Goal: Transaction & Acquisition: Purchase product/service

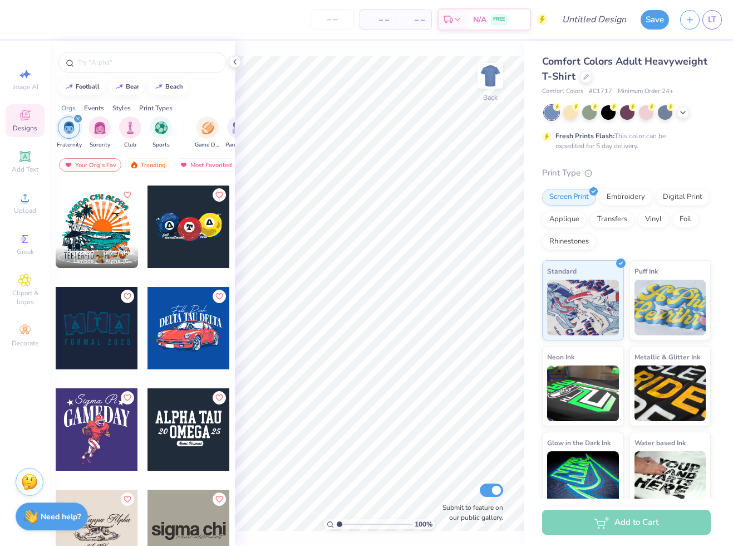
scroll to position [3676, 0]
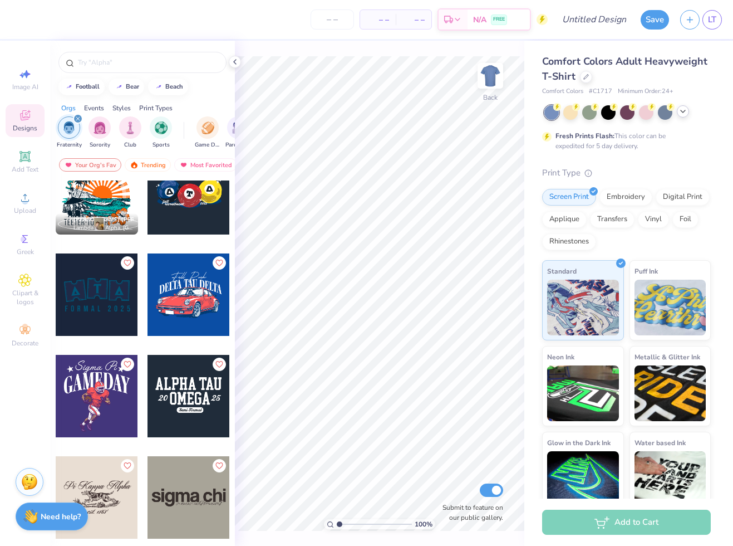
click at [680, 110] on icon at bounding box center [683, 111] width 9 height 9
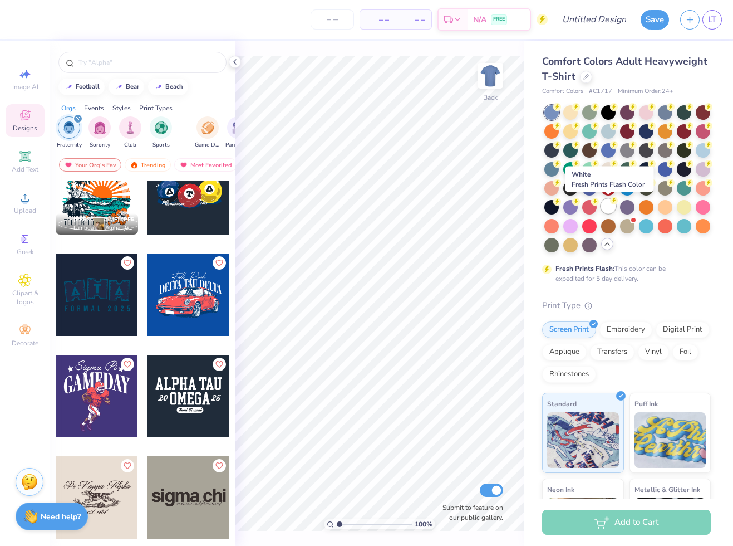
click at [612, 205] on div at bounding box center [608, 206] width 14 height 14
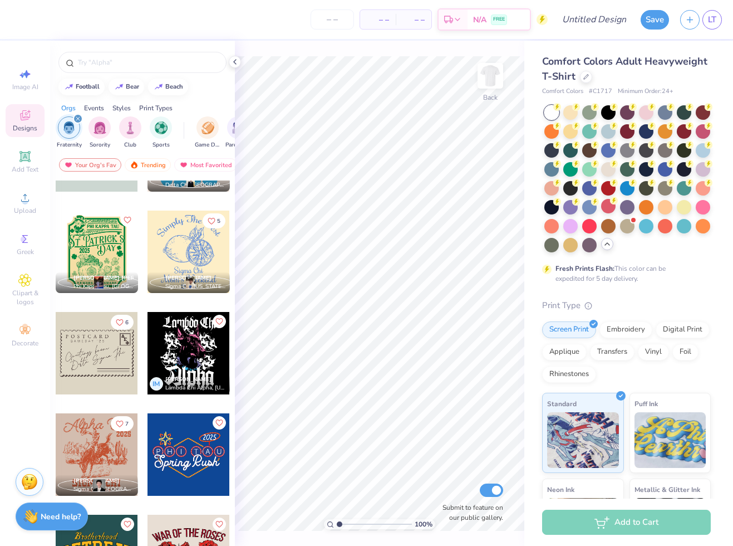
scroll to position [6654, 0]
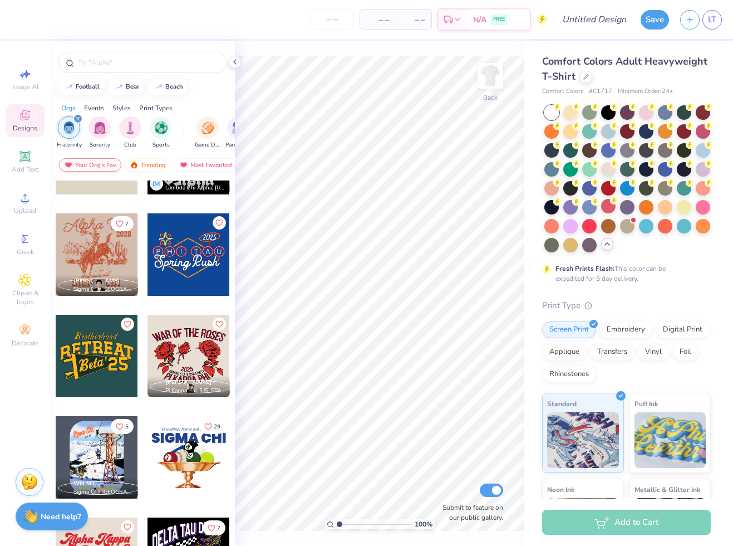
click at [102, 166] on div "Your Org's Fav" at bounding box center [90, 164] width 62 height 13
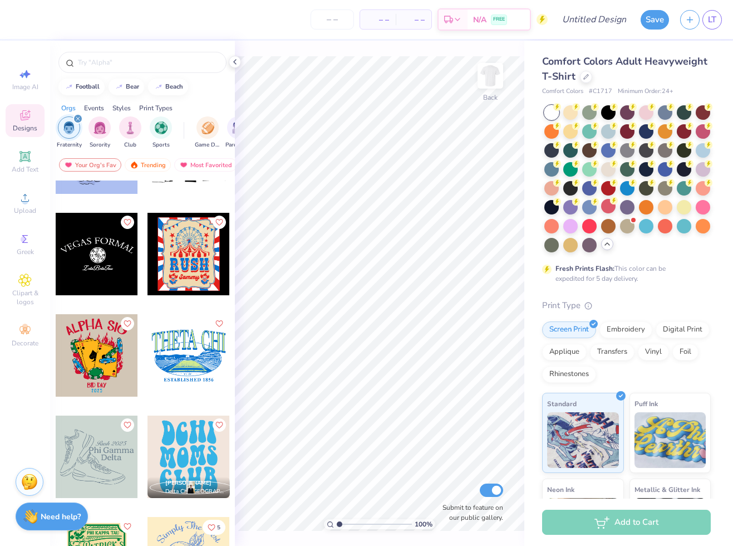
scroll to position [6130, 0]
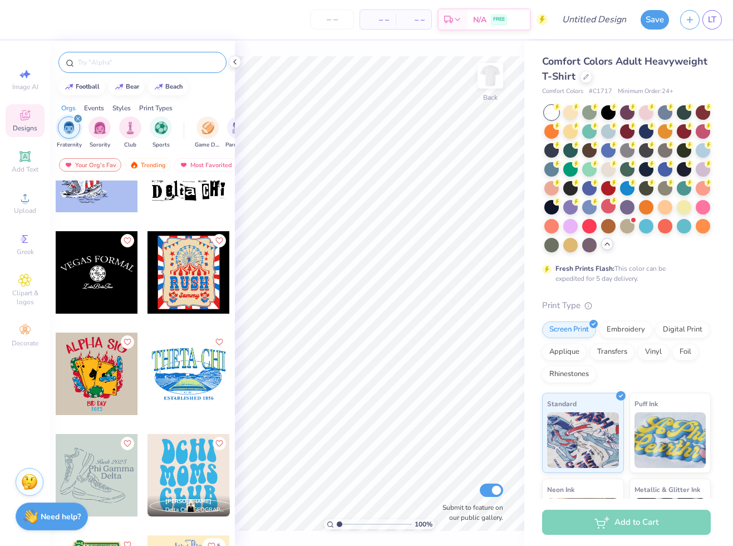
click at [163, 61] on input "text" at bounding box center [148, 62] width 143 height 11
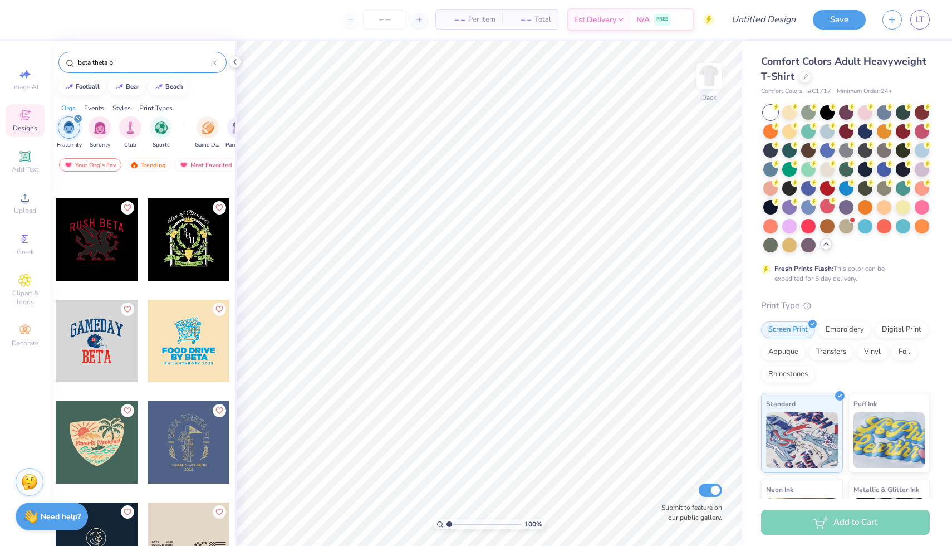
scroll to position [3240, 0]
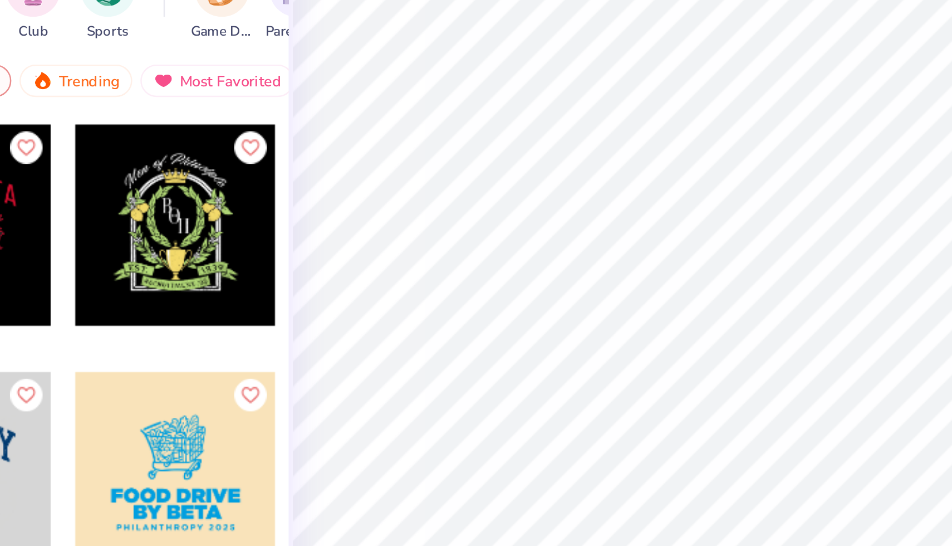
type input "beta theta pi"
click at [198, 223] on div at bounding box center [189, 224] width 82 height 82
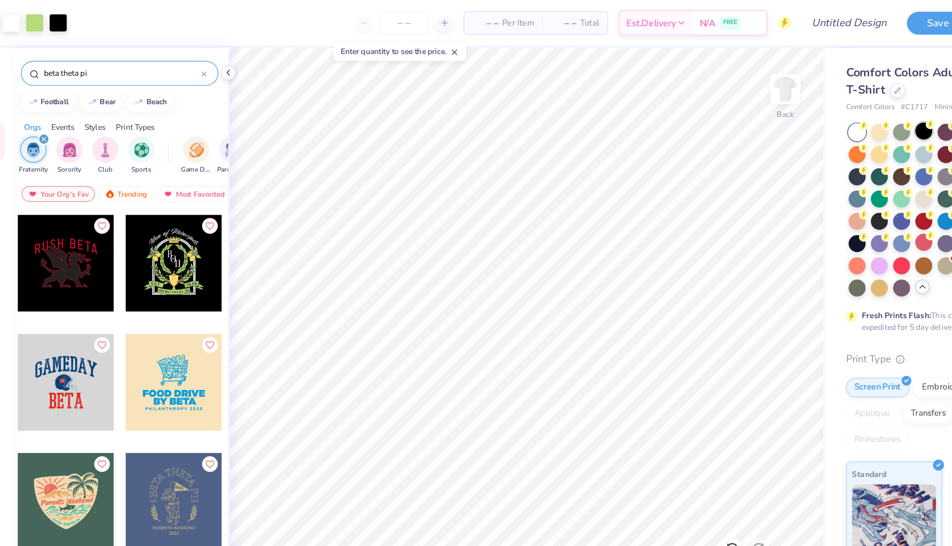
click at [733, 107] on div at bounding box center [827, 111] width 14 height 14
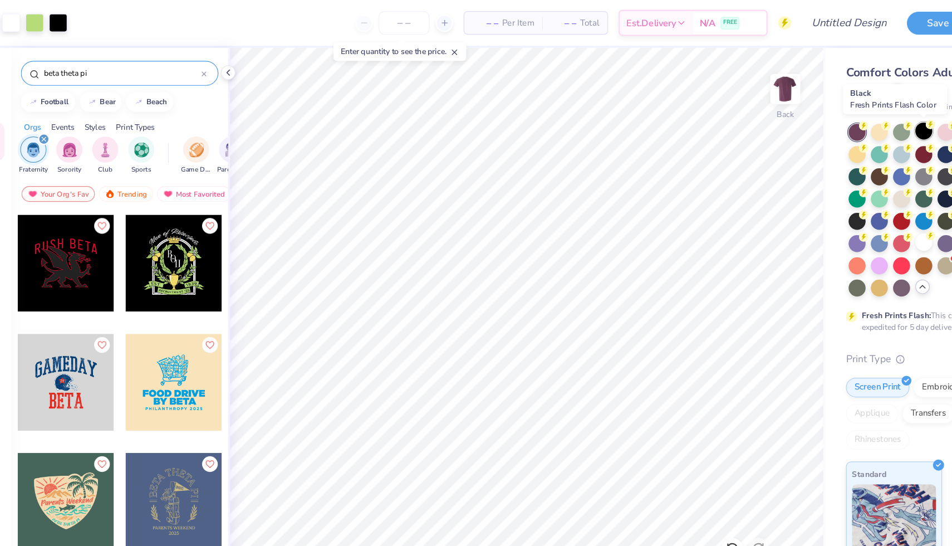
click at [733, 111] on div at bounding box center [827, 111] width 14 height 14
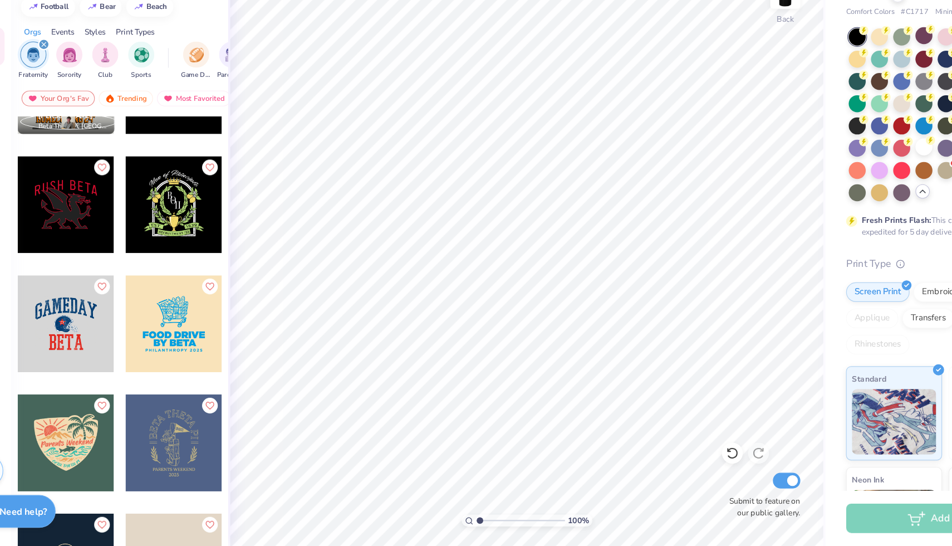
scroll to position [3123, 0]
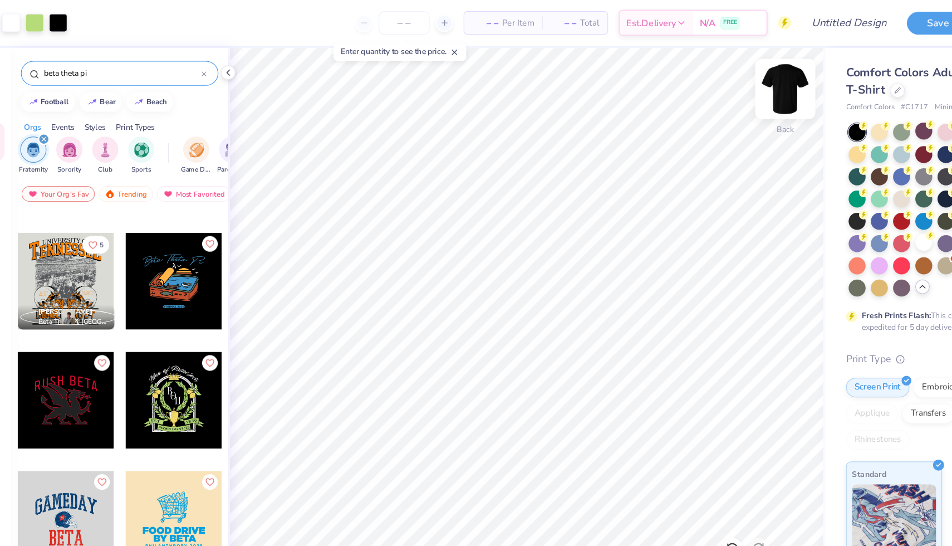
click at [708, 81] on img at bounding box center [709, 75] width 45 height 45
click at [714, 80] on img at bounding box center [709, 75] width 45 height 45
click at [716, 85] on img at bounding box center [709, 75] width 45 height 45
click at [184, 337] on div at bounding box center [189, 340] width 82 height 82
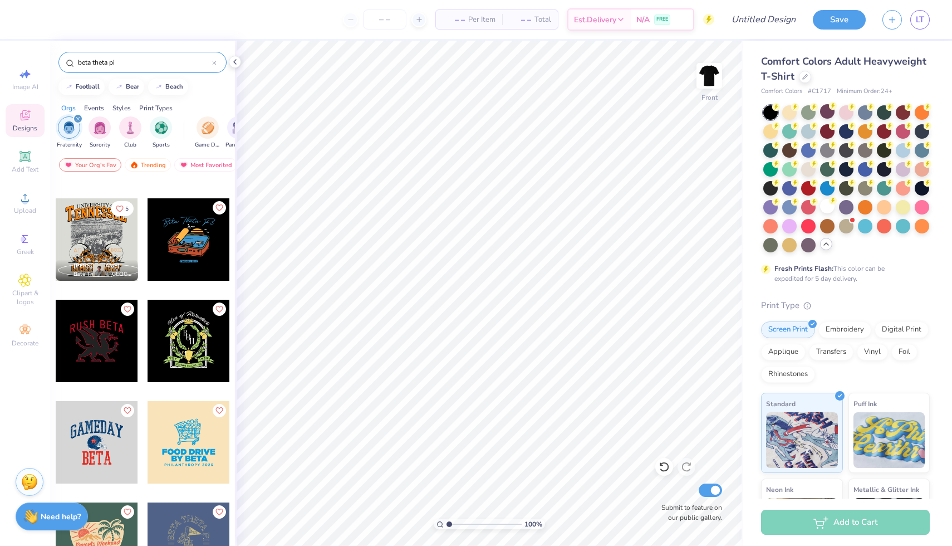
click at [202, 344] on div at bounding box center [189, 340] width 82 height 82
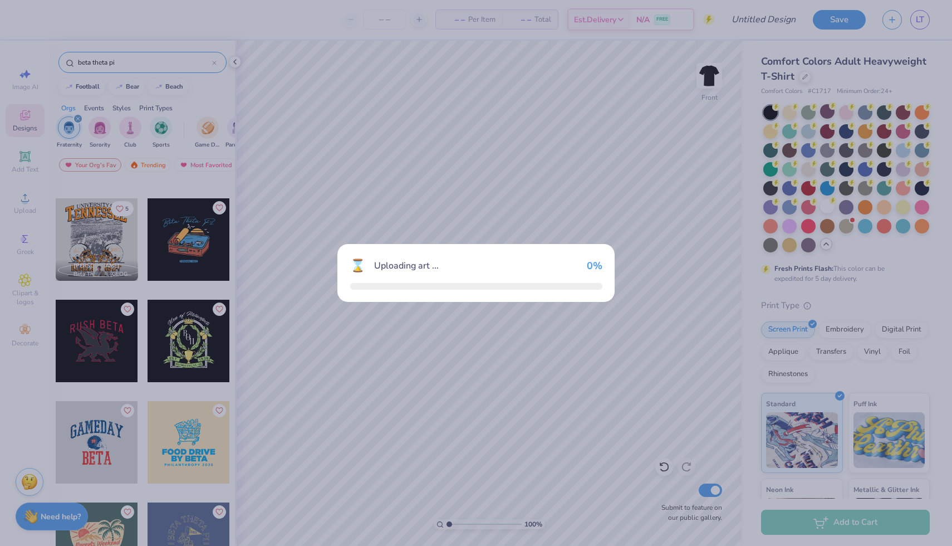
click at [202, 344] on div "⌛ Uploading art ... 0 %" at bounding box center [476, 273] width 952 height 546
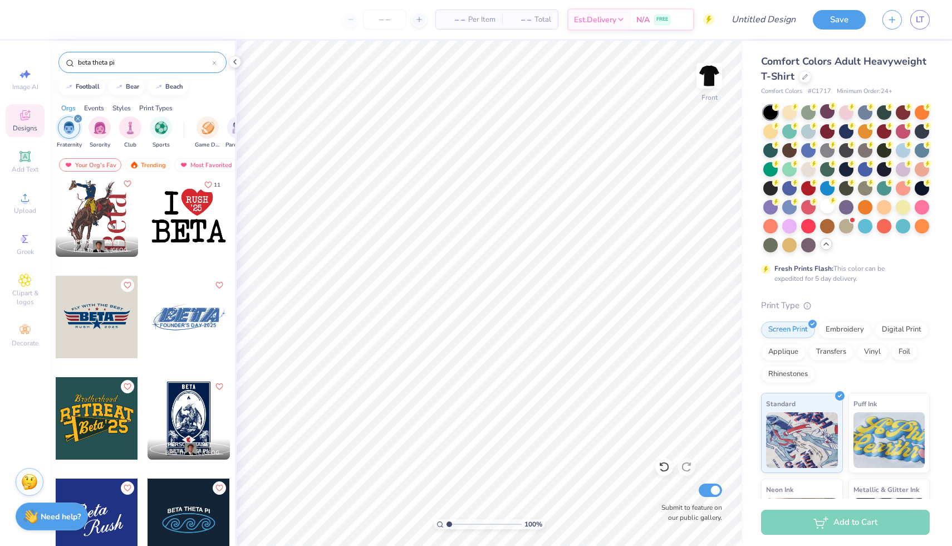
scroll to position [0, 0]
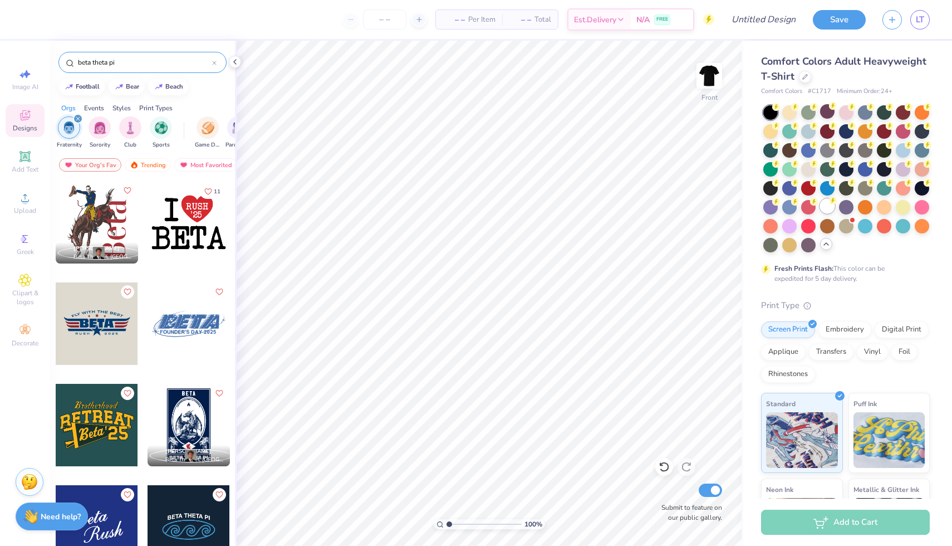
click at [733, 210] on div at bounding box center [827, 206] width 14 height 14
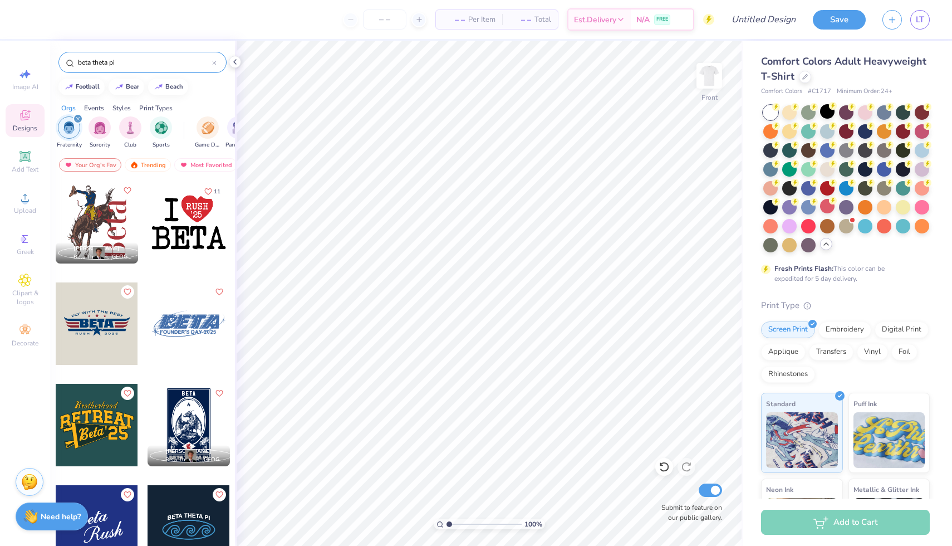
click at [110, 232] on div at bounding box center [97, 222] width 82 height 82
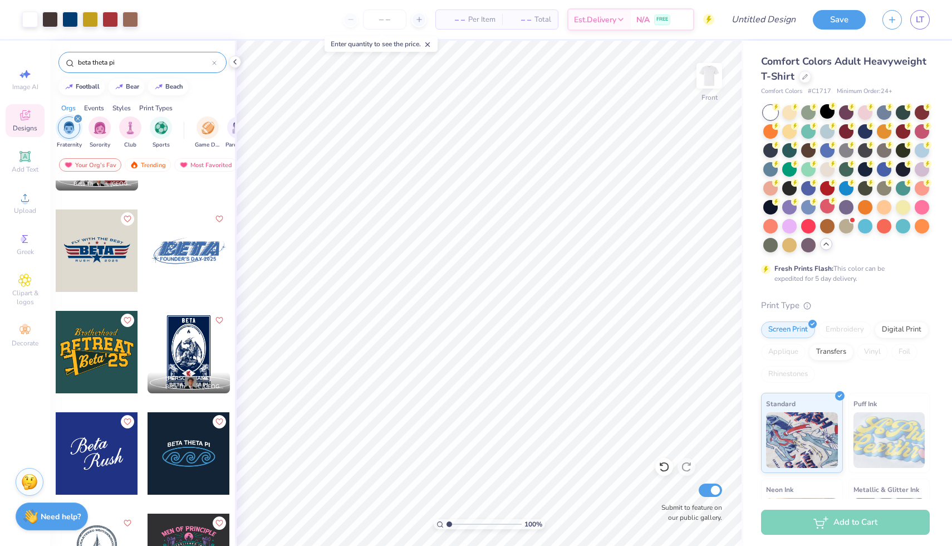
scroll to position [89, 0]
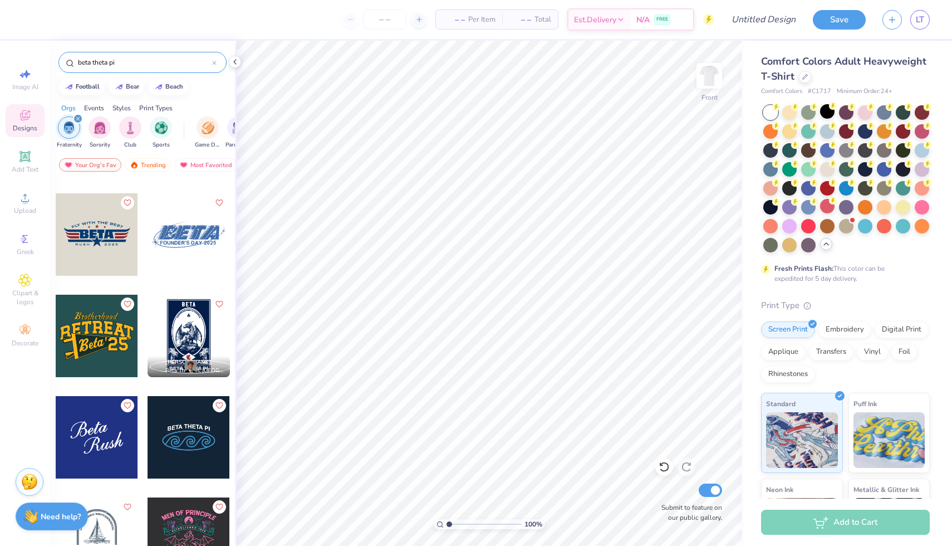
click at [194, 344] on div at bounding box center [189, 335] width 82 height 82
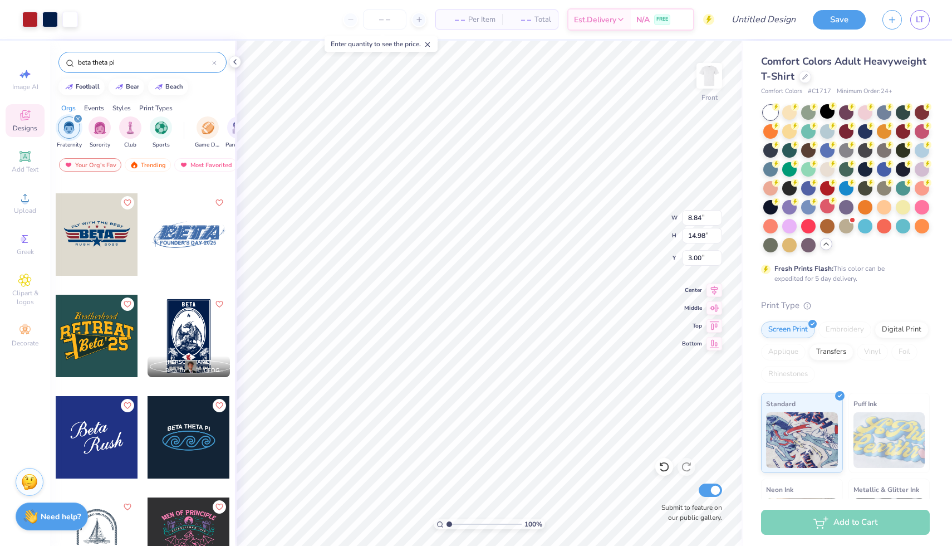
type input "8.84"
type input "14.98"
type input "3.00"
type input "3.70"
click at [708, 74] on img at bounding box center [709, 75] width 45 height 45
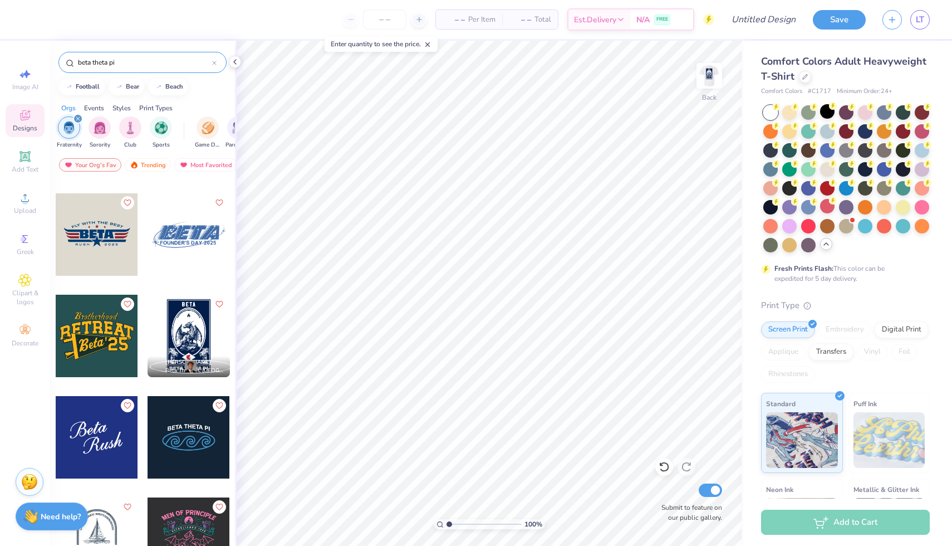
click at [114, 429] on div at bounding box center [13, 437] width 247 height 82
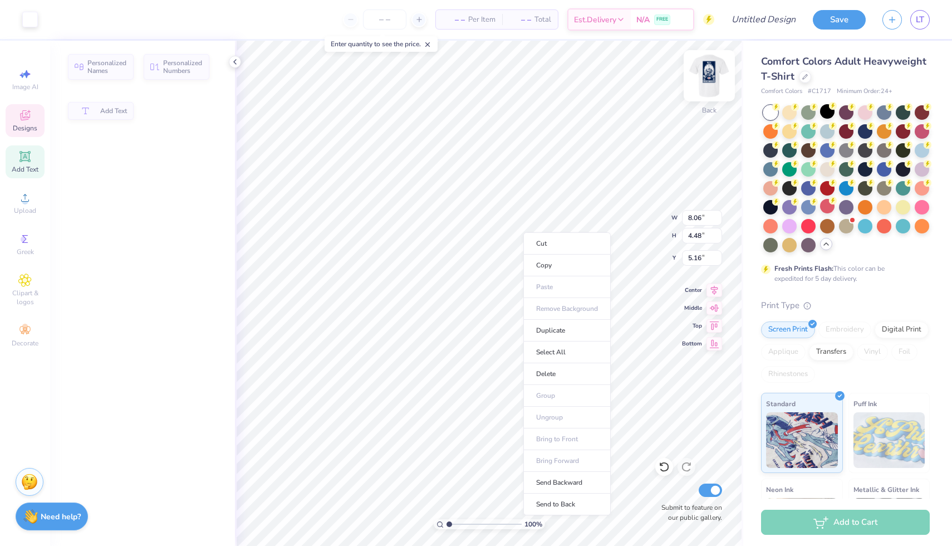
type input "8.06"
type input "4.48"
type input "5.16"
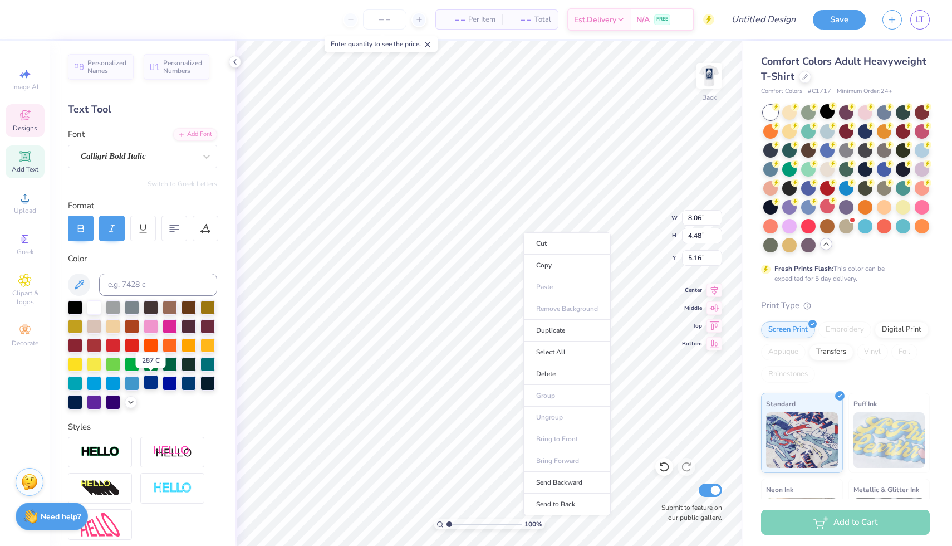
click at [148, 380] on div at bounding box center [151, 382] width 14 height 14
type input "7.62"
type input "3.54"
type input "3.00"
click at [157, 379] on div at bounding box center [151, 382] width 14 height 14
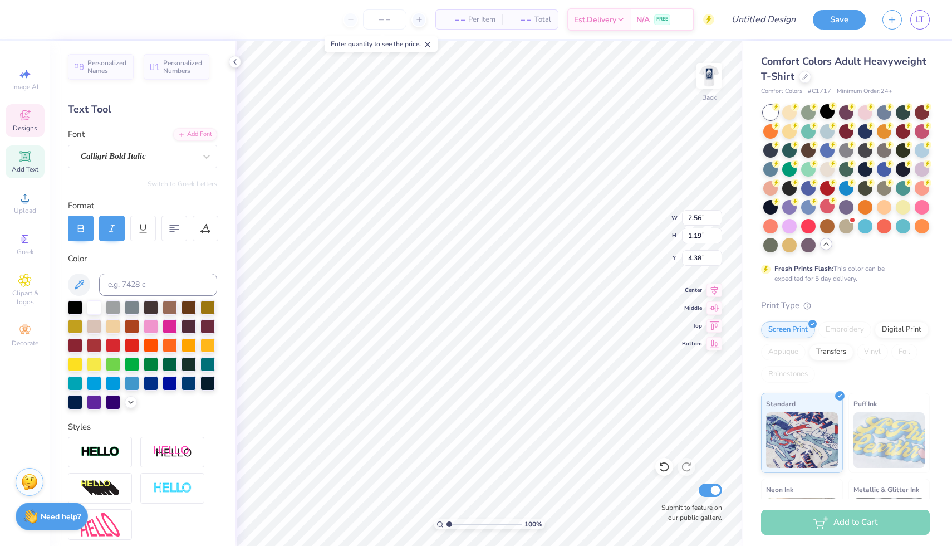
type input "2.56"
type input "1.19"
type input "2.16"
type input "8.06"
type input "4.48"
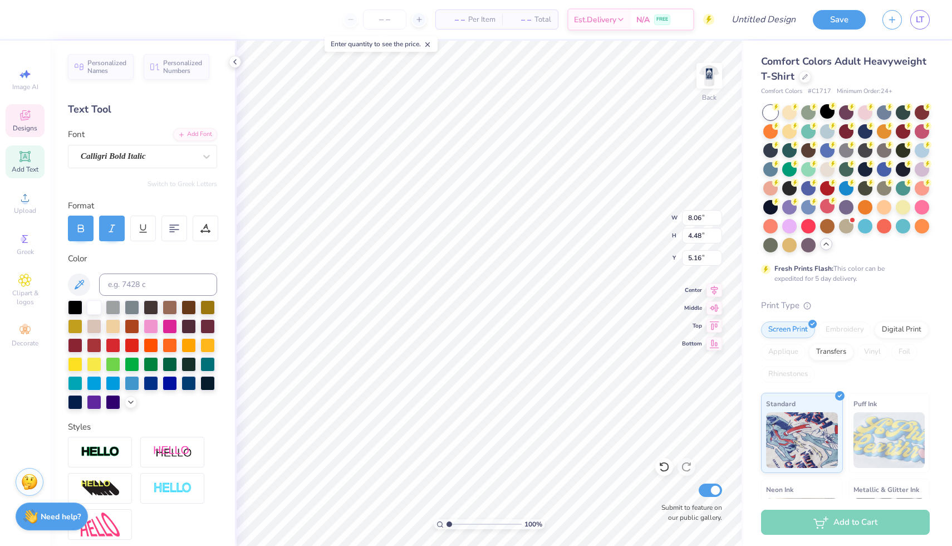
type input "5.17"
type input "2.75"
type input "1.53"
type input "3.35"
click at [707, 80] on img at bounding box center [709, 75] width 45 height 45
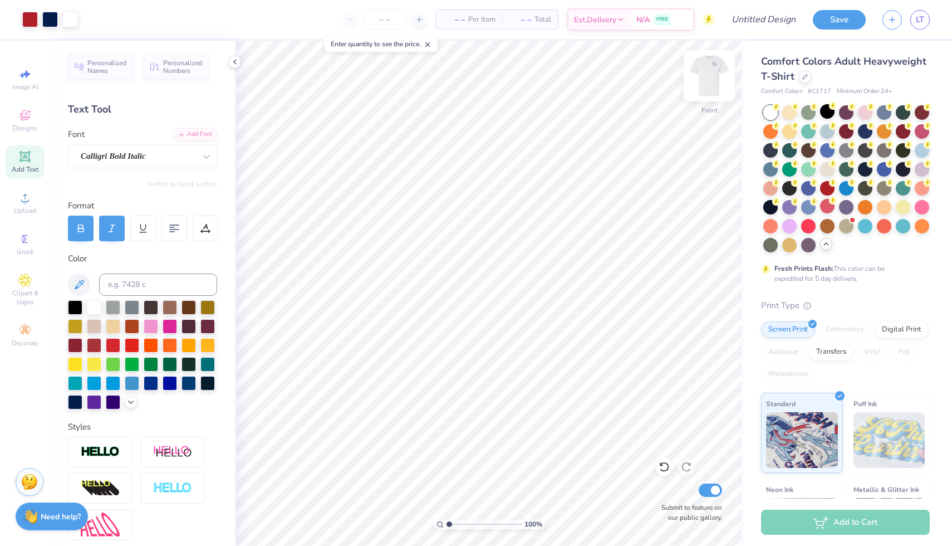
click at [709, 77] on img at bounding box center [709, 75] width 45 height 45
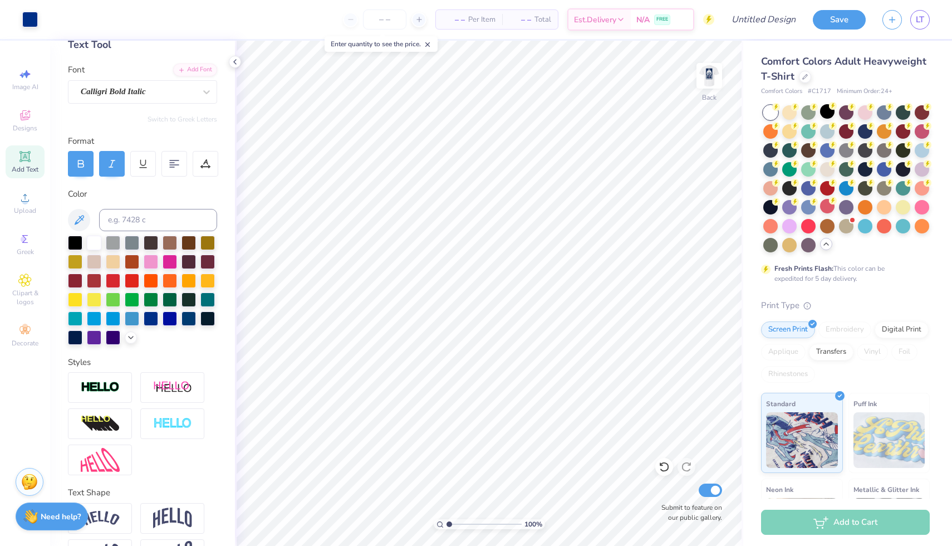
scroll to position [98, 0]
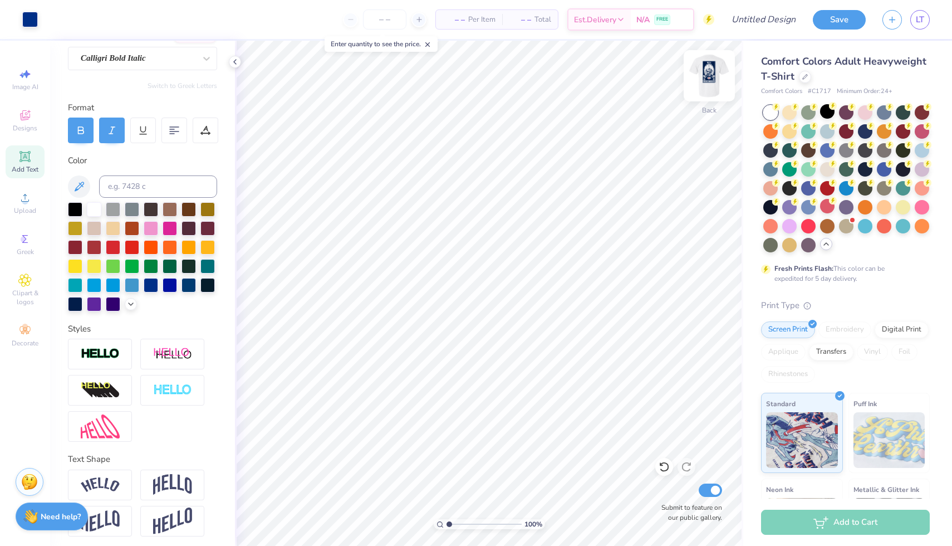
click at [715, 82] on img at bounding box center [709, 75] width 45 height 45
click at [707, 71] on img at bounding box center [709, 75] width 45 height 45
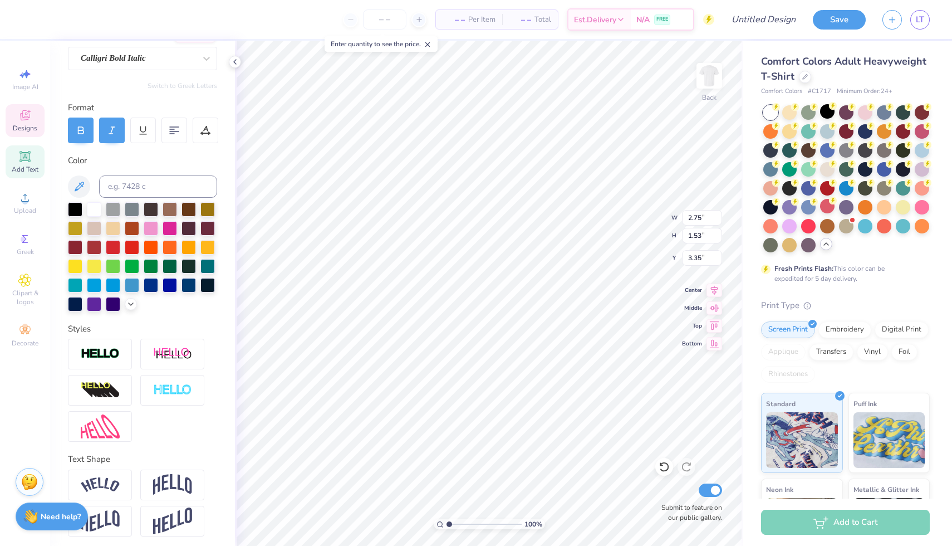
scroll to position [0, 0]
type textarea "Rush '25"
type input "5.12"
type input "1.93"
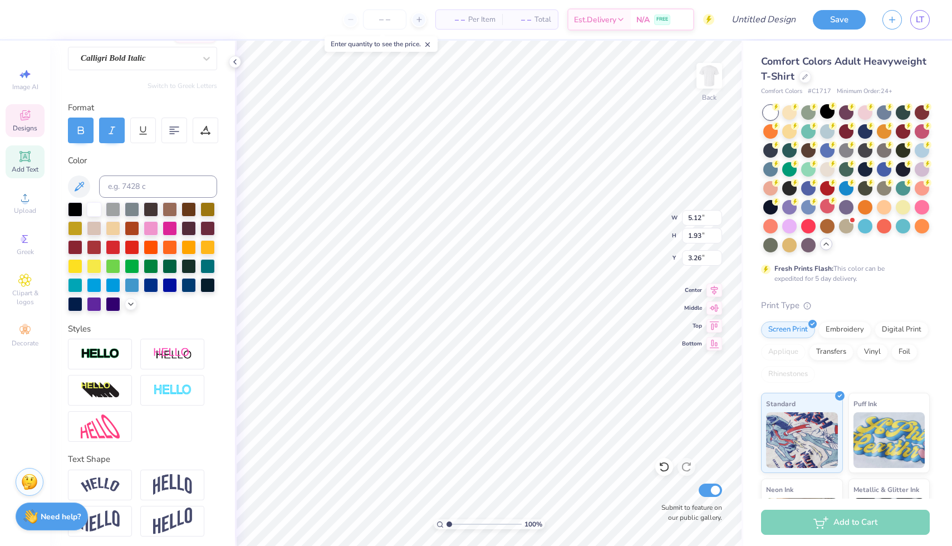
type input "3.26"
type textarea "Rush Fall '25"
type input "4.86"
type input "3.70"
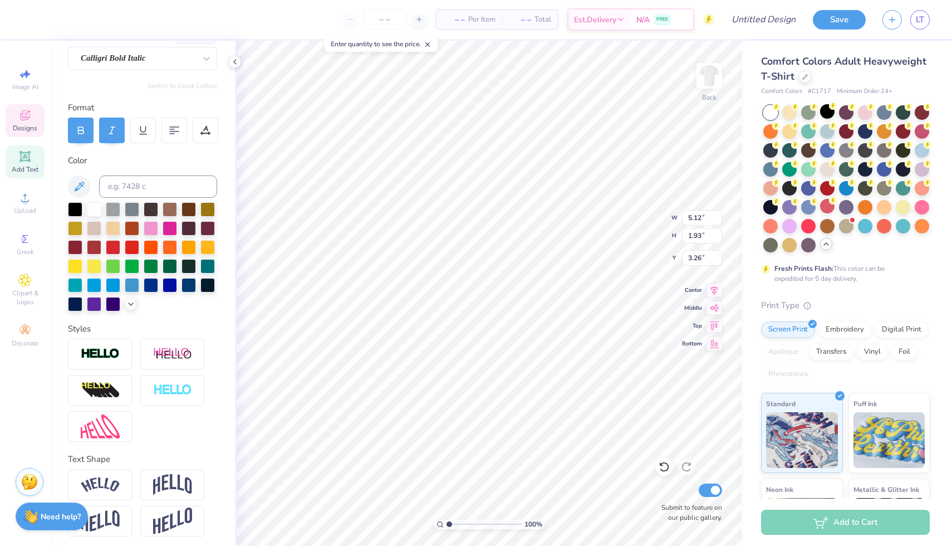
type input "2.42"
type input "2.56"
type input "1.19"
type input "2.16"
type input "4.86"
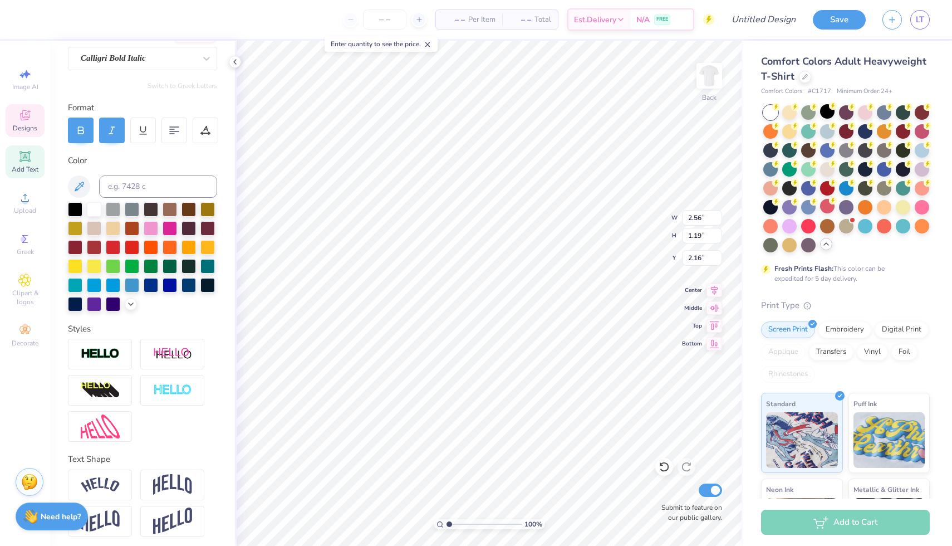
type input "3.70"
type input "5.66"
type input "2.95"
type input "2.24"
type input "3.86"
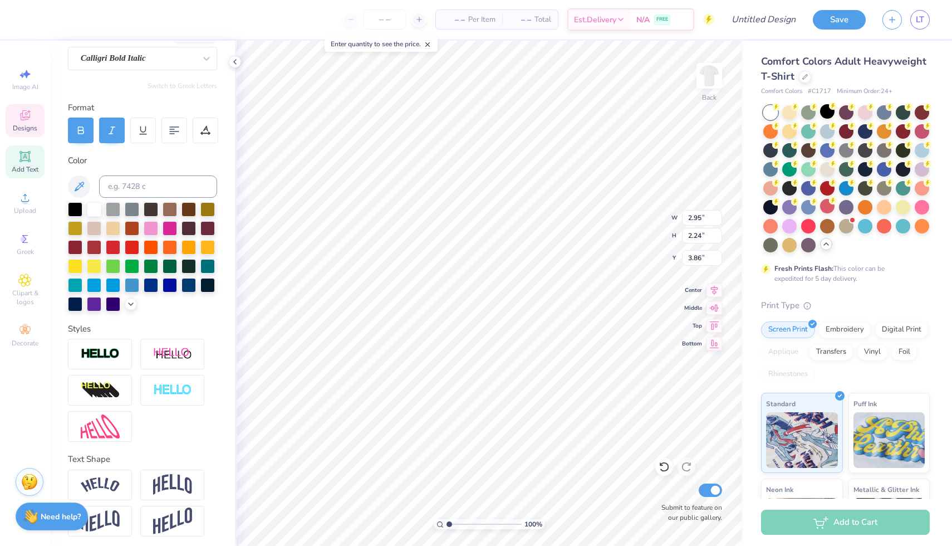
type input "2.56"
type input "1.19"
type input "2.16"
type input "1.95"
type input "0.90"
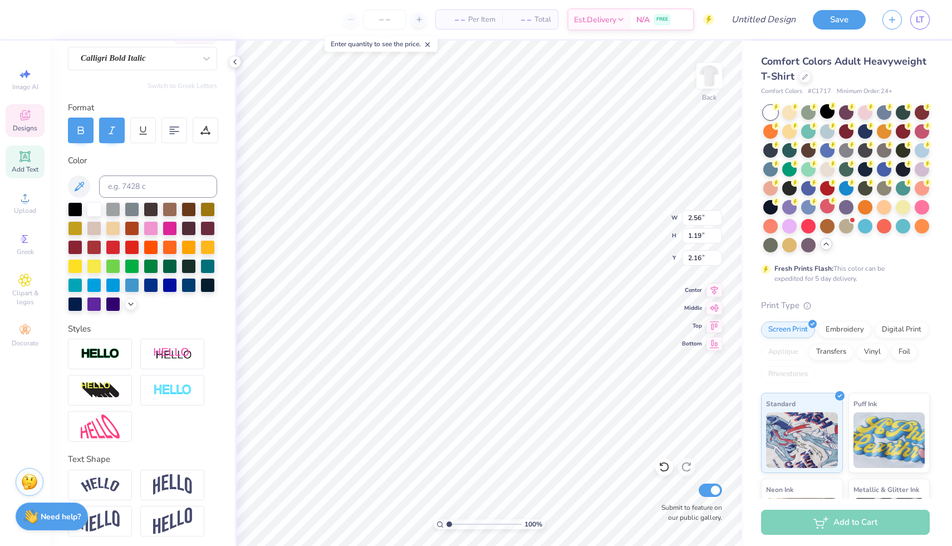
type input "2.33"
type input "3.00"
type input "3.90"
type input "2.89"
type input "1.92"
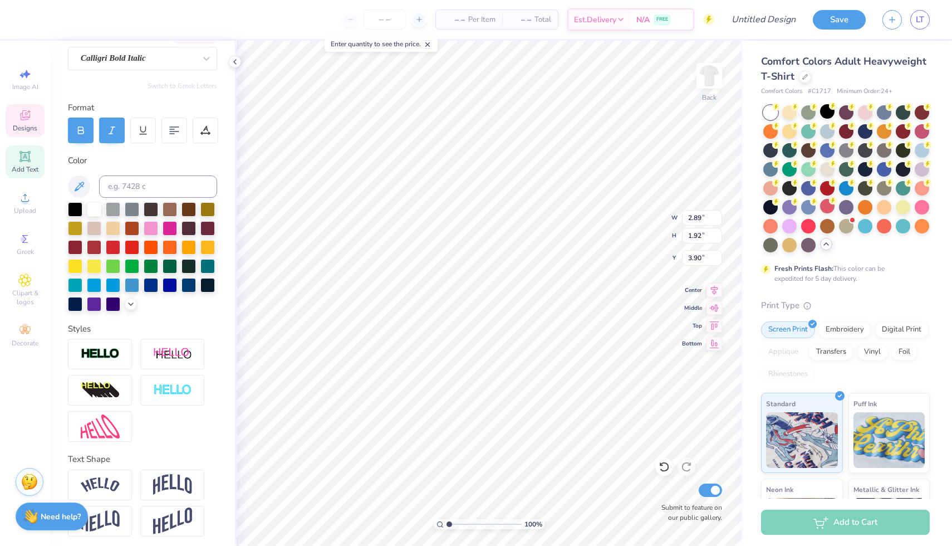
type input "3.97"
type input "1.95"
type input "0.90"
type input "3.00"
type input "2.00"
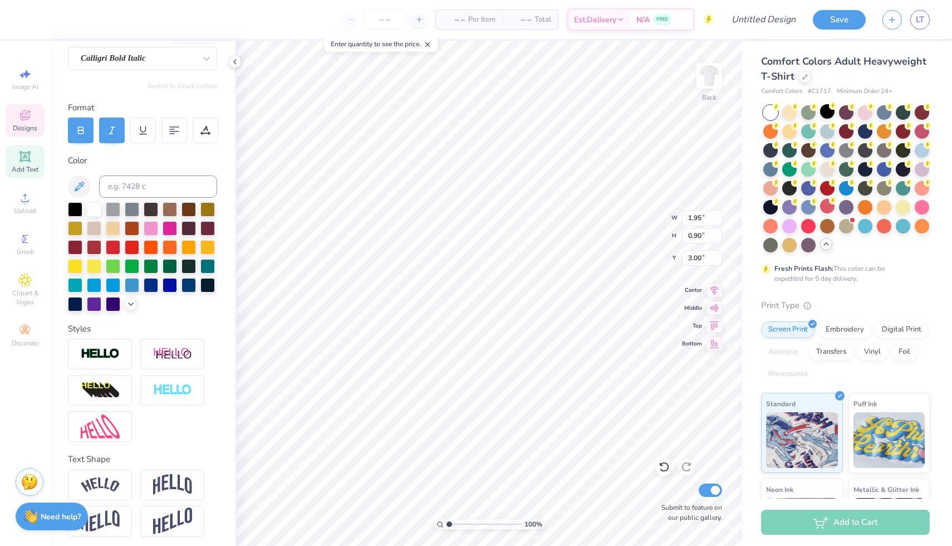
type input "0.78"
type input "3.97"
type input "2.89"
type input "1.92"
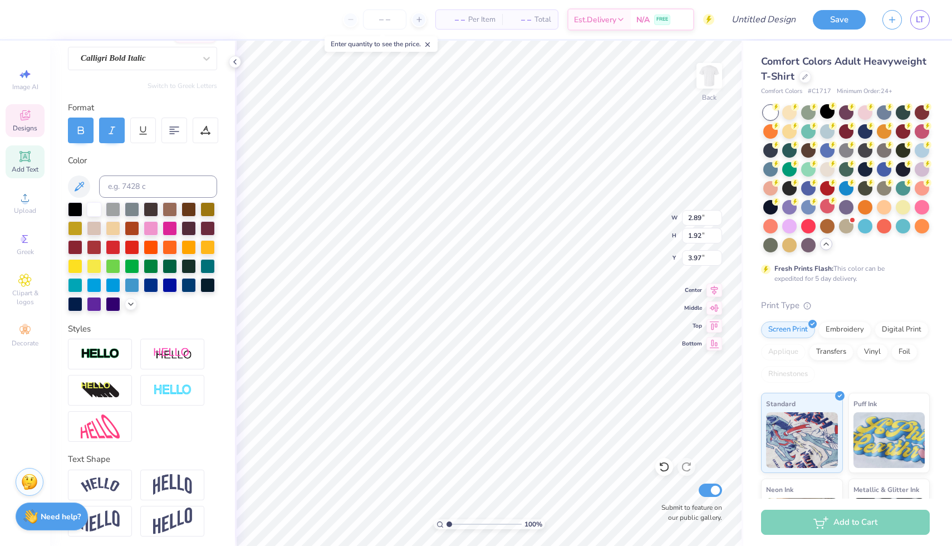
type textarea "Fall '25"
type input "5.06"
type input "2.00"
type input "0.78"
type input "3.98"
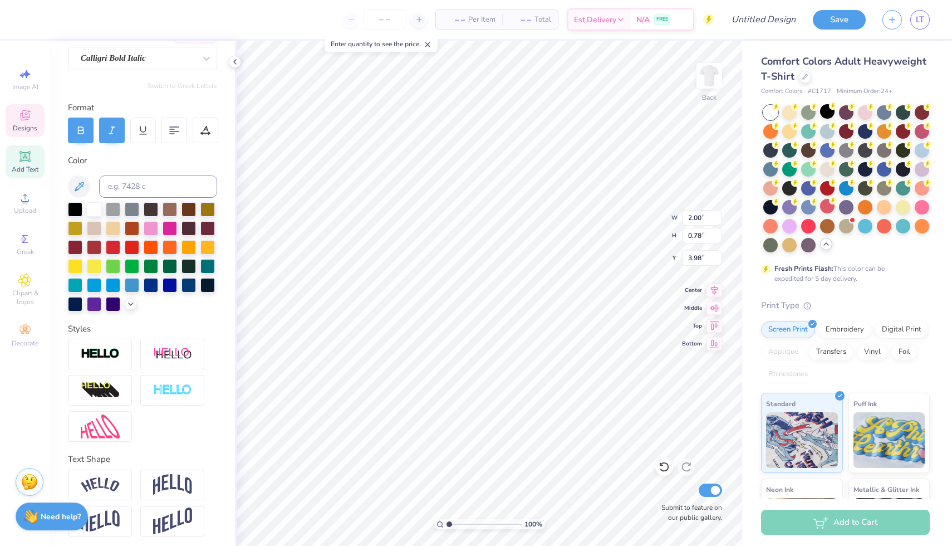
type textarea "Beta Ruah"
type input "3.63"
type textarea "Beta Rush"
type input "3.09"
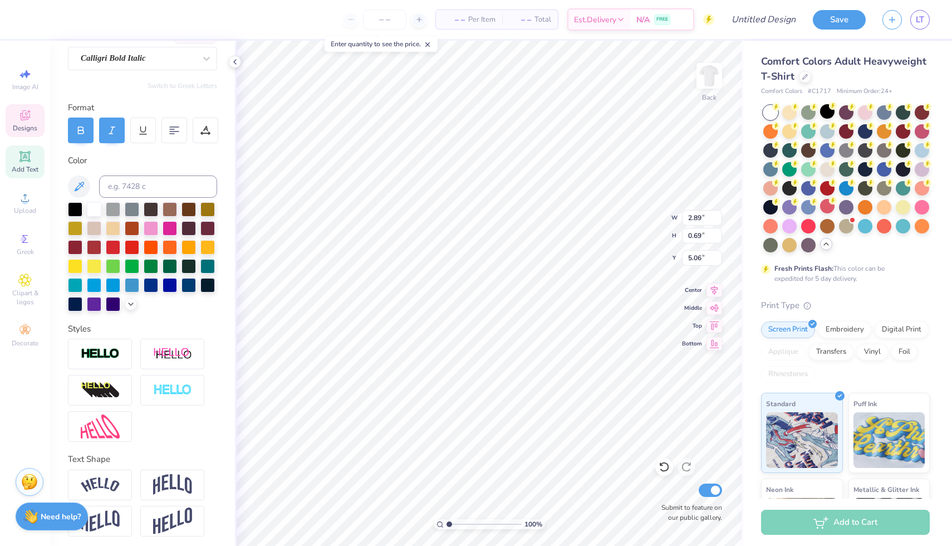
type input "0.74"
type input "5.05"
click at [702, 80] on img at bounding box center [709, 75] width 45 height 45
click at [706, 87] on img at bounding box center [709, 75] width 45 height 45
click at [145, 60] on div "Calligri Bold Italic" at bounding box center [138, 58] width 117 height 17
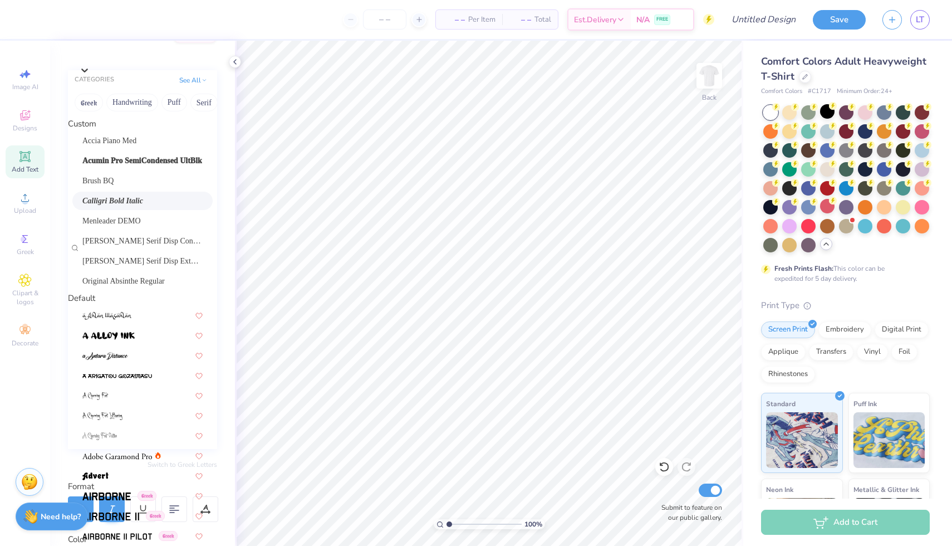
scroll to position [0, 0]
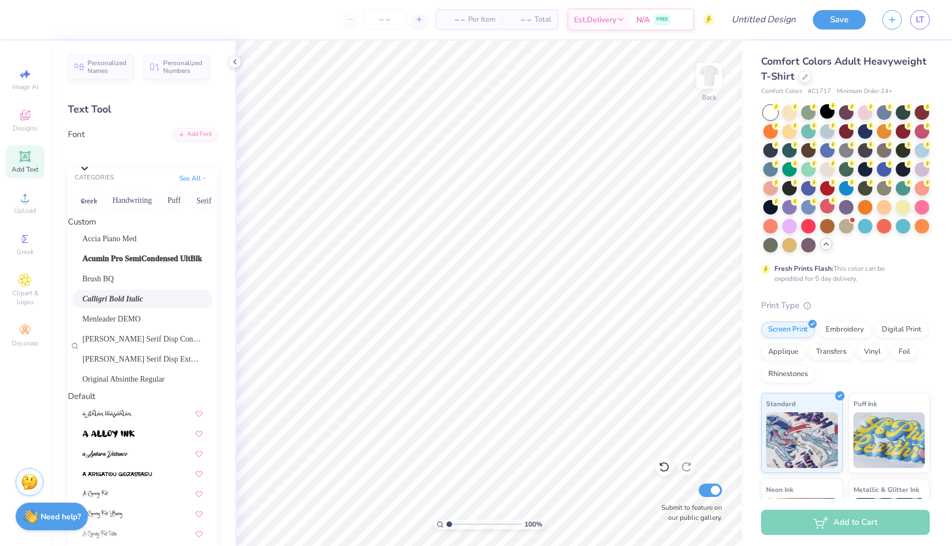
click at [134, 87] on div "Personalized Names Personalized Numbers Text Tool Add Font Font option Calligri…" at bounding box center [142, 293] width 185 height 505
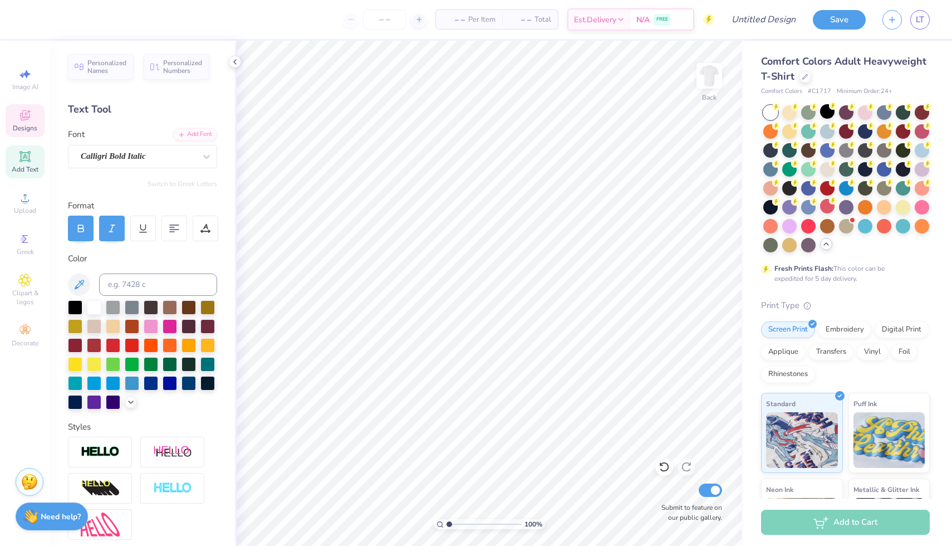
click at [27, 118] on icon at bounding box center [25, 116] width 9 height 7
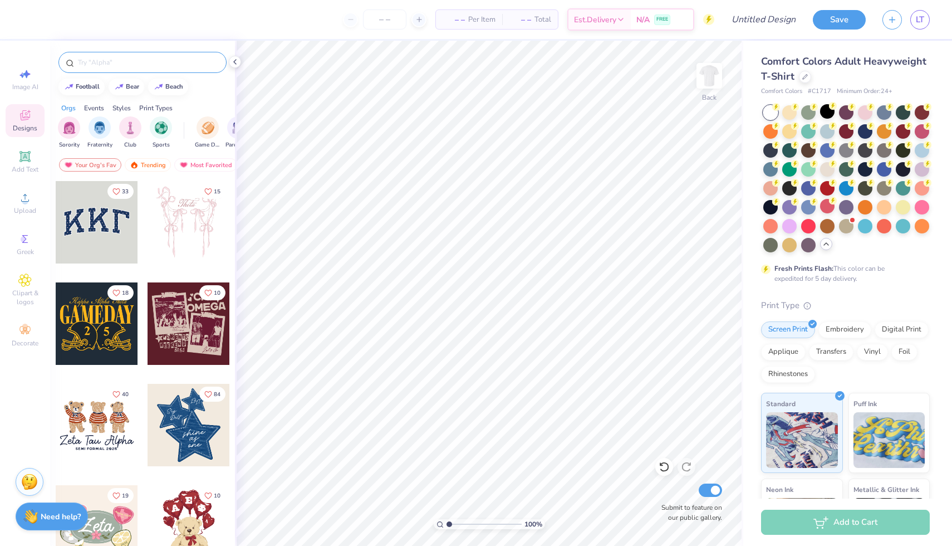
click at [141, 57] on input "text" at bounding box center [148, 62] width 143 height 11
type input "budweiser"
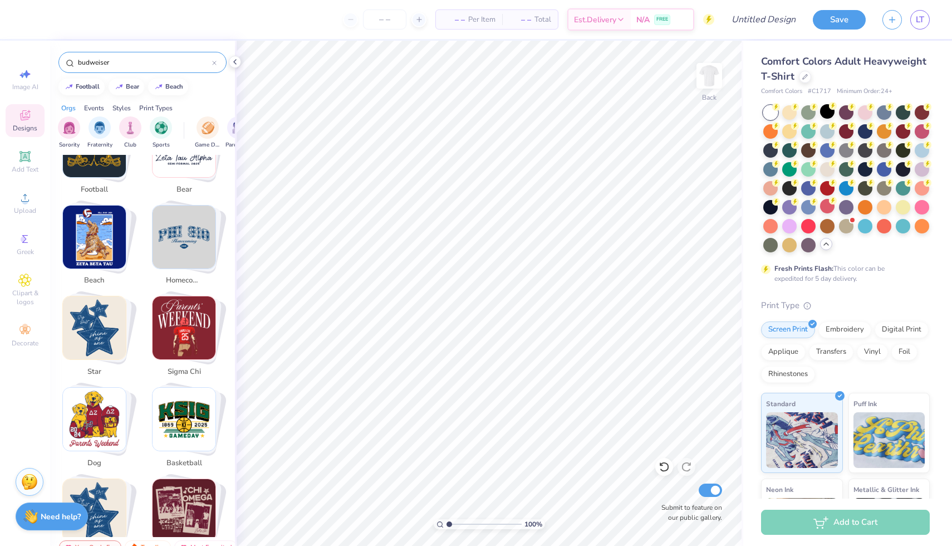
scroll to position [356, 0]
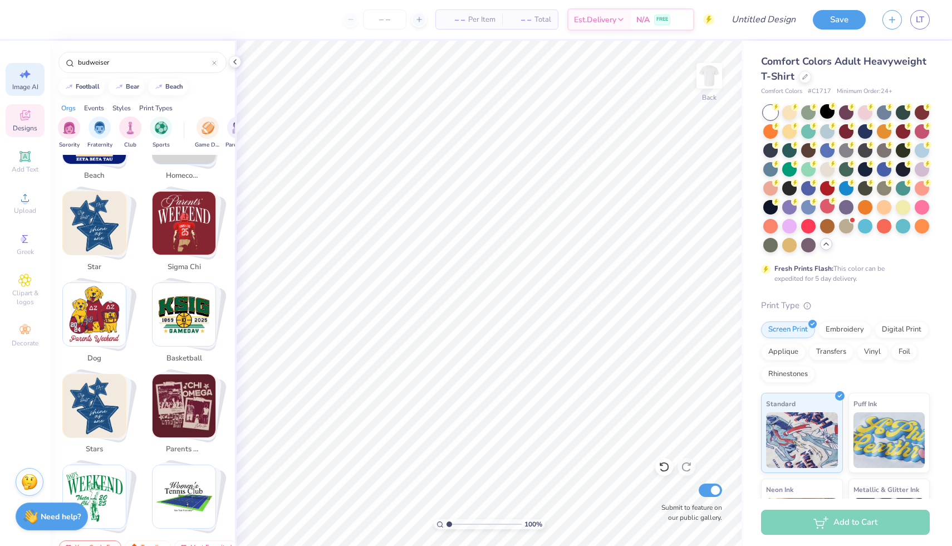
click at [28, 86] on span "Image AI" at bounding box center [25, 86] width 26 height 9
select select "4"
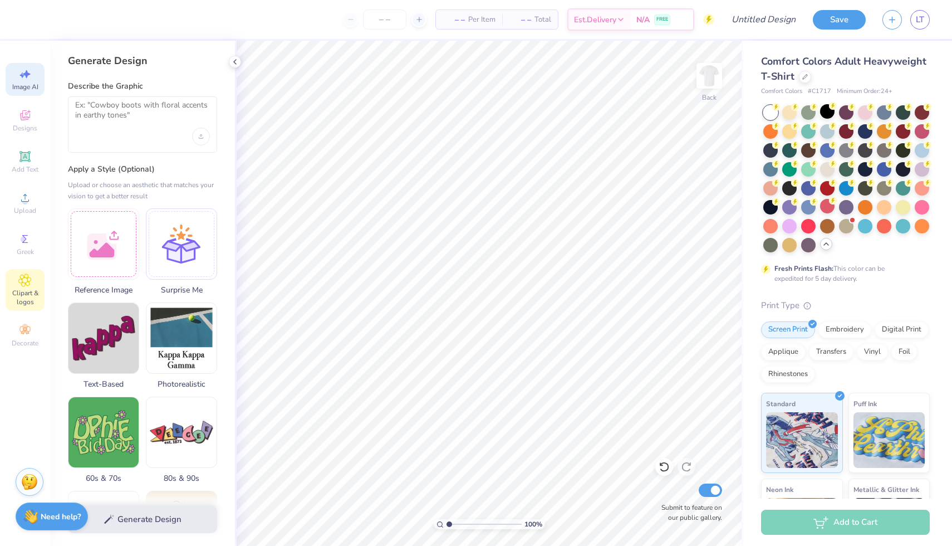
click at [29, 276] on icon at bounding box center [24, 279] width 13 height 13
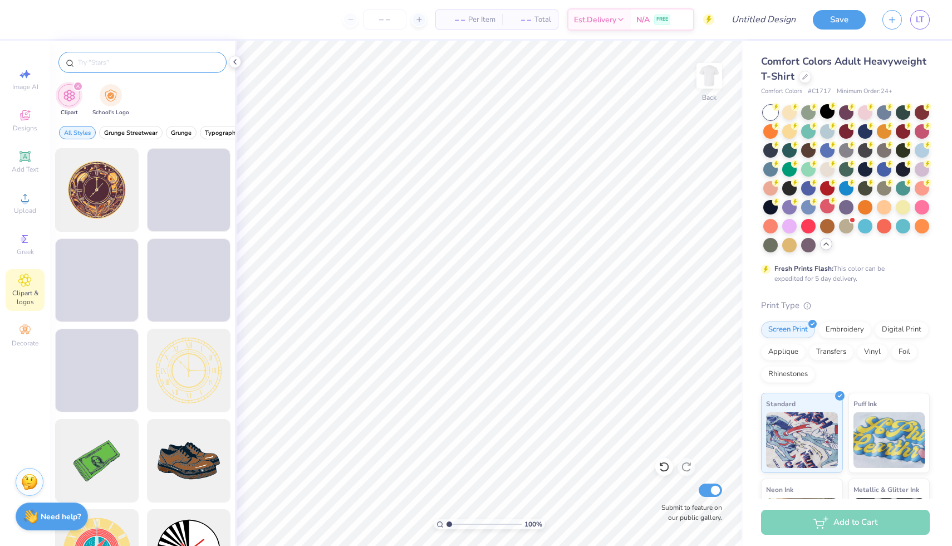
click at [171, 61] on input "text" at bounding box center [148, 62] width 143 height 11
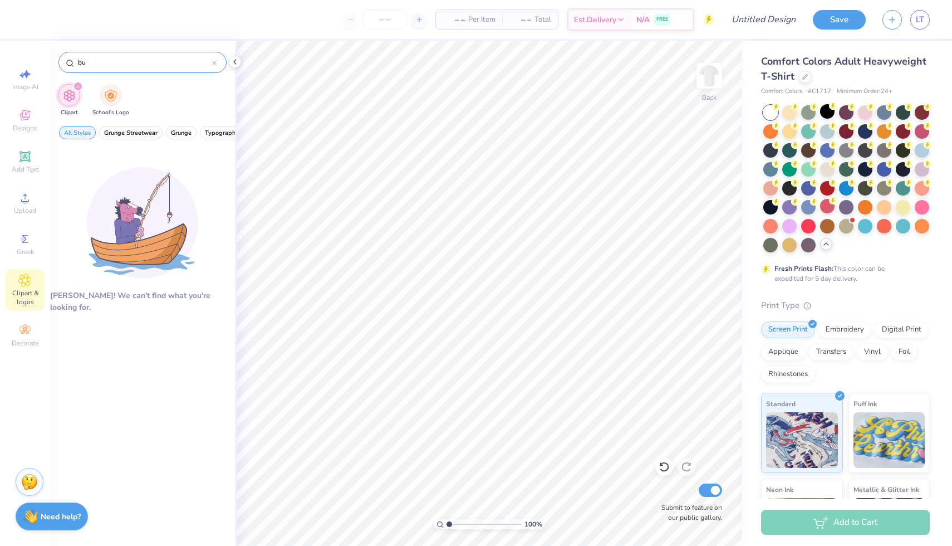
type input "b"
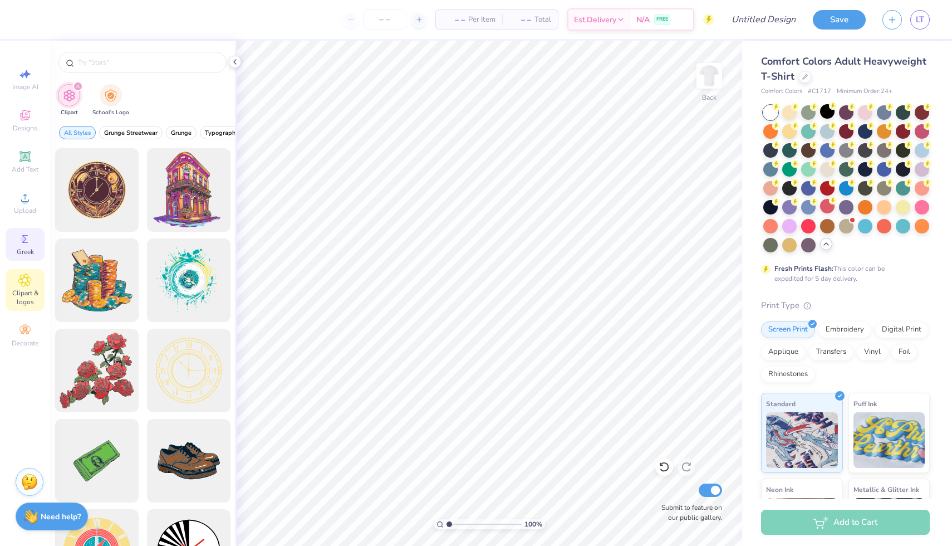
click at [32, 249] on span "Greek" at bounding box center [25, 251] width 17 height 9
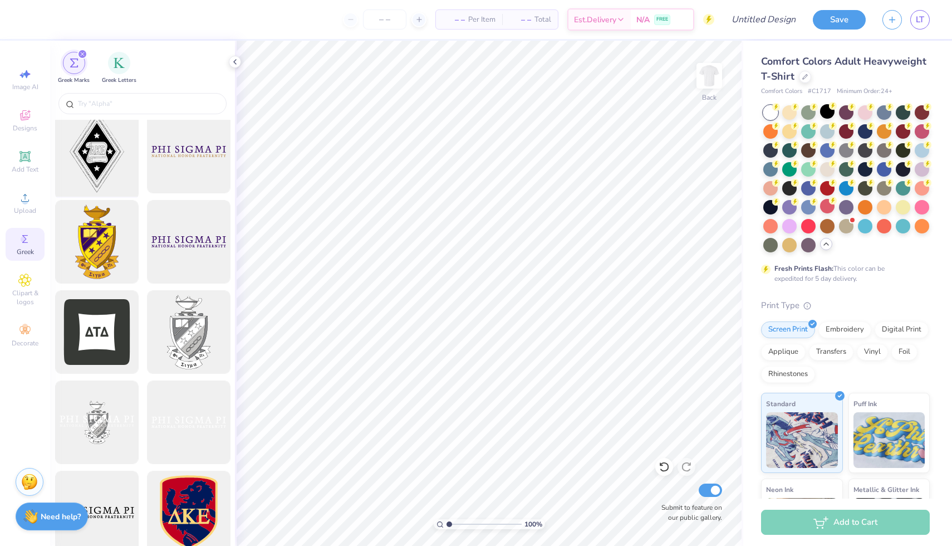
scroll to position [351, 0]
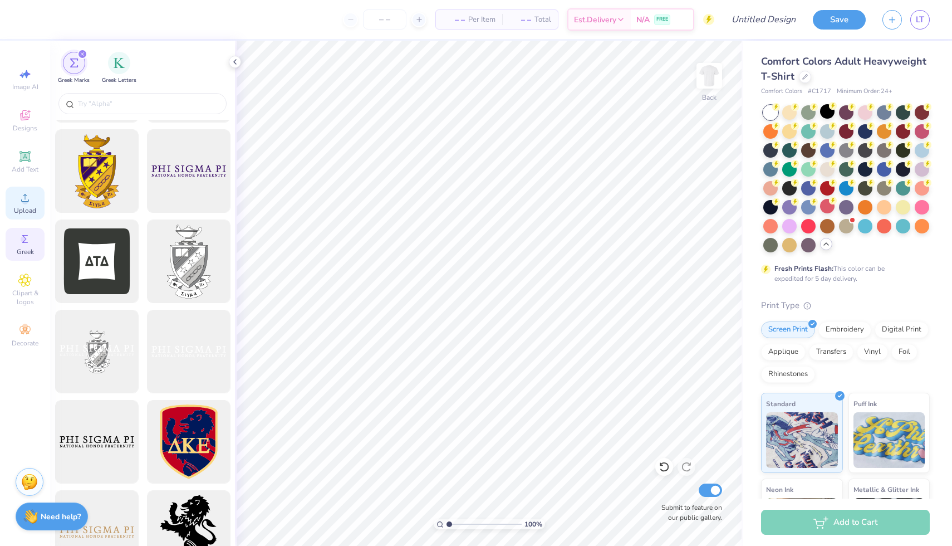
click at [18, 199] on icon at bounding box center [24, 197] width 13 height 13
click at [12, 214] on div "Upload" at bounding box center [25, 202] width 39 height 33
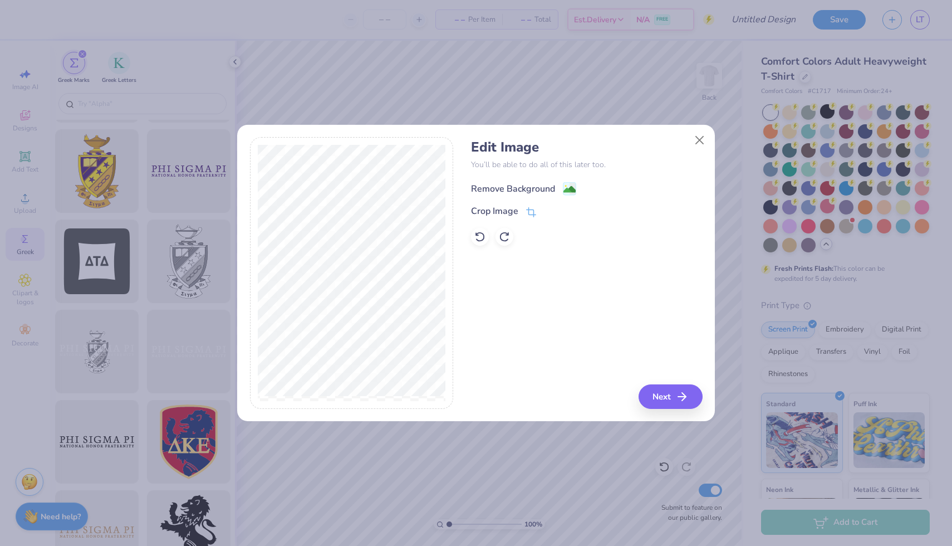
click at [567, 185] on image at bounding box center [569, 189] width 12 height 12
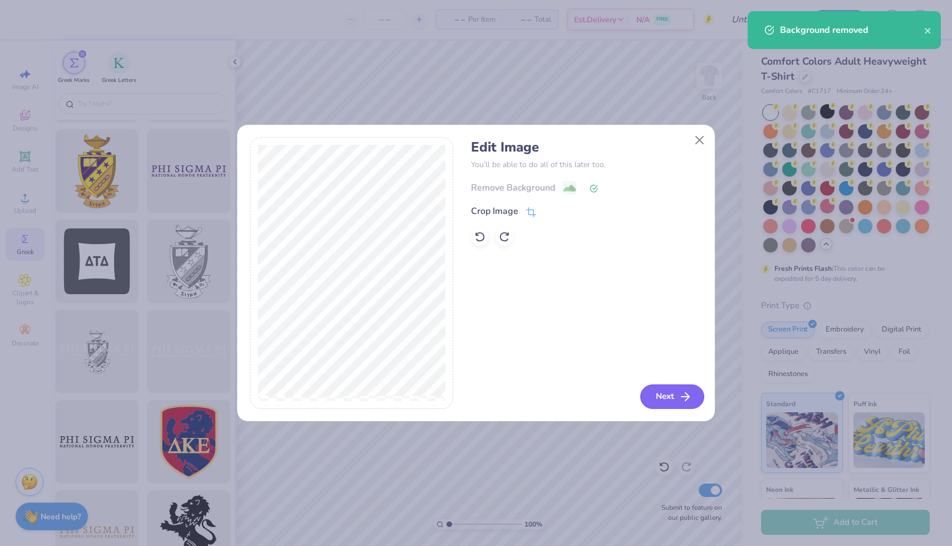
click at [665, 385] on button "Next" at bounding box center [672, 396] width 64 height 24
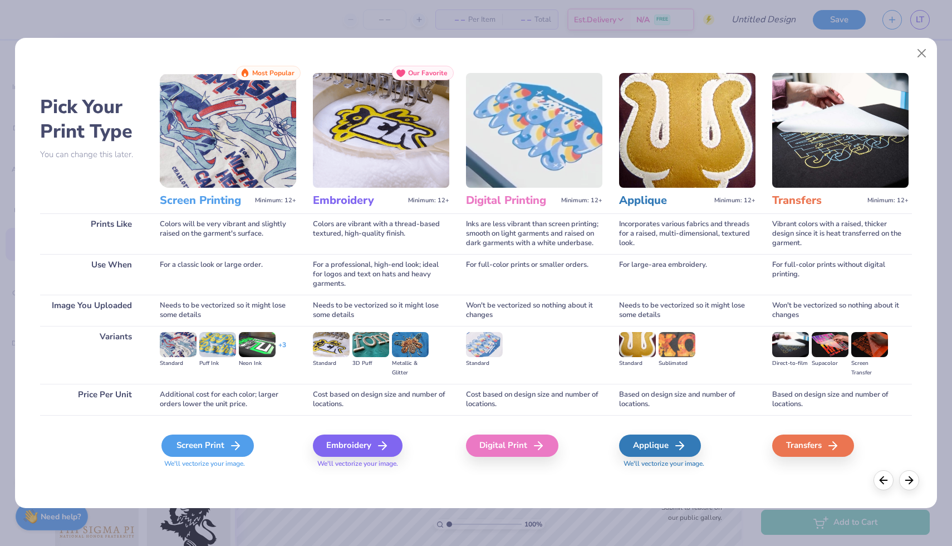
click at [225, 447] on div "Screen Print" at bounding box center [207, 445] width 92 height 22
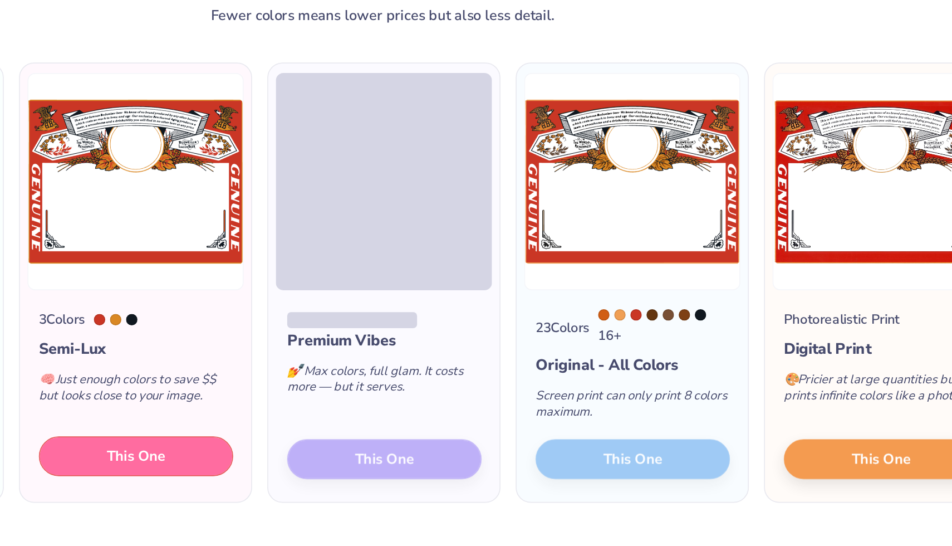
click at [369, 392] on button "This One" at bounding box center [330, 393] width 114 height 23
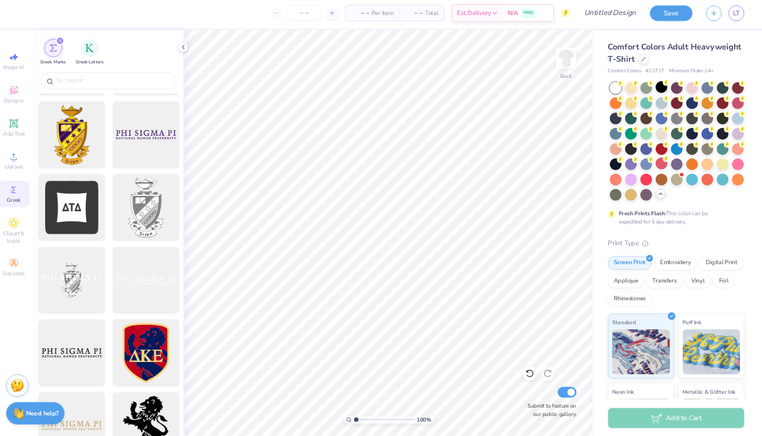
scroll to position [0, 0]
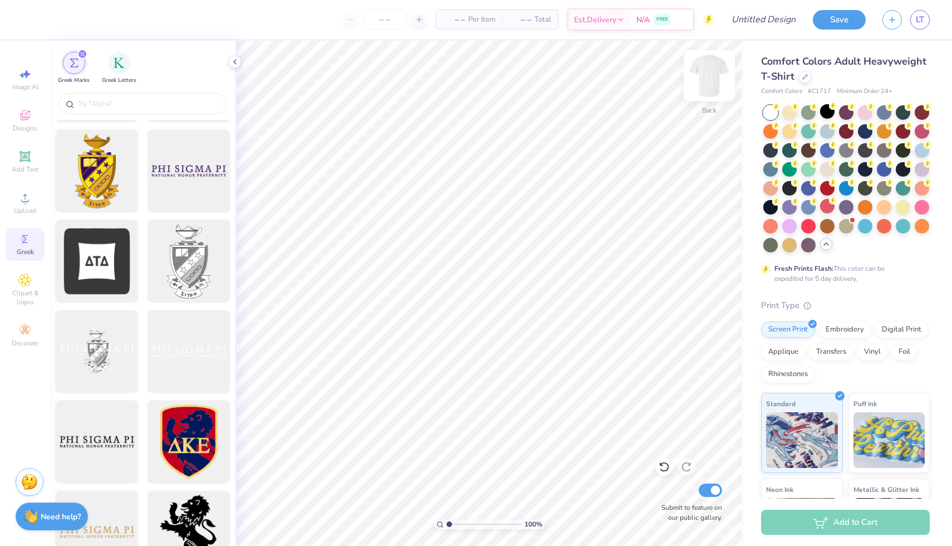
click at [717, 77] on img at bounding box center [709, 75] width 45 height 45
click at [504, 253] on li "Paste" at bounding box center [507, 252] width 87 height 22
type input "4.65"
type input "11.17"
type input "8.56"
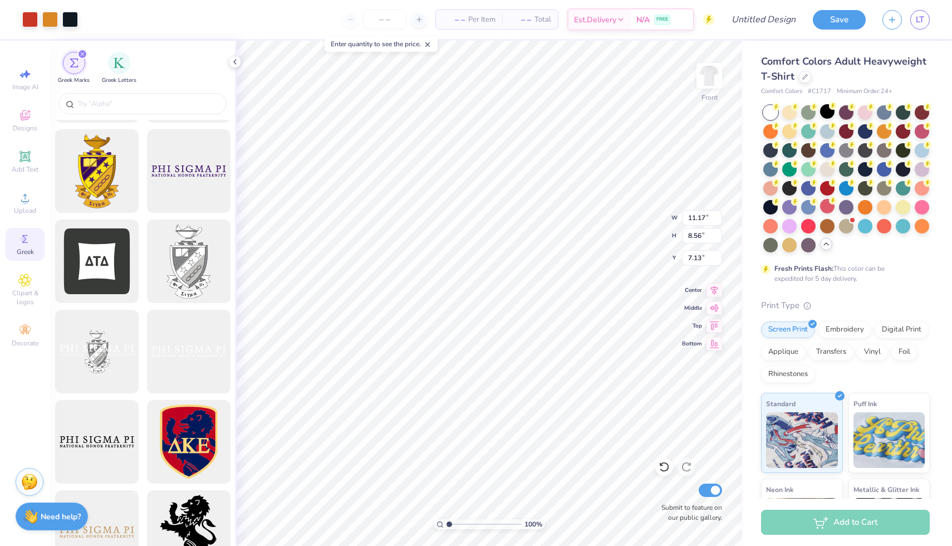
type input "6.24"
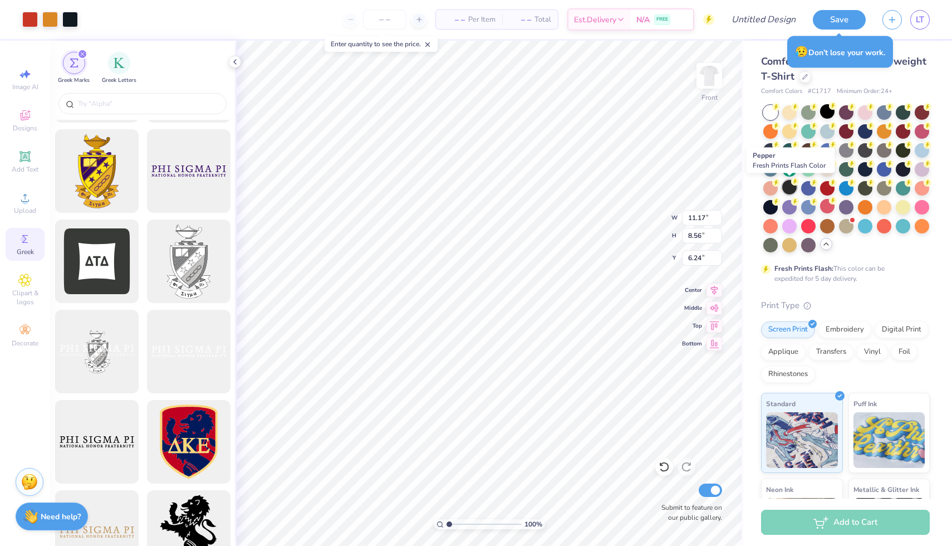
click at [733, 188] on div at bounding box center [789, 187] width 14 height 14
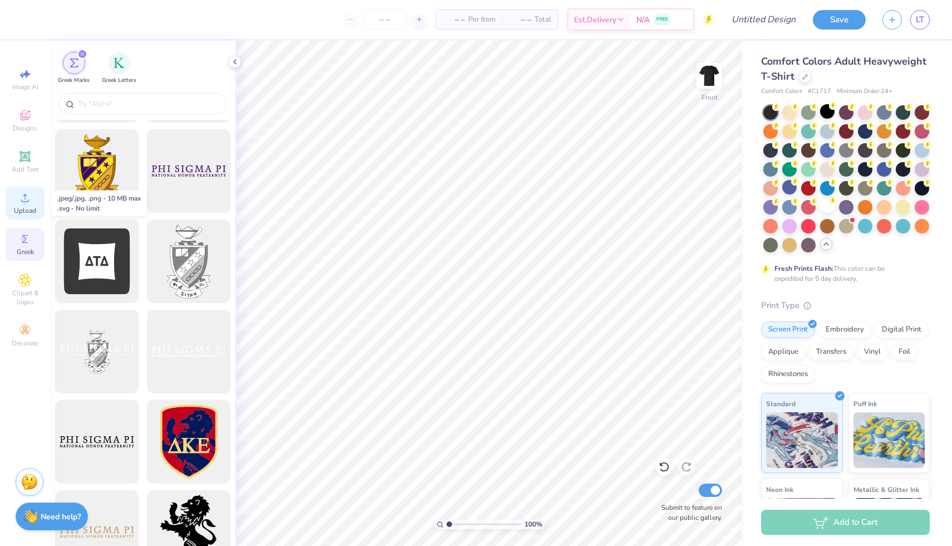
click at [21, 210] on span "Upload" at bounding box center [25, 210] width 22 height 9
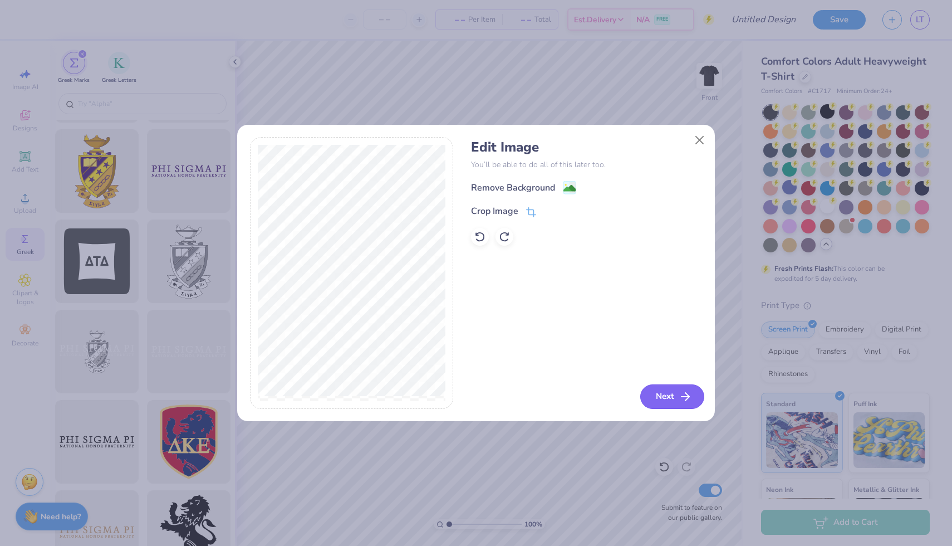
click at [666, 396] on button "Next" at bounding box center [672, 396] width 64 height 24
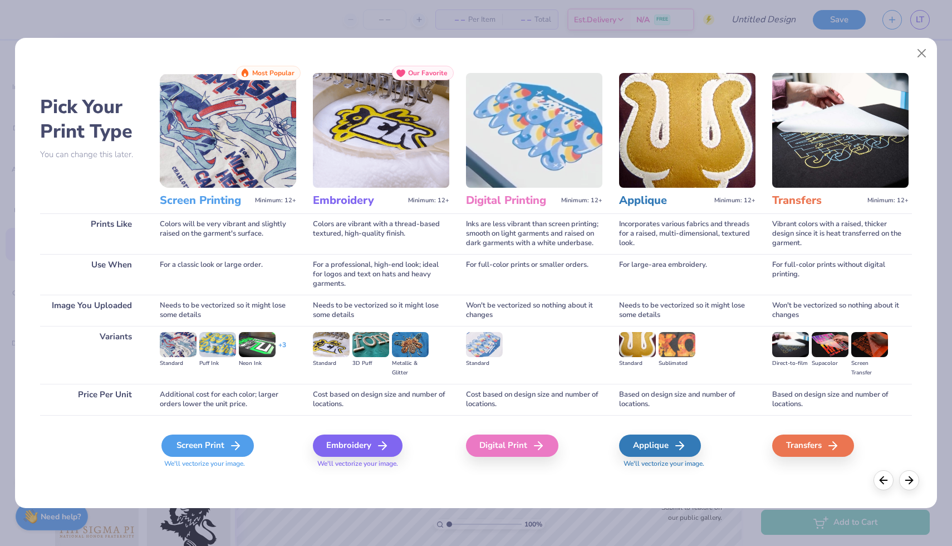
click at [232, 443] on icon at bounding box center [235, 445] width 13 height 13
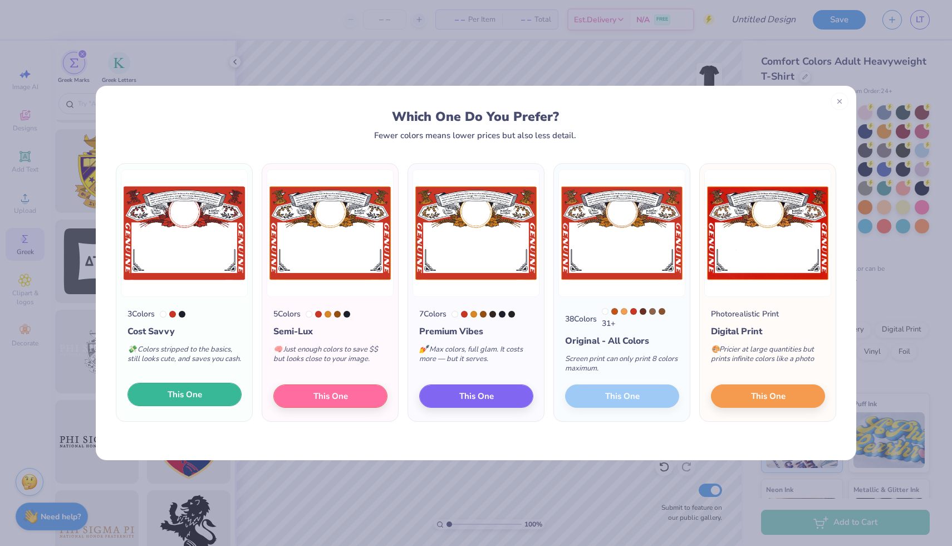
click at [204, 400] on button "This One" at bounding box center [184, 393] width 114 height 23
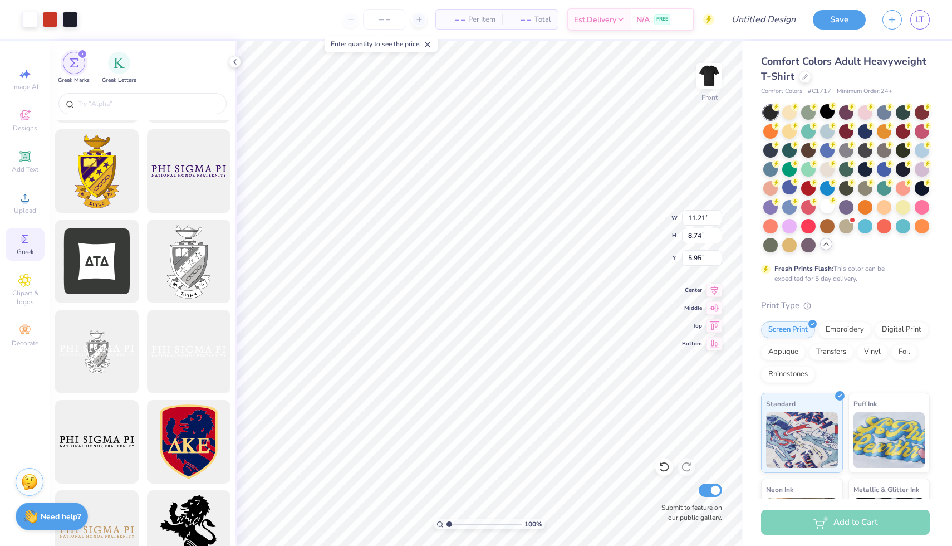
type input "11.21"
type input "8.74"
type input "3.51"
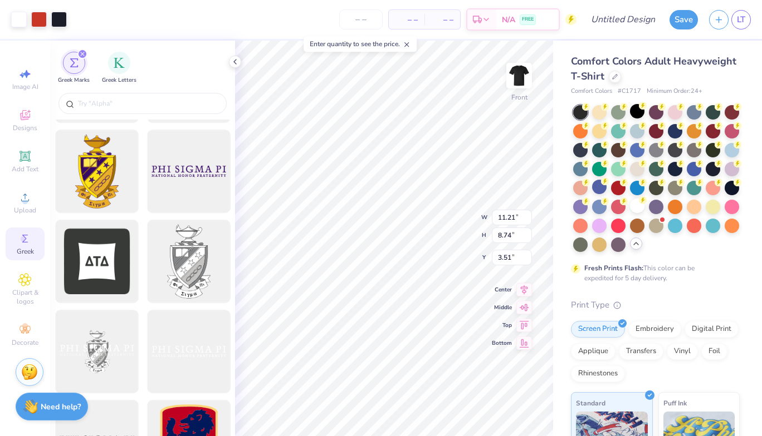
scroll to position [351, 0]
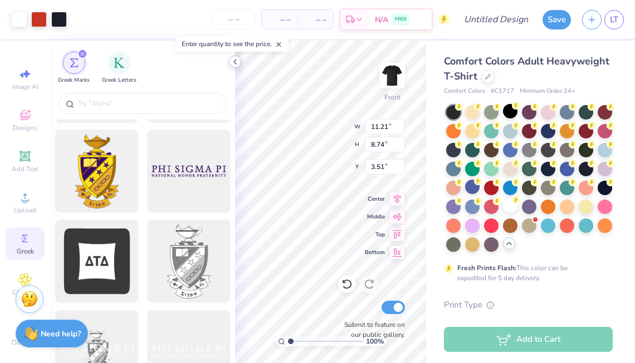
click at [235, 58] on icon at bounding box center [234, 61] width 9 height 9
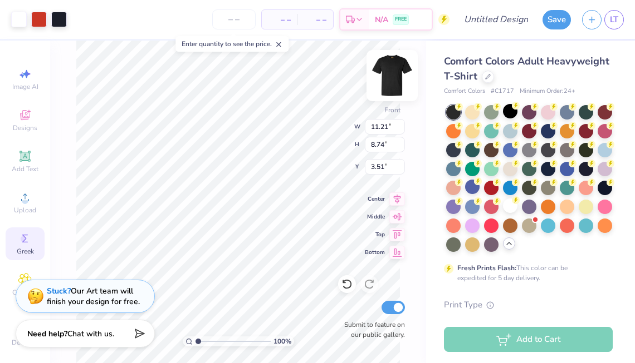
type input "11.42"
type input "8.90"
type input "3.35"
type input "8.95"
type input "1.43"
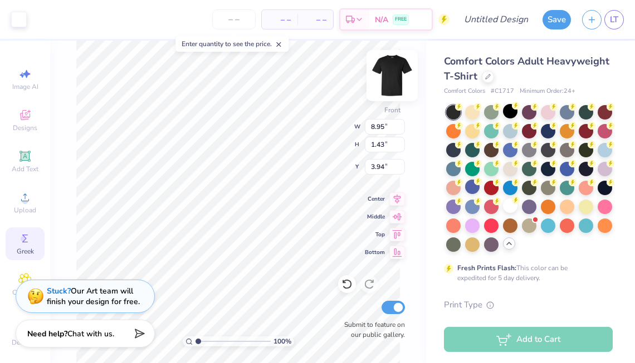
type input "4.19"
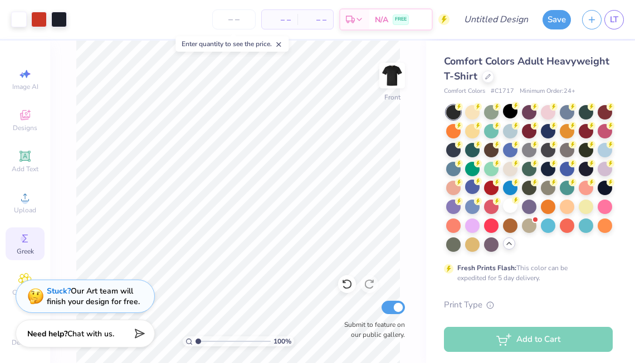
click at [279, 45] on icon at bounding box center [278, 45] width 8 height 8
type input "4.95"
type input "11.42"
type input "8.90"
type input "3.00"
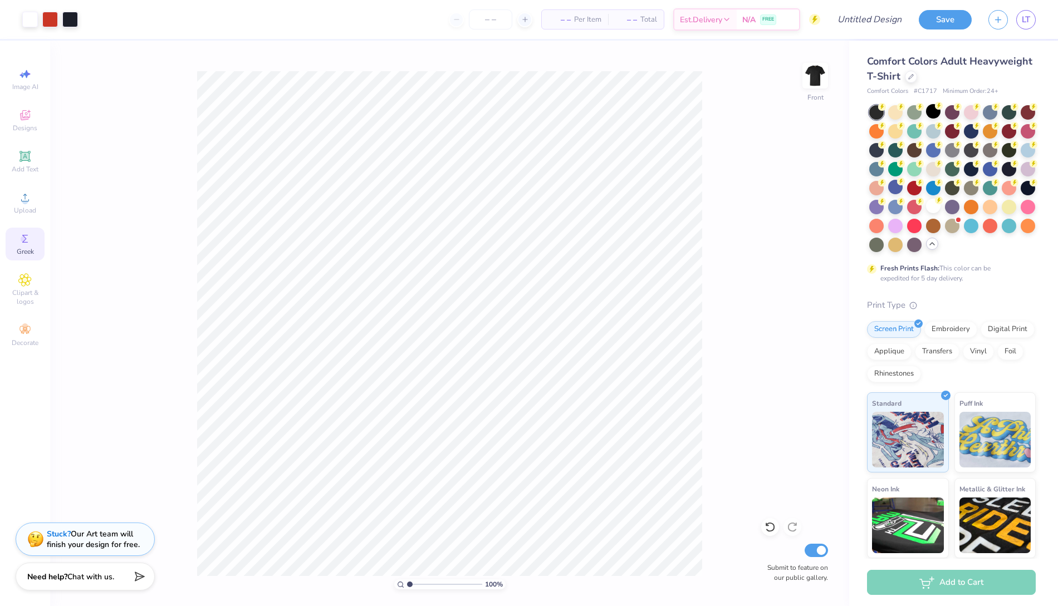
scroll to position [351, 0]
click at [51, 196] on div "100 % Front Submit to feature on our public gallery." at bounding box center [449, 324] width 799 height 566
click at [42, 114] on div "Designs" at bounding box center [25, 120] width 39 height 33
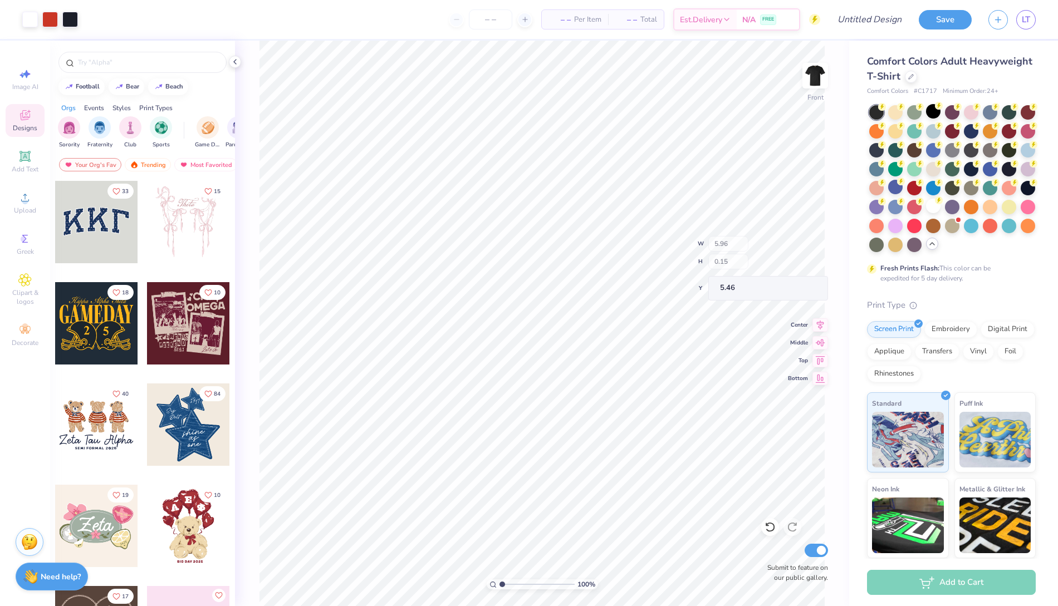
type input "5.46"
click at [541, 302] on li "Delete" at bounding box center [541, 306] width 87 height 22
click at [582, 286] on li "Select All" at bounding box center [574, 288] width 87 height 22
type input "10.64"
type input "7.36"
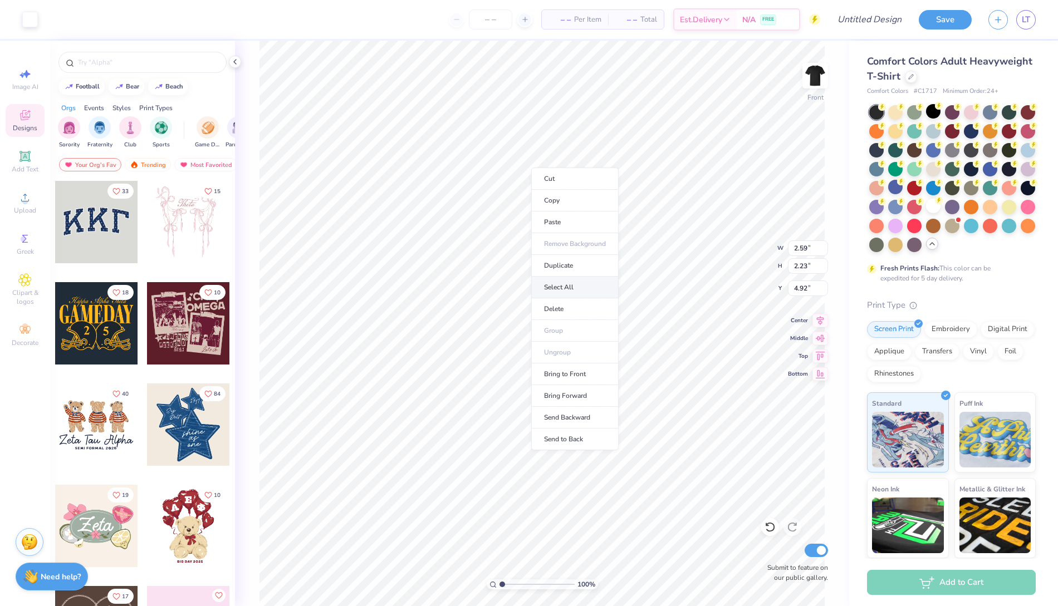
type input "3.87"
click at [25, 209] on span "Upload" at bounding box center [25, 210] width 22 height 9
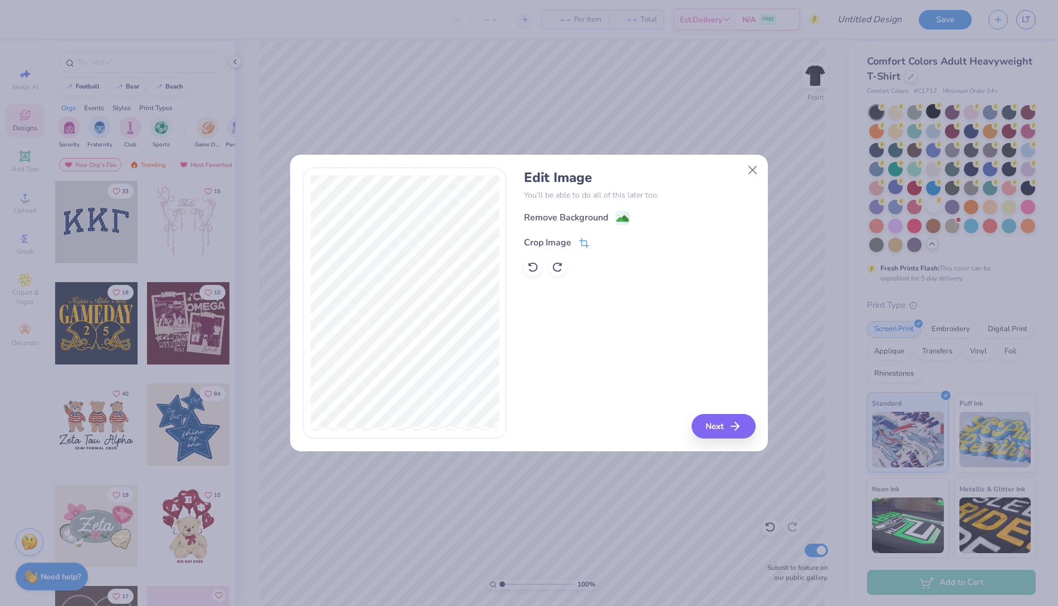
click at [582, 237] on span at bounding box center [584, 242] width 10 height 13
click at [733, 435] on div "Edit Image You’ll be able to do all of this later too. Remove Background Crop I…" at bounding box center [639, 304] width 231 height 272
click at [652, 369] on div "Edit Image You’ll be able to do all of this later too. Remove Background Crop I…" at bounding box center [639, 304] width 231 height 272
click at [605, 244] on icon at bounding box center [603, 241] width 7 height 7
click at [726, 428] on button "Next" at bounding box center [725, 426] width 64 height 24
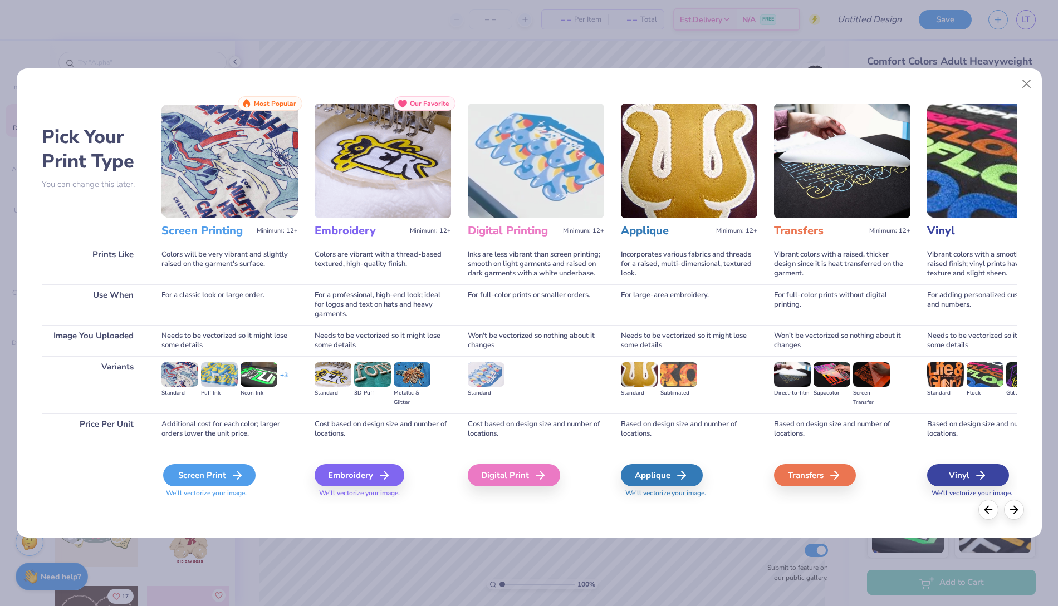
click at [206, 473] on div "Screen Print" at bounding box center [209, 475] width 92 height 22
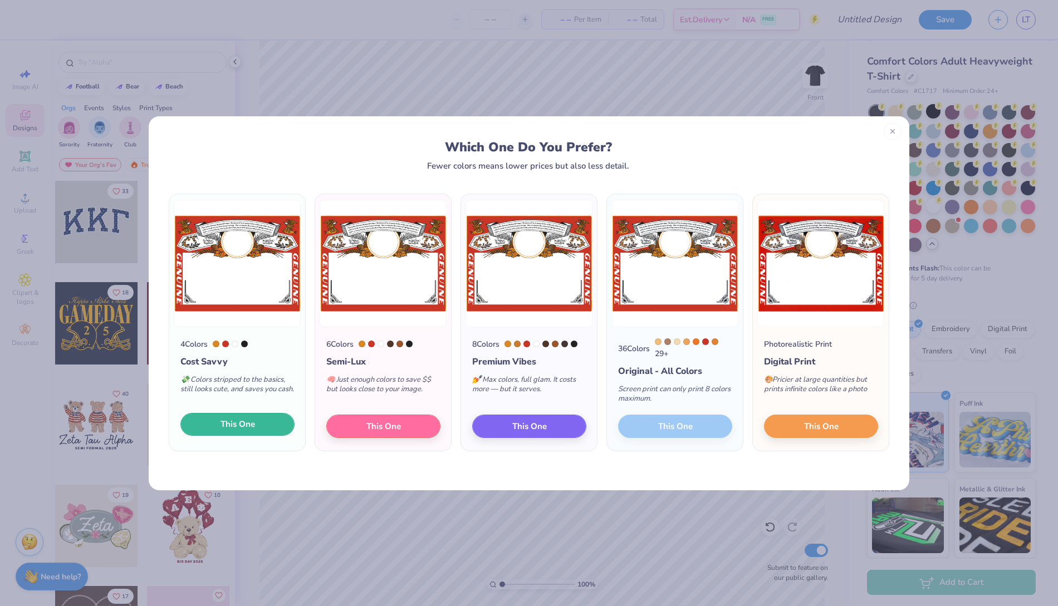
click at [267, 419] on button "This One" at bounding box center [237, 424] width 114 height 23
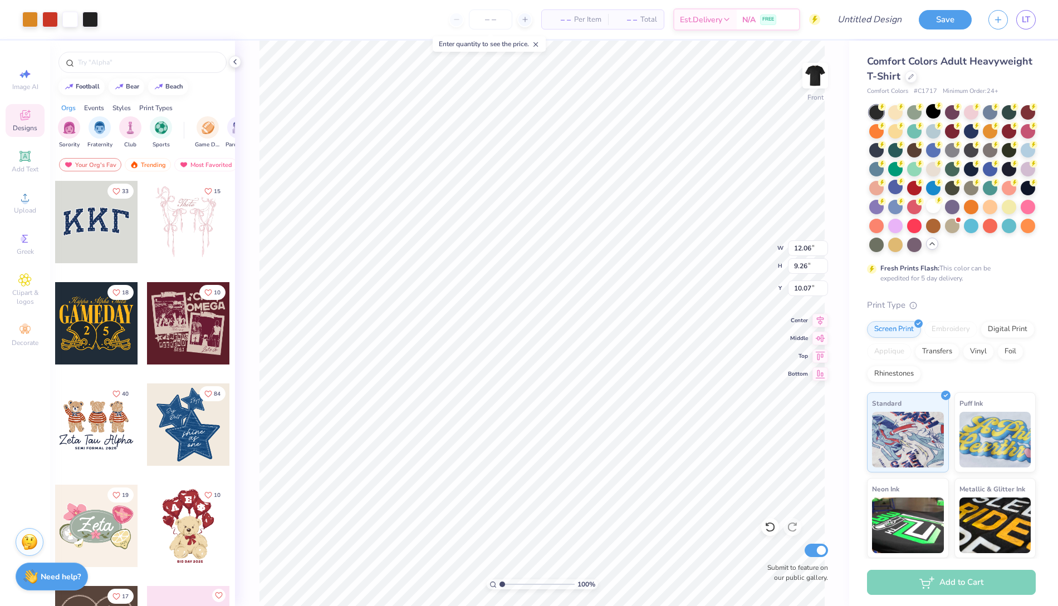
type input "12.06"
type input "9.26"
type input "6.26"
type input "6.24"
type input "10.03"
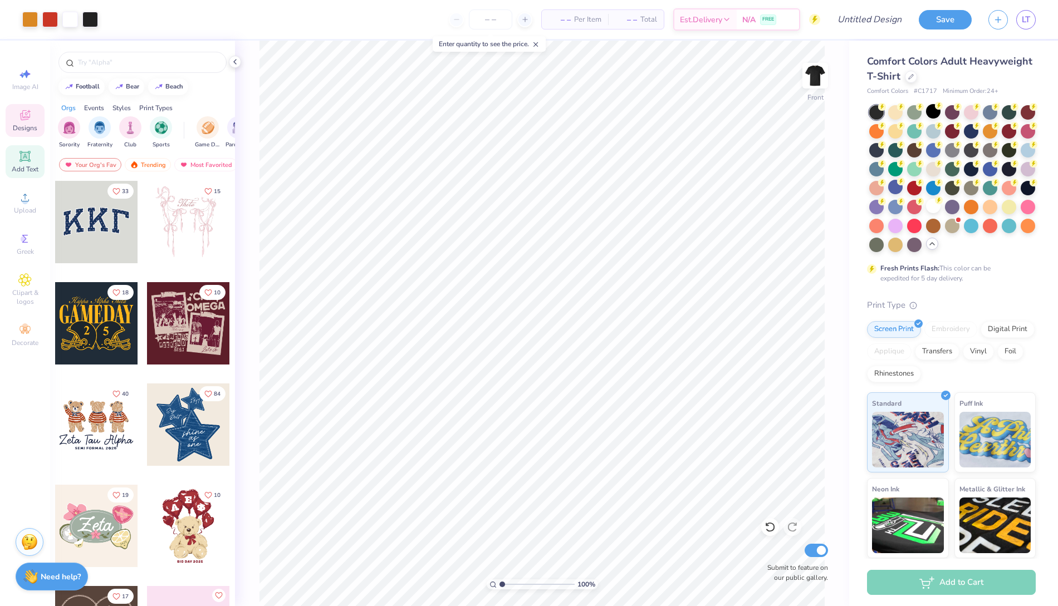
click at [32, 168] on span "Add Text" at bounding box center [25, 169] width 27 height 9
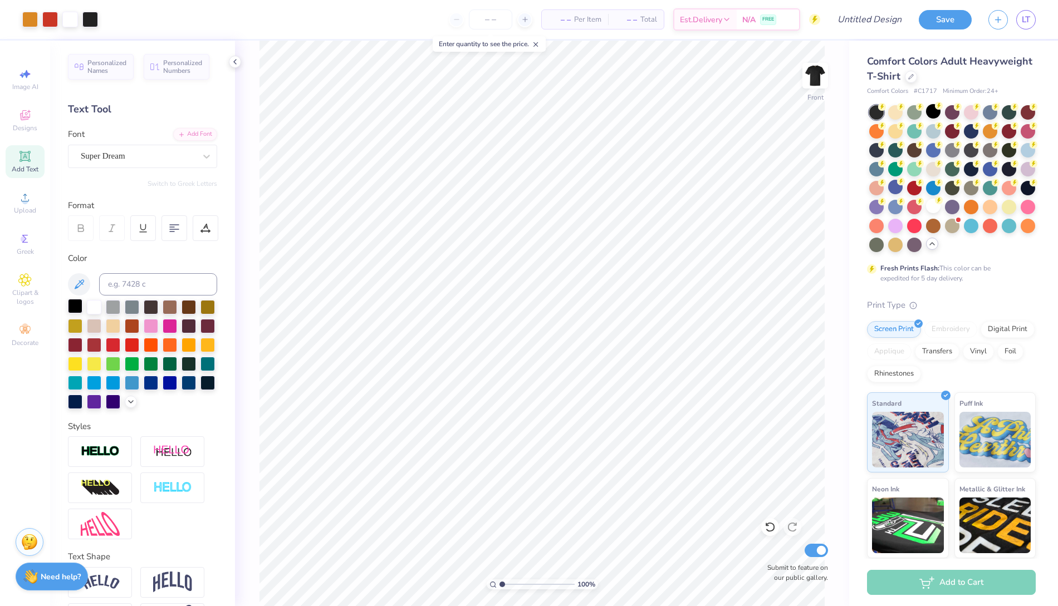
click at [77, 305] on div at bounding box center [75, 306] width 14 height 14
type input "12.06"
type input "9.26"
type input "4.49"
type input "11.99"
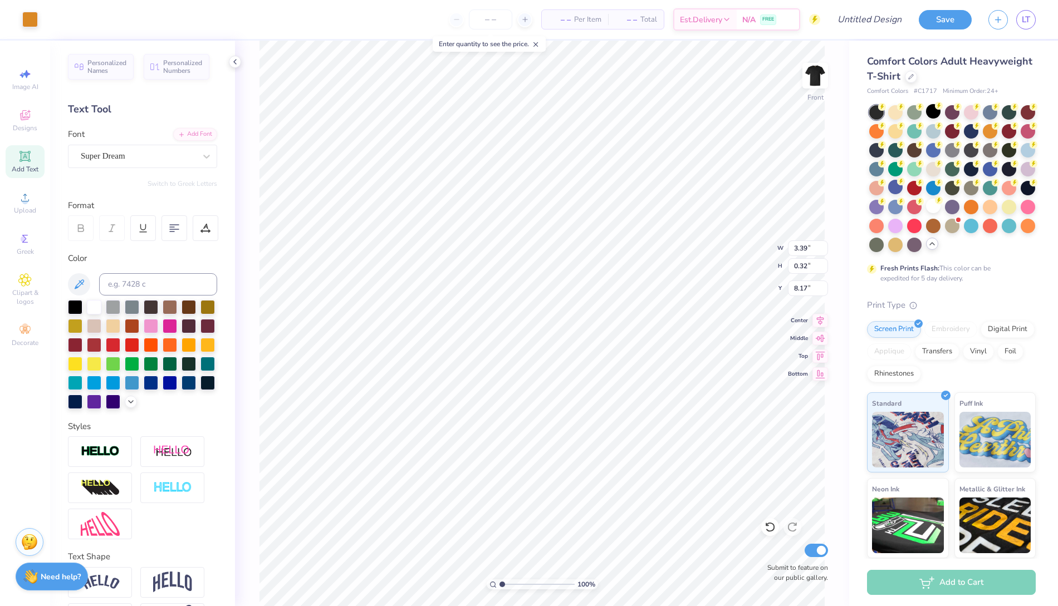
type input "9.16"
type input "4.57"
type input "11.90"
type input "9.12"
type input "4.63"
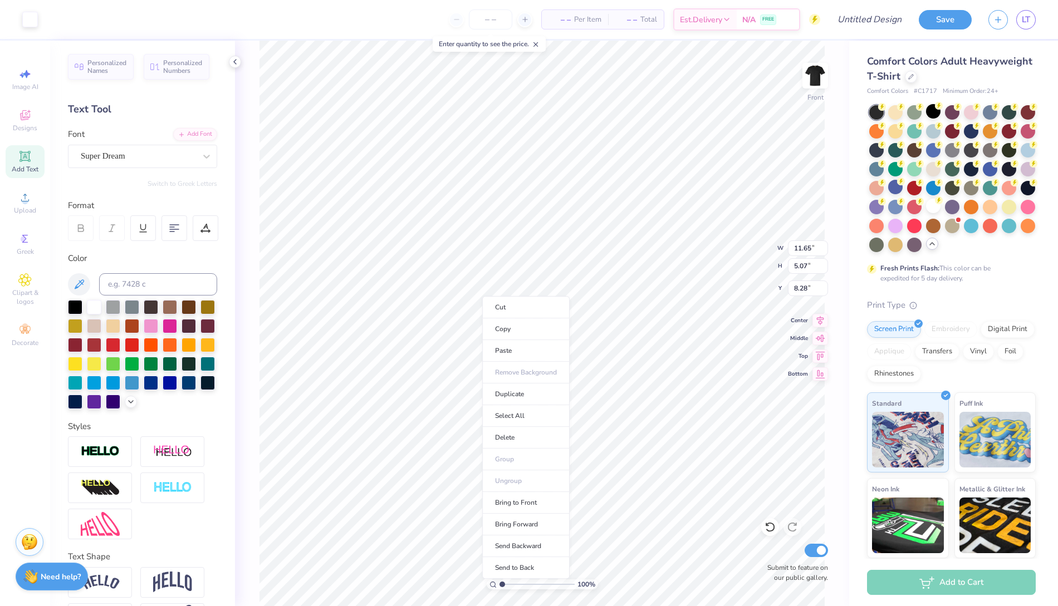
type input "12.04"
type input "9.25"
type input "4.49"
type input "11.95"
type input "9.18"
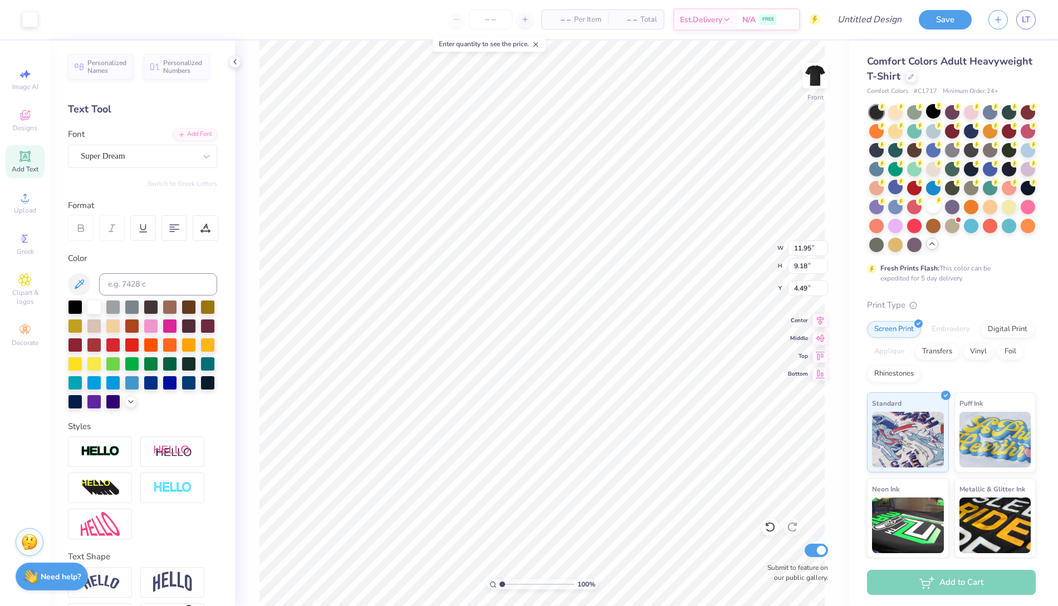
type input "11.79"
type input "9.05"
type input "4.62"
type input "11.71"
type input "8.99"
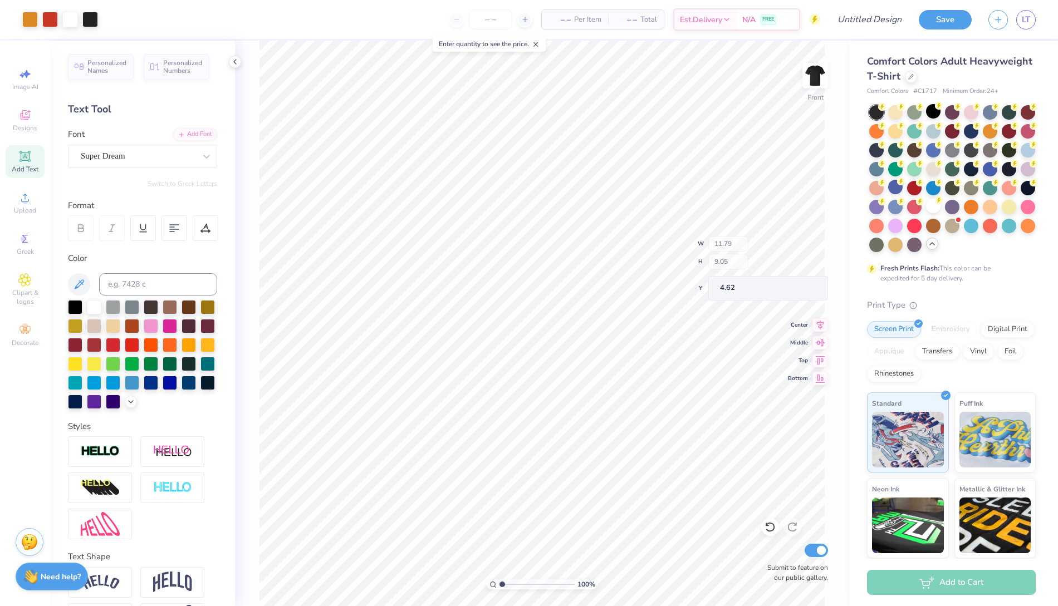
type input "4.68"
drag, startPoint x: 158, startPoint y: 155, endPoint x: 163, endPoint y: 155, distance: 5.6
click at [158, 155] on div "Super Dream" at bounding box center [138, 156] width 117 height 17
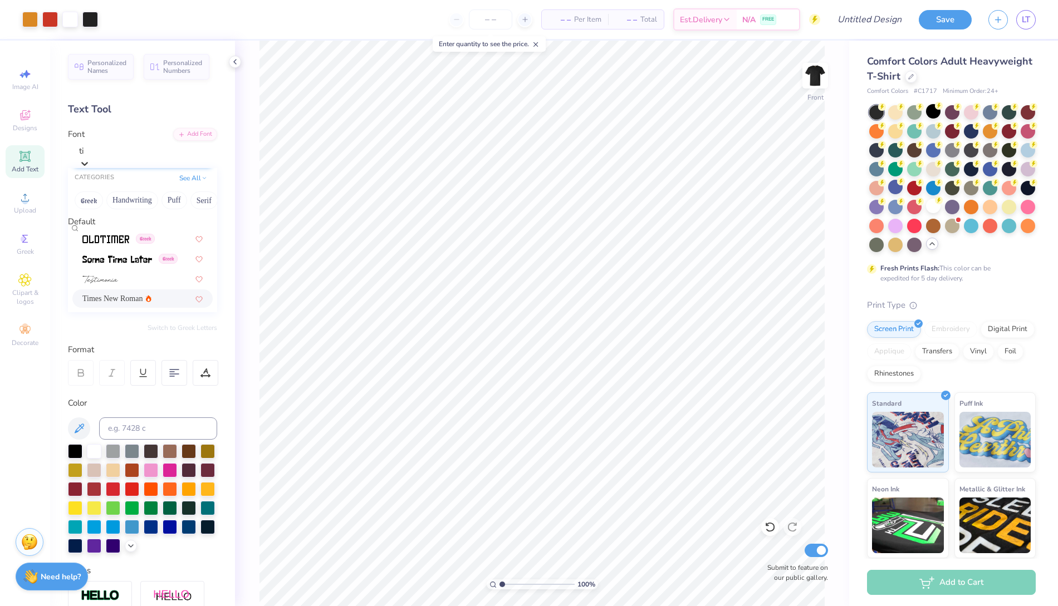
type input "t"
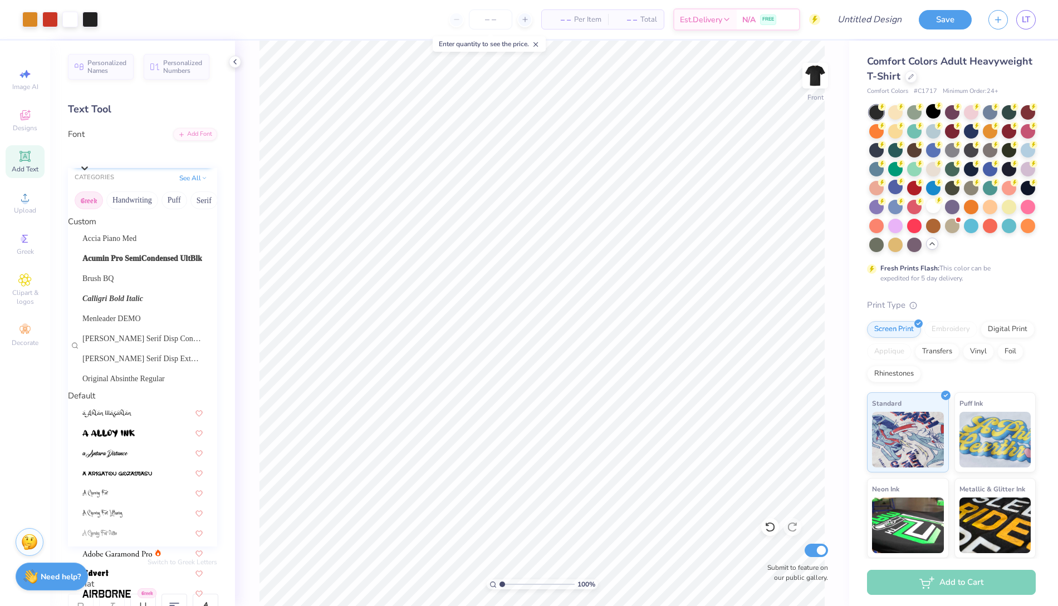
click at [87, 204] on button "Greek" at bounding box center [89, 200] width 28 height 18
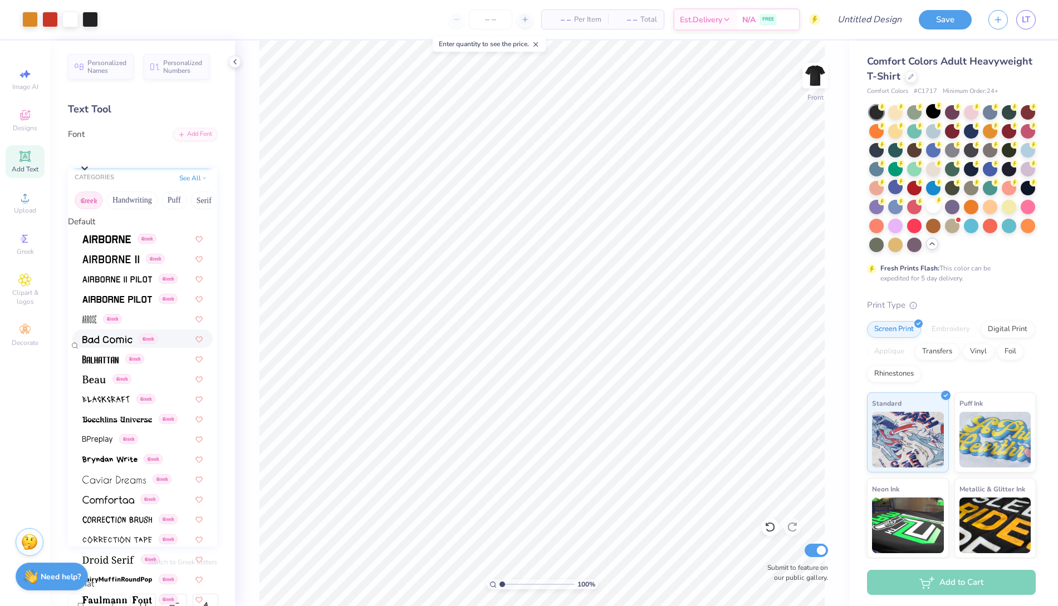
scroll to position [352, 0]
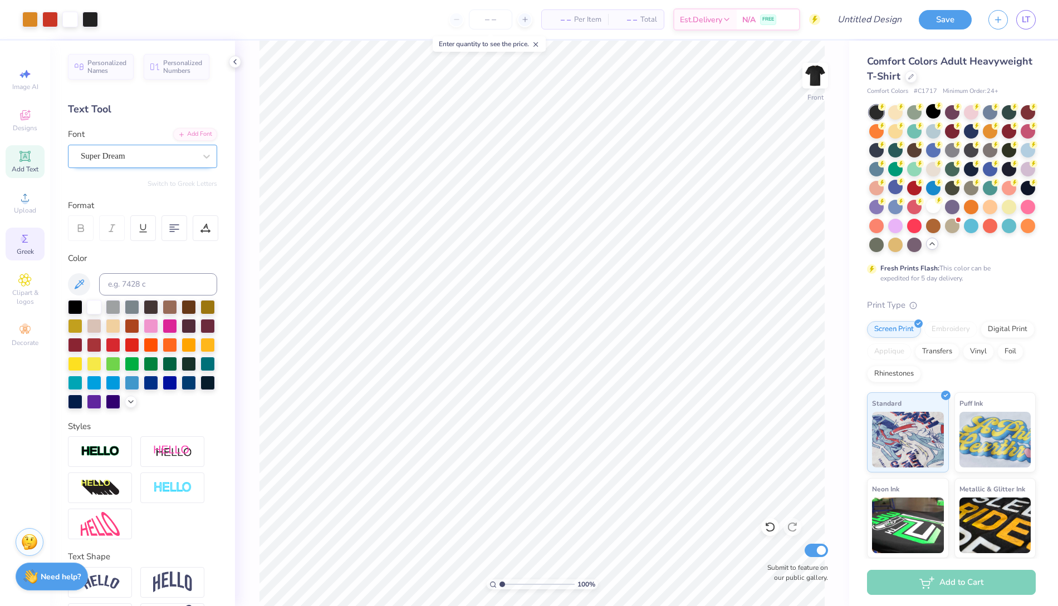
click at [22, 240] on circle at bounding box center [24, 239] width 6 height 6
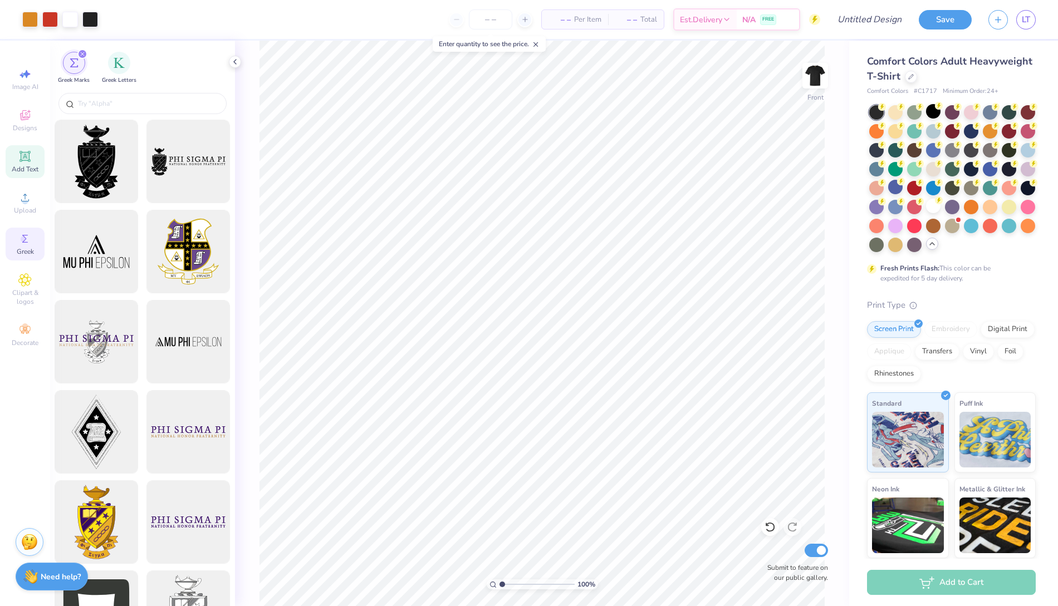
click at [24, 151] on icon at bounding box center [24, 156] width 13 height 13
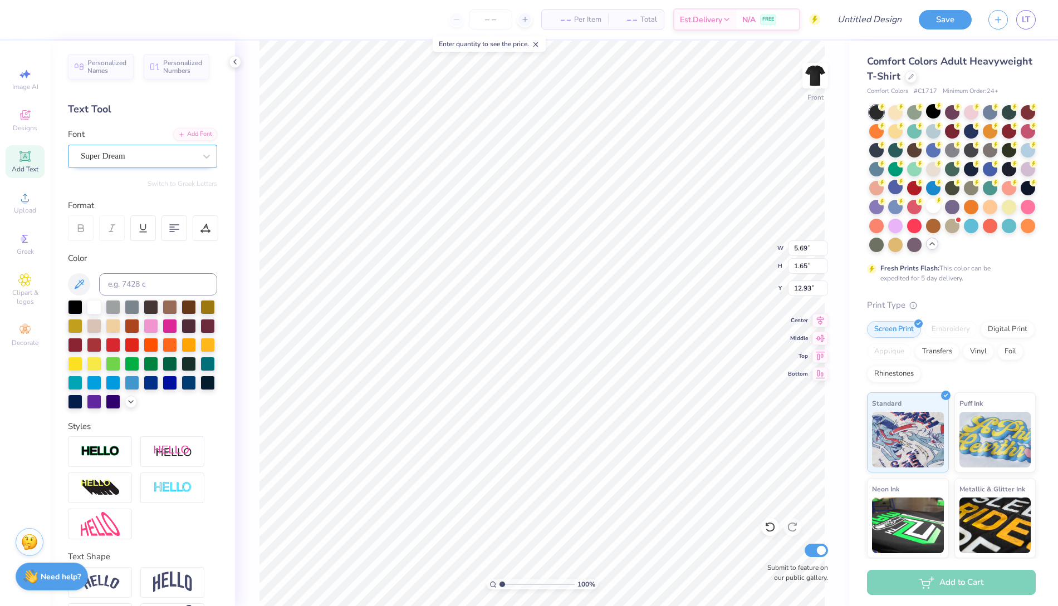
click at [164, 153] on div "Super Dream" at bounding box center [138, 156] width 117 height 17
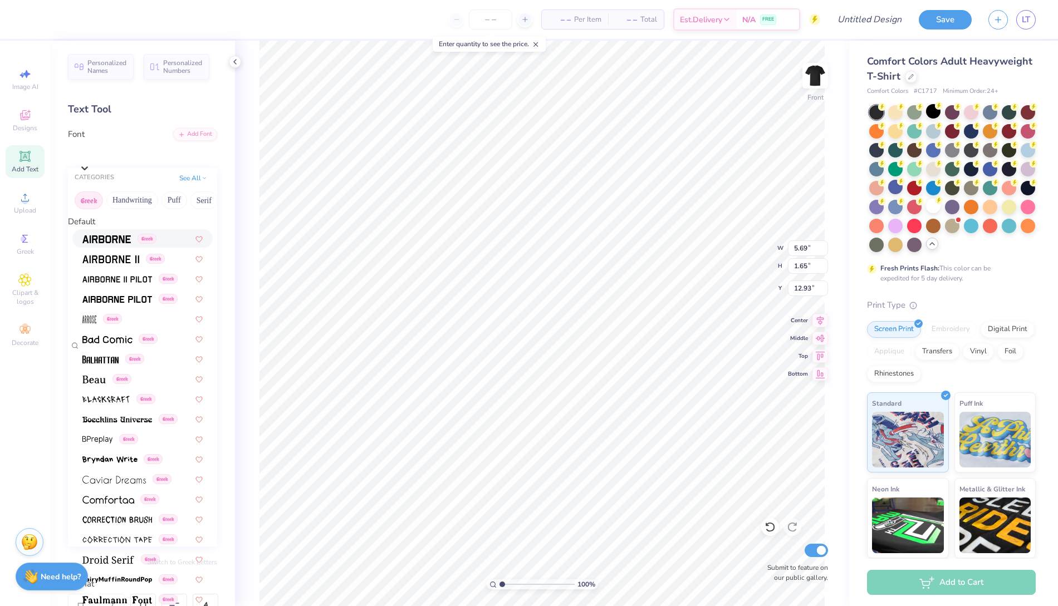
click at [150, 195] on div "Greek Handwriting Puff Serif Bold Calligraphy Retro Sans Serif Minimal Fantasy …" at bounding box center [142, 200] width 149 height 24
click at [150, 201] on button "Handwriting" at bounding box center [132, 200] width 52 height 18
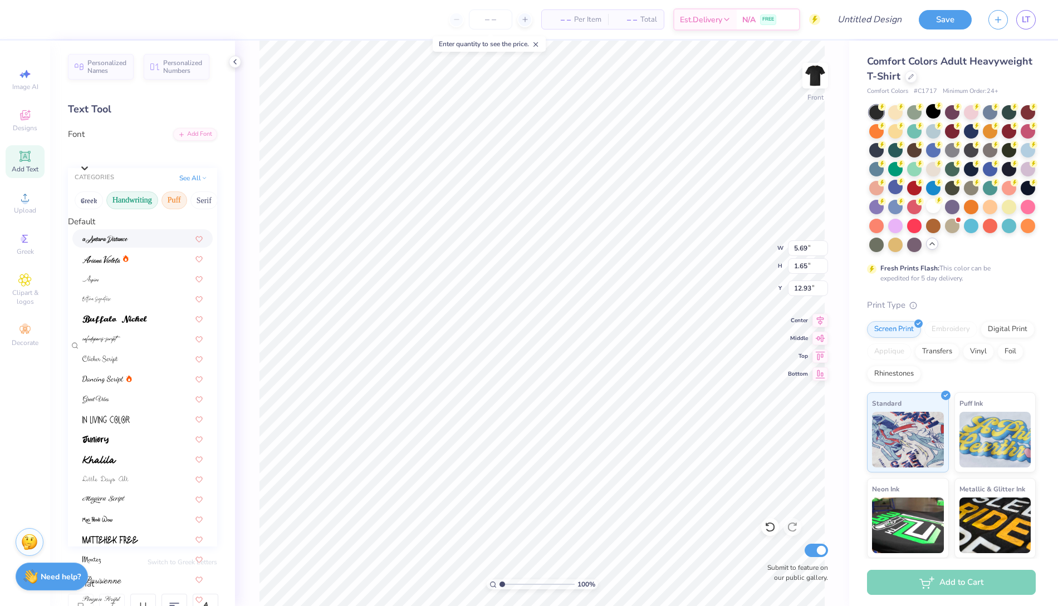
click at [174, 205] on button "Puff" at bounding box center [174, 200] width 26 height 18
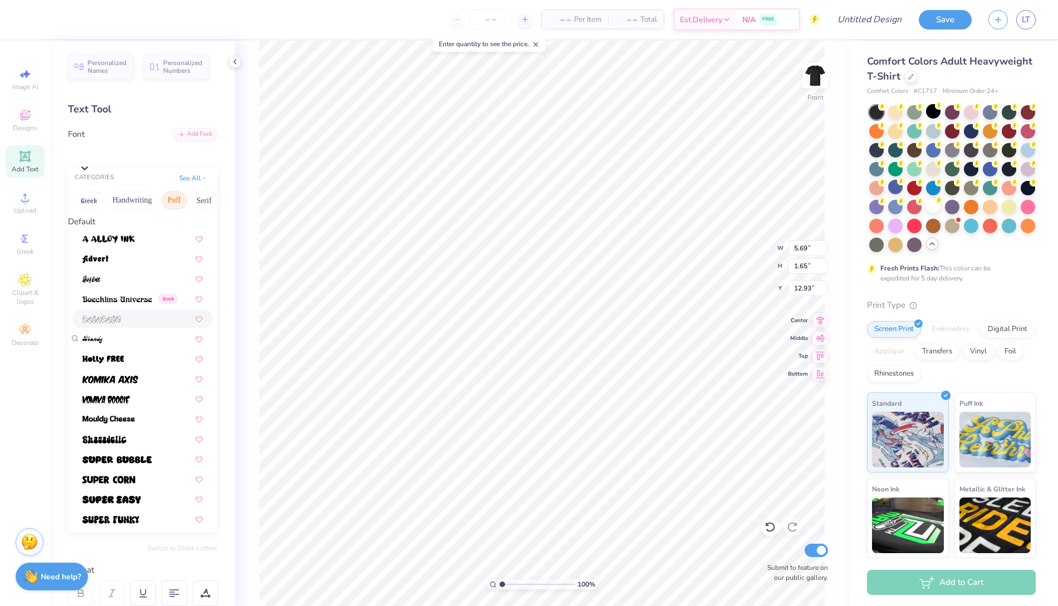
scroll to position [40, 0]
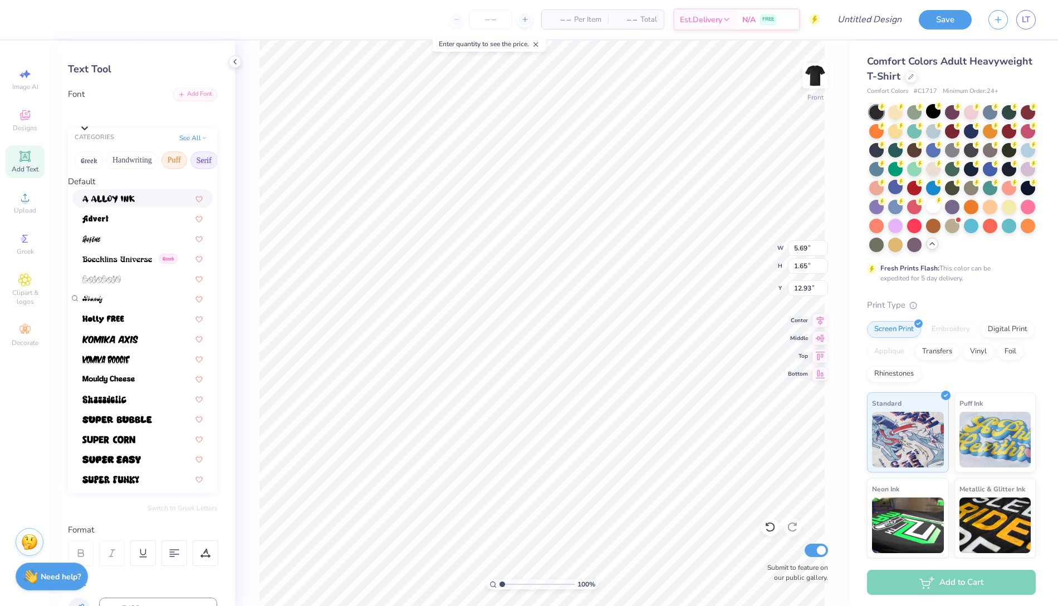
click at [207, 163] on button "Serif" at bounding box center [203, 160] width 27 height 18
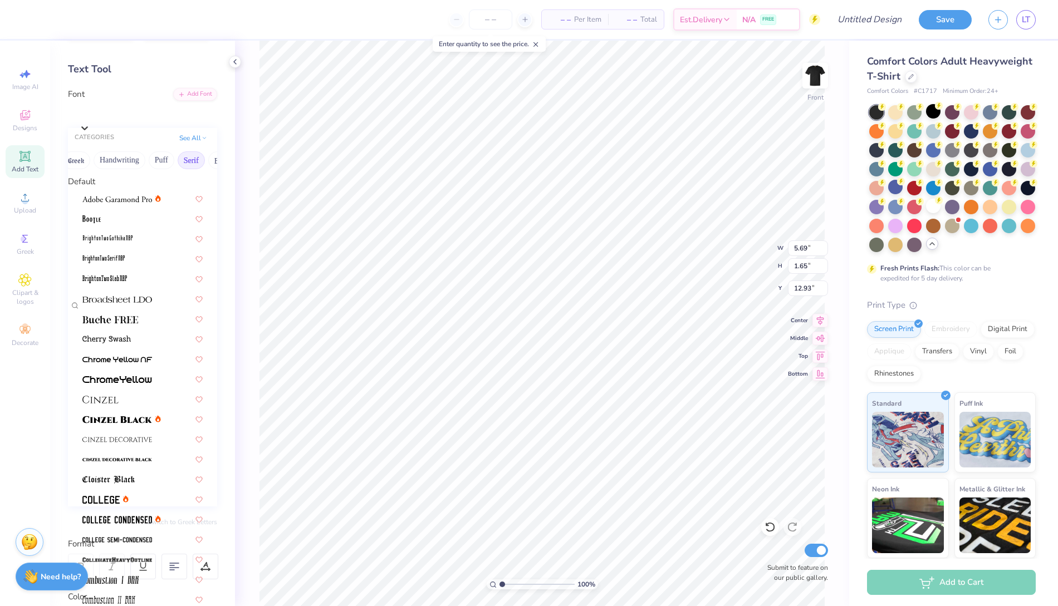
scroll to position [691, 0]
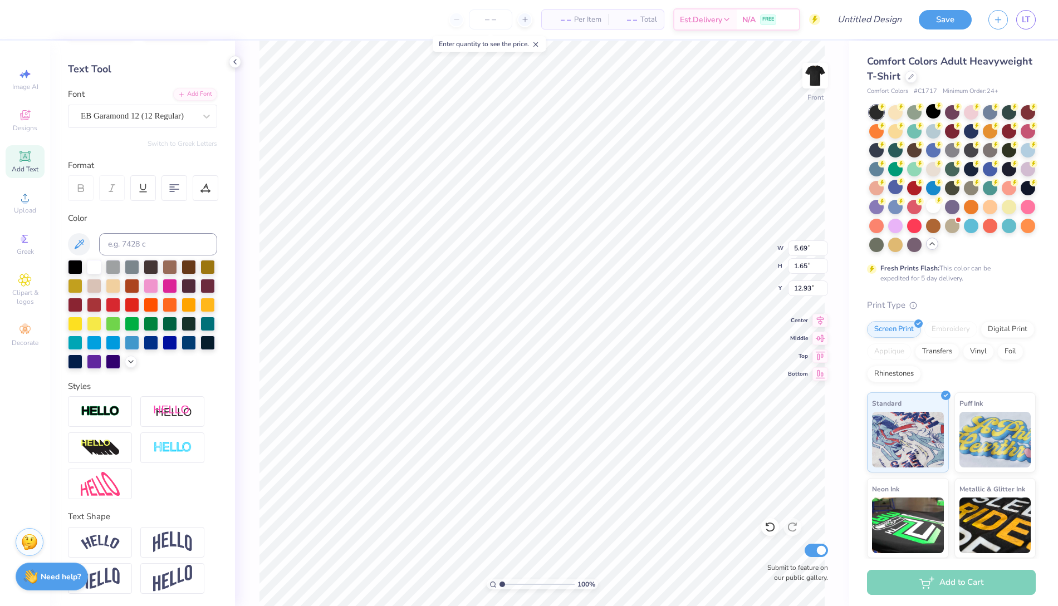
type input "6.01"
type input "1.64"
type input "15.40"
type textarea "B"
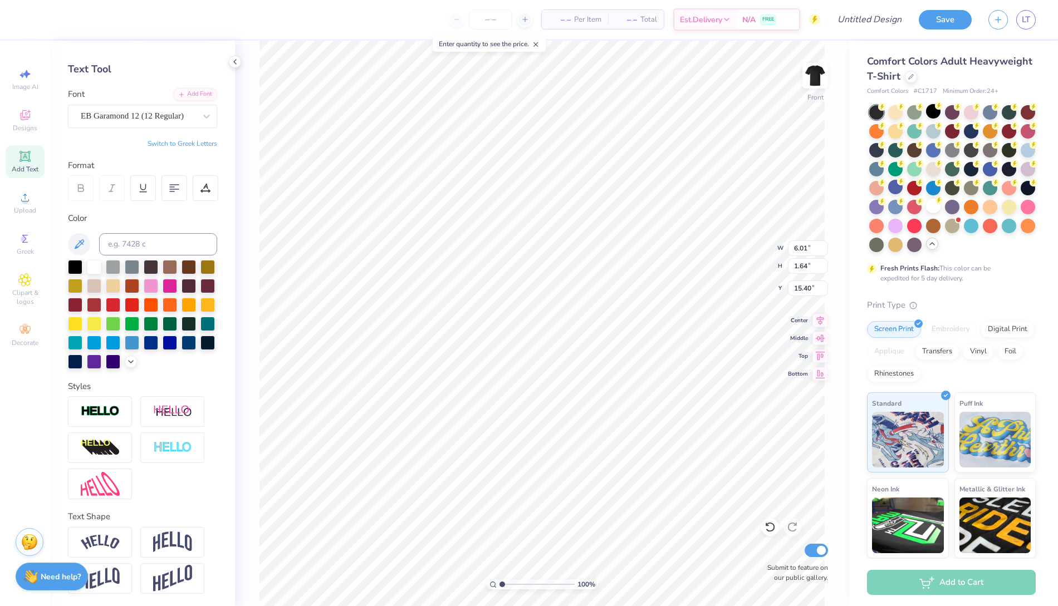
scroll to position [0, 2]
type textarea "Fall Rush 2025"
click at [73, 269] on div at bounding box center [75, 266] width 14 height 14
type input "7.70"
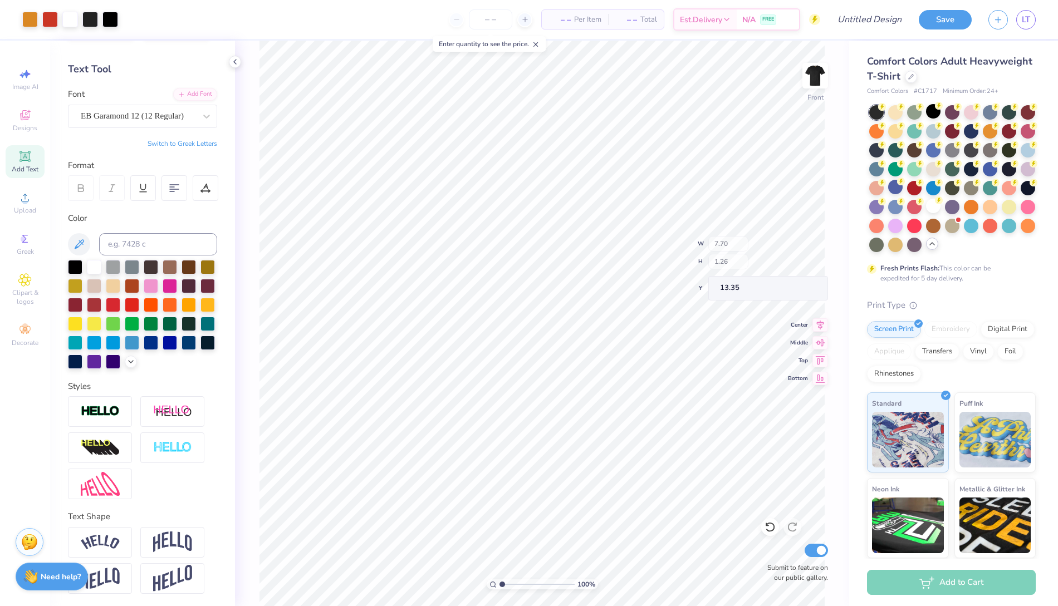
type input "1.26"
type input "13.35"
type input "9.15"
type input "11.30"
click at [29, 158] on icon at bounding box center [24, 156] width 11 height 11
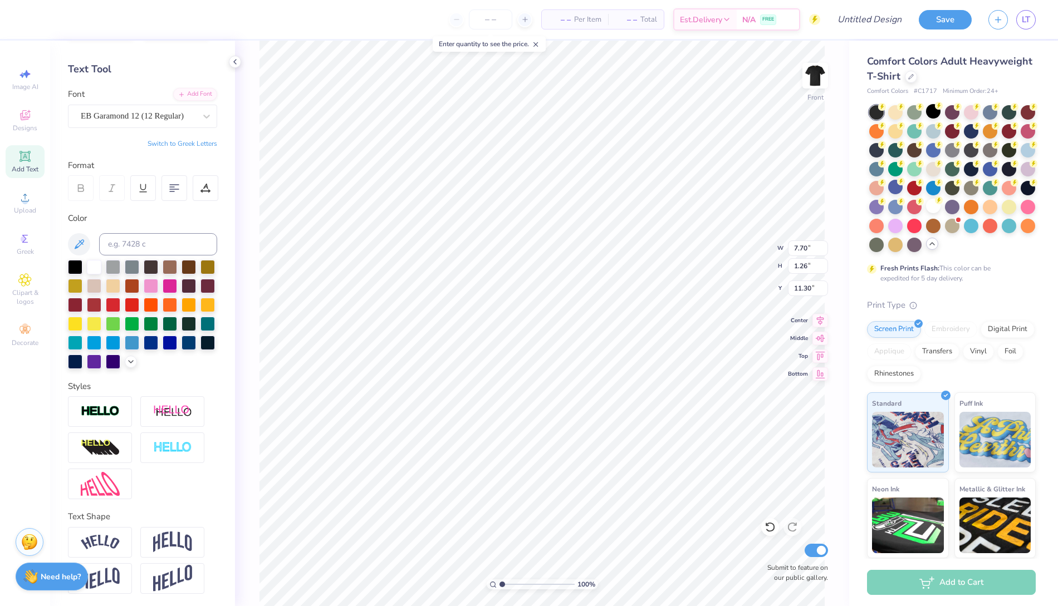
type input "7.70"
type input "1.26"
type input "11.30"
type input "5.69"
type input "1.65"
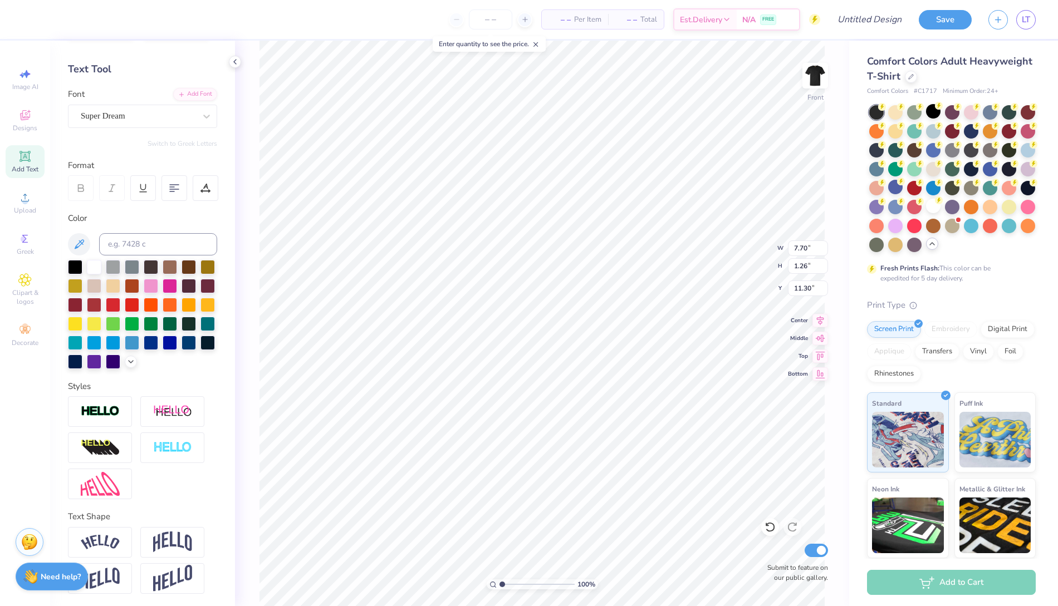
type input "12.93"
click at [191, 115] on div "Super Dream" at bounding box center [138, 115] width 117 height 17
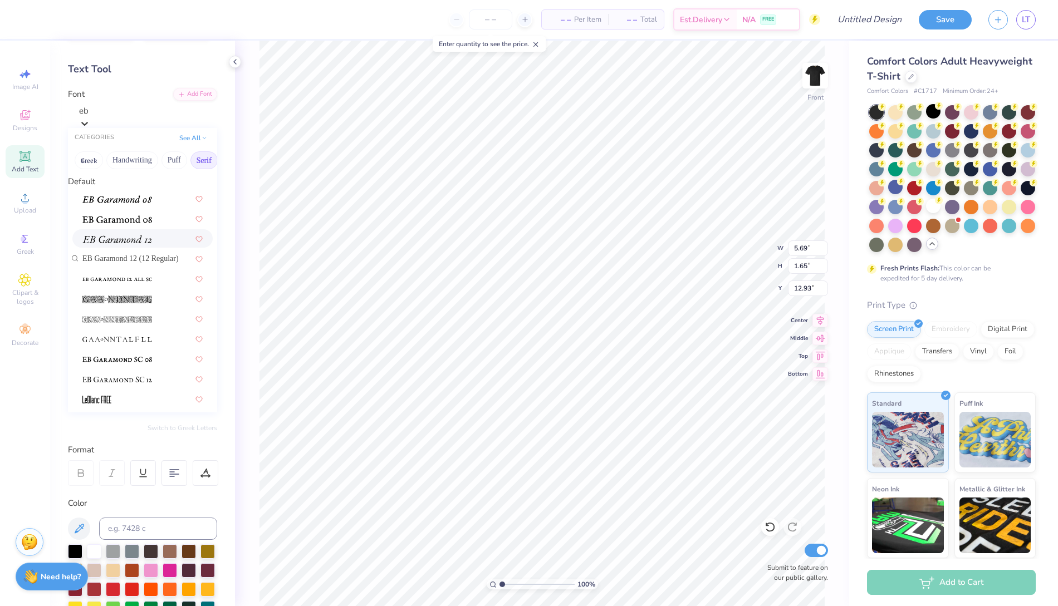
type input "eb"
type input "7.70"
type input "1.26"
type input "11.30"
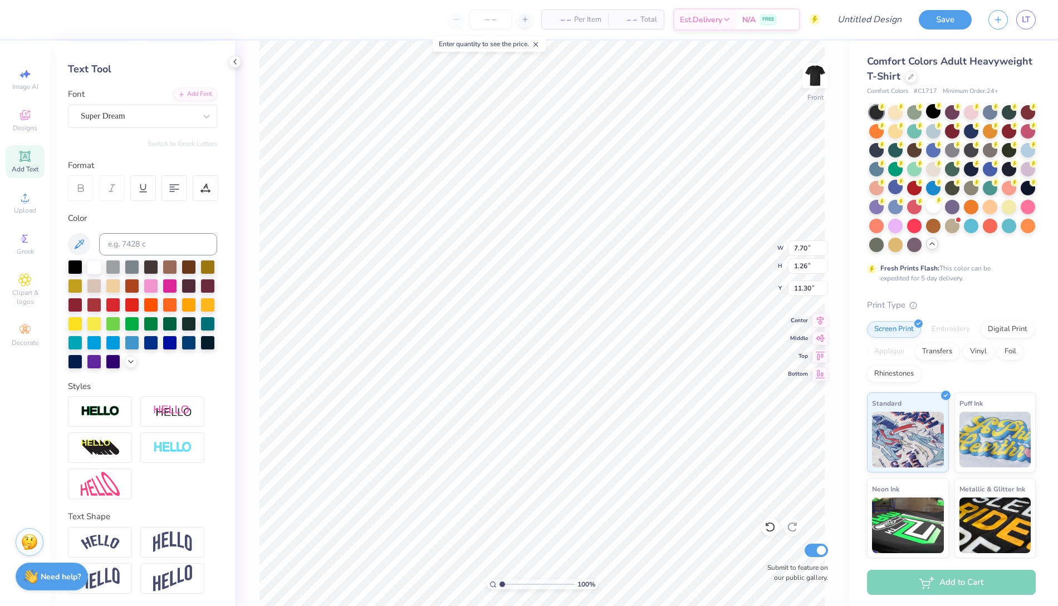
type input "5.69"
type input "1.65"
type input "12.93"
click at [148, 112] on div "Super Dream" at bounding box center [138, 115] width 117 height 17
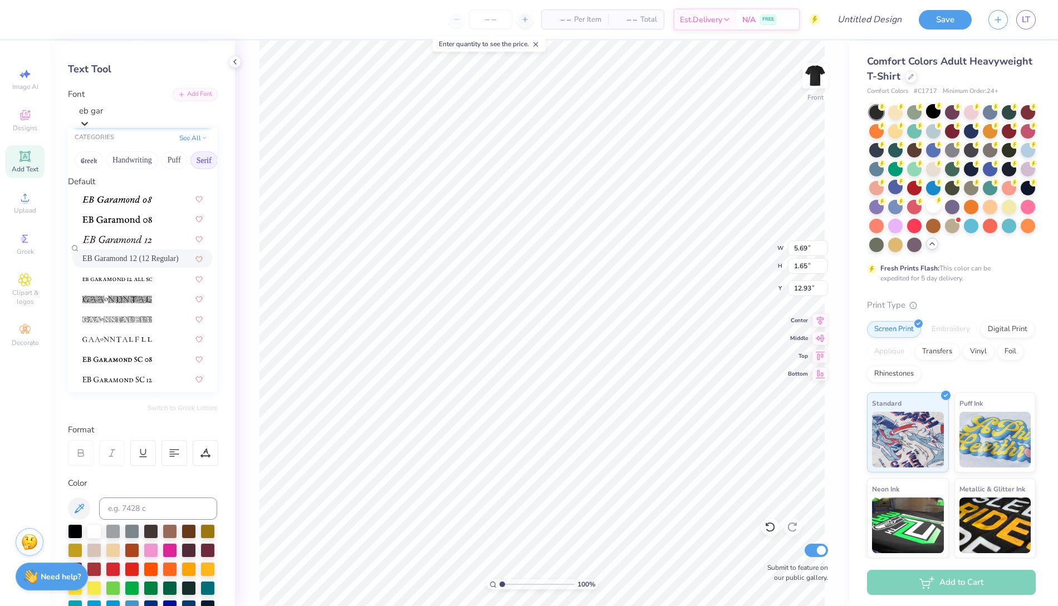
click at [159, 258] on span "EB Garamond 12 (12 Regular)" at bounding box center [130, 259] width 96 height 12
type input "eb gar"
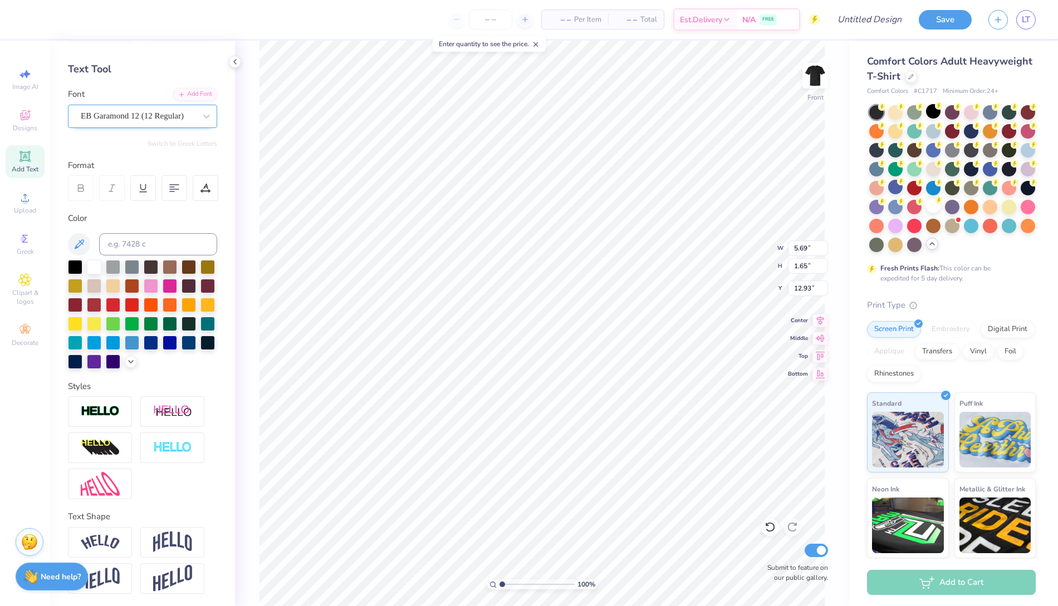
scroll to position [0, 2]
type textarea "Beta Theta Pi"
click at [73, 267] on div at bounding box center [75, 266] width 14 height 14
type input "12.05"
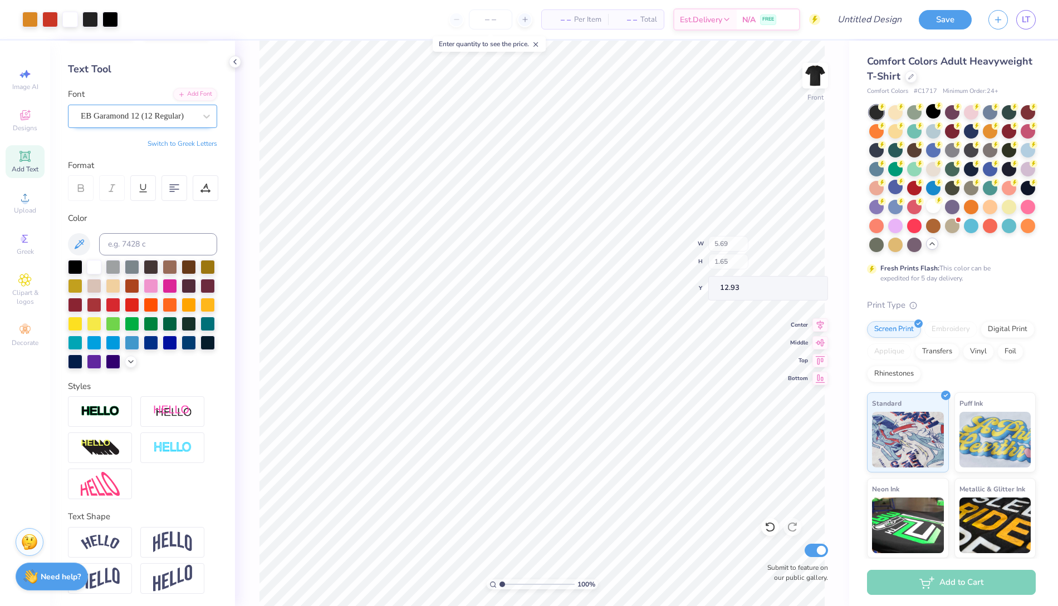
type input "1.69"
type input "14.46"
type input "14.47"
type input "6.84"
type input "0.96"
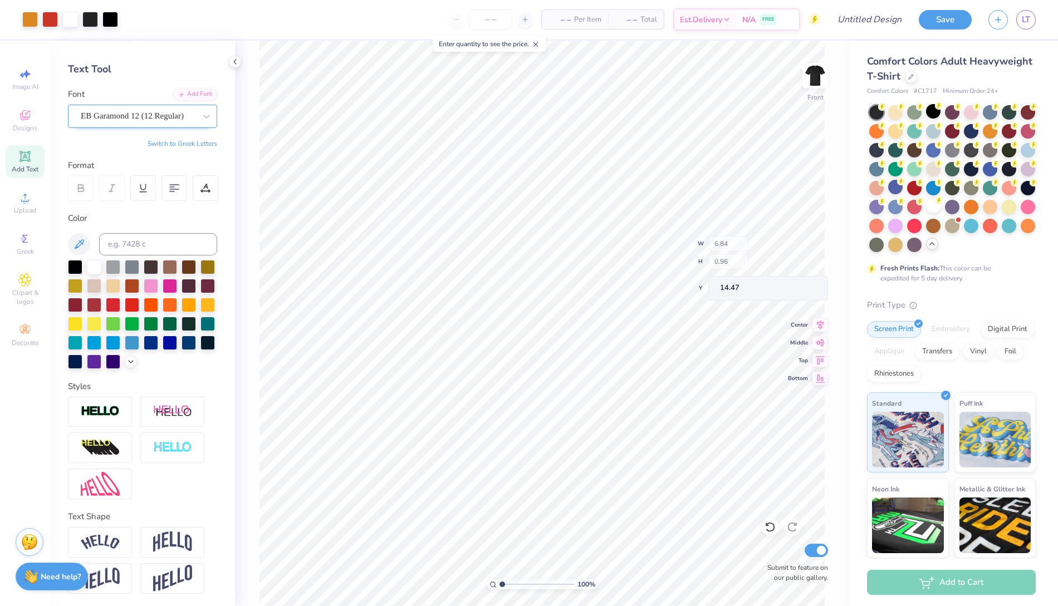
type input "11.45"
type input "4.74"
type input "6.84"
type input "0.96"
type input "17.28"
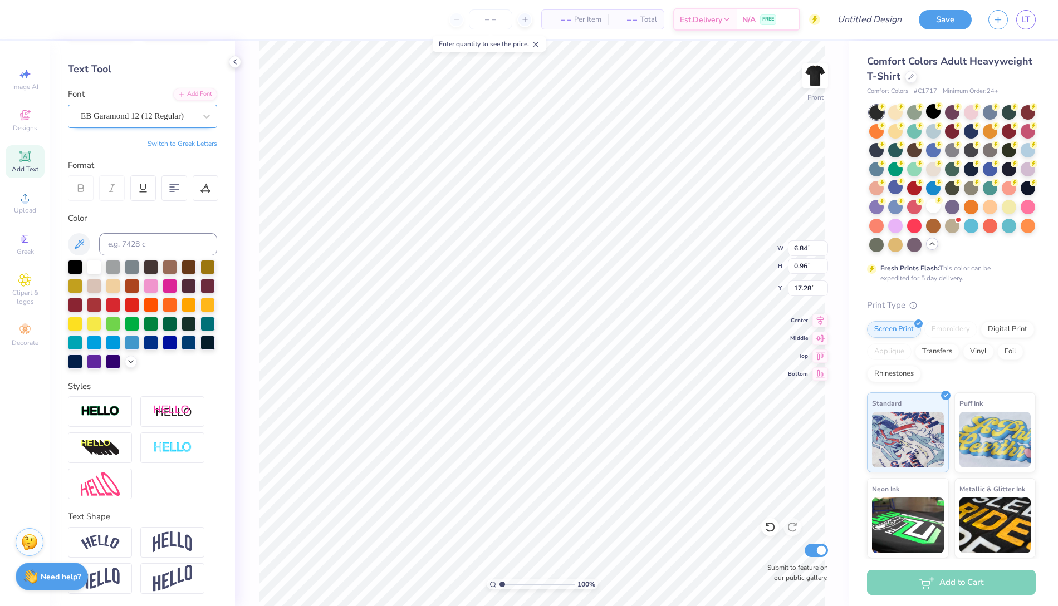
scroll to position [0, 3]
type textarea "BETA THETA PI"
type input "11.12"
type input "1.12"
type input "17.54"
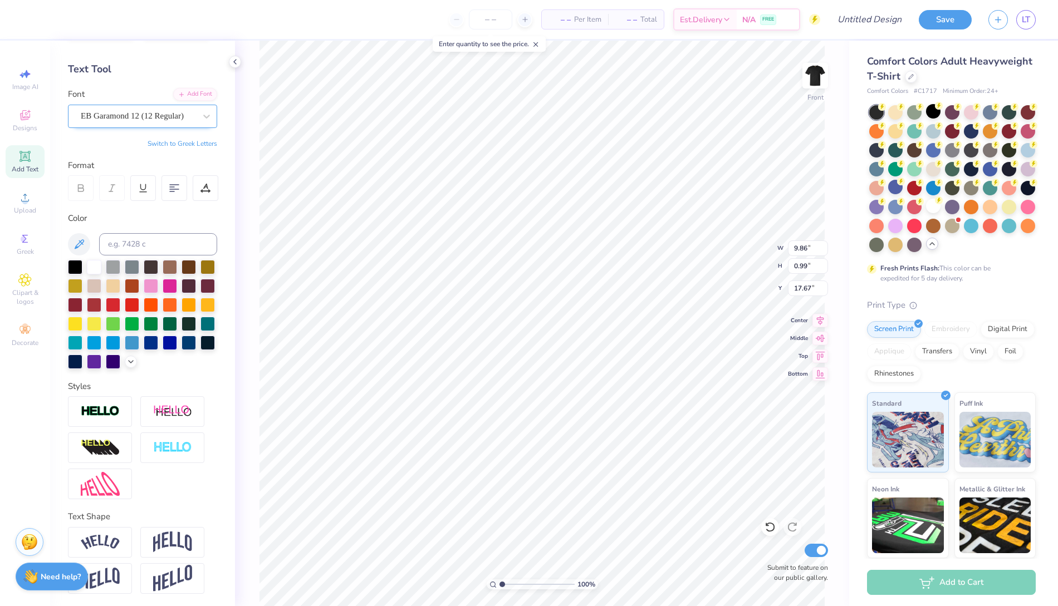
type input "9.86"
type input "0.99"
type input "17.67"
type input "9.77"
type input "7.70"
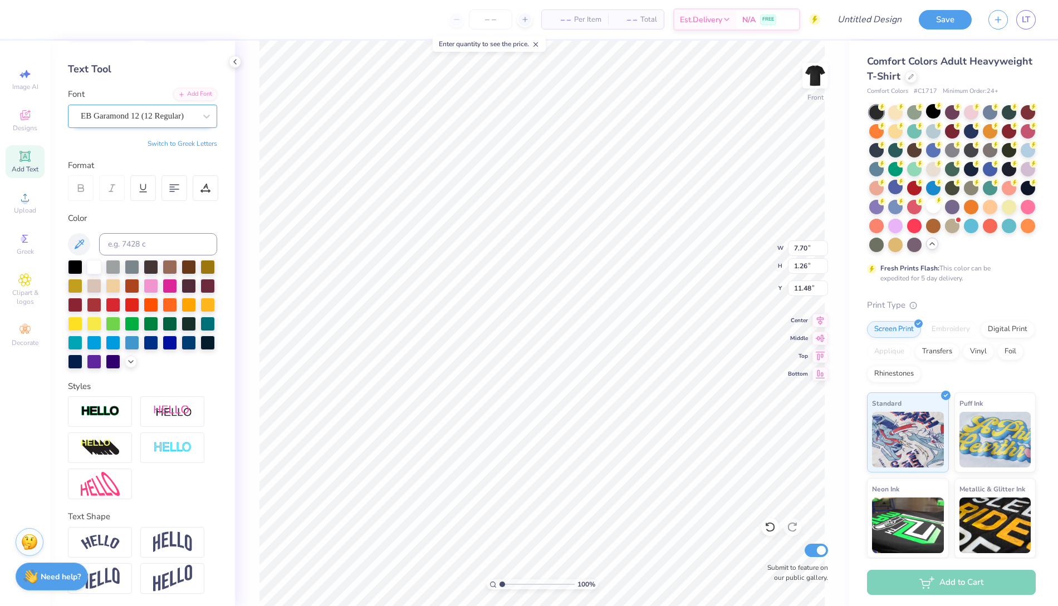
type input "1.26"
type input "11.48"
type textarea "Beta Theta PI"
type input "7.42"
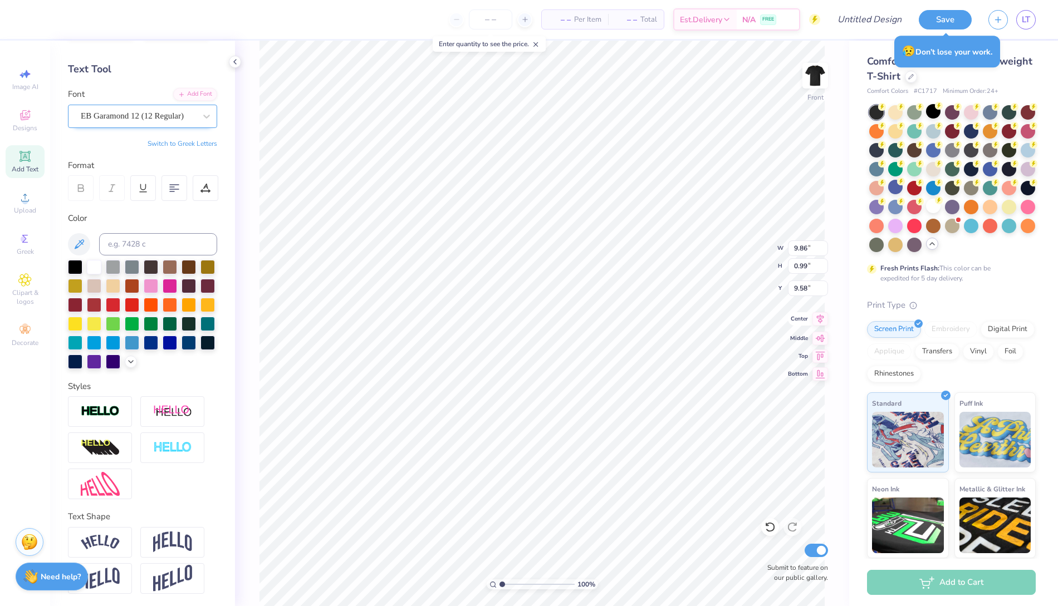
type input "1.02"
type input "9.56"
type textarea "Beta Theta Pi"
type input "8.33"
type input "1.17"
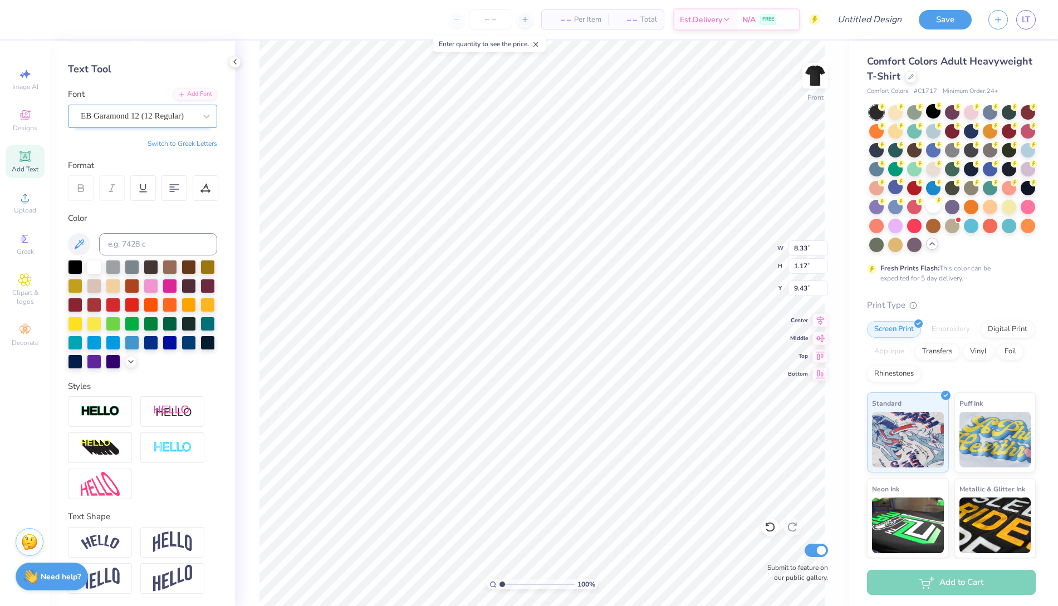
type input "9.43"
type input "11.65"
type input "5.07"
type input "8.46"
type input "7.70"
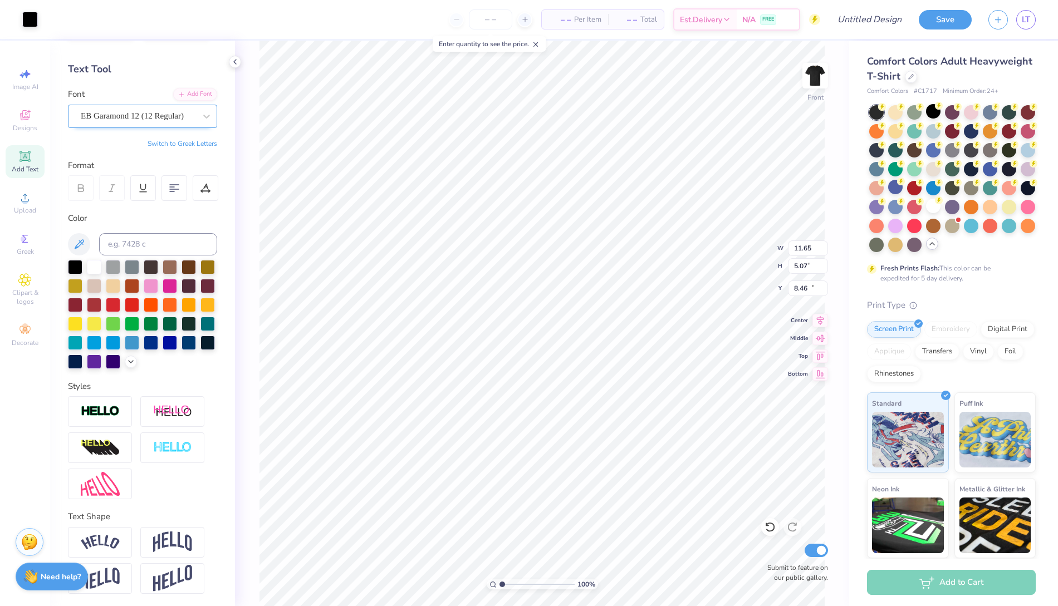
type input "1.26"
type input "11.48"
type input "8.33"
type input "1.17"
type input "9.58"
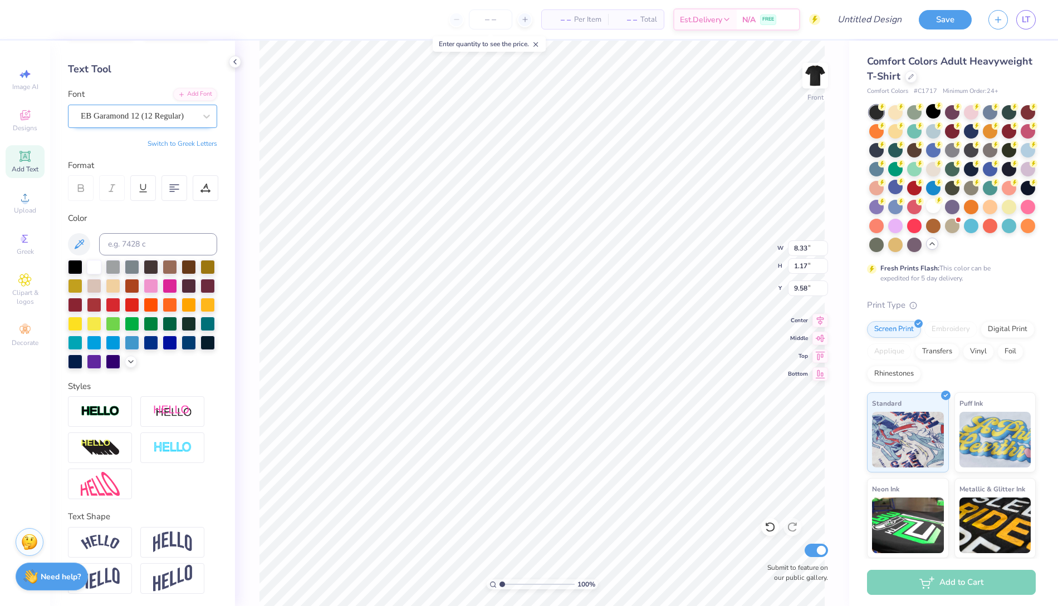
click at [78, 186] on icon at bounding box center [80, 186] width 5 height 3
click at [190, 111] on div "EB Garamond 12 (12 Regular)" at bounding box center [138, 115] width 117 height 17
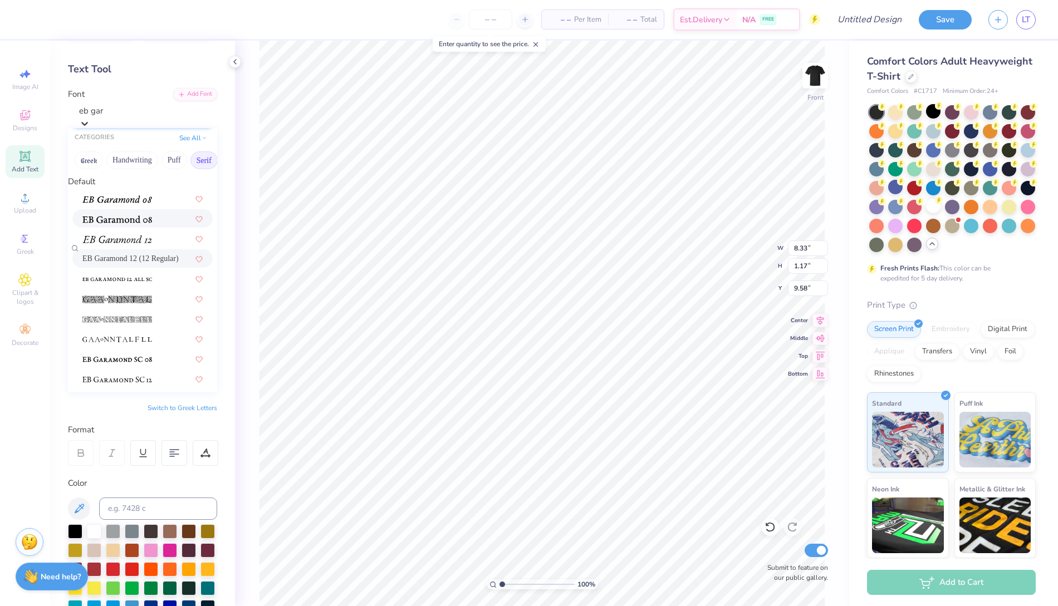
click at [157, 224] on div at bounding box center [142, 219] width 120 height 12
type input "eb gar"
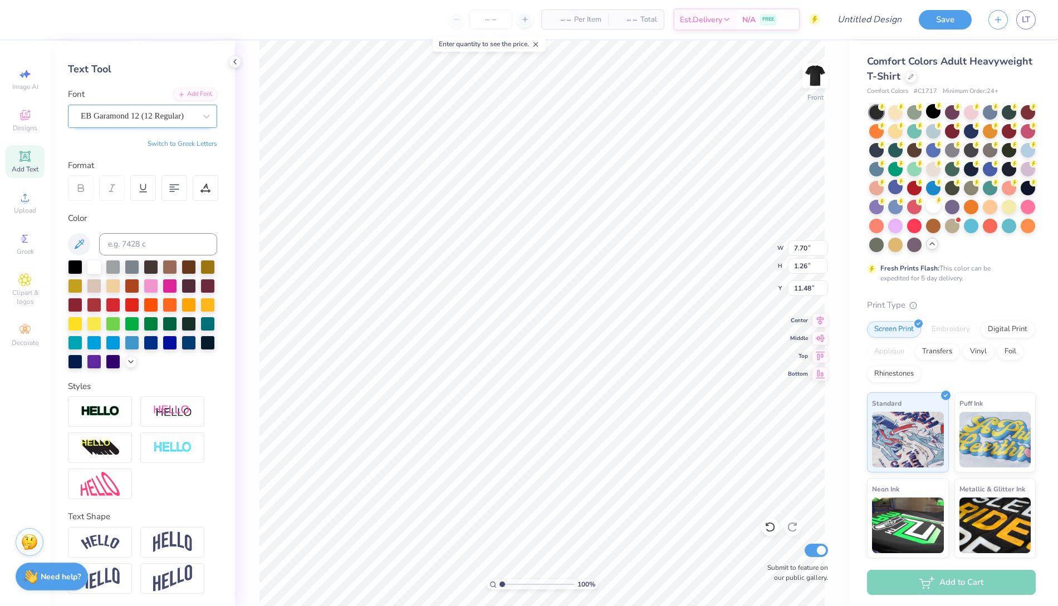
type input "7.70"
type input "1.26"
type input "11.48"
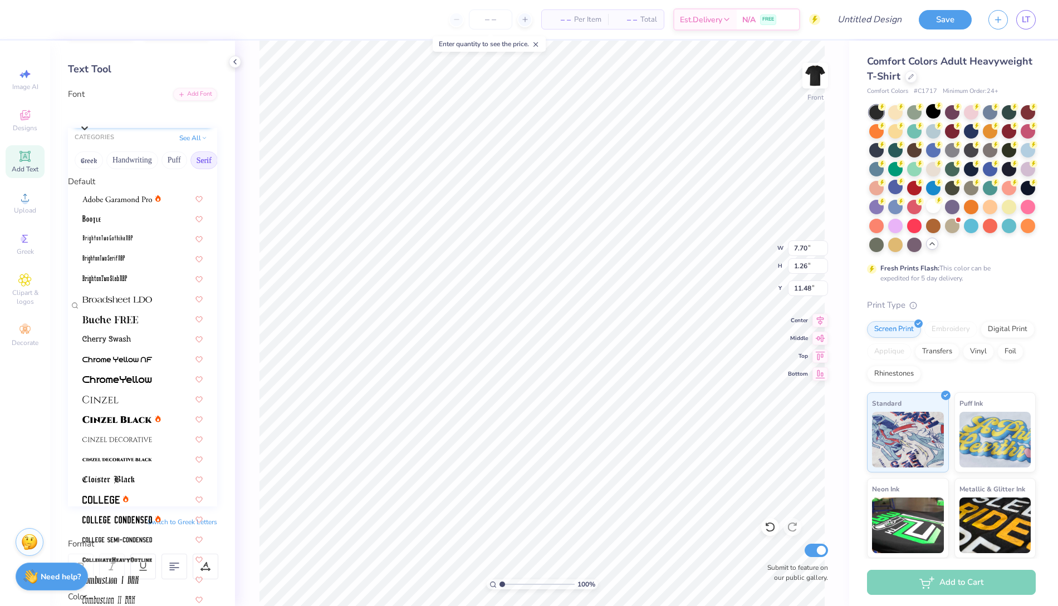
click at [190, 109] on div at bounding box center [148, 113] width 136 height 15
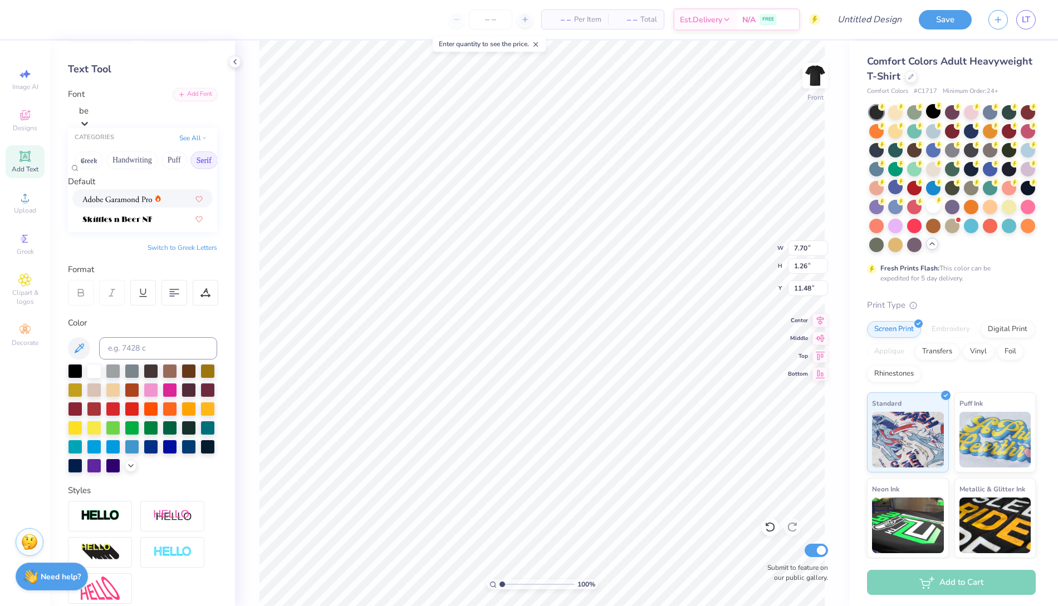
type input "b"
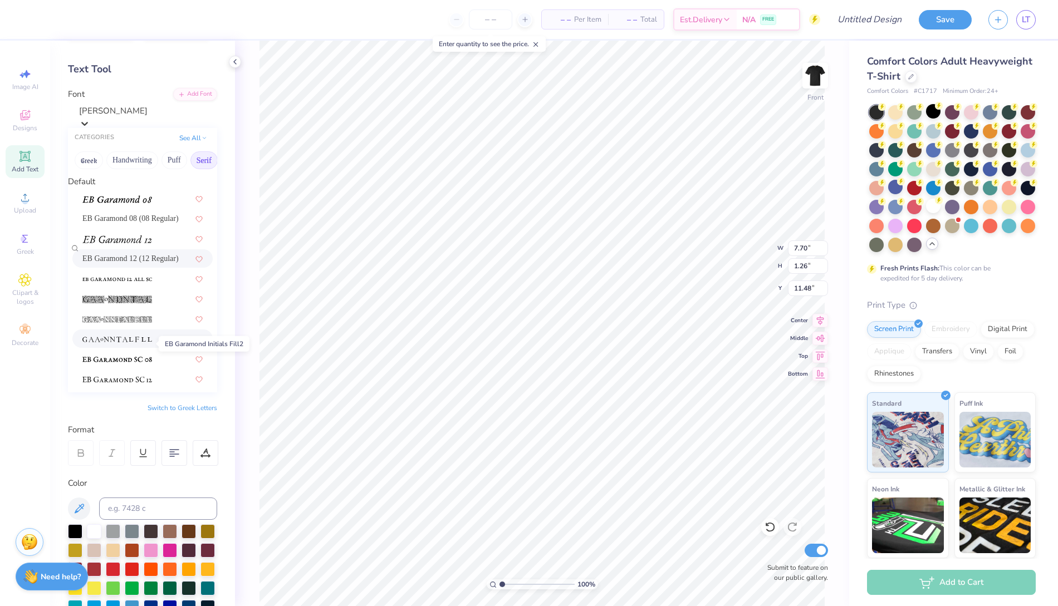
click at [146, 341] on img at bounding box center [117, 340] width 70 height 8
type input "[PERSON_NAME]"
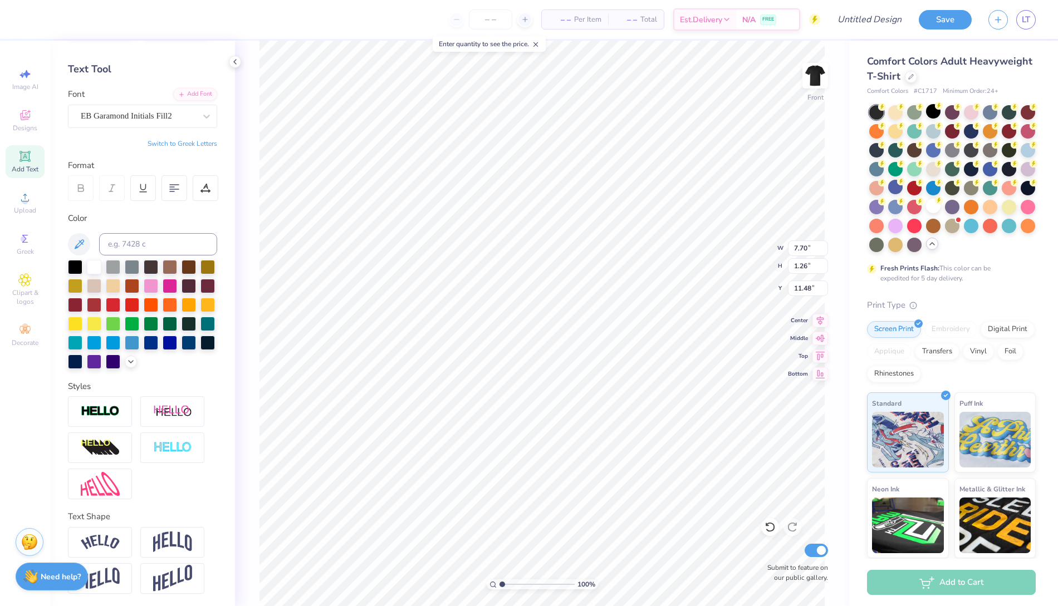
scroll to position [0, 0]
type textarea "FALL"
click at [191, 111] on div "EB Garamond Initials Fill2" at bounding box center [138, 115] width 117 height 17
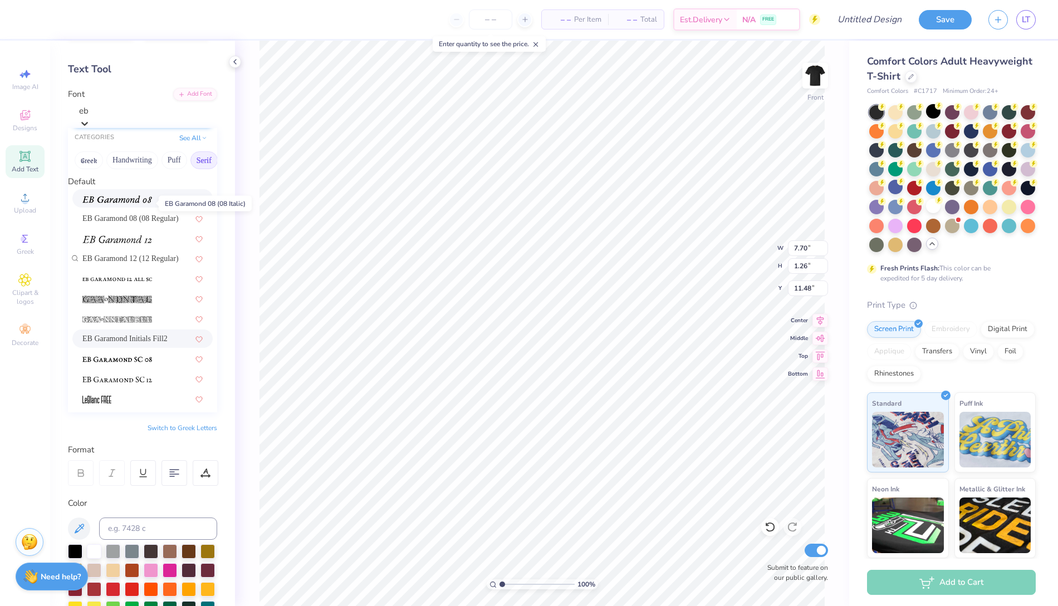
click at [144, 203] on img at bounding box center [117, 199] width 70 height 8
type input "eb"
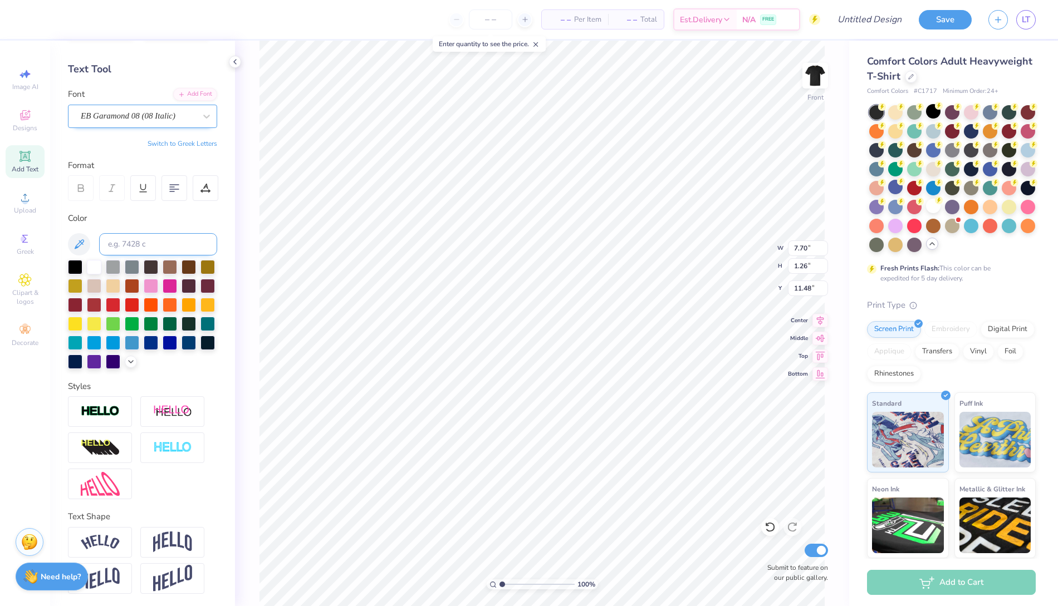
scroll to position [0, 1]
type textarea "Fall Rush '25"
type input "8.28"
type input "1.12"
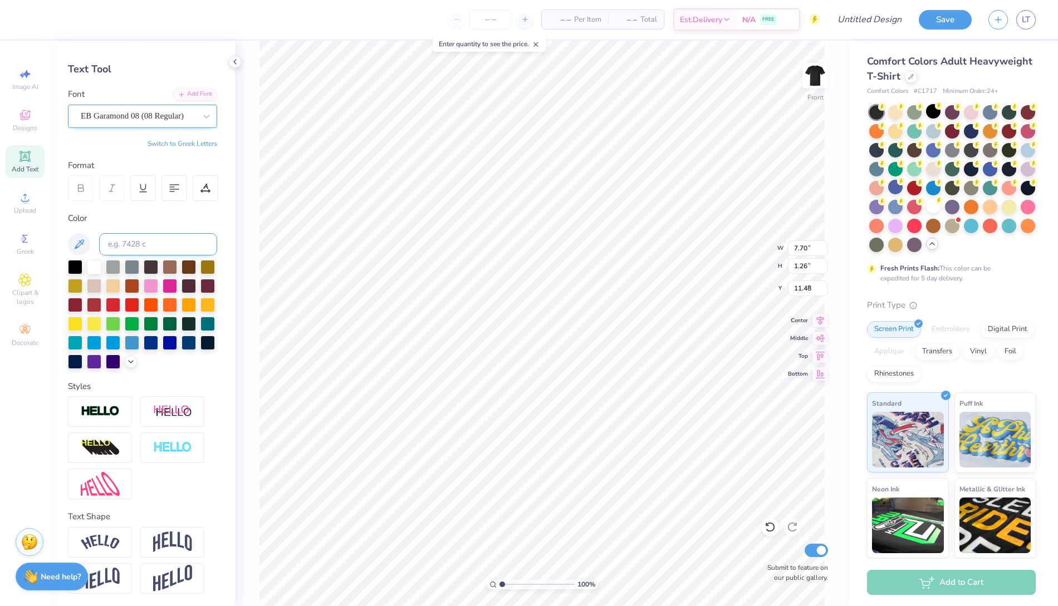
type input "9.60"
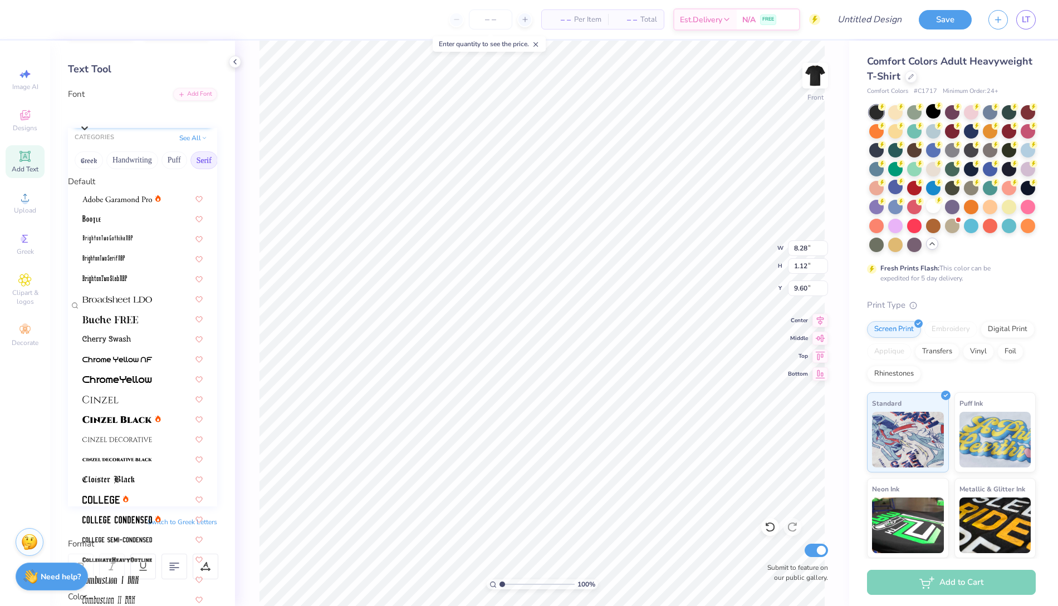
click at [156, 115] on div "EB Garamond 08 (08 Regular)" at bounding box center [148, 113] width 138 height 17
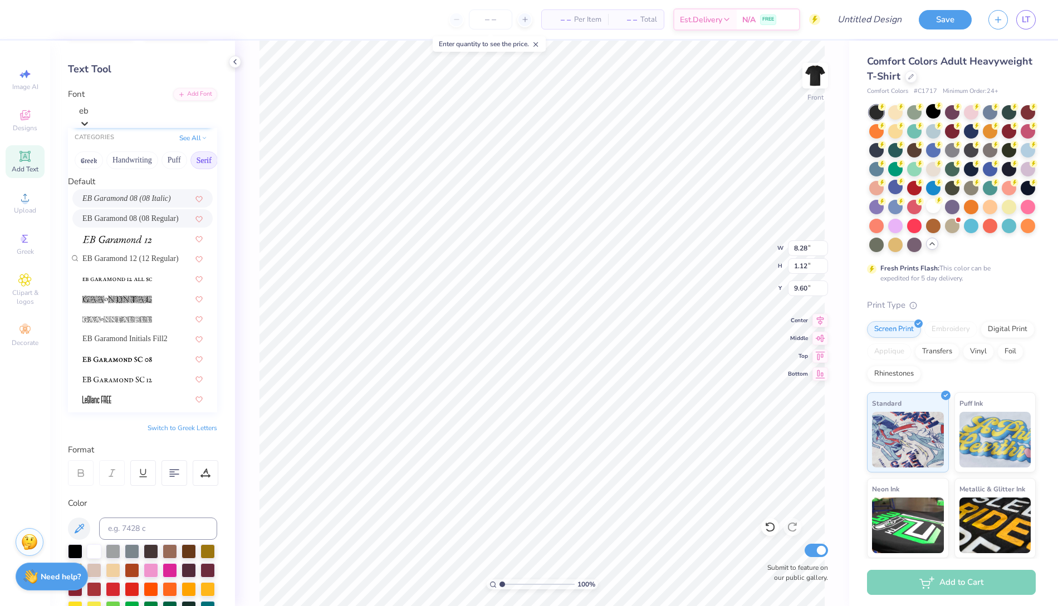
click at [169, 204] on div "EB Garamond 08 (08 Italic)" at bounding box center [142, 199] width 120 height 12
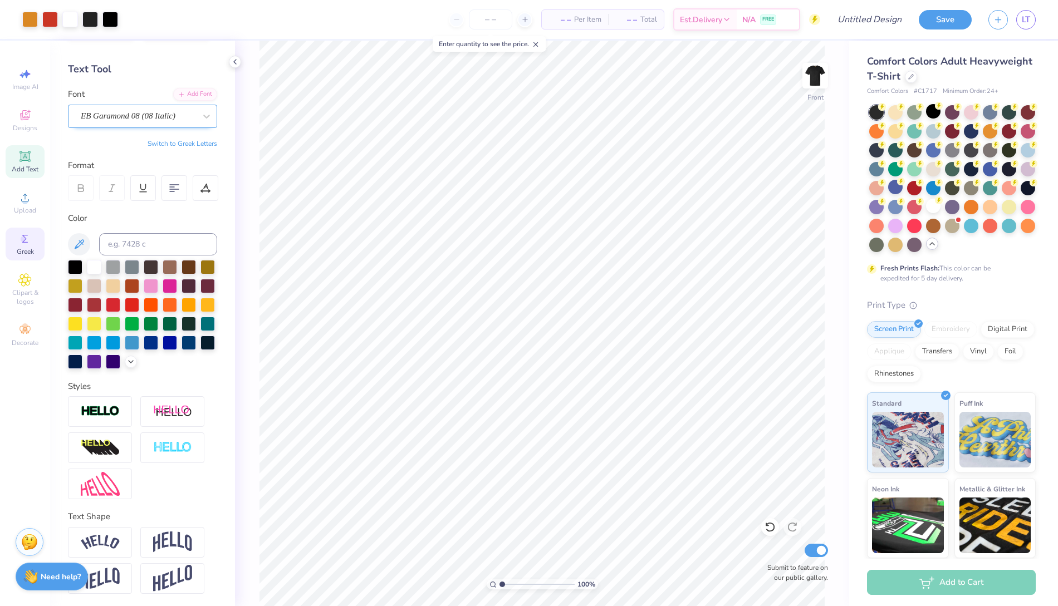
click at [33, 250] on span "Greek" at bounding box center [25, 251] width 17 height 9
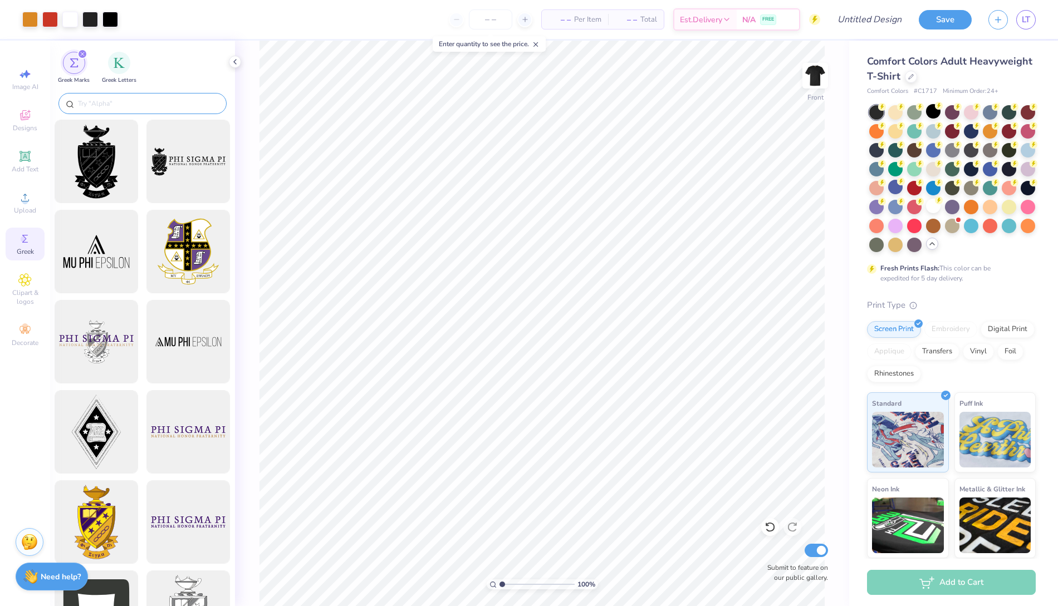
click at [158, 100] on input "text" at bounding box center [148, 103] width 143 height 11
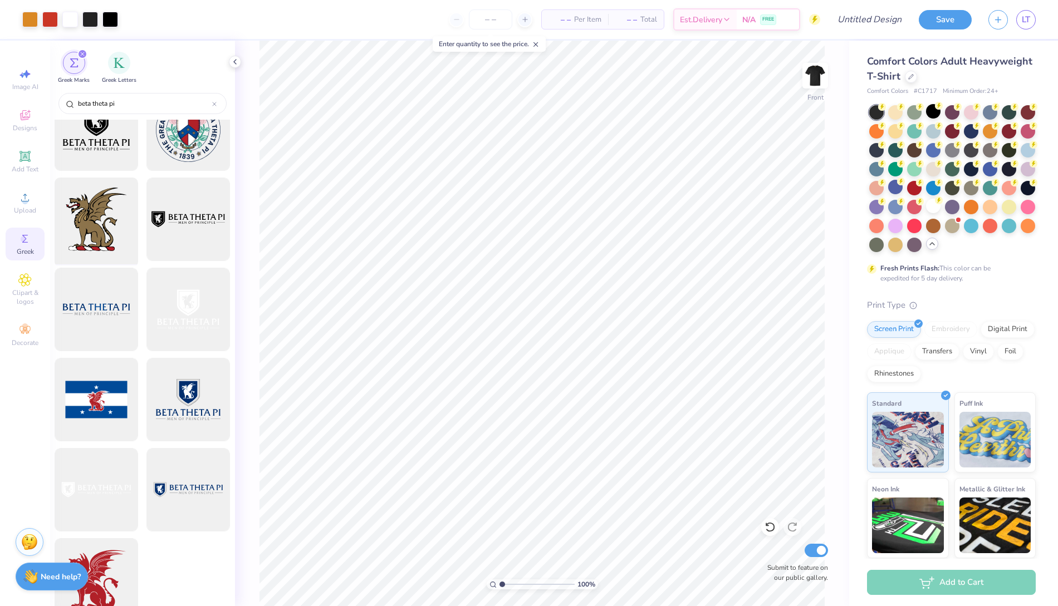
scroll to position [0, 0]
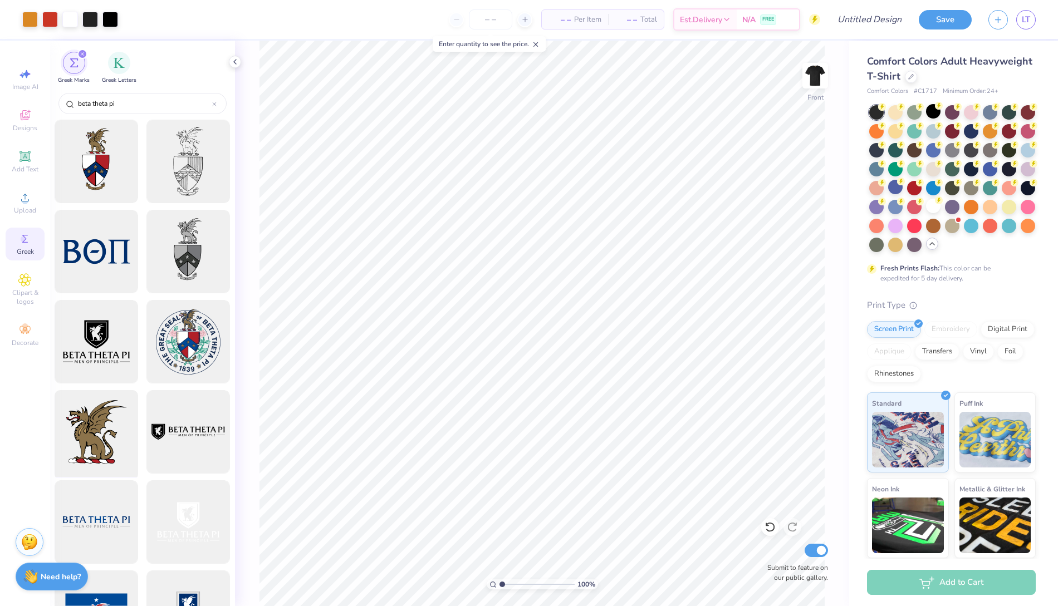
click at [100, 430] on div at bounding box center [97, 432] width 92 height 92
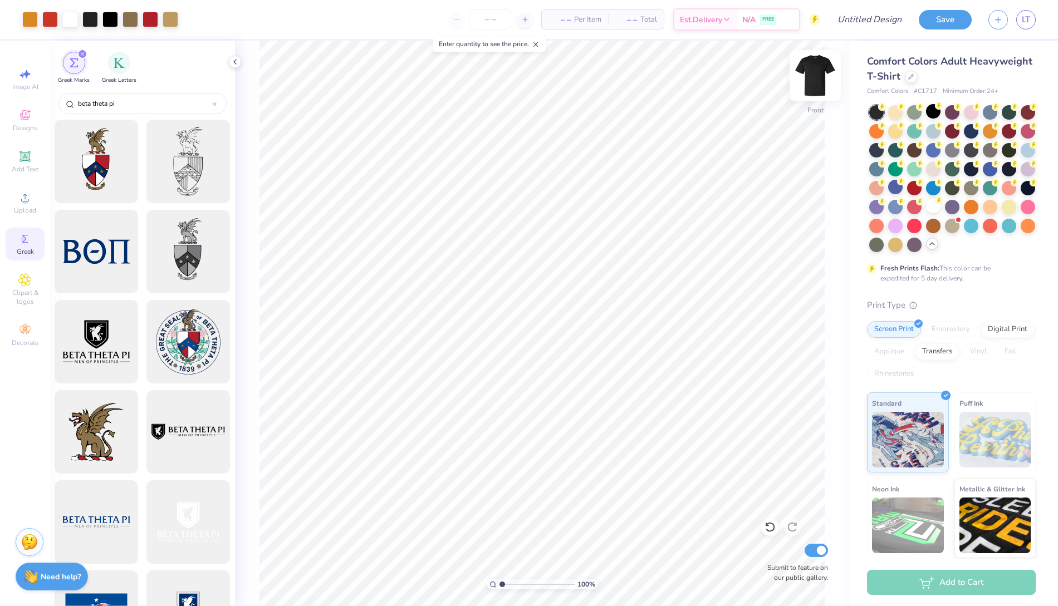
click at [733, 87] on img at bounding box center [815, 75] width 45 height 45
click at [733, 73] on img at bounding box center [815, 75] width 45 height 45
click at [733, 86] on img at bounding box center [815, 75] width 45 height 45
click at [28, 210] on span "Upload" at bounding box center [25, 210] width 22 height 9
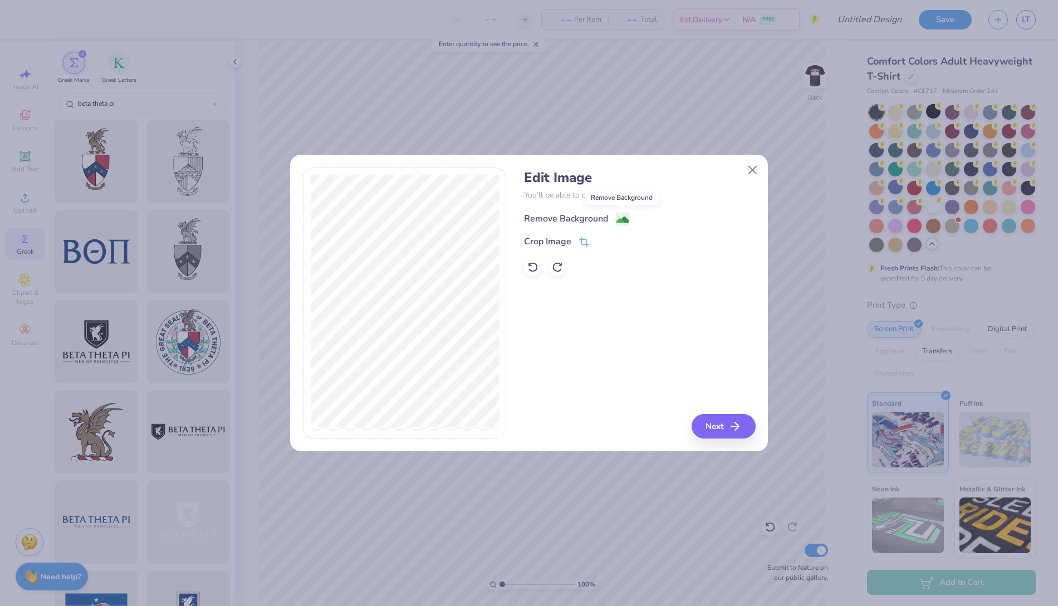
click at [621, 219] on image at bounding box center [622, 220] width 12 height 12
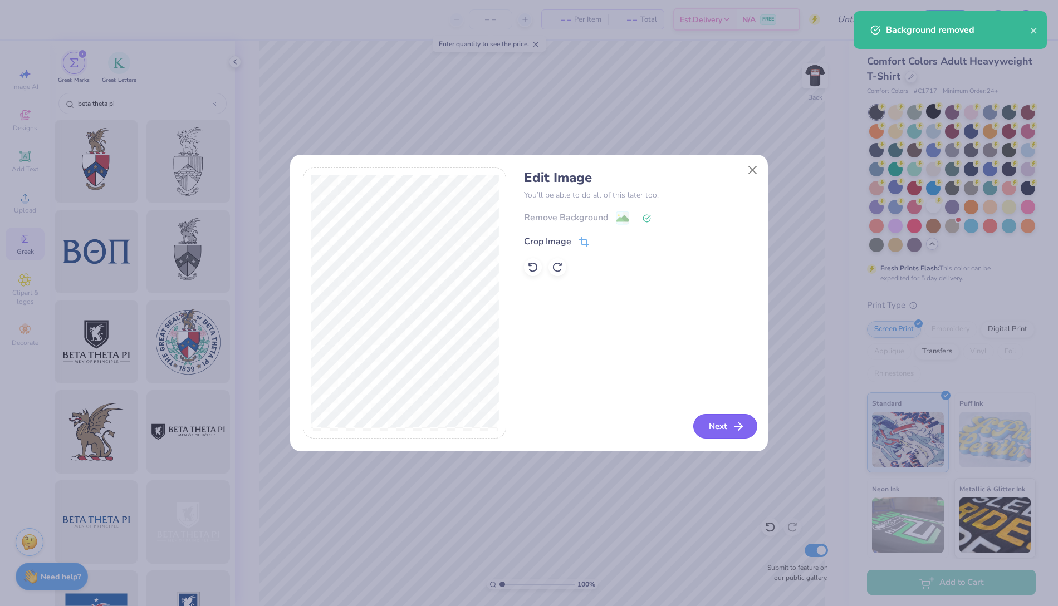
click at [733, 420] on icon "button" at bounding box center [737, 426] width 13 height 13
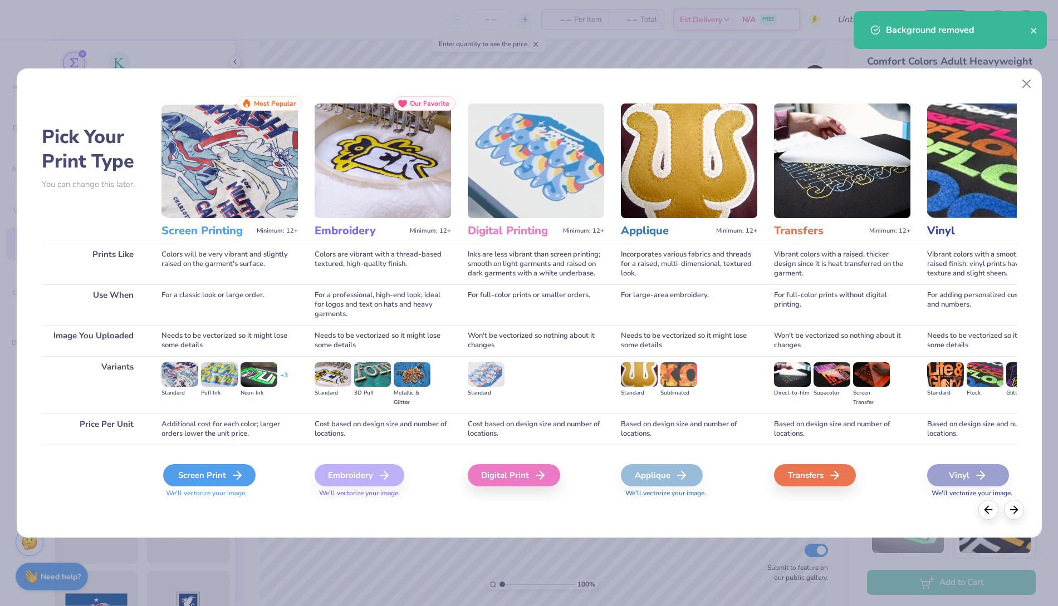
click at [220, 471] on div "Screen Print" at bounding box center [209, 475] width 92 height 22
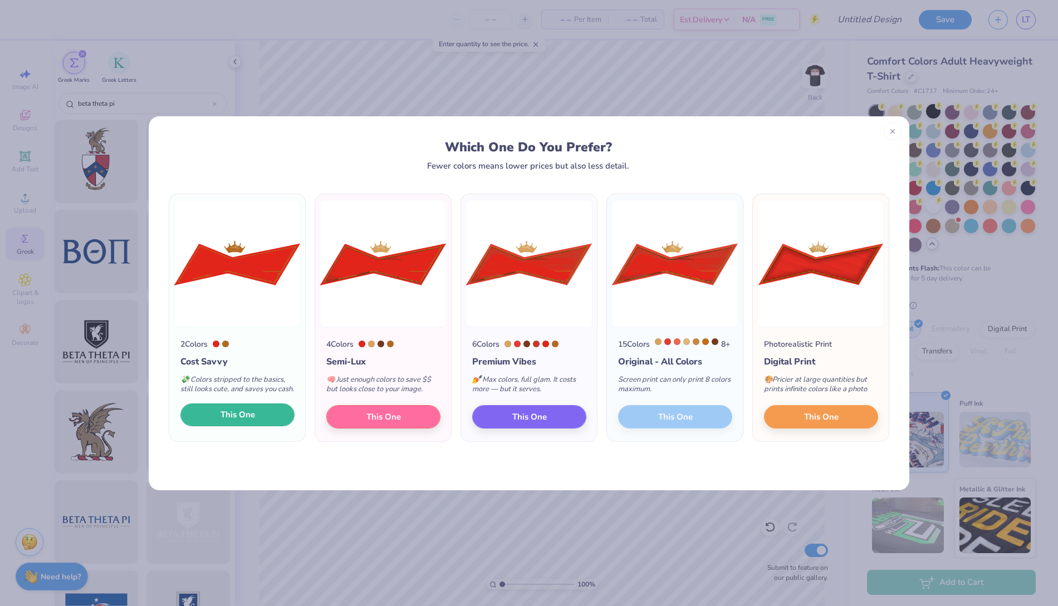
click at [266, 424] on button "This One" at bounding box center [237, 415] width 114 height 23
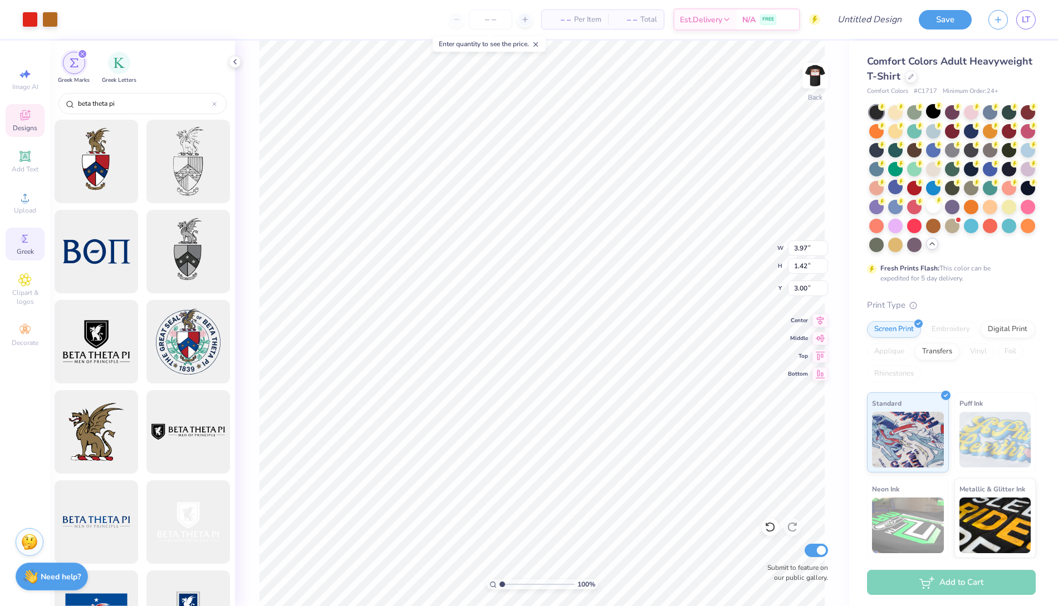
click at [19, 117] on icon at bounding box center [24, 115] width 13 height 13
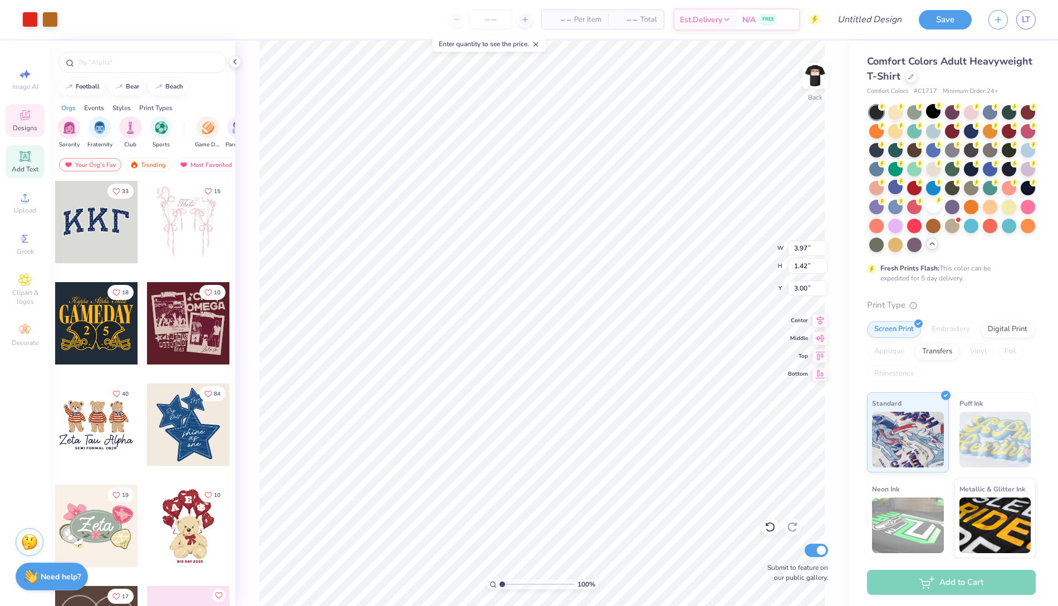
click at [28, 167] on span "Add Text" at bounding box center [25, 169] width 27 height 9
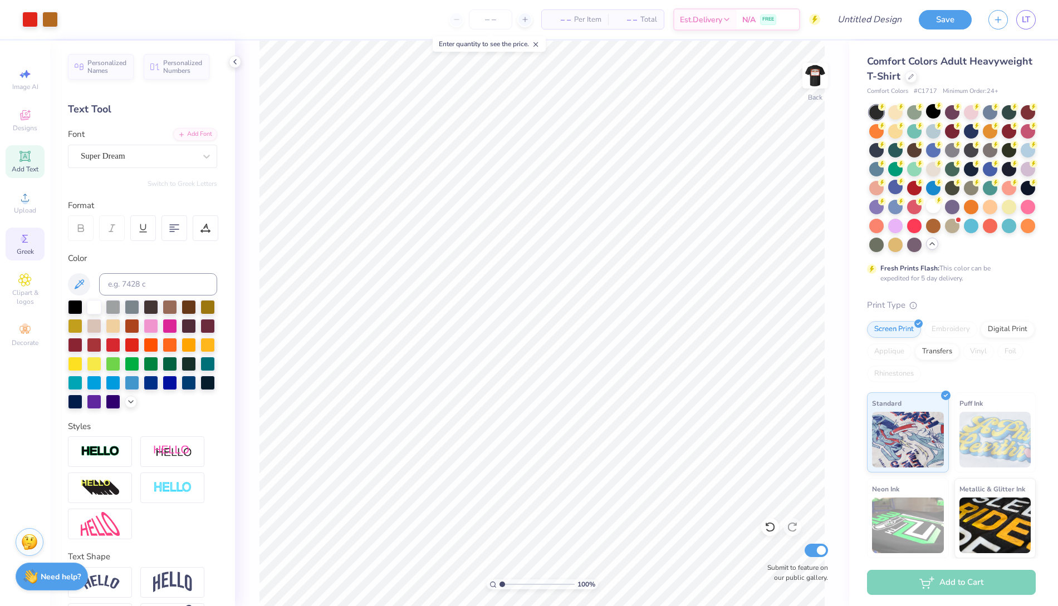
click at [30, 240] on icon at bounding box center [24, 238] width 13 height 13
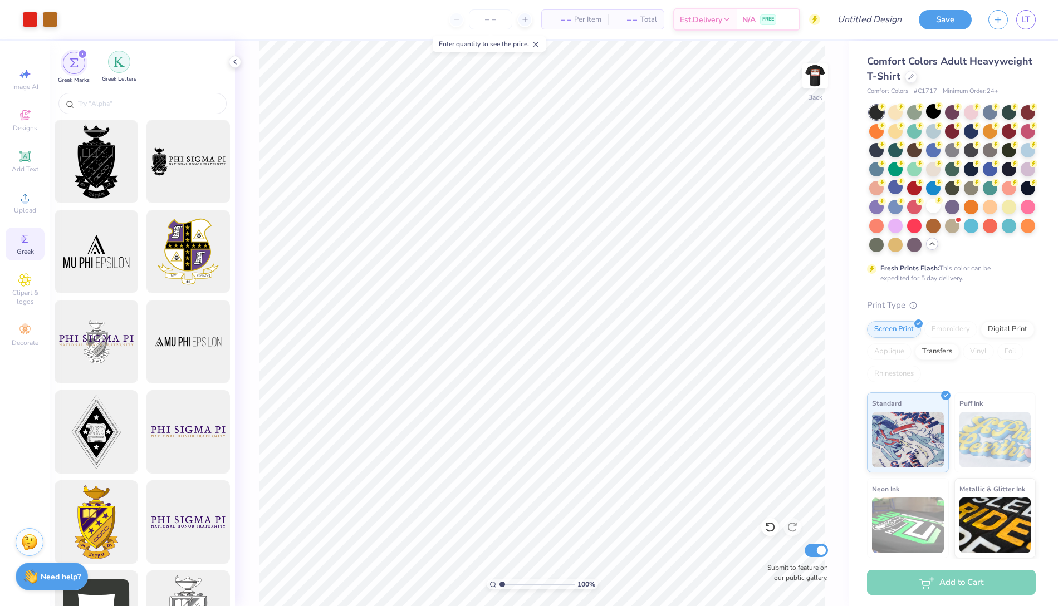
click at [120, 60] on img "filter for Greek Letters" at bounding box center [119, 61] width 11 height 11
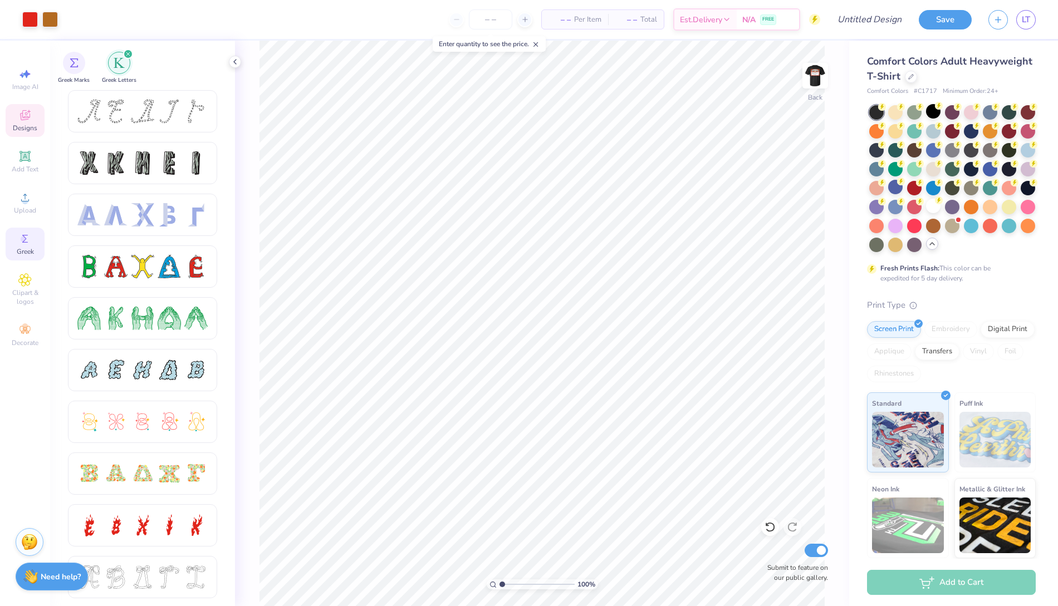
click at [27, 107] on div "Designs" at bounding box center [25, 120] width 39 height 33
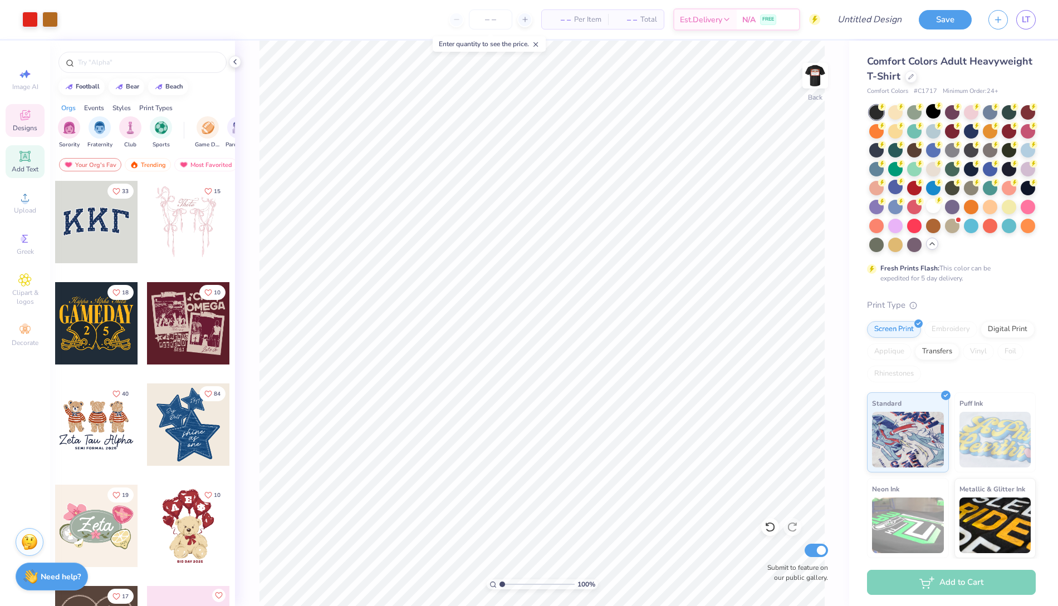
click at [29, 169] on span "Add Text" at bounding box center [25, 169] width 27 height 9
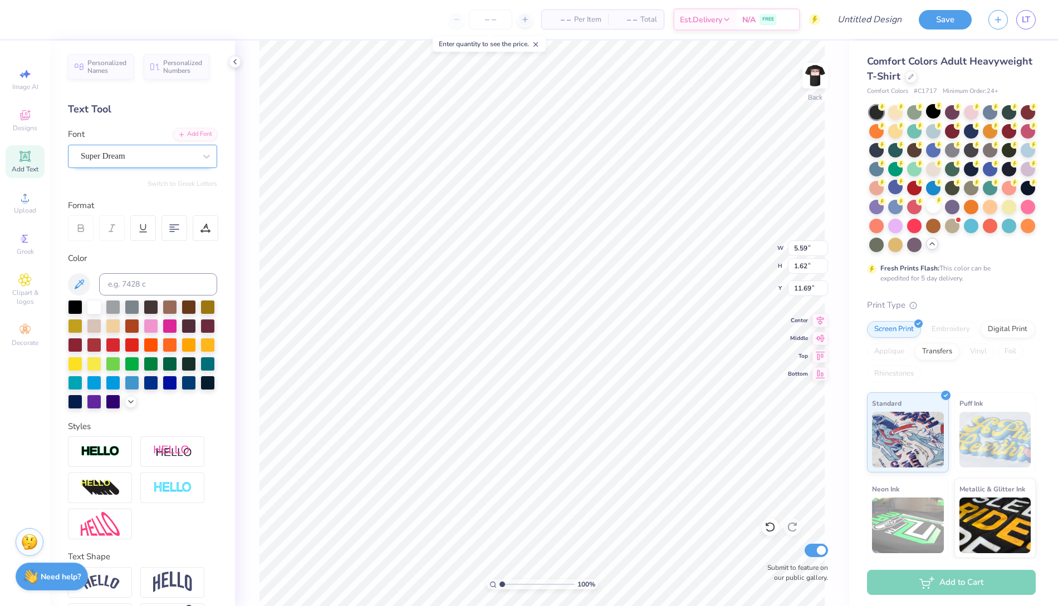
click at [155, 155] on div "Super Dream" at bounding box center [138, 156] width 117 height 17
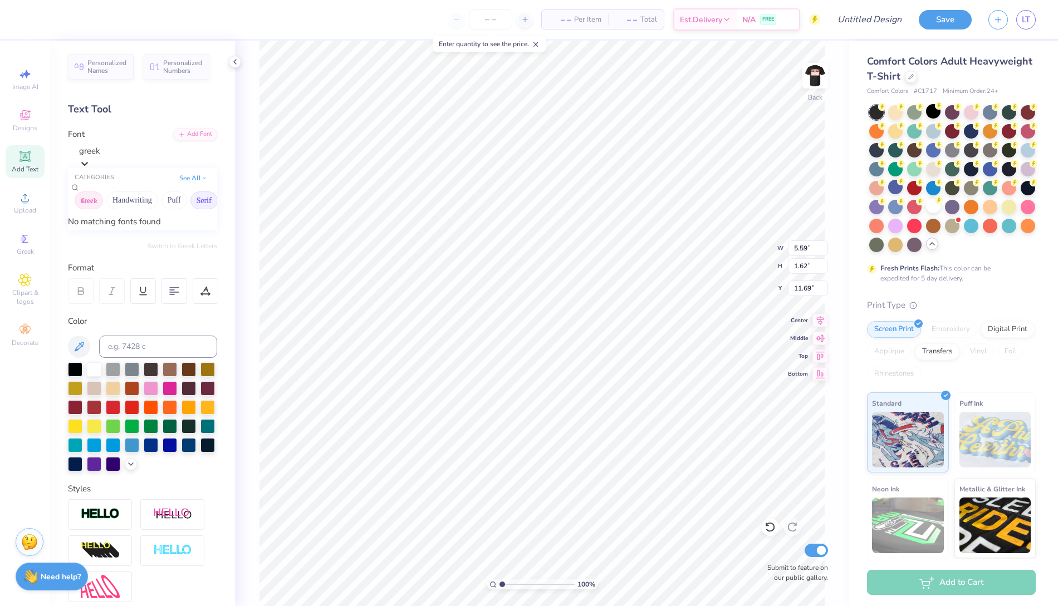
click at [97, 203] on button "Greek" at bounding box center [89, 200] width 28 height 18
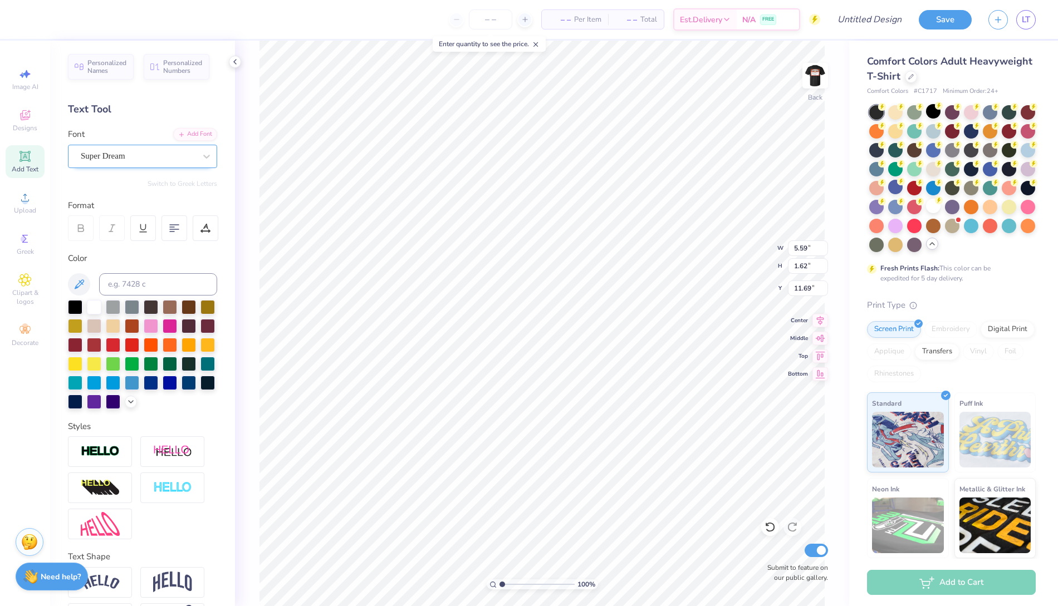
click at [195, 158] on div "Super Dream" at bounding box center [138, 156] width 117 height 17
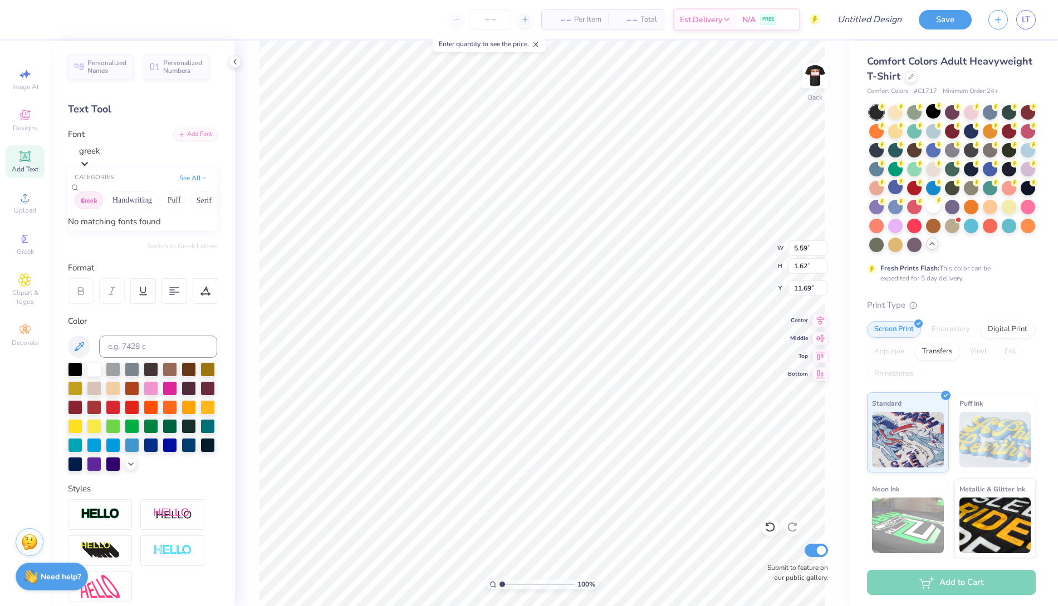
click at [114, 228] on div "No matching fonts found" at bounding box center [142, 221] width 149 height 13
click at [123, 155] on div at bounding box center [148, 151] width 138 height 13
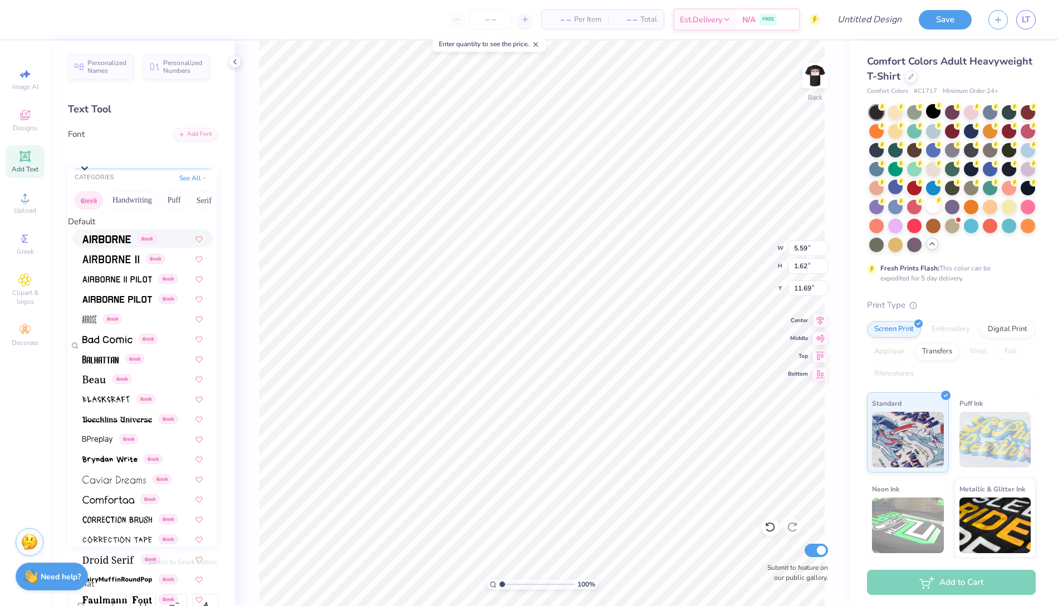
click at [123, 155] on span "Super Dream" at bounding box center [102, 153] width 45 height 13
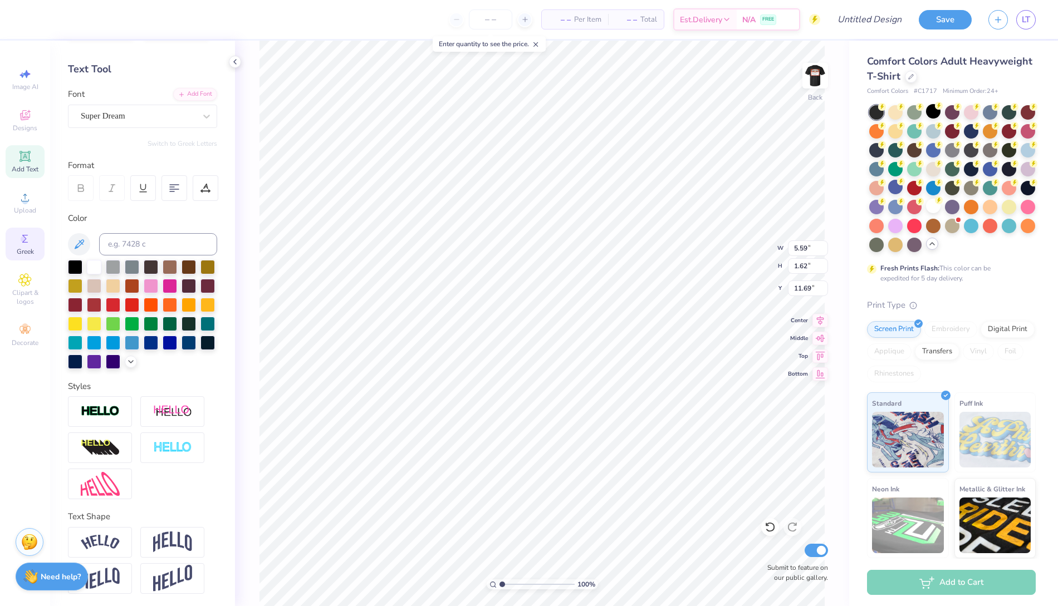
click at [36, 258] on div "Greek" at bounding box center [25, 244] width 39 height 33
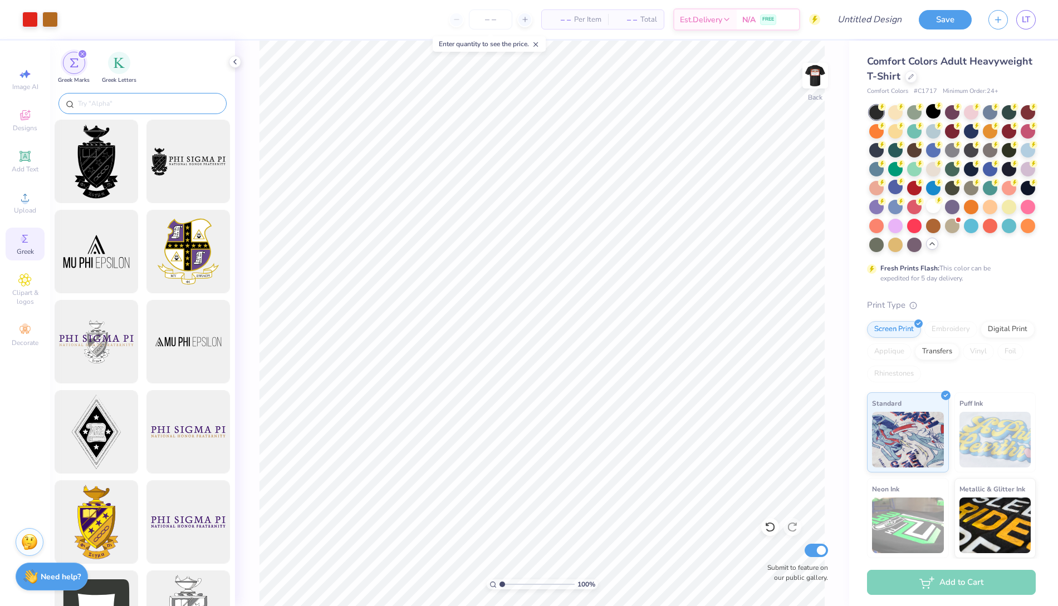
click at [133, 109] on div at bounding box center [142, 103] width 168 height 21
click at [135, 104] on input "text" at bounding box center [148, 103] width 143 height 11
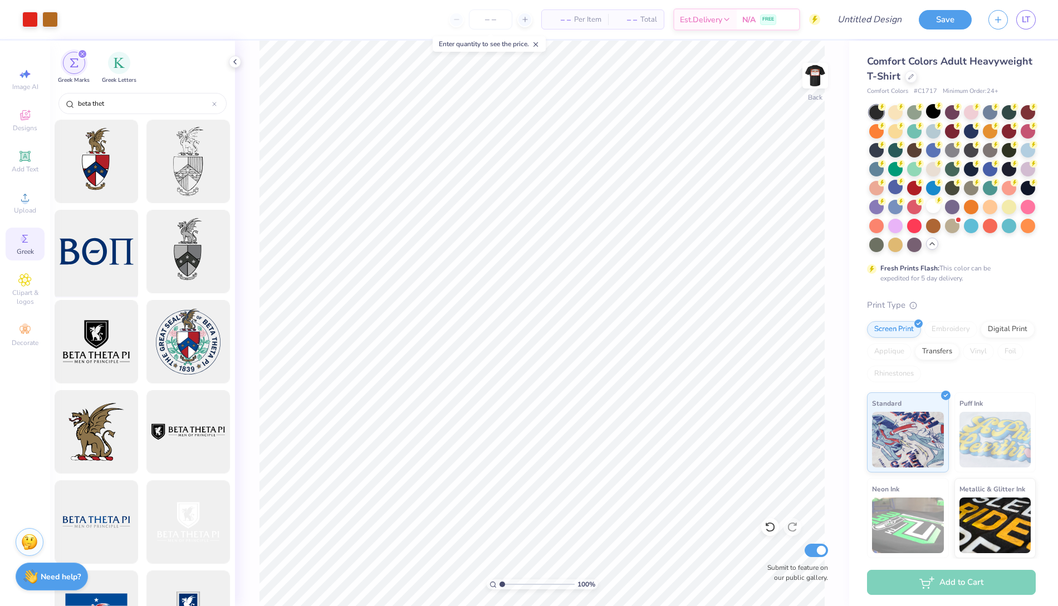
click at [79, 267] on div at bounding box center [97, 252] width 92 height 92
click at [211, 100] on input "beta thet" at bounding box center [144, 103] width 135 height 11
click at [219, 99] on div "beta thet" at bounding box center [142, 103] width 168 height 21
click at [217, 100] on div "beta thet" at bounding box center [142, 103] width 168 height 21
click at [213, 104] on icon at bounding box center [214, 104] width 4 height 4
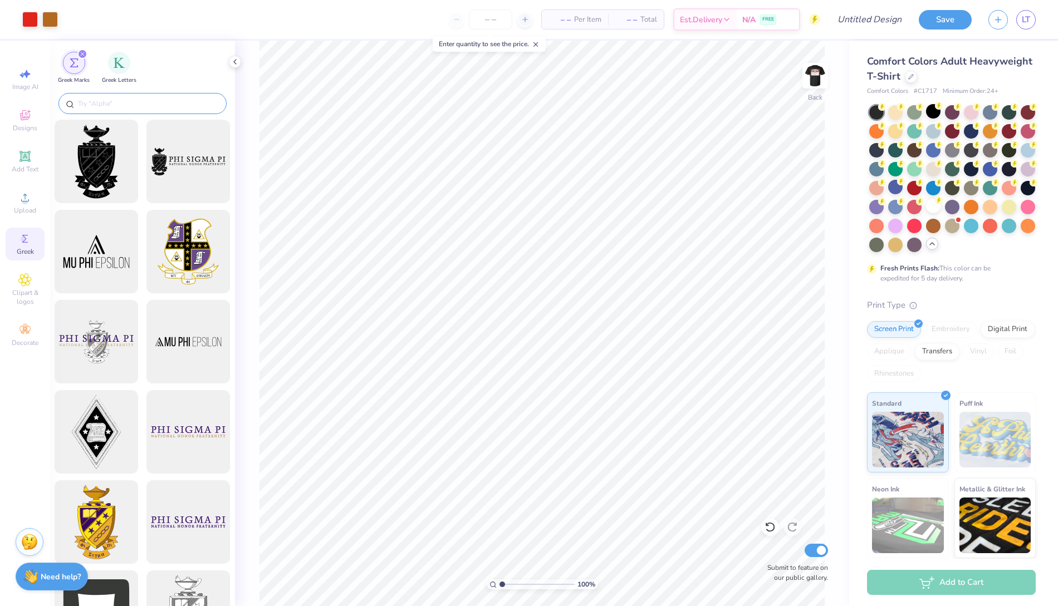
click at [176, 99] on input "text" at bounding box center [148, 103] width 143 height 11
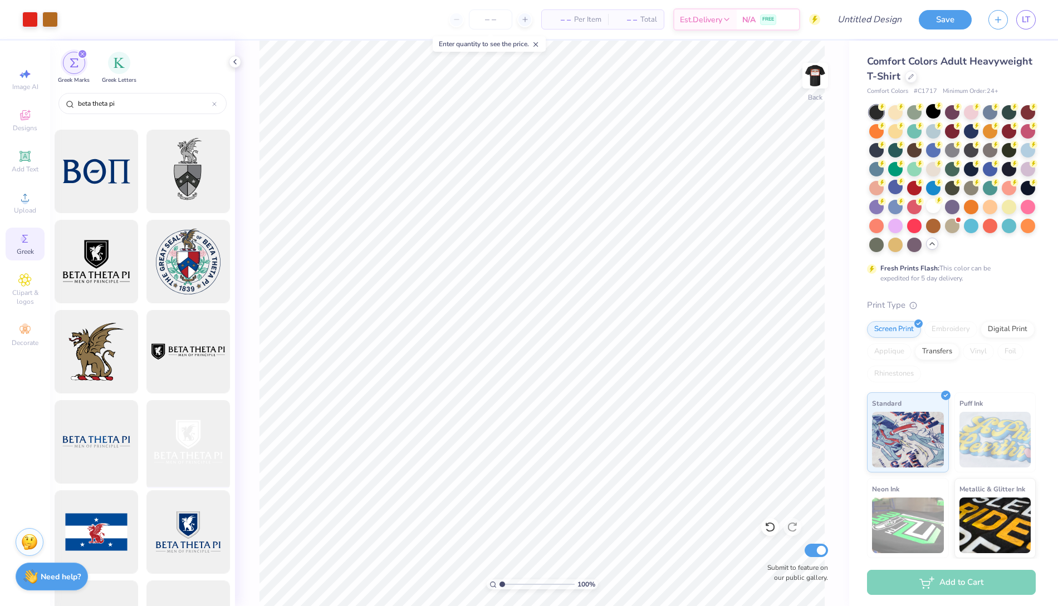
scroll to position [234, 0]
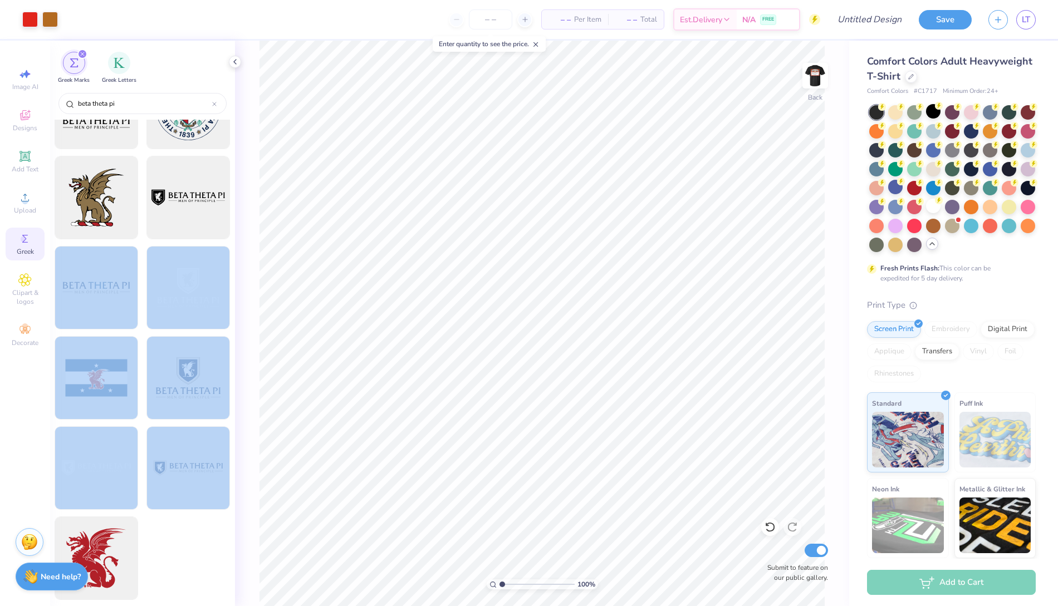
drag, startPoint x: 97, startPoint y: 307, endPoint x: 189, endPoint y: 520, distance: 232.1
click at [189, 520] on div at bounding box center [142, 243] width 175 height 717
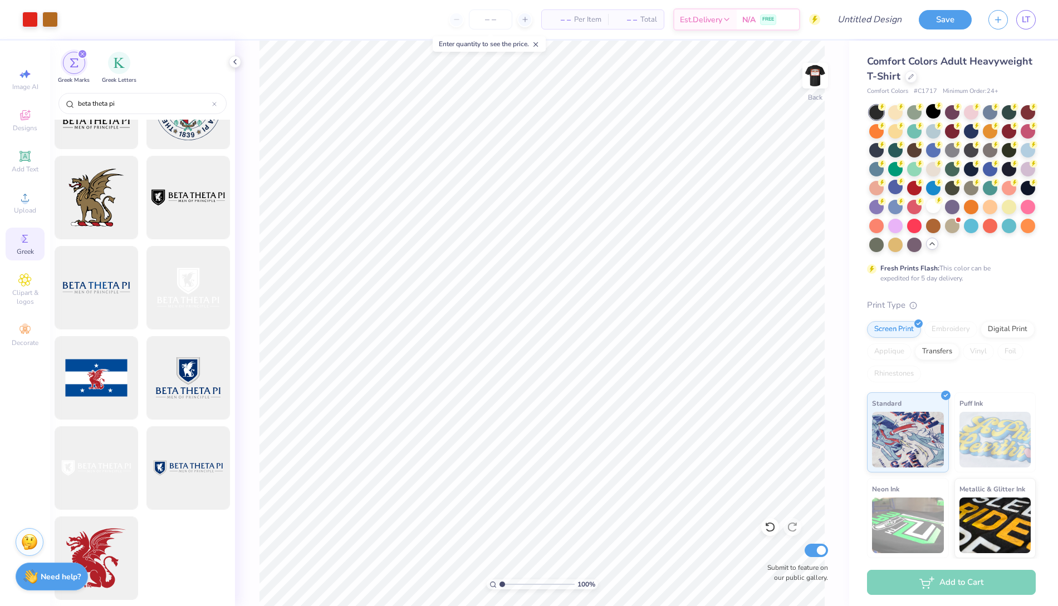
click at [184, 545] on div at bounding box center [187, 562] width 83 height 90
click at [186, 210] on div at bounding box center [189, 198] width 92 height 92
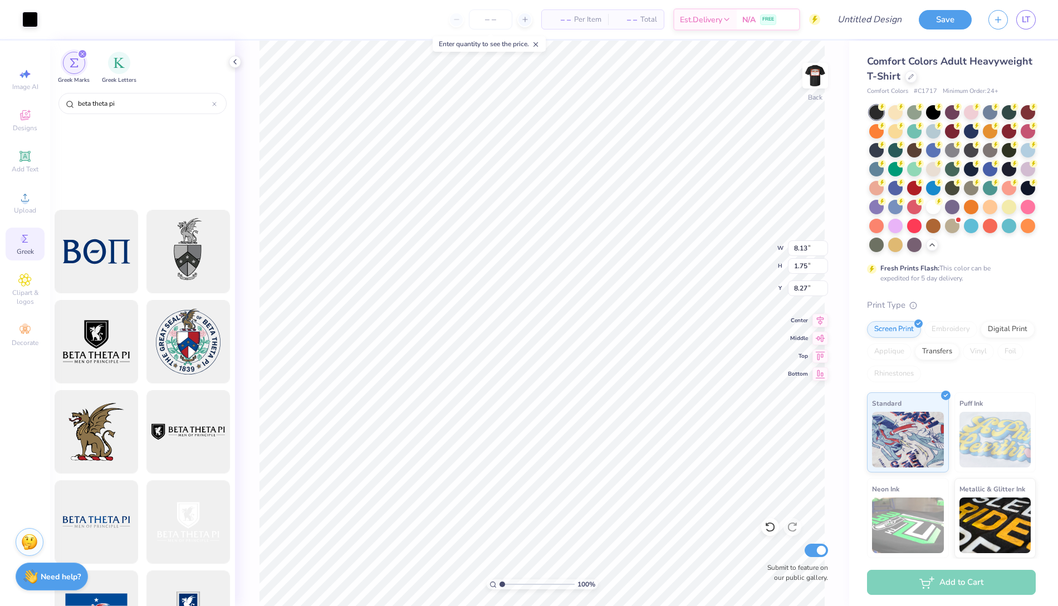
scroll to position [234, 0]
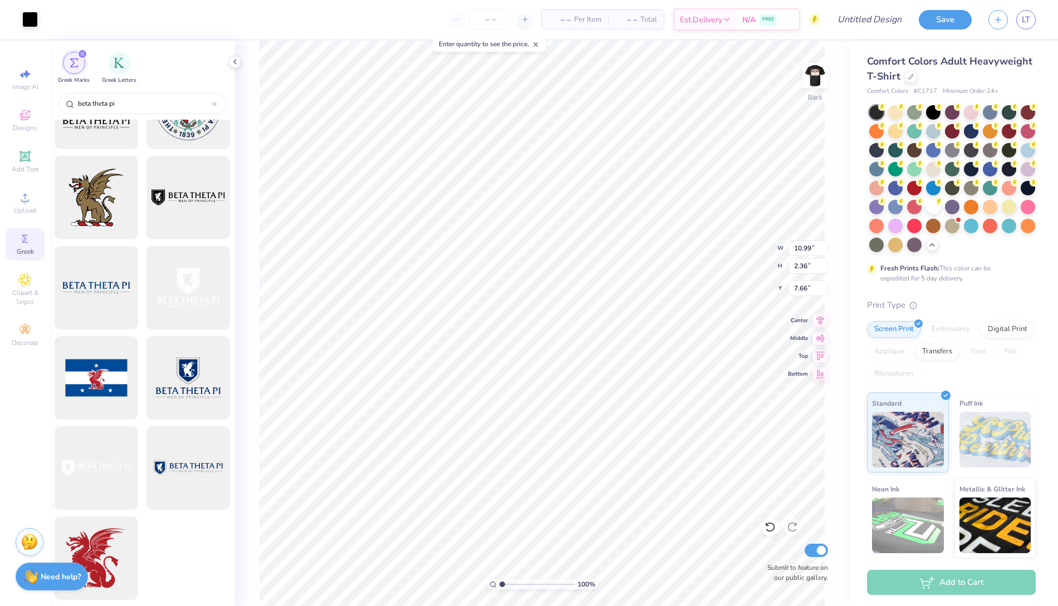
type input "10.99"
type input "2.36"
type input "7.66"
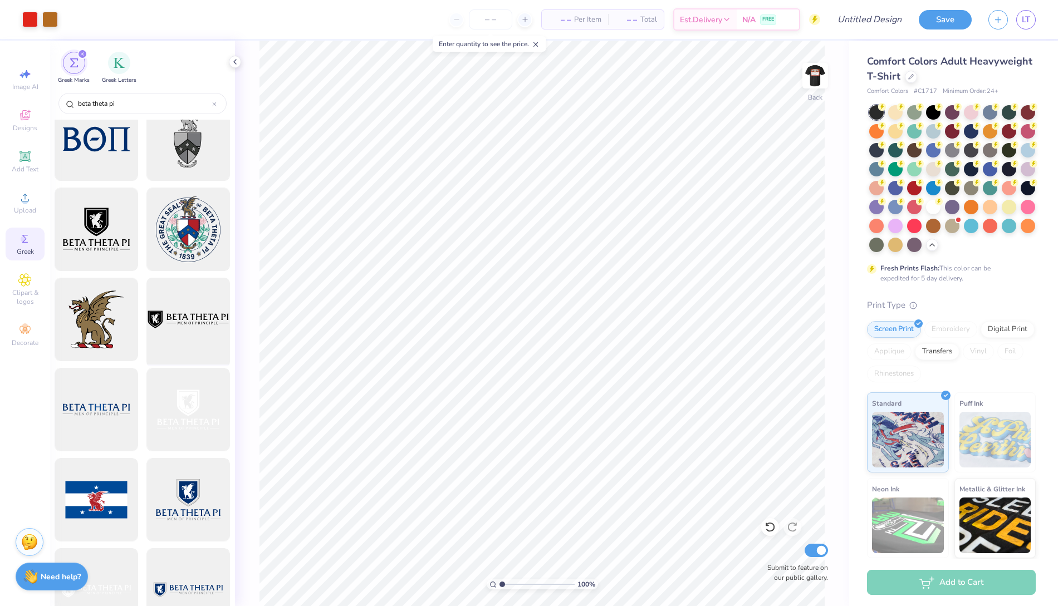
scroll to position [0, 0]
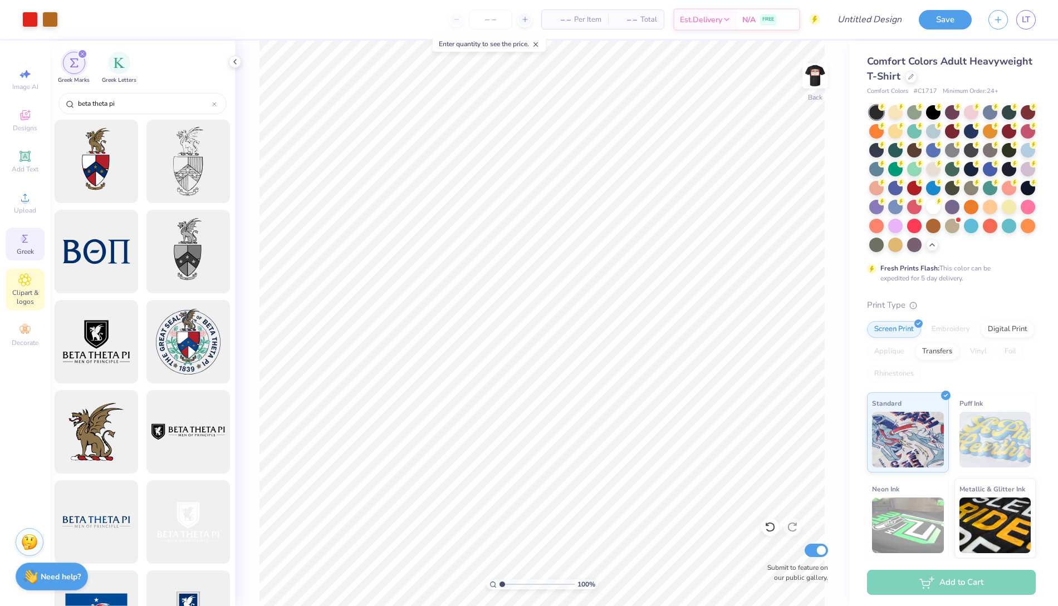
click at [23, 276] on icon at bounding box center [24, 279] width 13 height 13
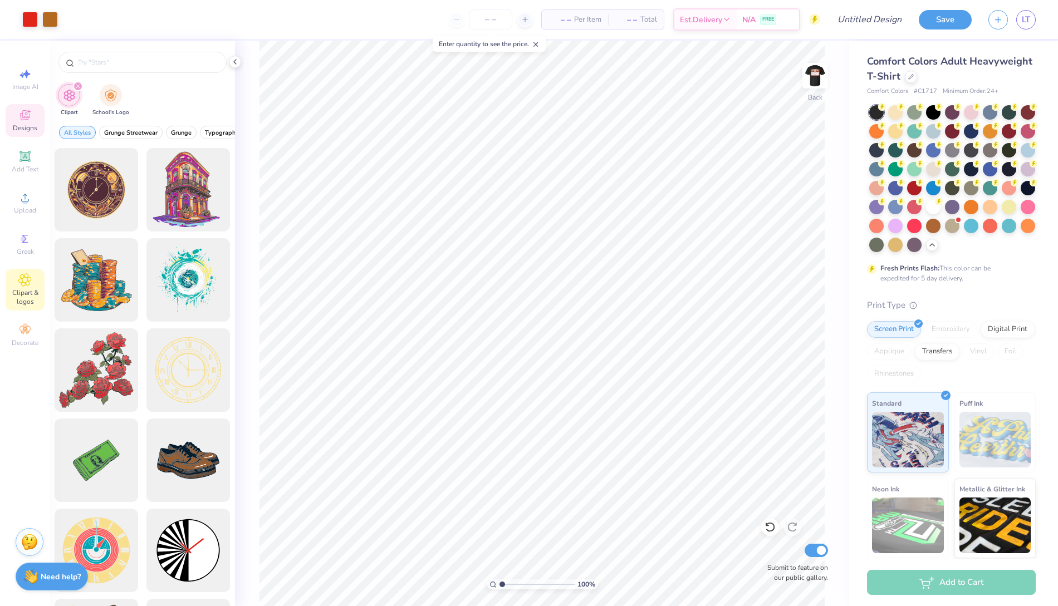
click at [26, 122] on icon at bounding box center [24, 115] width 13 height 13
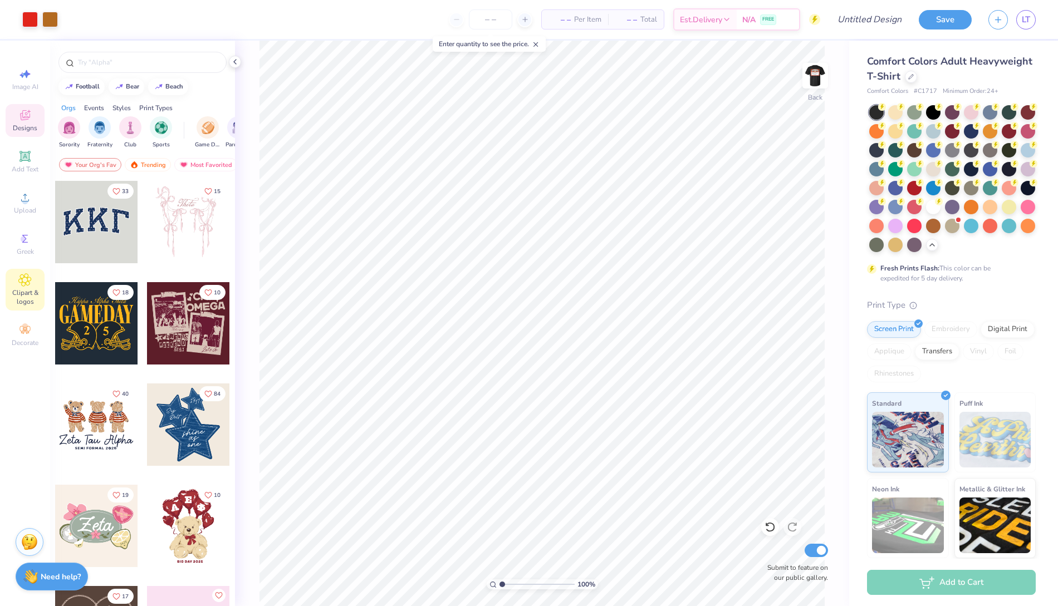
click at [27, 289] on div "Clipart & logos" at bounding box center [25, 290] width 39 height 42
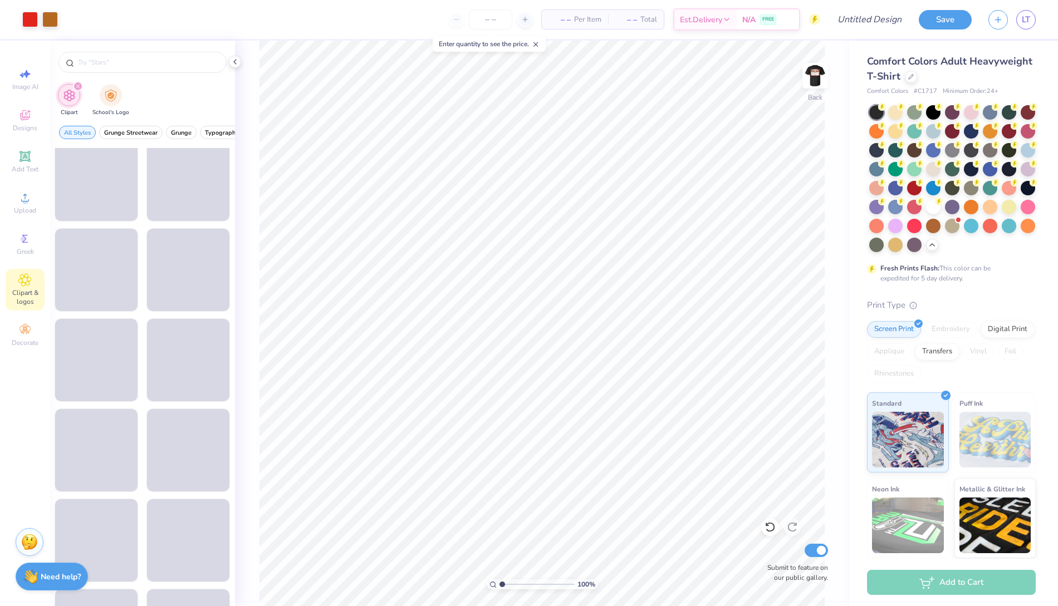
scroll to position [1453, 0]
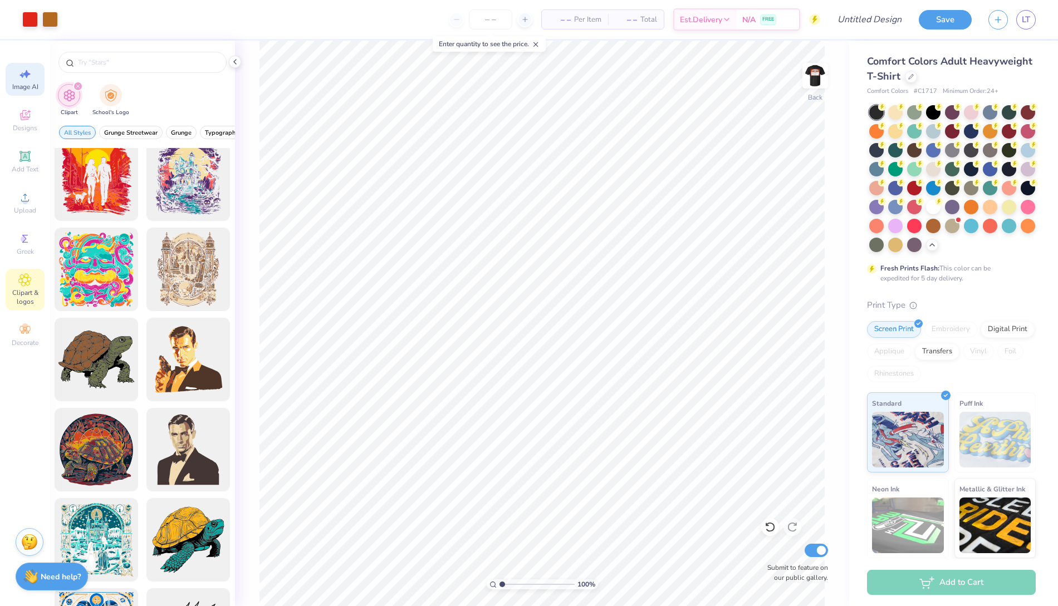
click at [21, 91] on span "Image AI" at bounding box center [25, 86] width 26 height 9
select select "4"
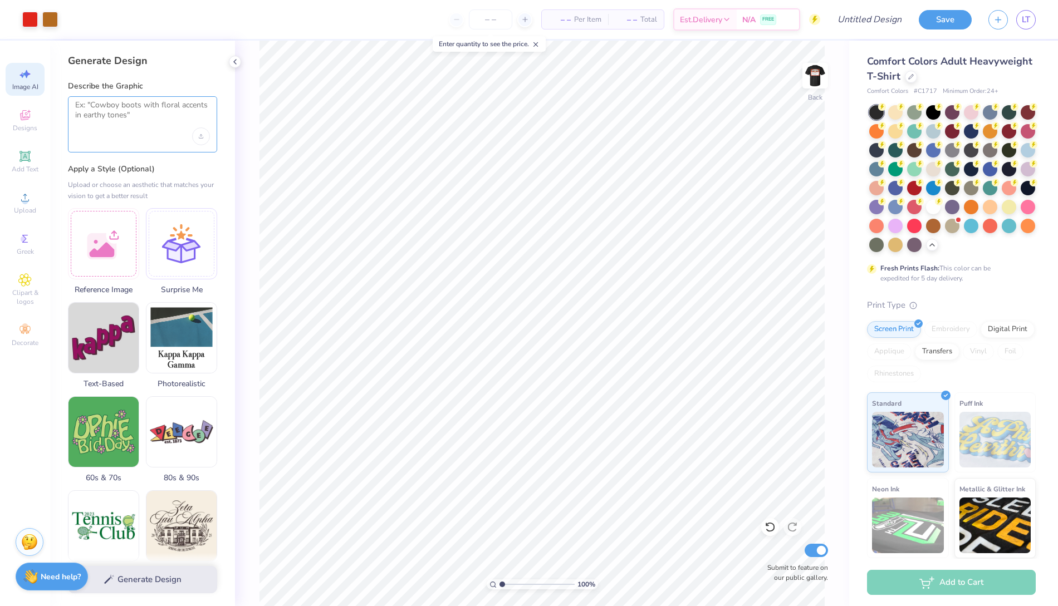
click at [111, 109] on textarea at bounding box center [142, 114] width 135 height 28
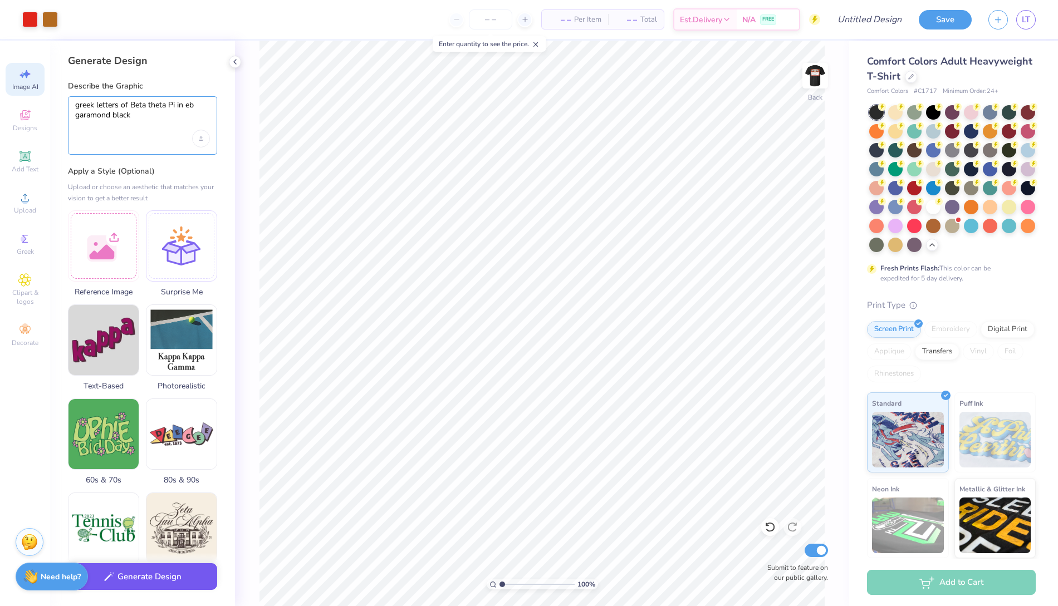
type textarea "greek letters of Beta theta Pi in eb garamond black"
click at [165, 579] on button "Generate Design" at bounding box center [142, 576] width 149 height 27
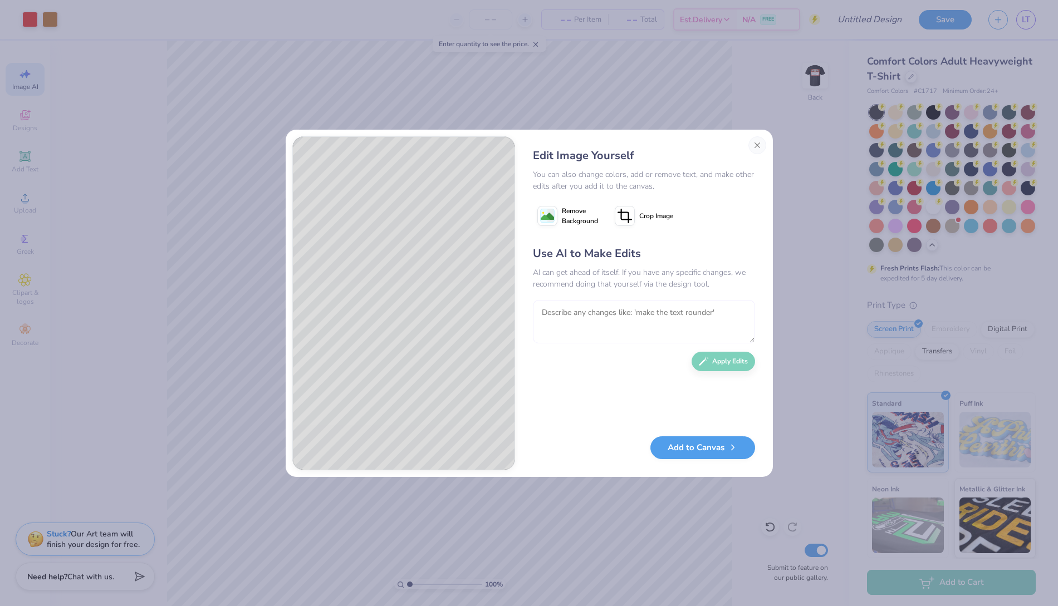
click at [618, 303] on textarea at bounding box center [644, 321] width 222 height 43
click at [618, 317] on textarea "To enrich screen reader interactions, please activate Accessibility in Grammarl…" at bounding box center [644, 321] width 222 height 43
click at [609, 314] on textarea "I want all th" at bounding box center [644, 321] width 222 height 43
click at [611, 315] on textarea "I want all th" at bounding box center [644, 321] width 222 height 43
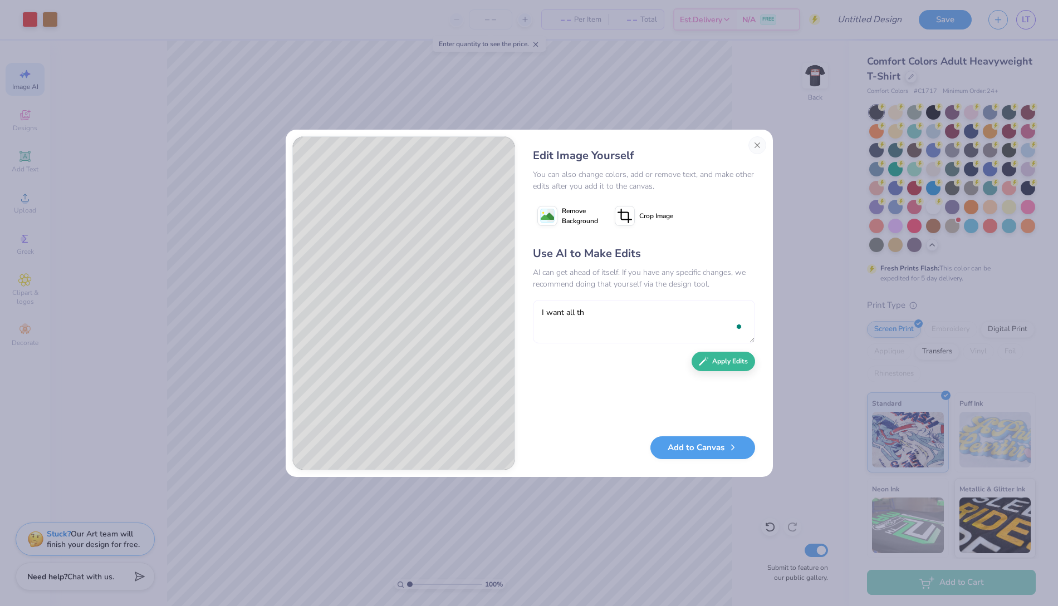
click at [647, 312] on textarea "I want all th" at bounding box center [644, 321] width 222 height 43
type textarea "I want all three letters black and make the pi with two straight lines for legs"
click at [736, 361] on button "Apply Edits" at bounding box center [722, 358] width 63 height 19
click at [581, 225] on span "Remove Background" at bounding box center [580, 216] width 36 height 20
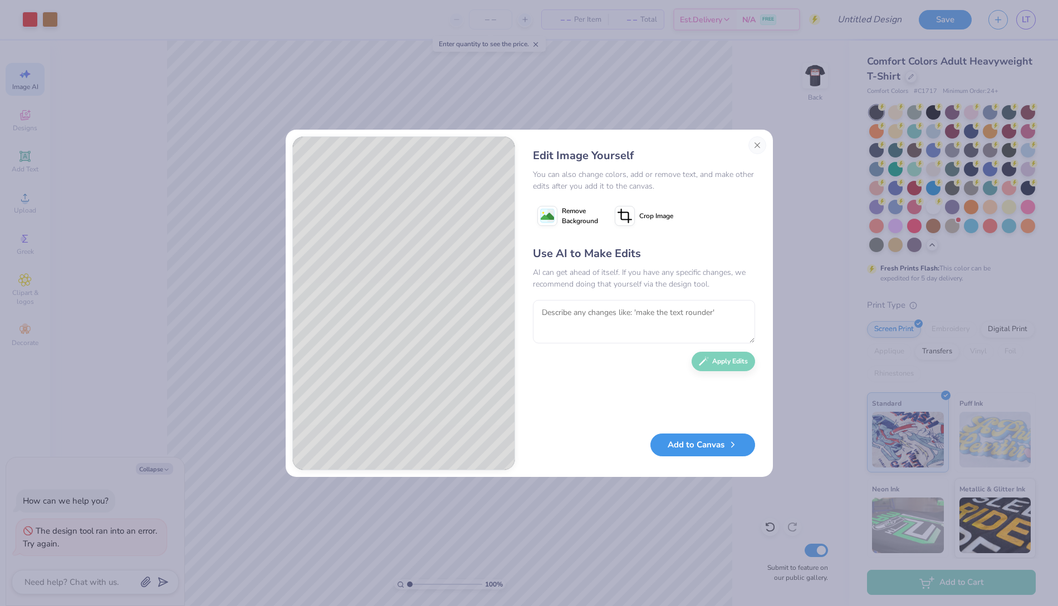
click at [709, 443] on button "Add to Canvas" at bounding box center [702, 445] width 105 height 23
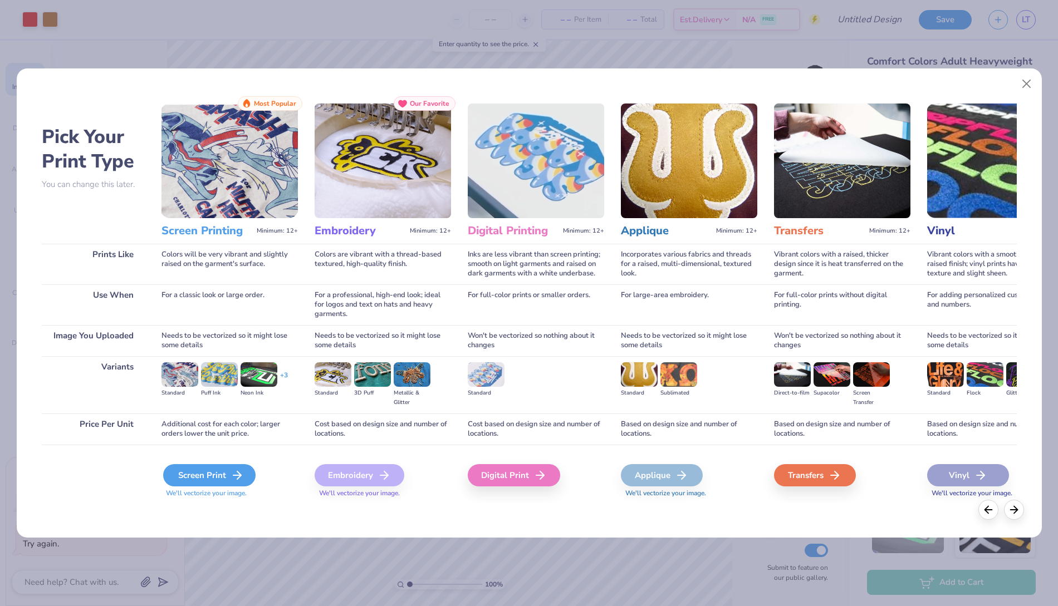
click at [217, 481] on div "Screen Print" at bounding box center [209, 475] width 92 height 22
click at [228, 476] on div "Screen Print" at bounding box center [209, 475] width 92 height 22
click at [203, 473] on div "Screen Print" at bounding box center [209, 475] width 92 height 22
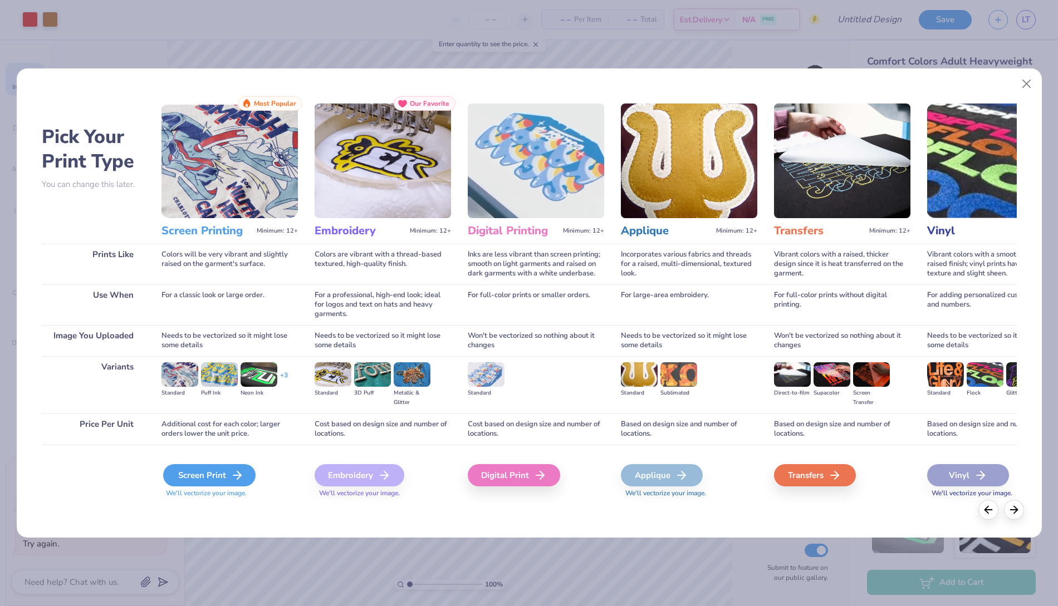
click at [203, 473] on div "Screen Print" at bounding box center [209, 475] width 92 height 22
click at [1028, 81] on button "Close" at bounding box center [1025, 83] width 21 height 21
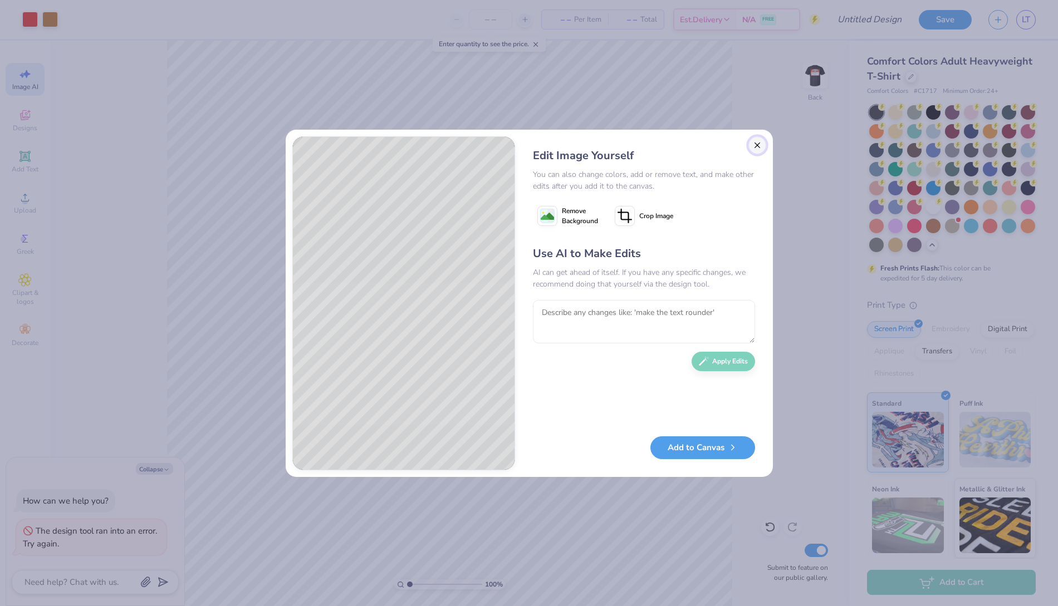
click at [753, 151] on button "Close" at bounding box center [757, 145] width 18 height 18
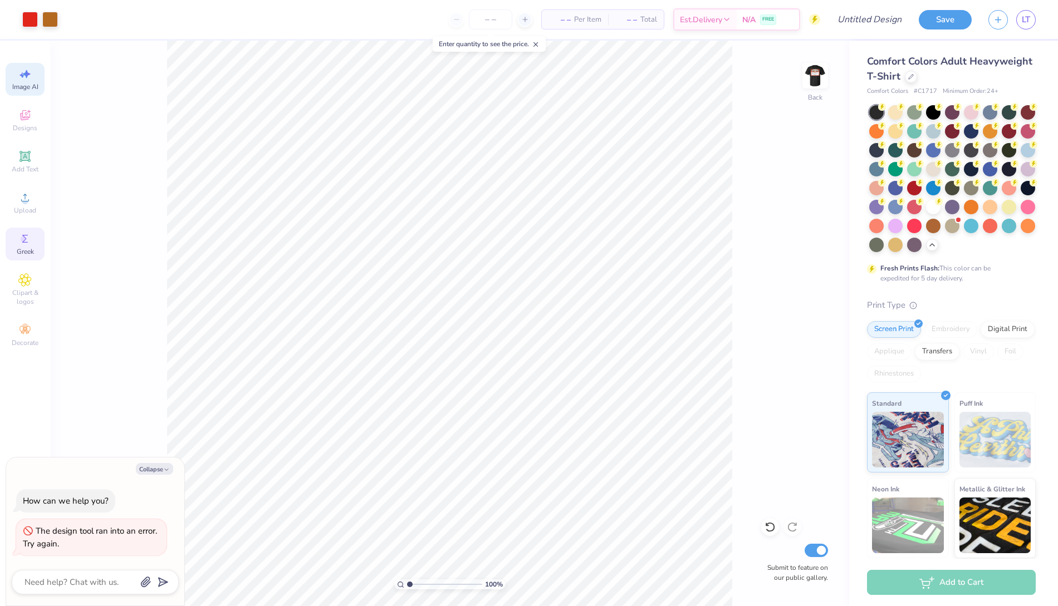
click at [19, 245] on icon at bounding box center [24, 238] width 13 height 13
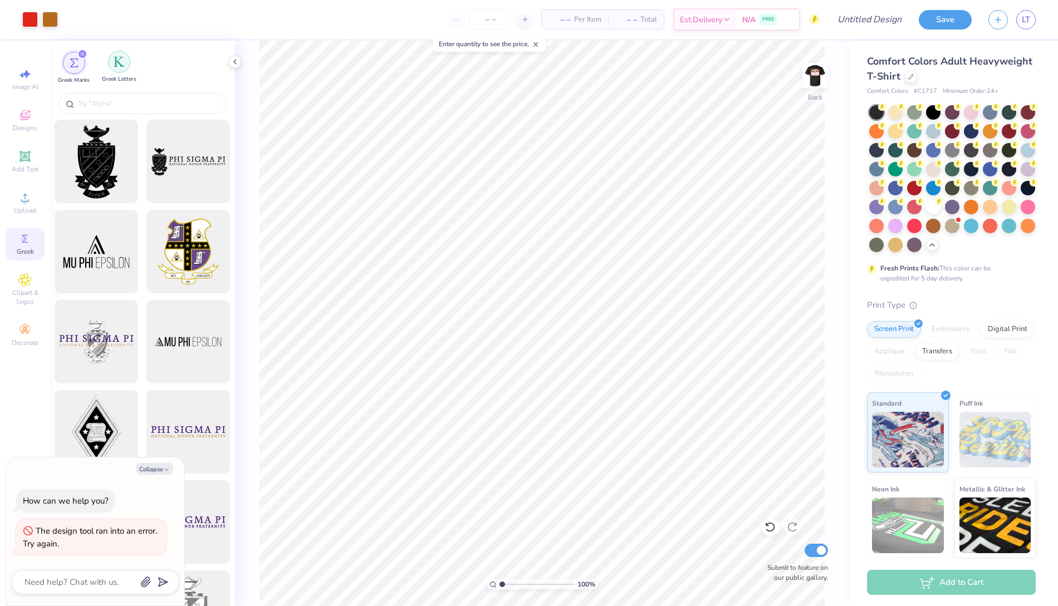
click at [122, 70] on div "filter for Greek Letters" at bounding box center [119, 62] width 22 height 22
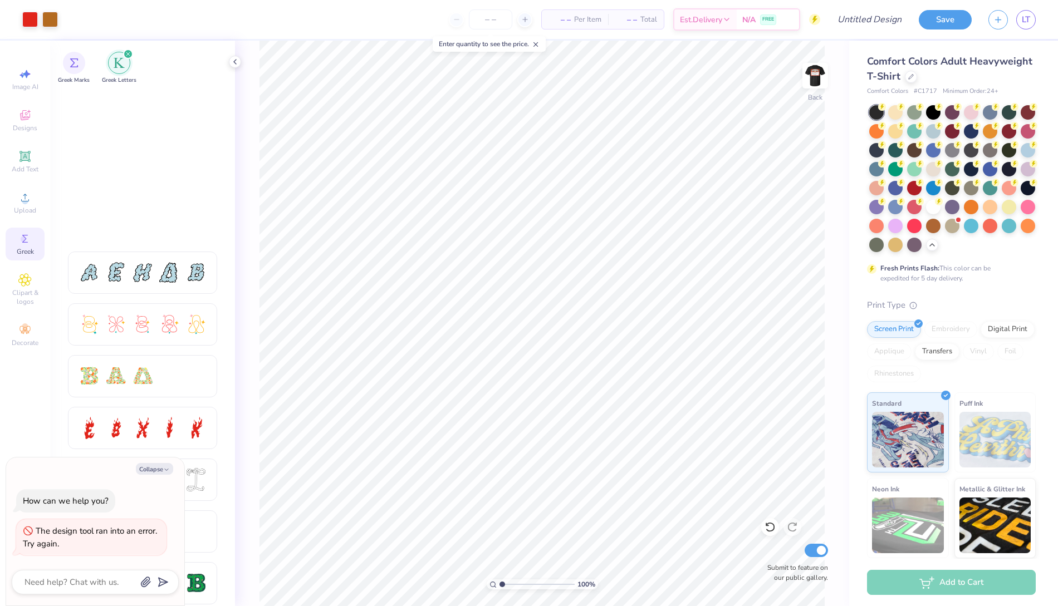
scroll to position [311, 0]
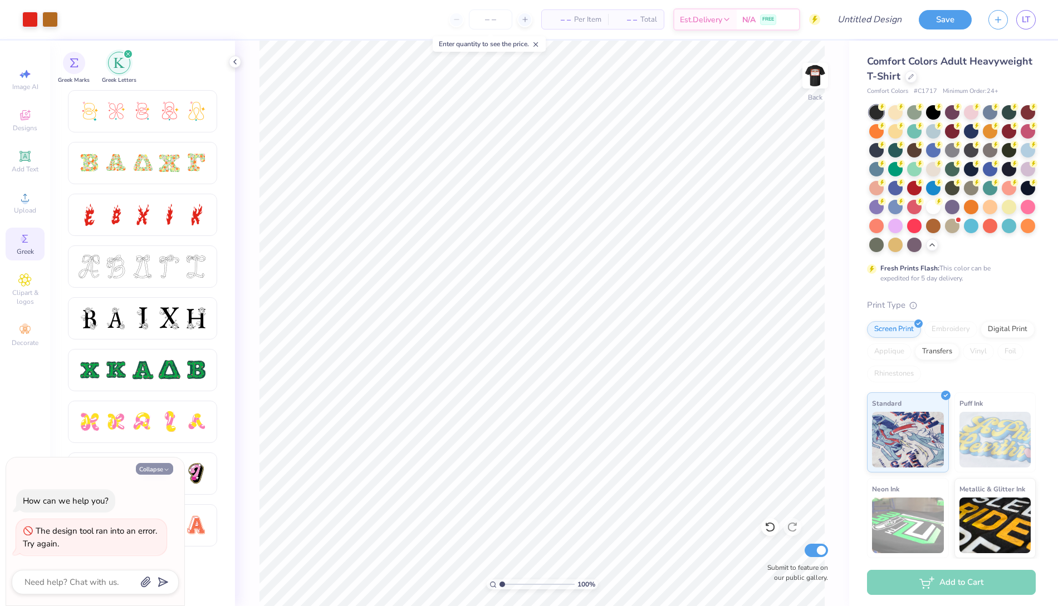
click at [158, 467] on button "Collapse" at bounding box center [154, 469] width 37 height 12
type textarea "x"
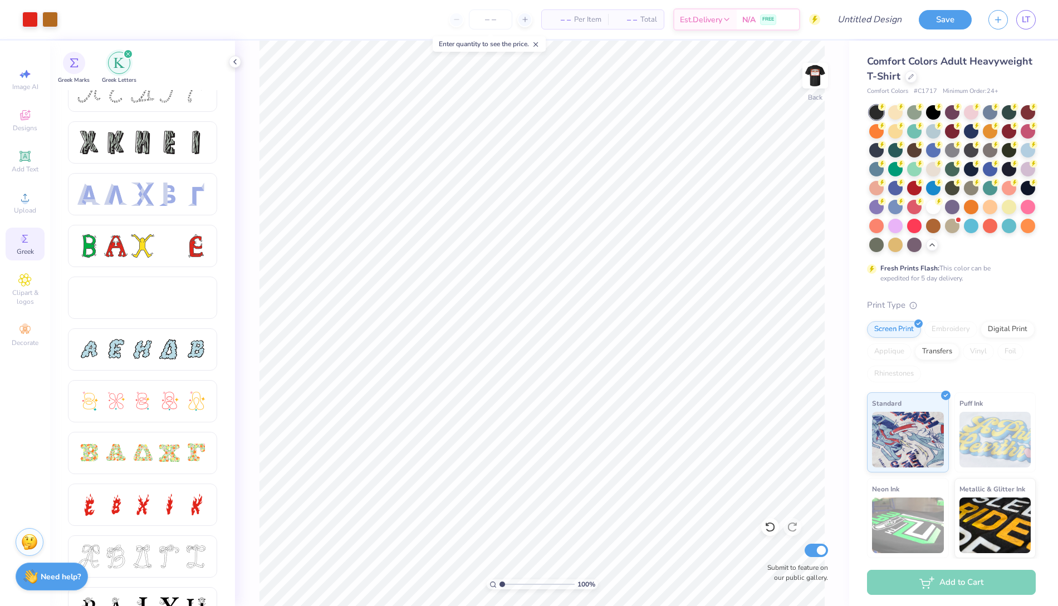
scroll to position [17, 0]
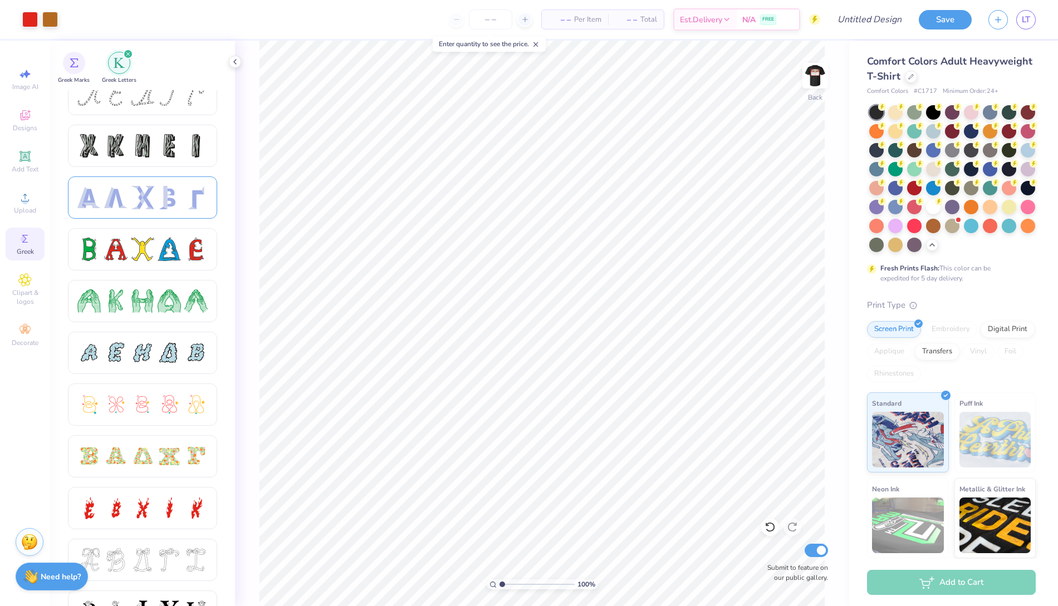
click at [111, 185] on div at bounding box center [142, 197] width 149 height 42
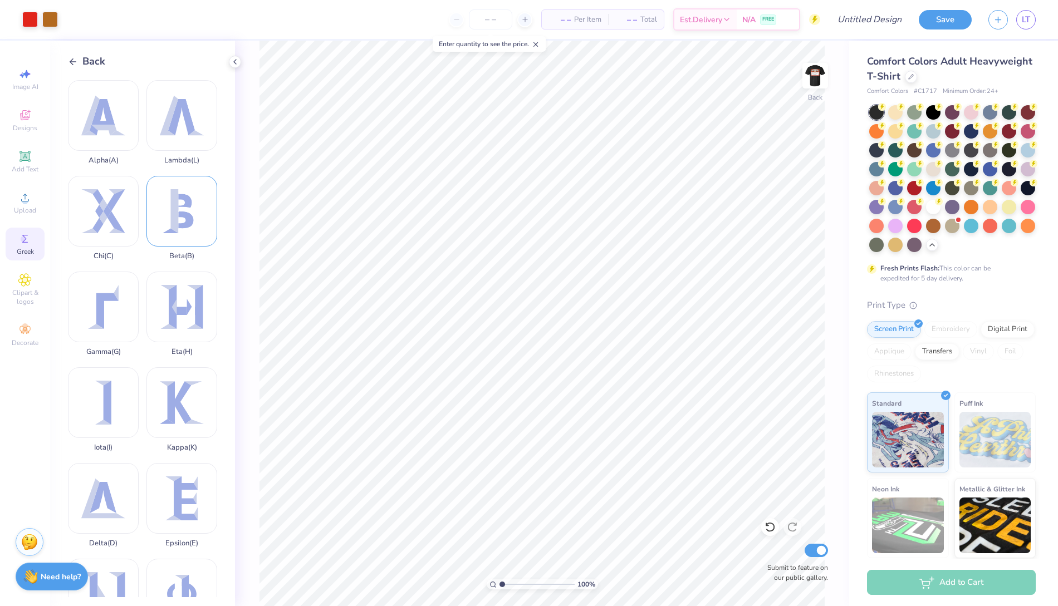
click at [180, 208] on div "Beta ( B )" at bounding box center [181, 218] width 71 height 85
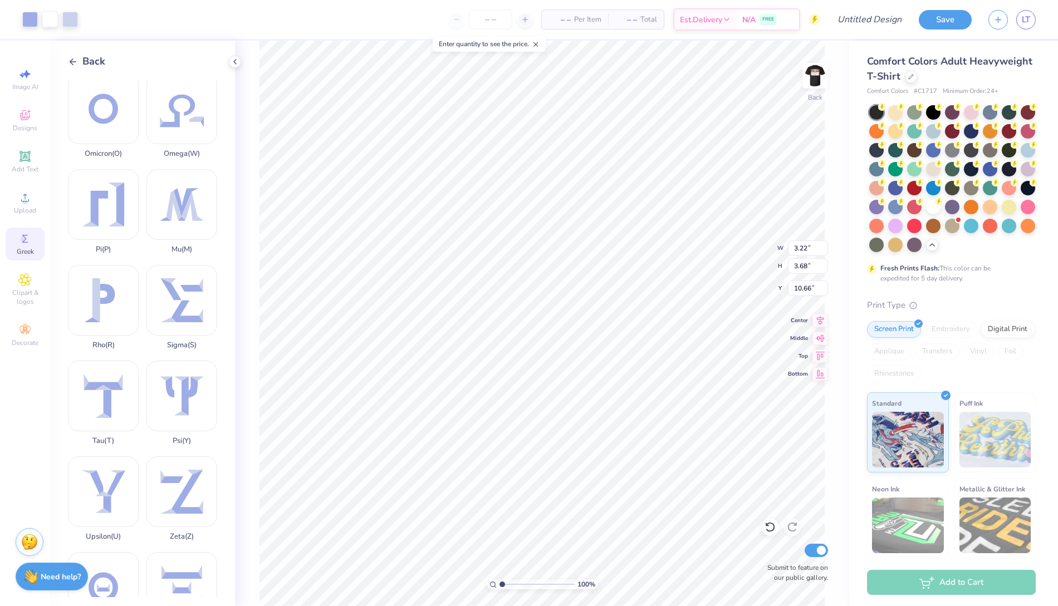
scroll to position [634, 0]
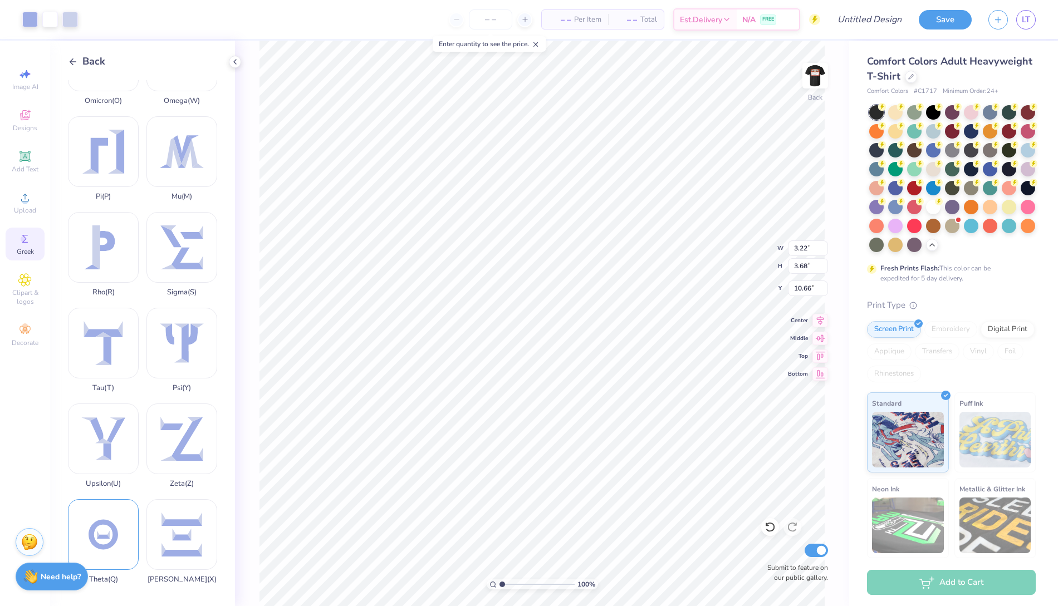
click at [107, 539] on div "Theta ( Q )" at bounding box center [103, 541] width 71 height 85
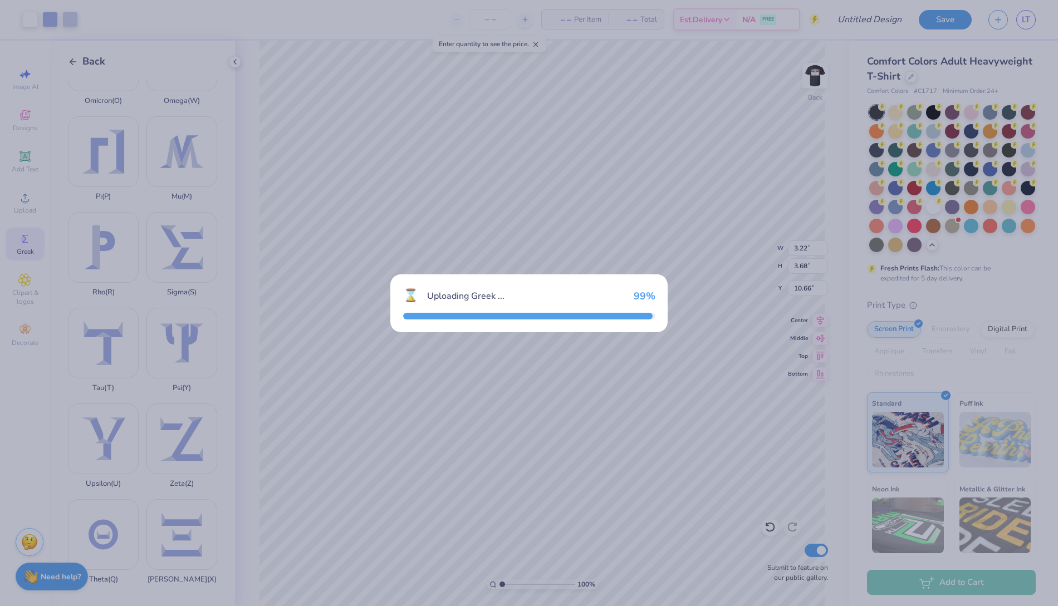
type input "4.10"
type input "3.86"
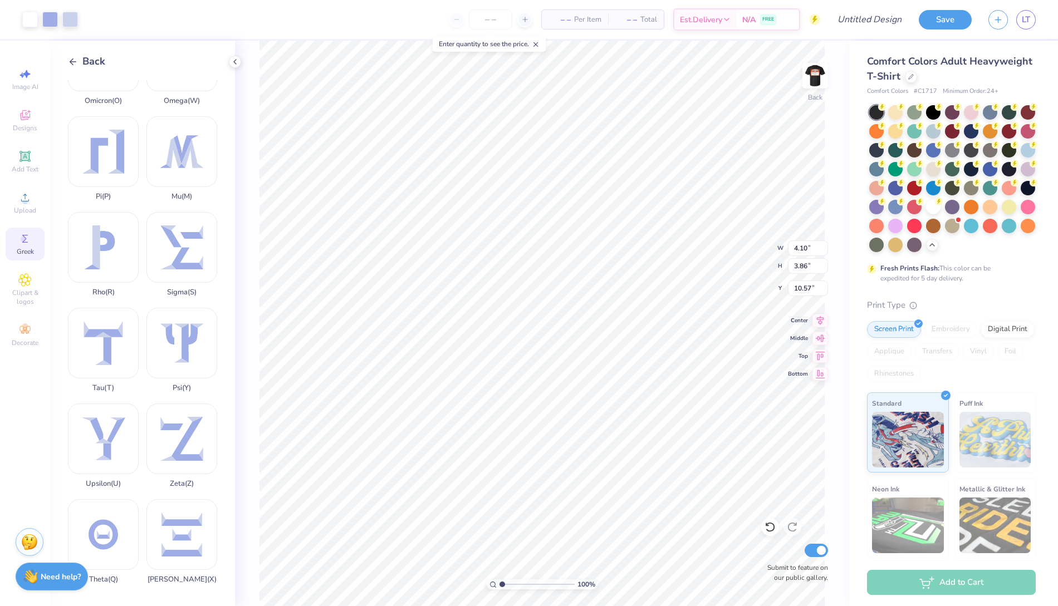
type input "14.34"
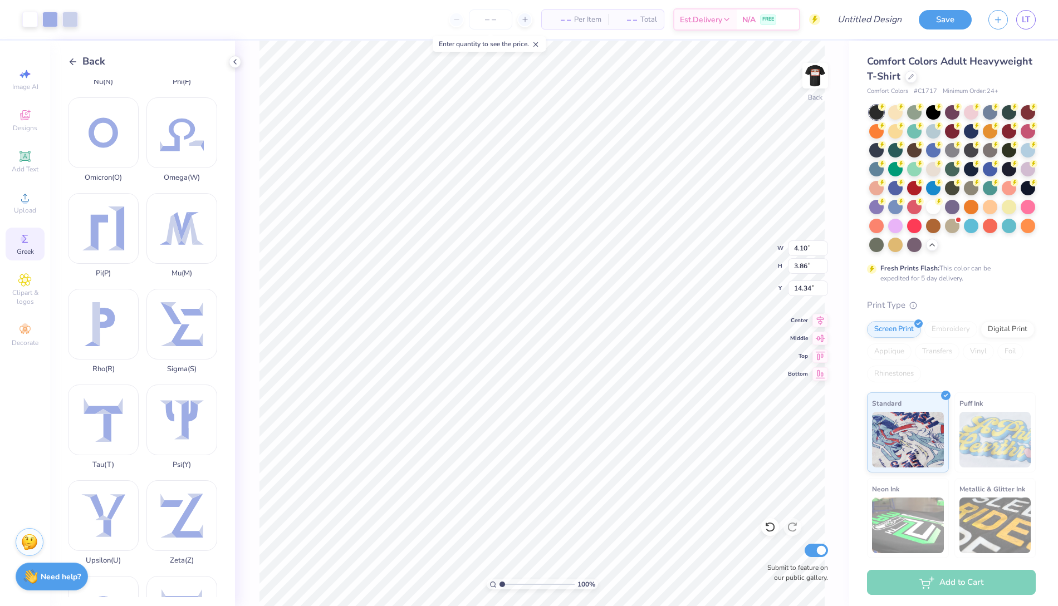
scroll to position [549, 0]
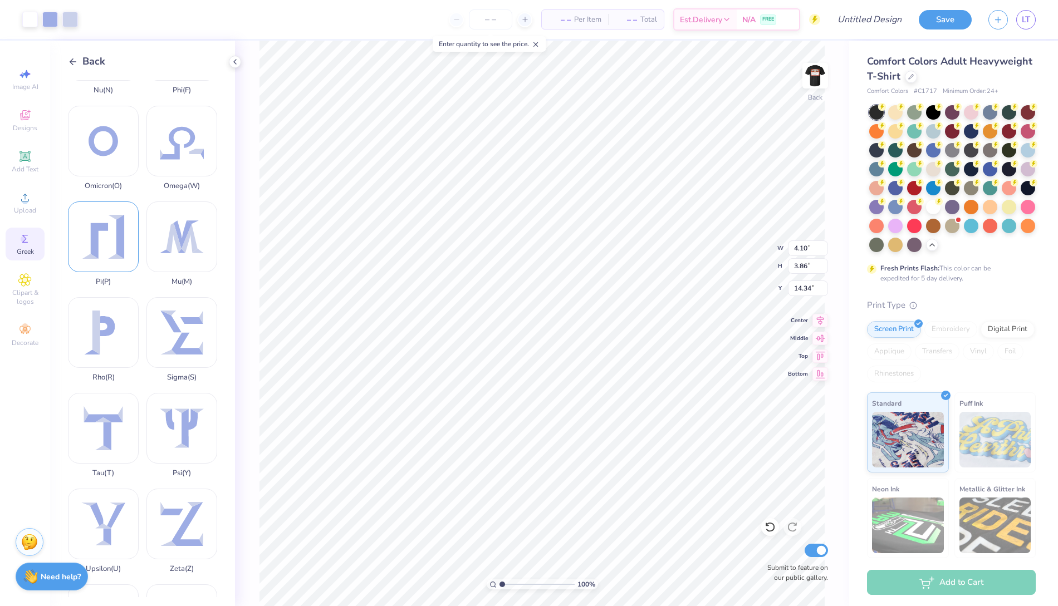
click at [111, 248] on div "Pi ( P )" at bounding box center [103, 244] width 71 height 85
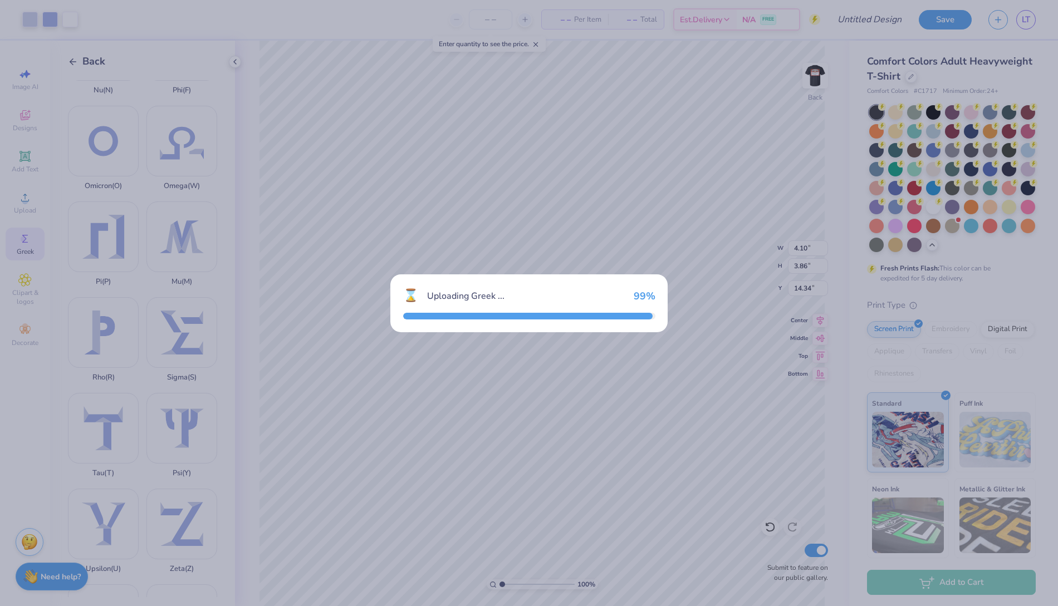
type input "3.50"
type input "3.68"
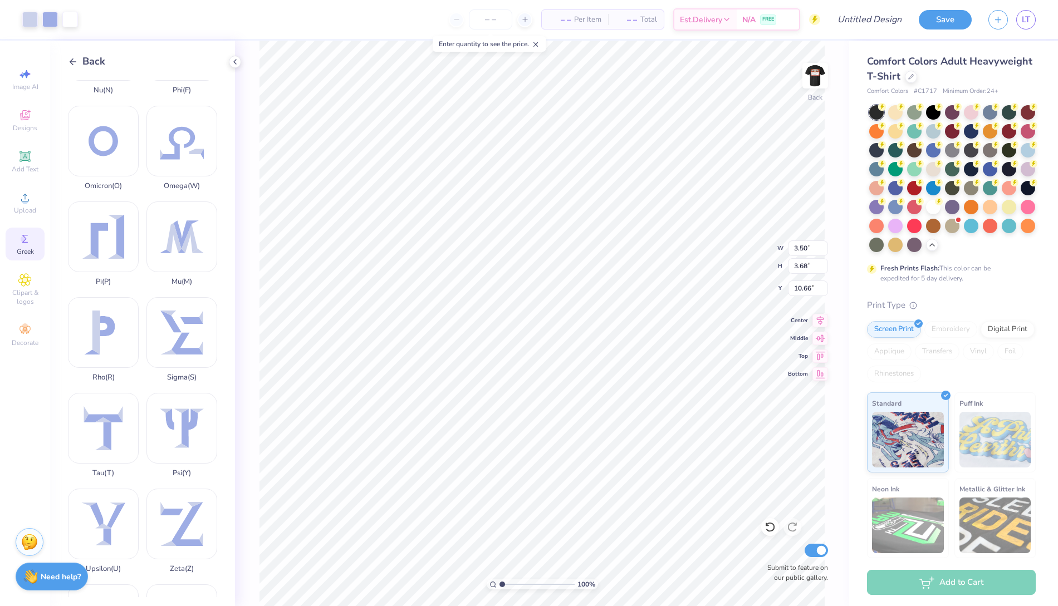
type input "12.27"
type input "3.22"
type input "6.69"
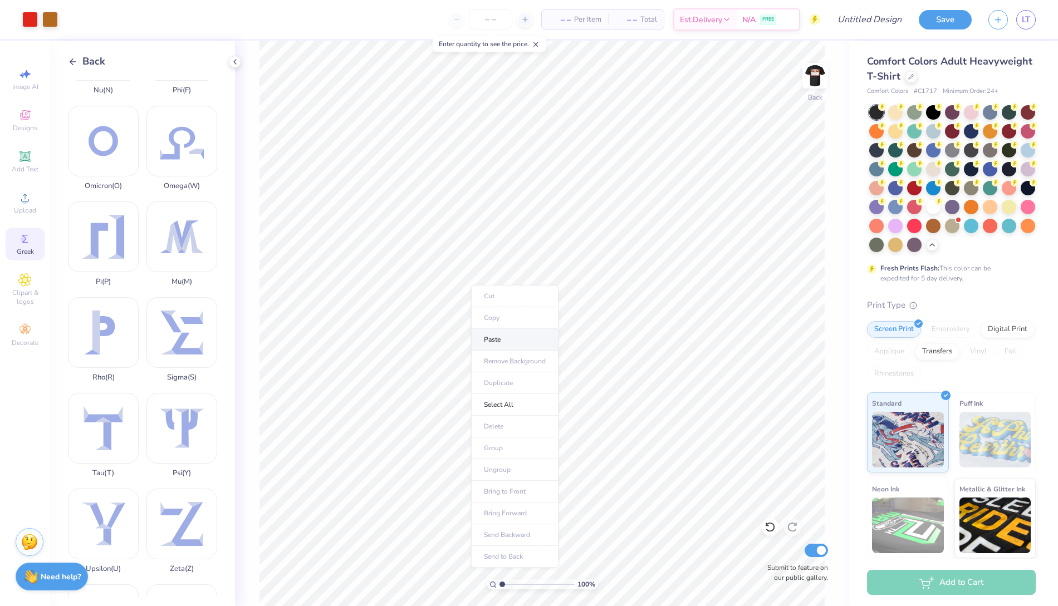
click at [517, 340] on li "Paste" at bounding box center [514, 340] width 87 height 22
click at [524, 305] on li "Paste" at bounding box center [526, 302] width 87 height 22
click at [805, 85] on img at bounding box center [815, 75] width 45 height 45
click at [813, 74] on img at bounding box center [815, 75] width 45 height 45
click at [26, 106] on div "Designs" at bounding box center [25, 120] width 39 height 33
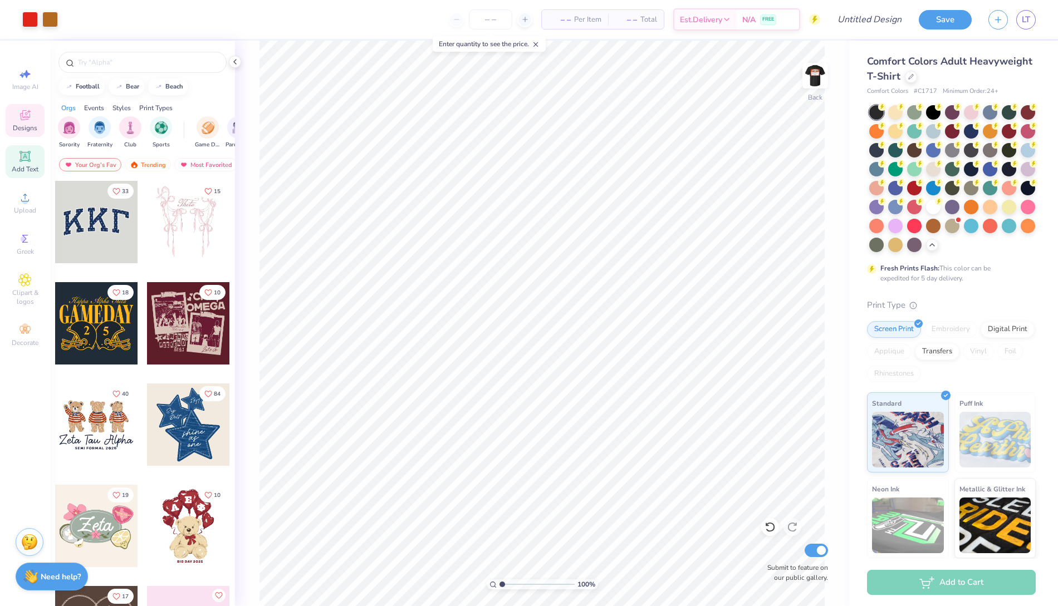
click at [30, 154] on icon at bounding box center [24, 156] width 13 height 13
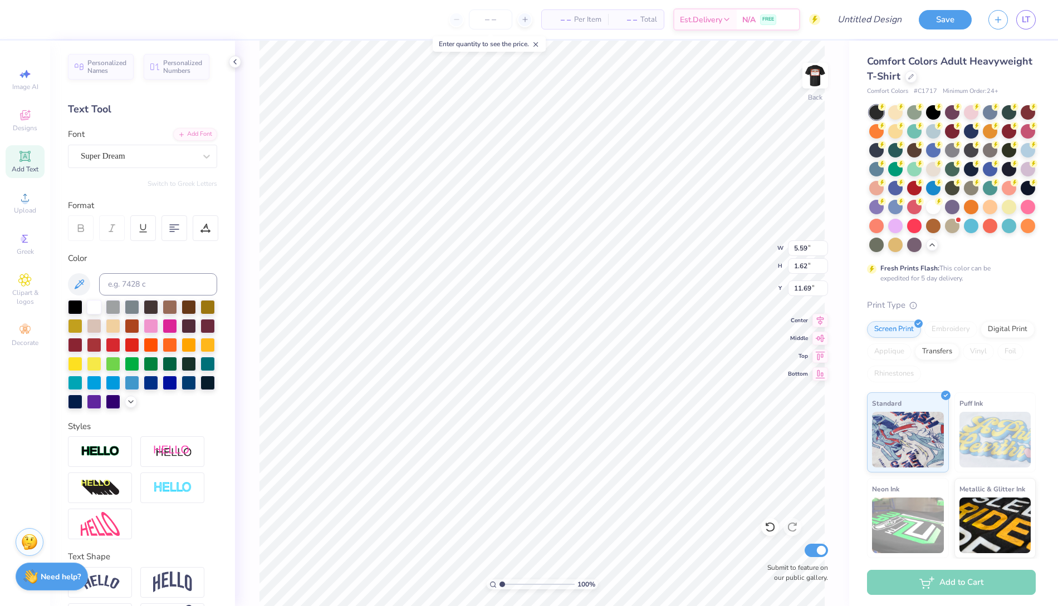
scroll to position [0, 0]
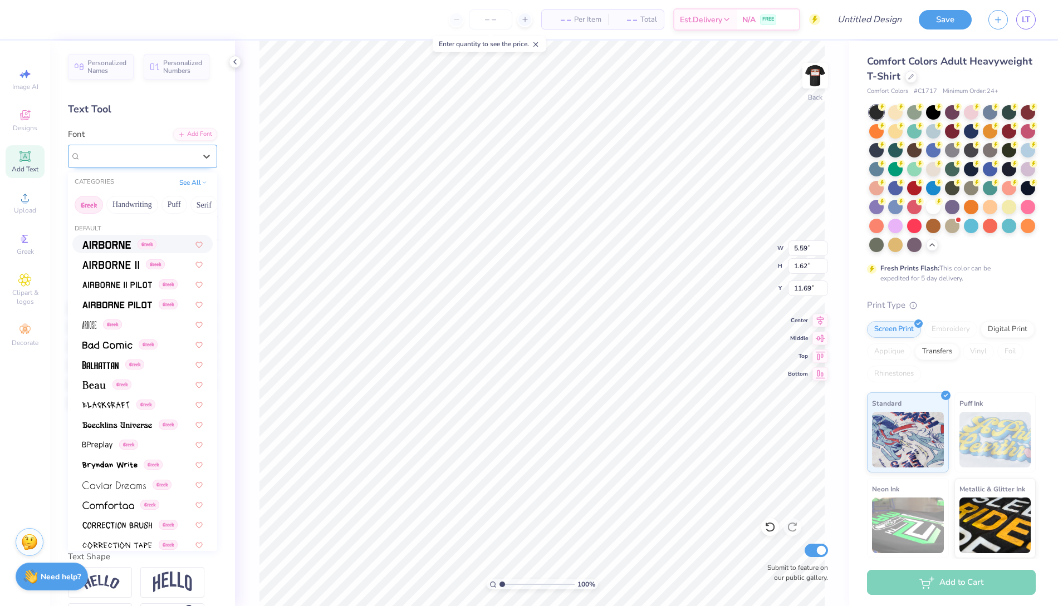
click at [179, 149] on div "Super Dream" at bounding box center [138, 156] width 117 height 17
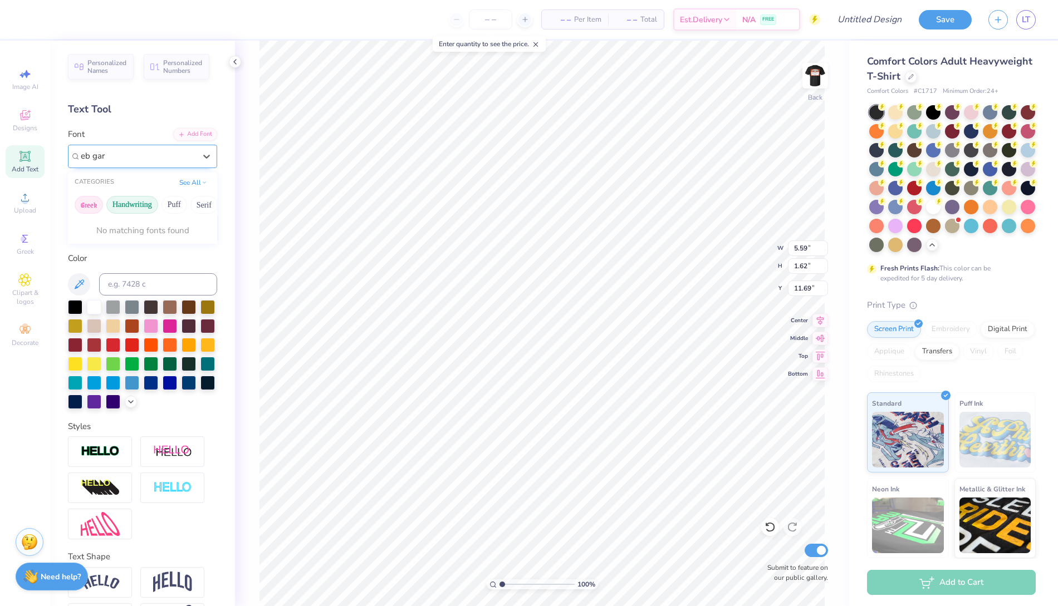
click at [143, 211] on button "Handwriting" at bounding box center [132, 205] width 52 height 18
type input "eb garamond"
click at [816, 77] on img at bounding box center [815, 75] width 45 height 45
click at [811, 76] on img at bounding box center [815, 75] width 45 height 45
click at [817, 86] on img at bounding box center [815, 75] width 45 height 45
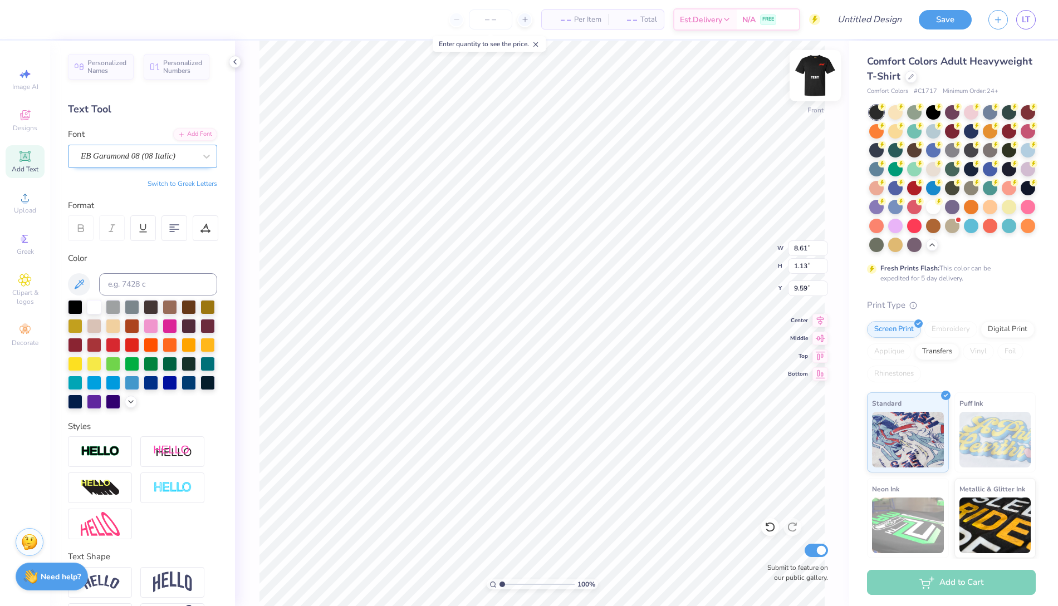
click at [814, 76] on img at bounding box center [815, 75] width 45 height 45
click at [195, 150] on div "Super Dream" at bounding box center [138, 156] width 117 height 17
click at [143, 205] on button "Handwriting" at bounding box center [132, 205] width 52 height 18
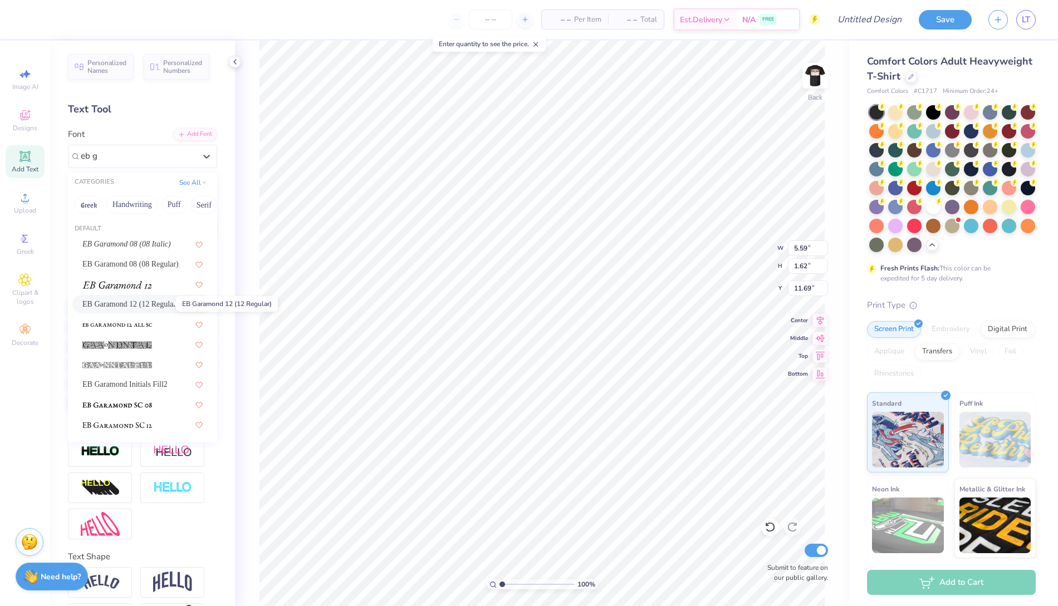
click at [169, 302] on span "EB Garamond 12 (12 Regular)" at bounding box center [130, 304] width 96 height 12
type input "eb g"
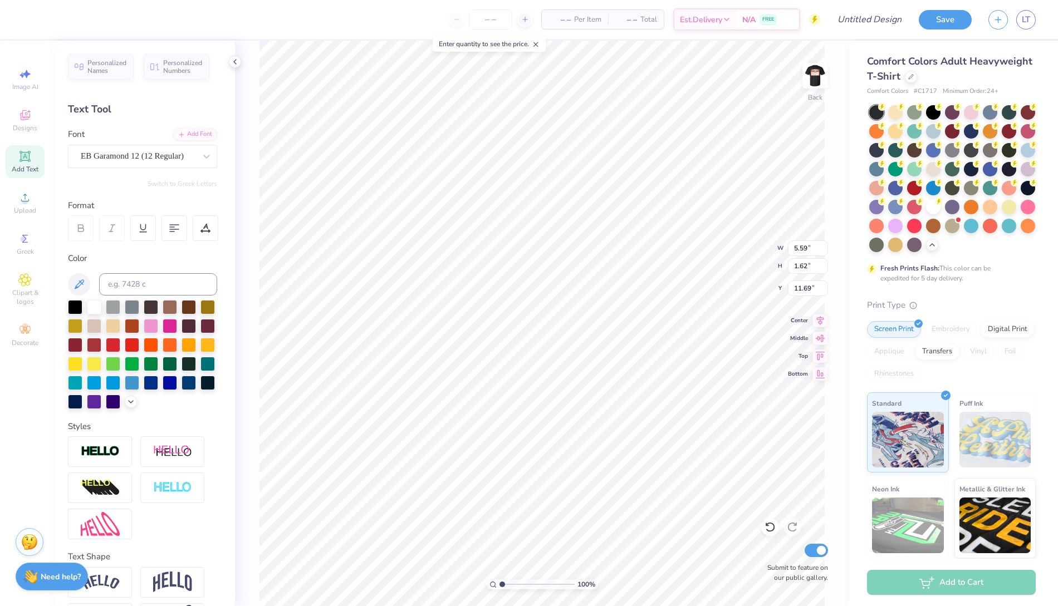
type input "5.91"
paste textarea "B"
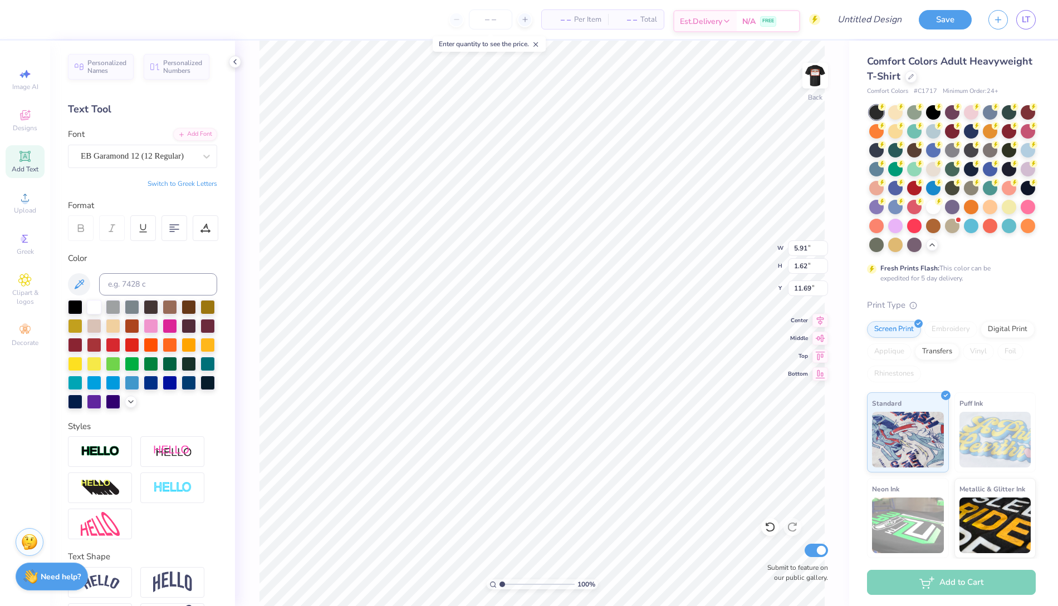
paste textarea "Q"
type textarea "BQ"
type input "14.17"
type input "10.86"
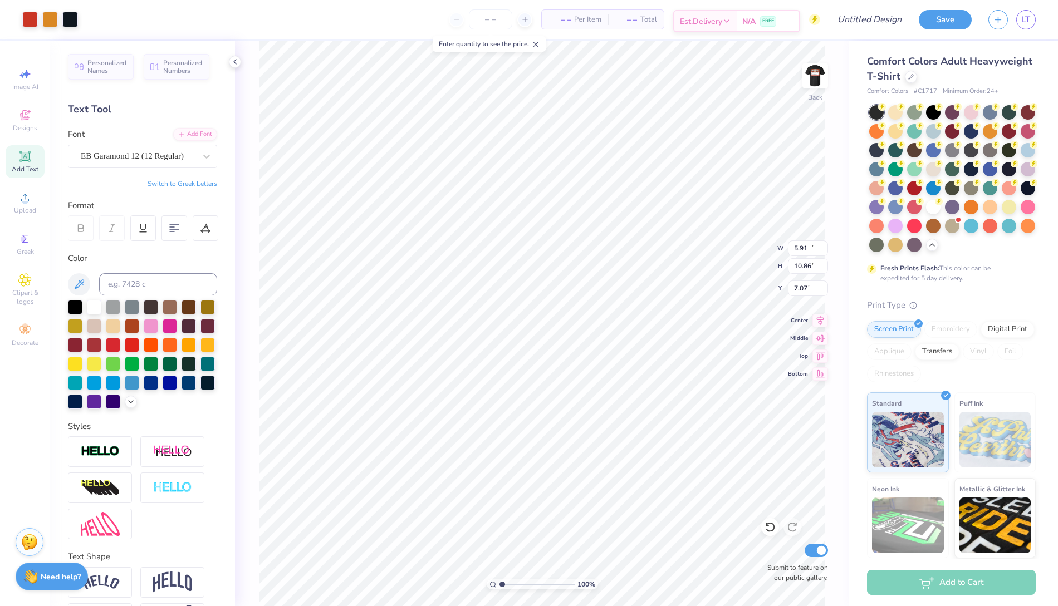
type input "7.07"
paste textarea "P"
type textarea "B"
click at [817, 79] on img at bounding box center [815, 75] width 45 height 45
click at [158, 156] on div "EB Garamond 12 (12 Regular)" at bounding box center [138, 156] width 117 height 17
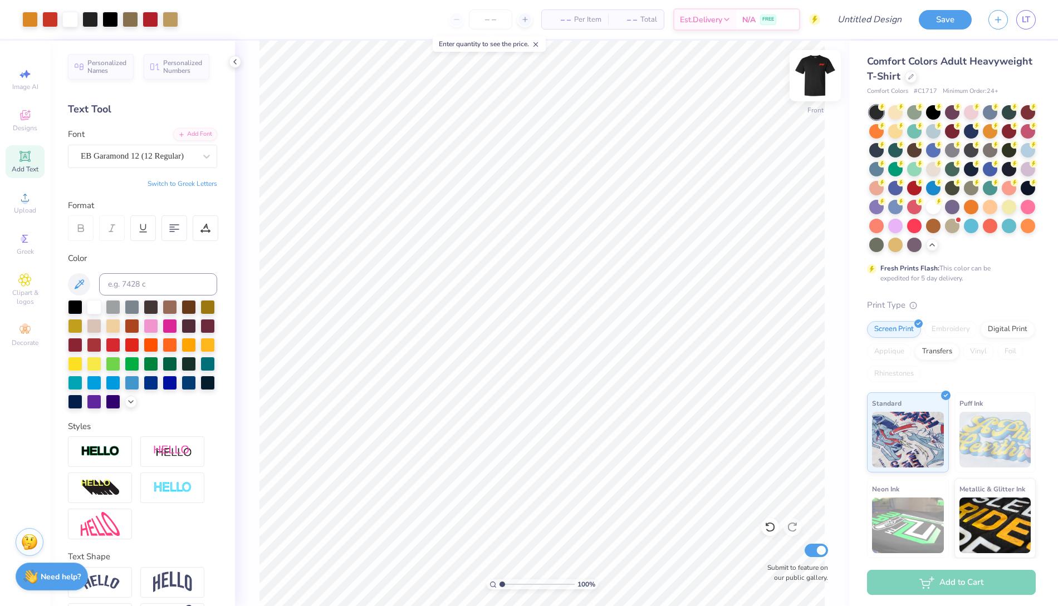
click at [817, 85] on img at bounding box center [815, 75] width 45 height 45
click at [32, 238] on div "Greek" at bounding box center [25, 244] width 39 height 33
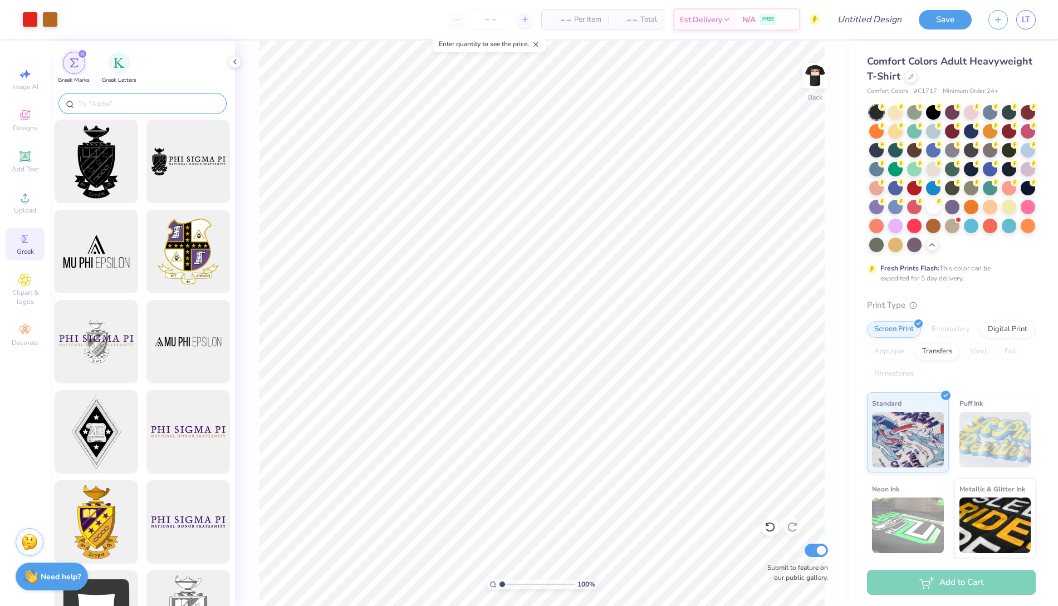
click at [132, 104] on input "text" at bounding box center [148, 103] width 143 height 11
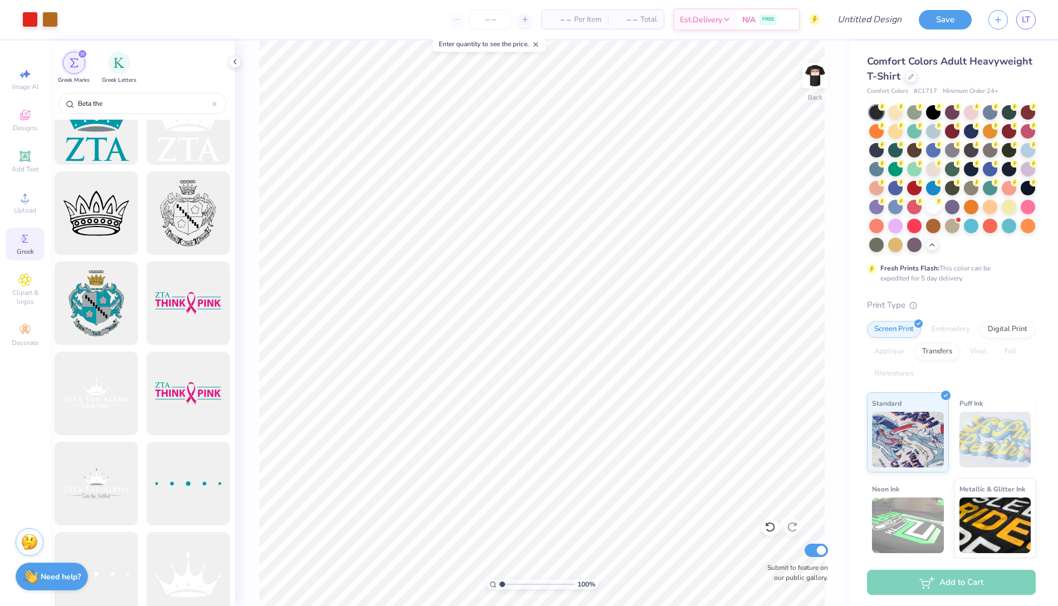
scroll to position [910, 0]
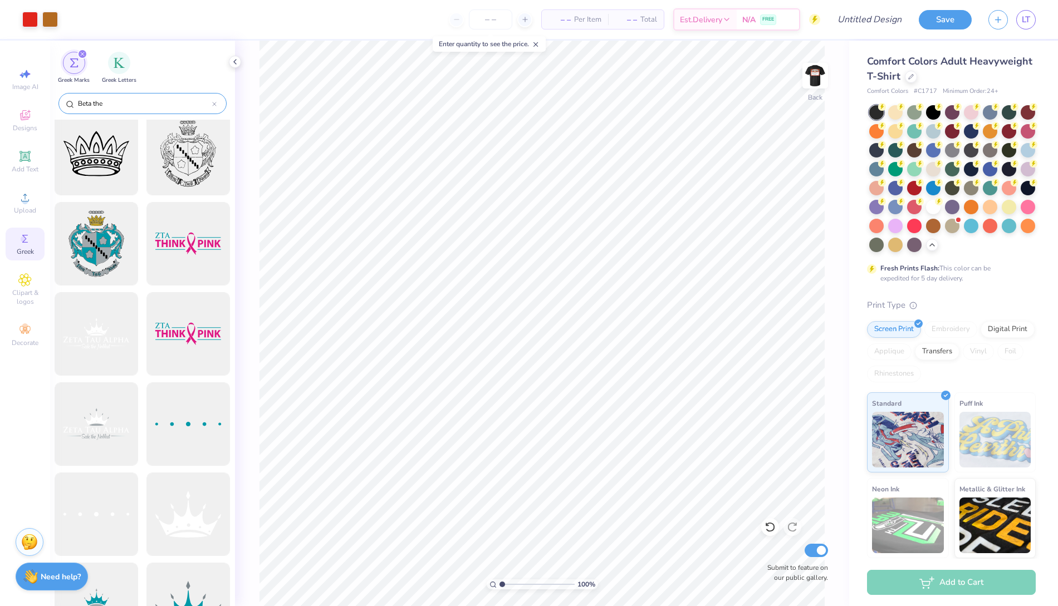
click at [159, 101] on input "Beta the" at bounding box center [144, 103] width 135 height 11
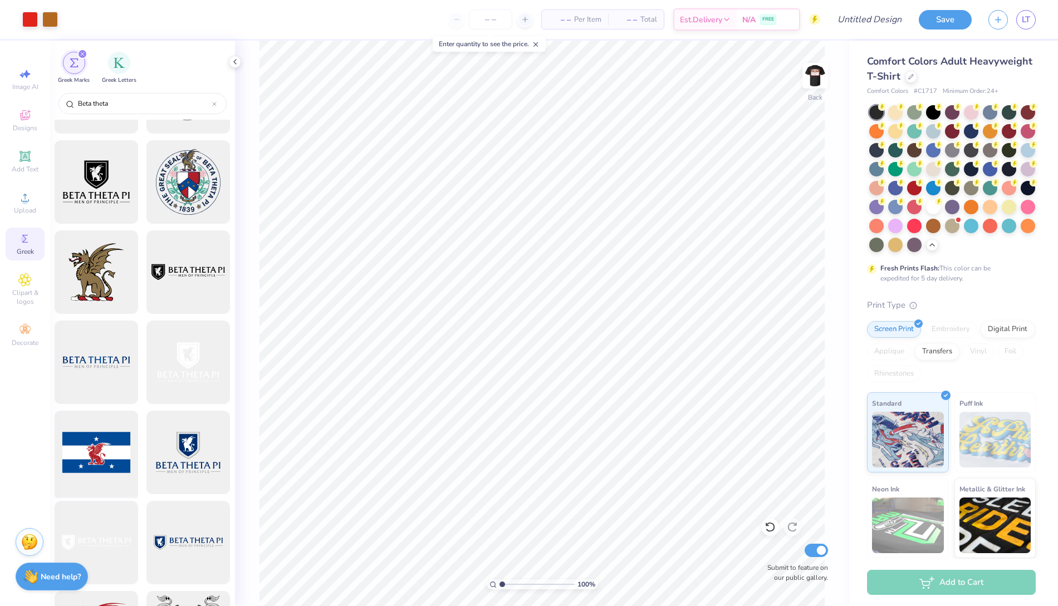
scroll to position [158, 0]
type input "Beta theta"
click at [122, 347] on div at bounding box center [97, 364] width 92 height 92
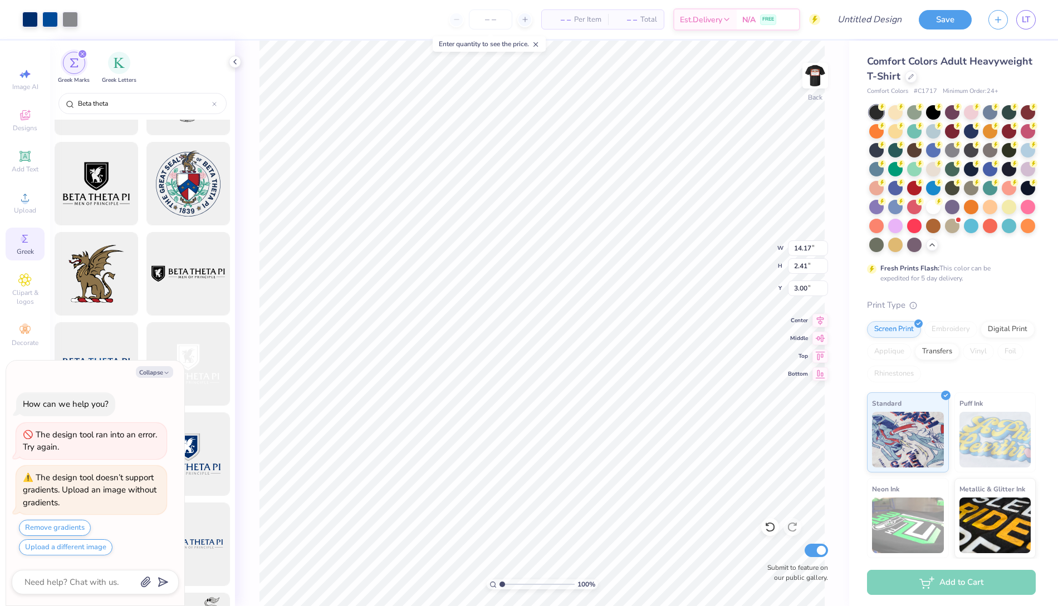
type textarea "x"
type input "4.60"
type input "0.78"
type input "4.63"
type textarea "x"
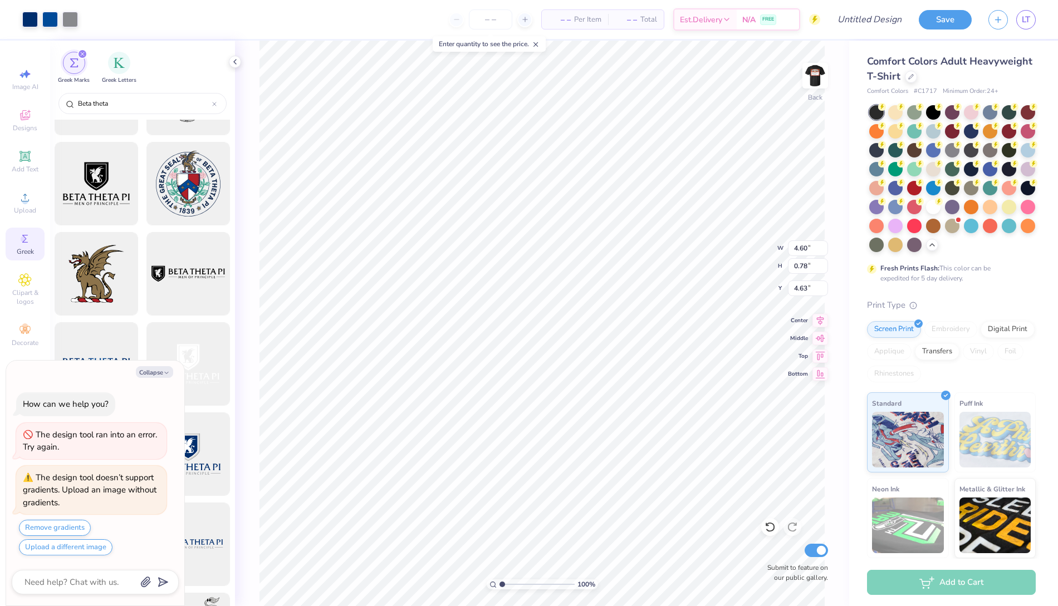
type input "6.59"
type textarea "x"
type input "3.09"
type input "0.53"
type input "6.84"
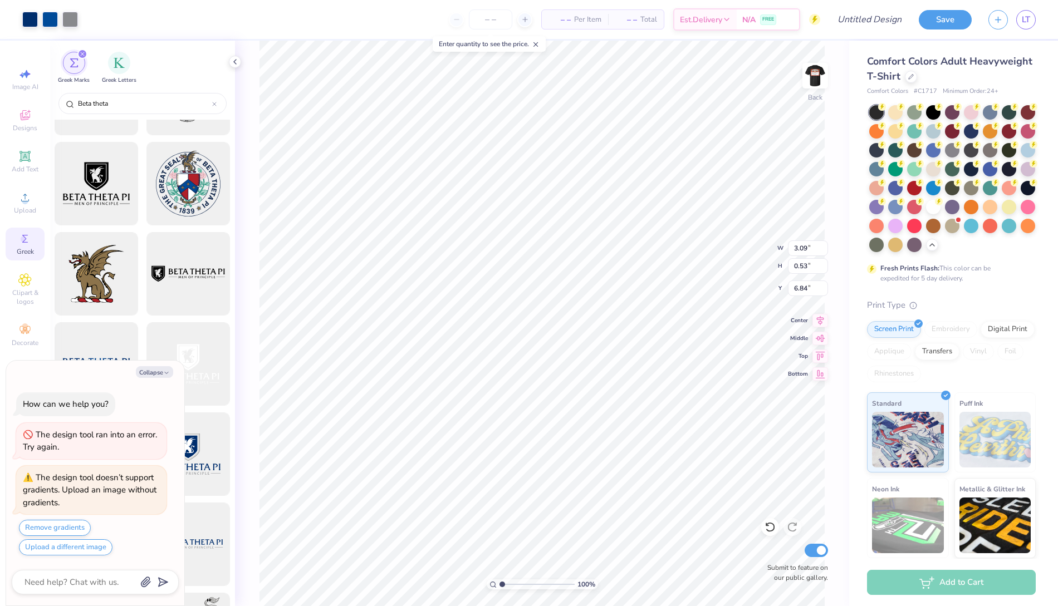
type textarea "x"
type input "3.63"
click at [456, 374] on li "Paste" at bounding box center [485, 379] width 87 height 22
click at [27, 199] on icon at bounding box center [24, 197] width 13 height 13
click at [157, 377] on button "Collapse" at bounding box center [154, 372] width 37 height 12
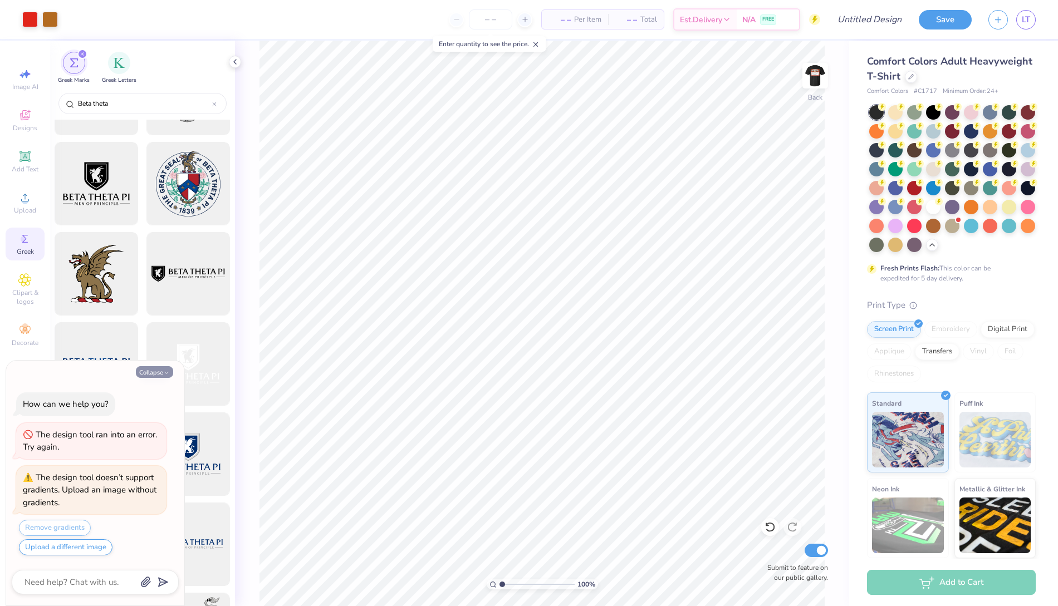
type textarea "x"
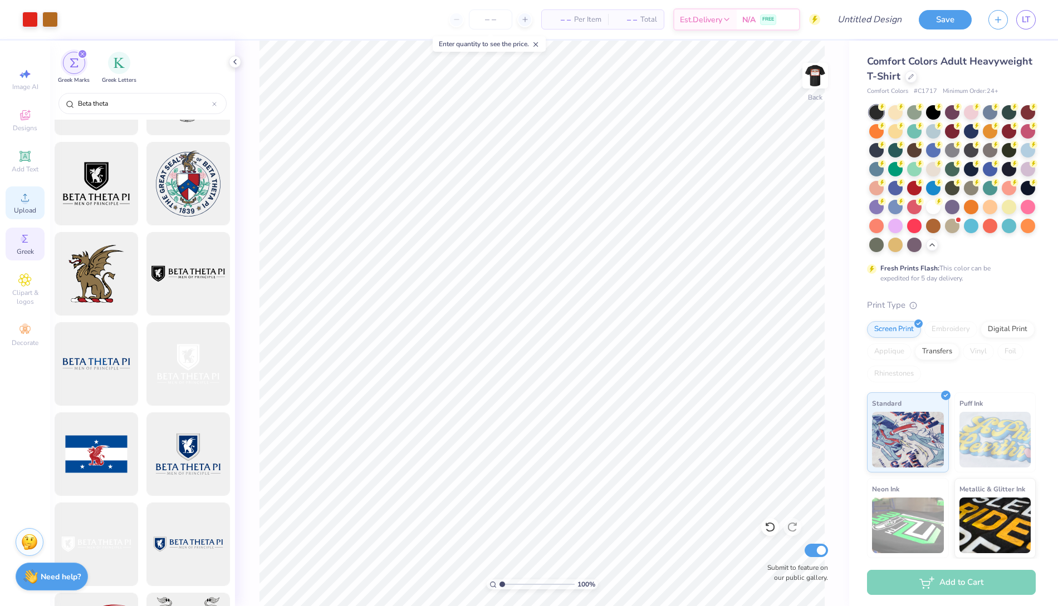
click at [36, 203] on div "Upload" at bounding box center [25, 202] width 39 height 33
click at [35, 198] on div "Upload" at bounding box center [25, 202] width 39 height 33
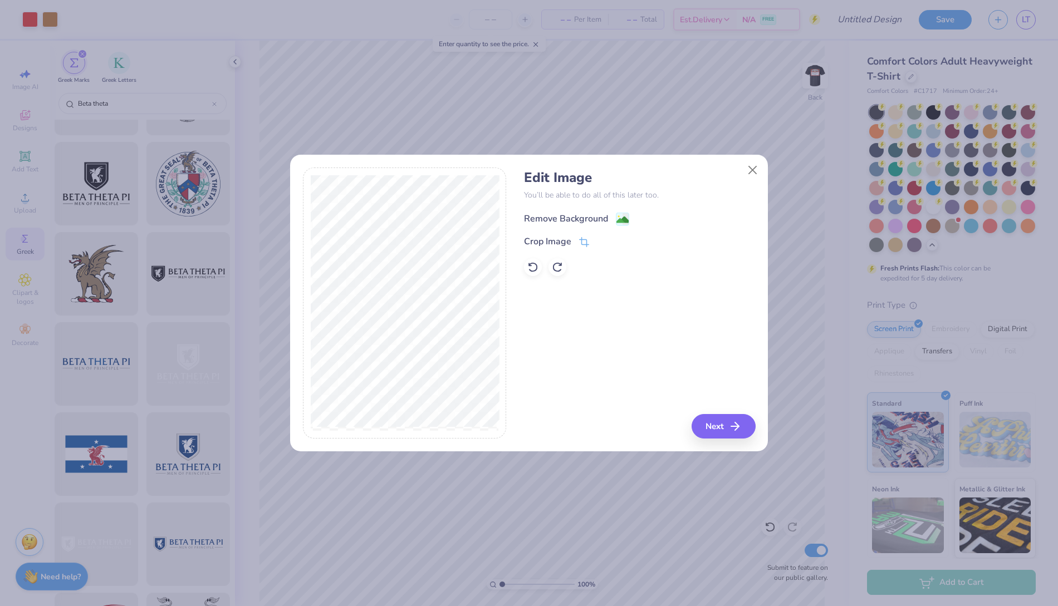
click at [624, 218] on image at bounding box center [622, 220] width 12 height 12
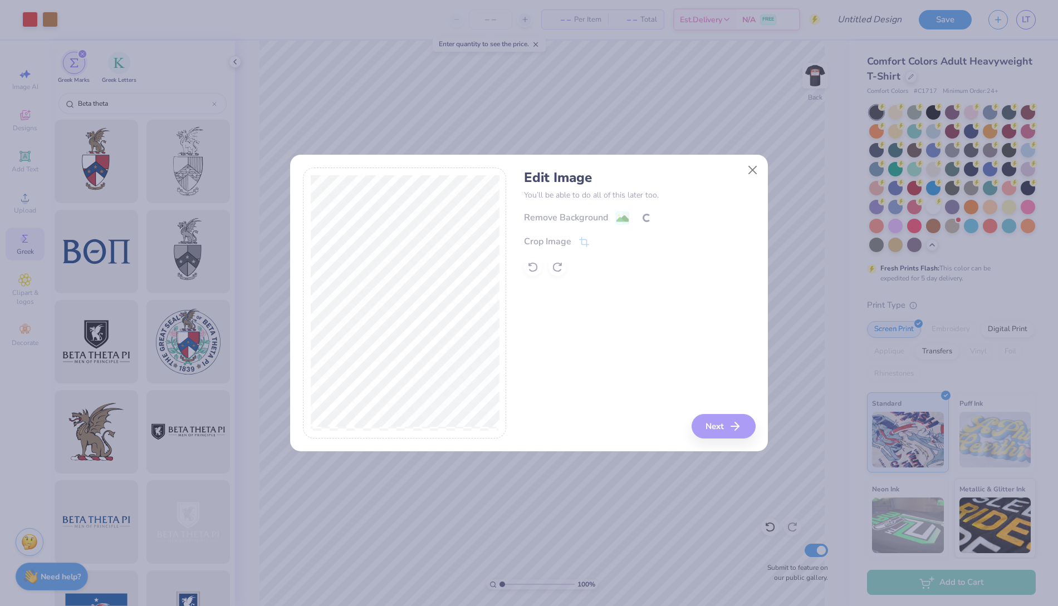
scroll to position [158, 0]
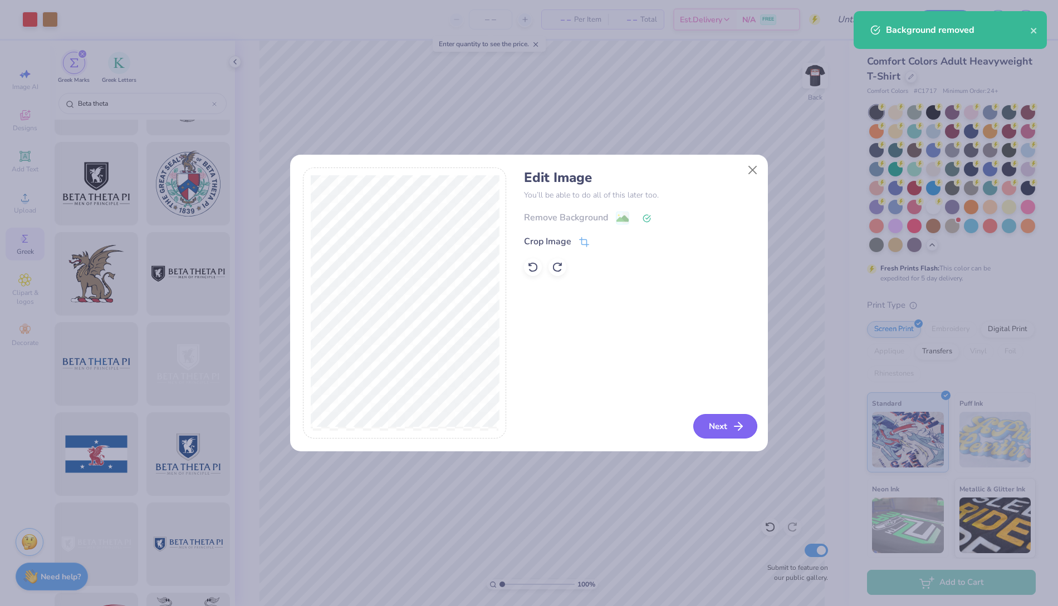
click at [746, 431] on button "Next" at bounding box center [725, 426] width 64 height 24
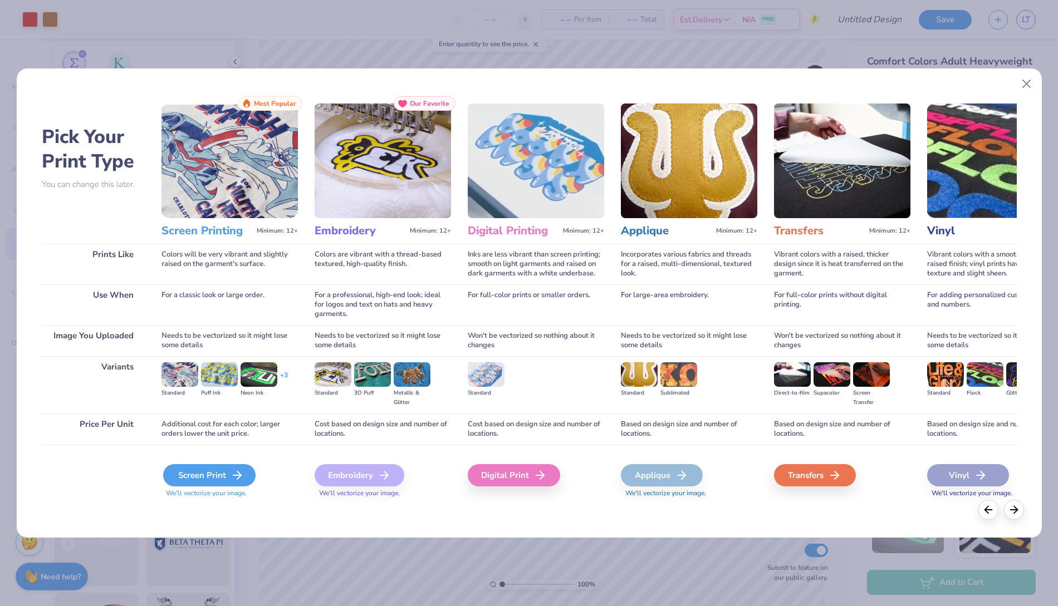
click at [241, 466] on div "Screen Print" at bounding box center [209, 475] width 92 height 22
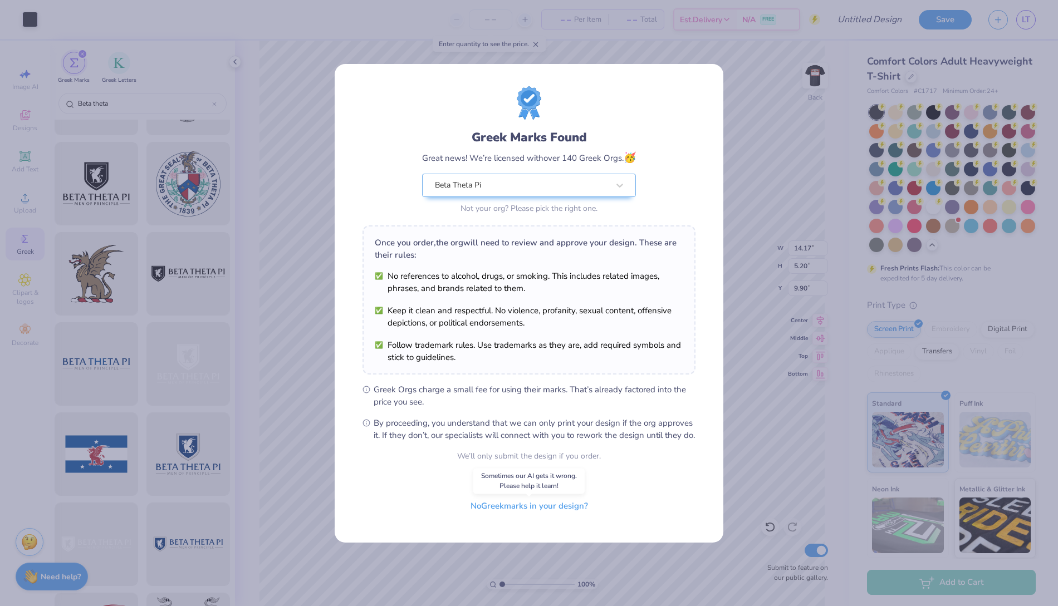
click at [566, 516] on button "No Greek marks in your design?" at bounding box center [529, 506] width 136 height 23
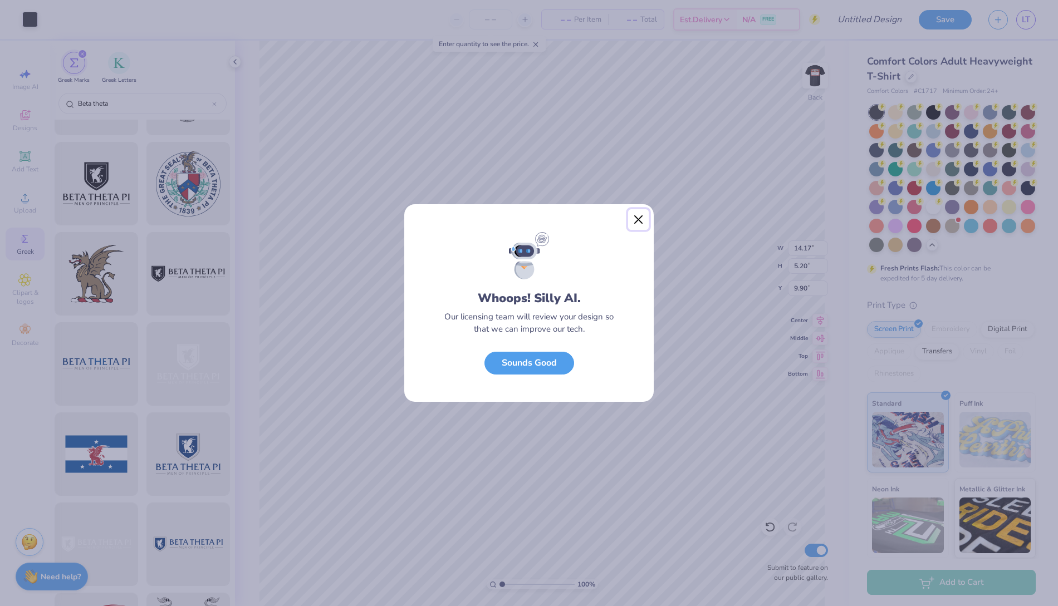
click at [640, 220] on button "Close" at bounding box center [638, 219] width 21 height 21
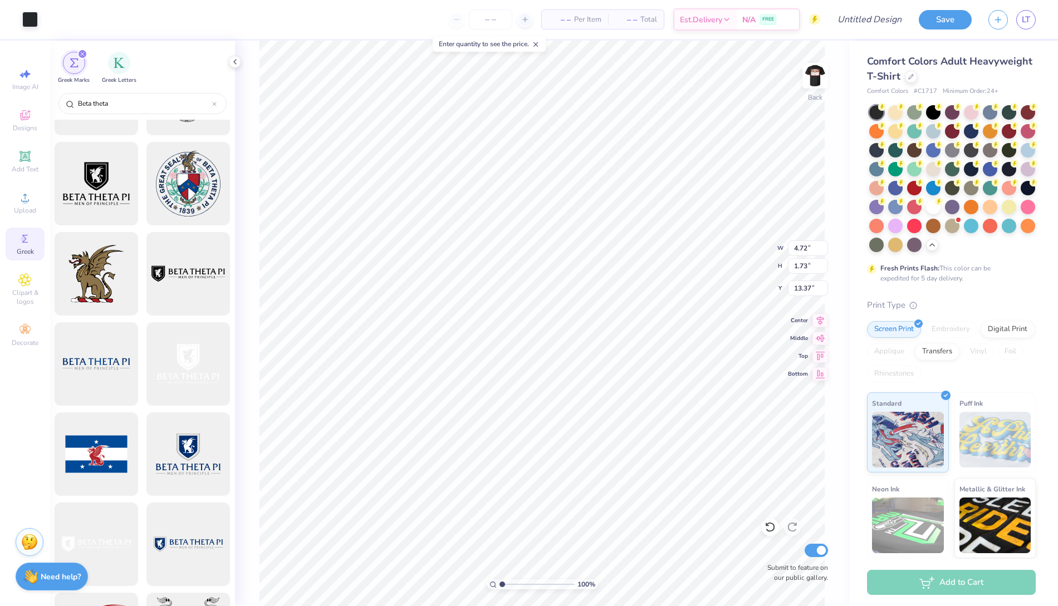
type input "4.72"
type input "1.73"
type input "11.88"
type input "2.53"
type input "0.93"
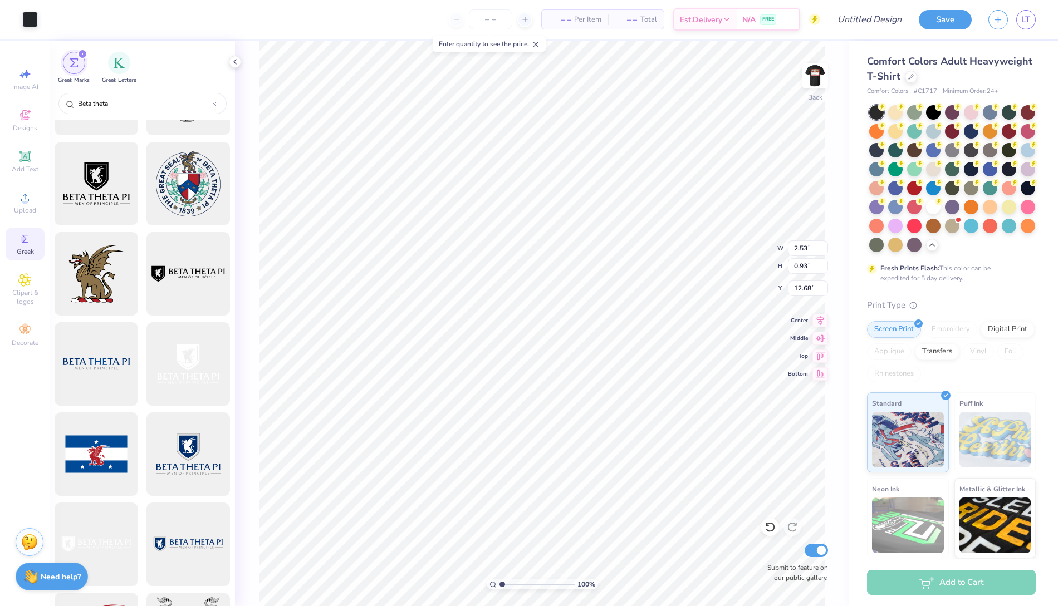
type input "10.61"
type input "1.55"
type input "0.57"
type input "3.50"
type input "4.38"
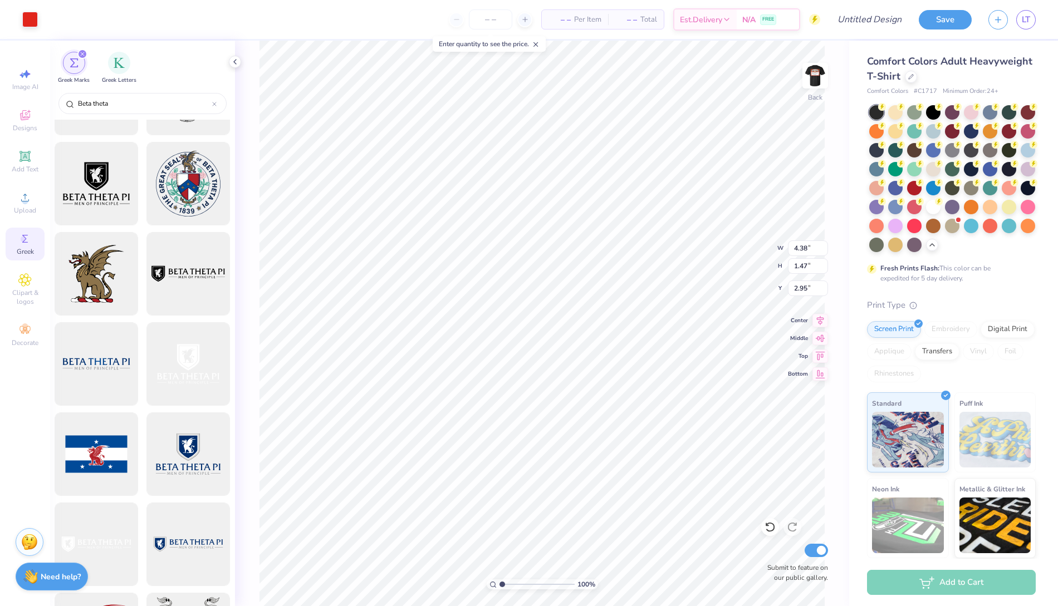
type input "1.47"
type input "2.95"
type input "3.75"
type input "1.19"
type input "3.20"
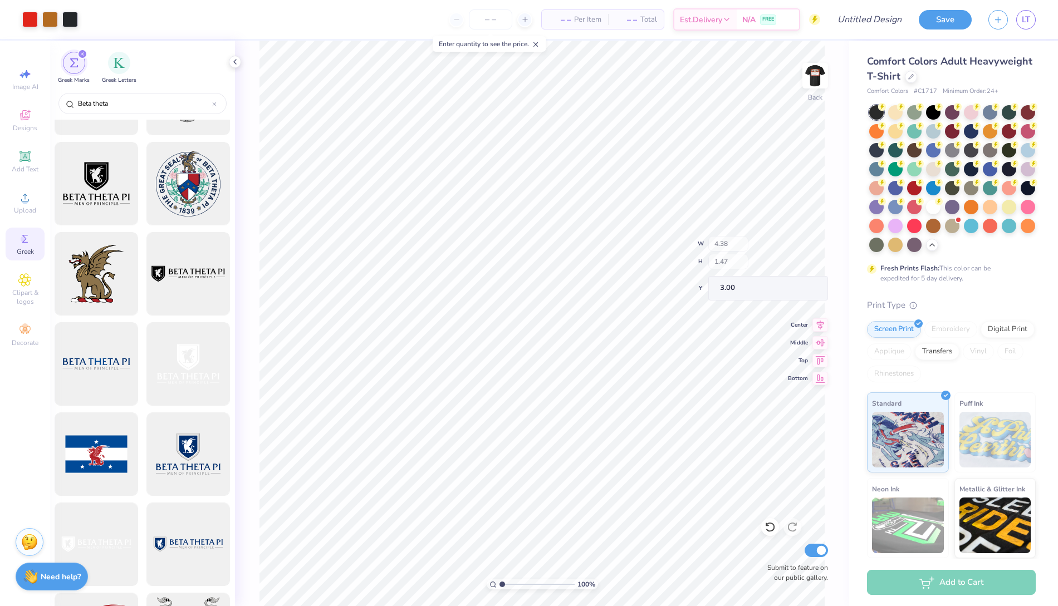
type input "3.00"
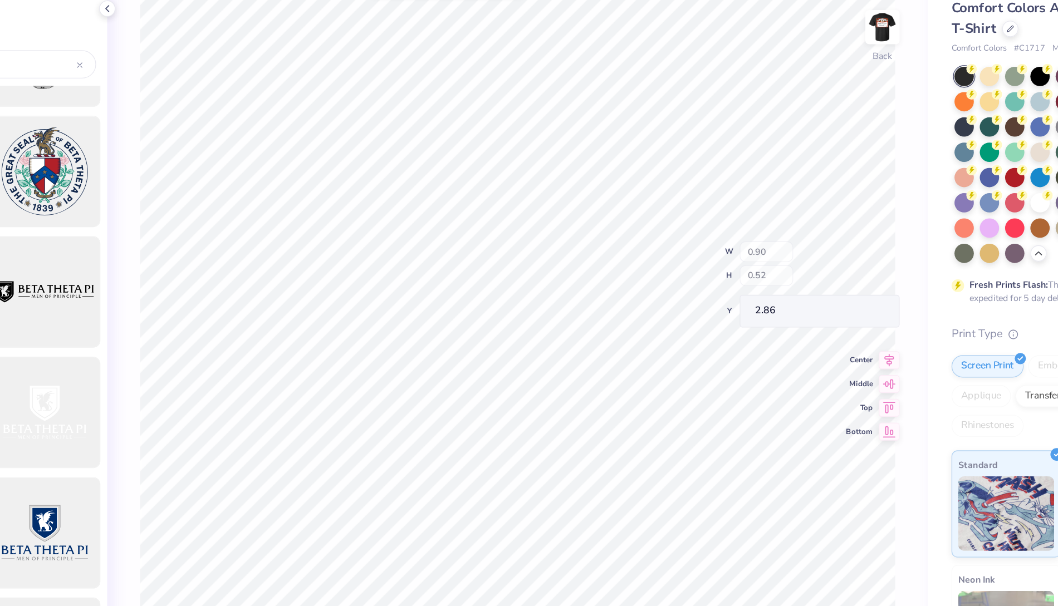
type input "0.90"
type input "0.52"
type input "2.86"
type input "2.74"
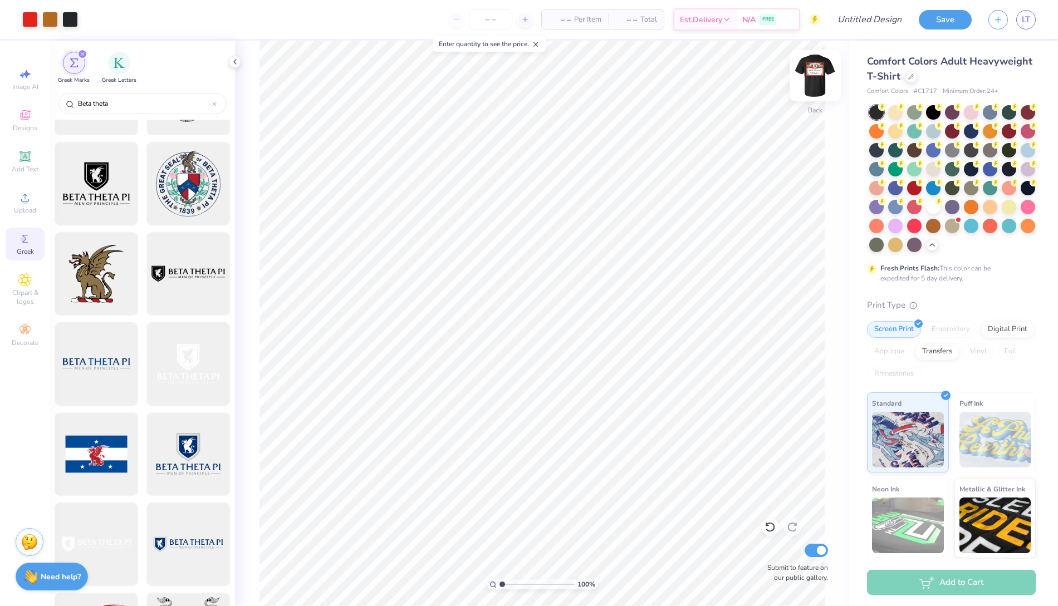
click at [808, 93] on div "Back" at bounding box center [815, 83] width 26 height 40
click at [822, 70] on img at bounding box center [815, 75] width 45 height 45
type input "1.55"
type input "0.57"
type input "3.50"
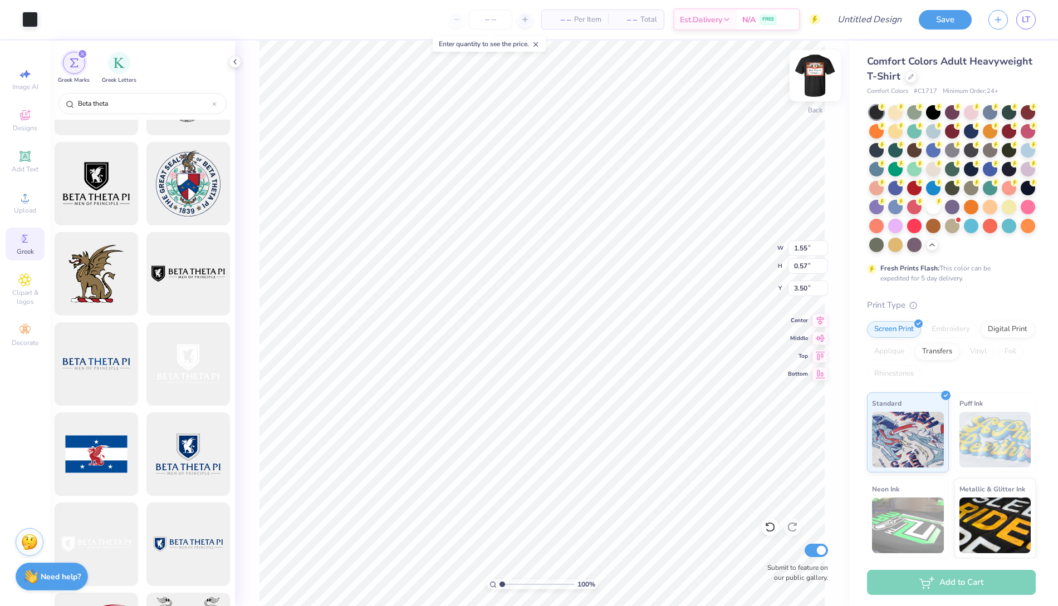
type input "4.38"
type input "1.47"
type input "4.93"
type input "3.56"
type input "0.42"
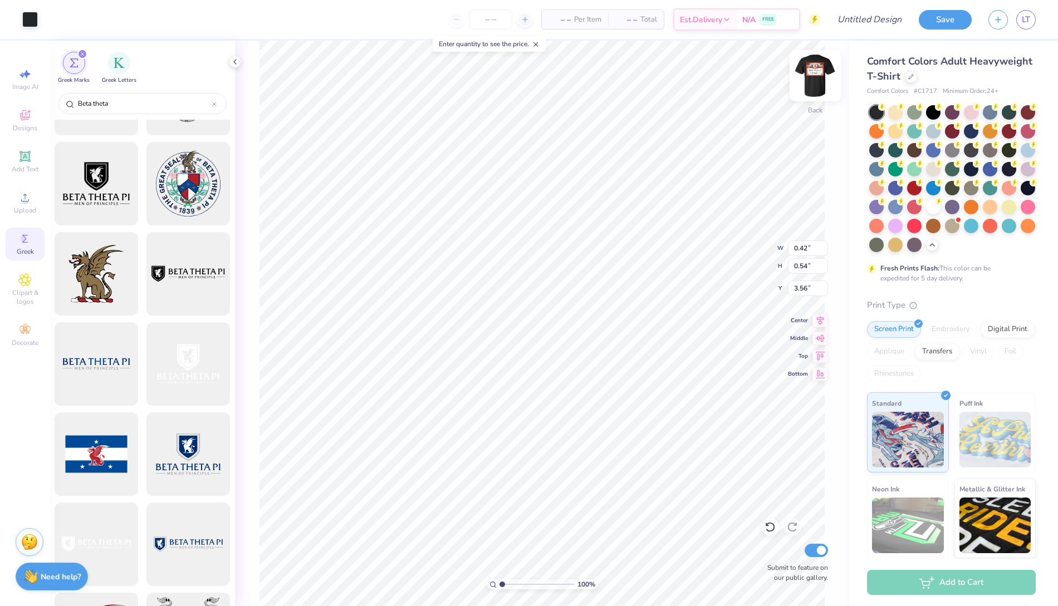
type input "0.54"
type input "3.48"
type input "3.52"
type input "0.50"
type input "0.55"
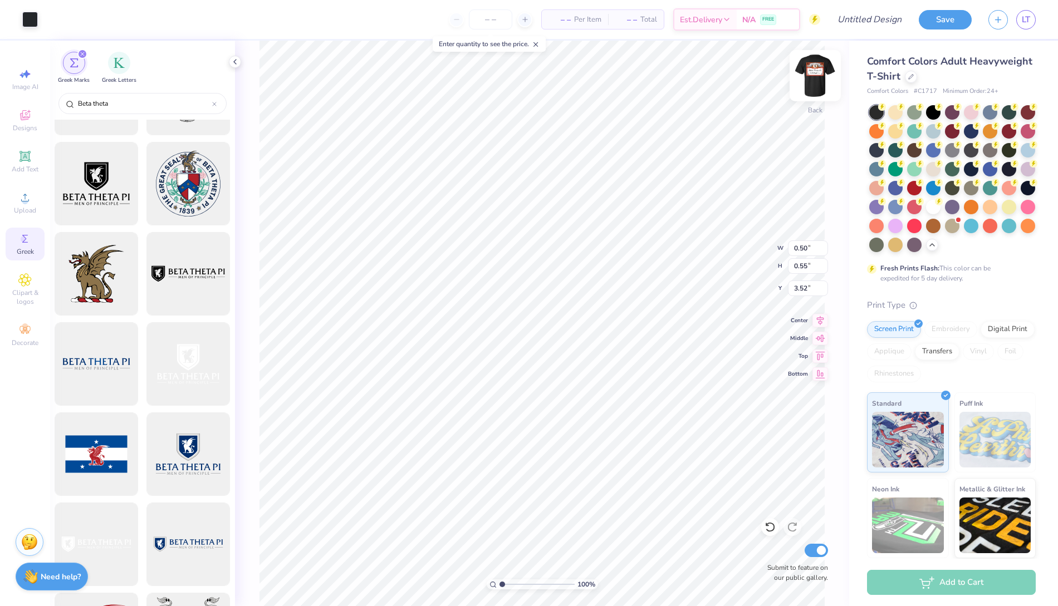
type input "3.52"
type input "4.38"
type input "1.47"
type input "3.00"
type input "0.50"
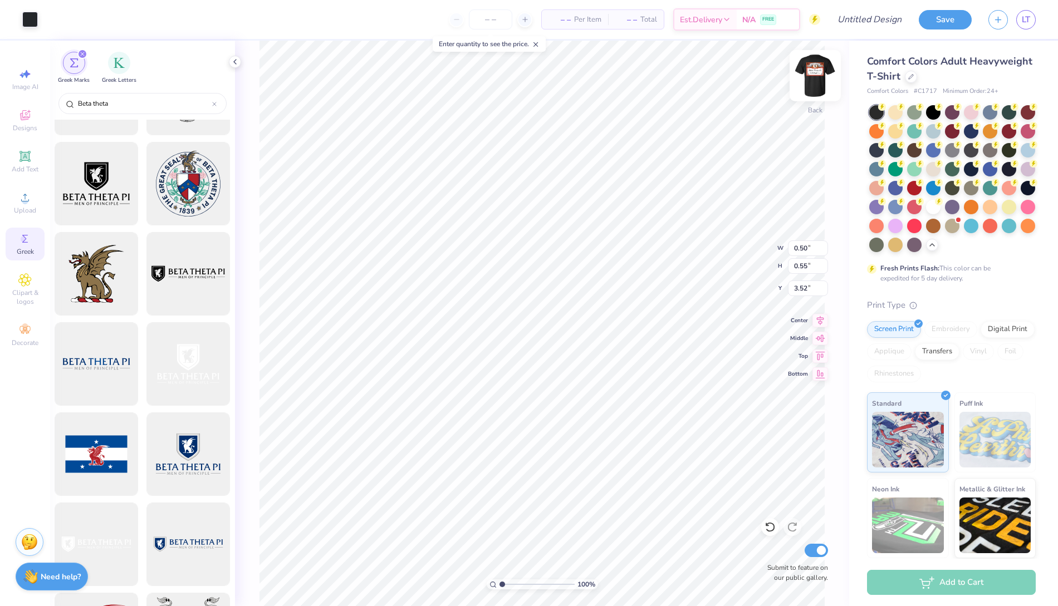
type input "0.55"
type input "3.52"
type input "4.38"
type input "1.47"
type input "3.00"
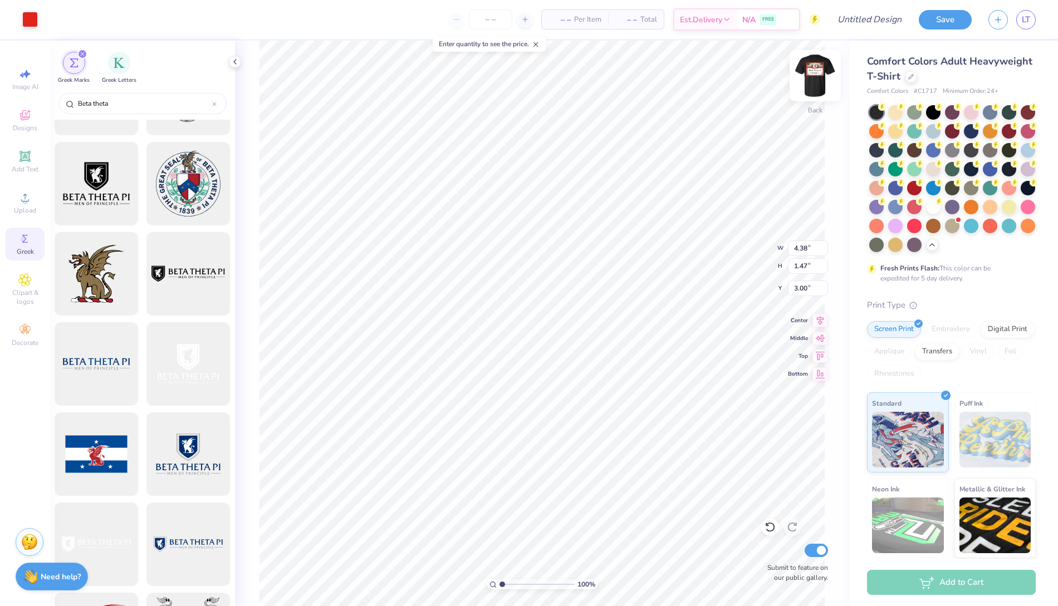
type input "0.50"
type input "0.55"
type input "3.51"
type input "4.38"
type input "1.47"
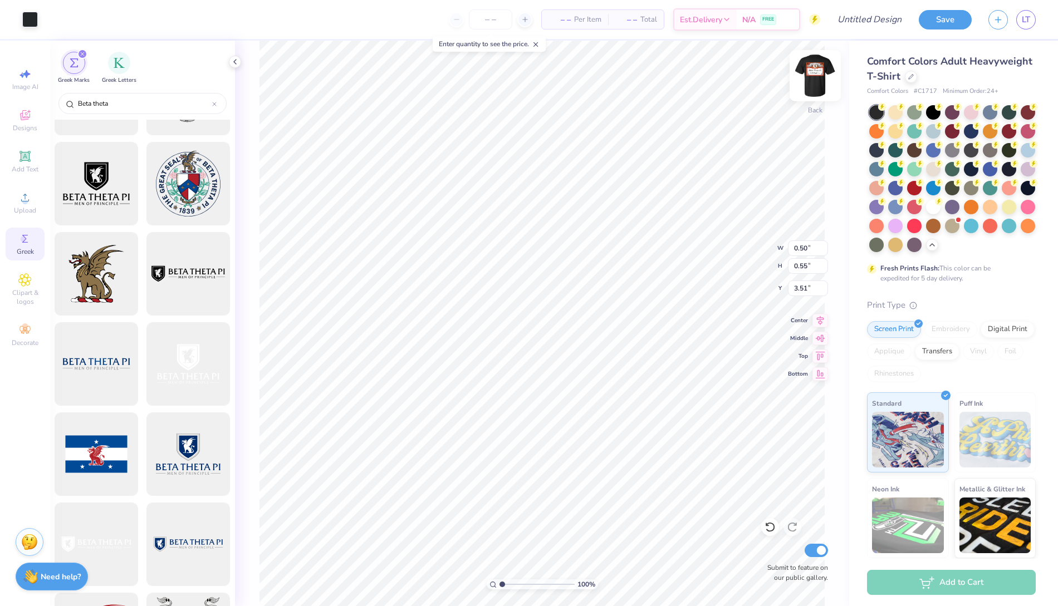
type input "3.00"
type input "0.50"
type input "0.55"
type input "3.51"
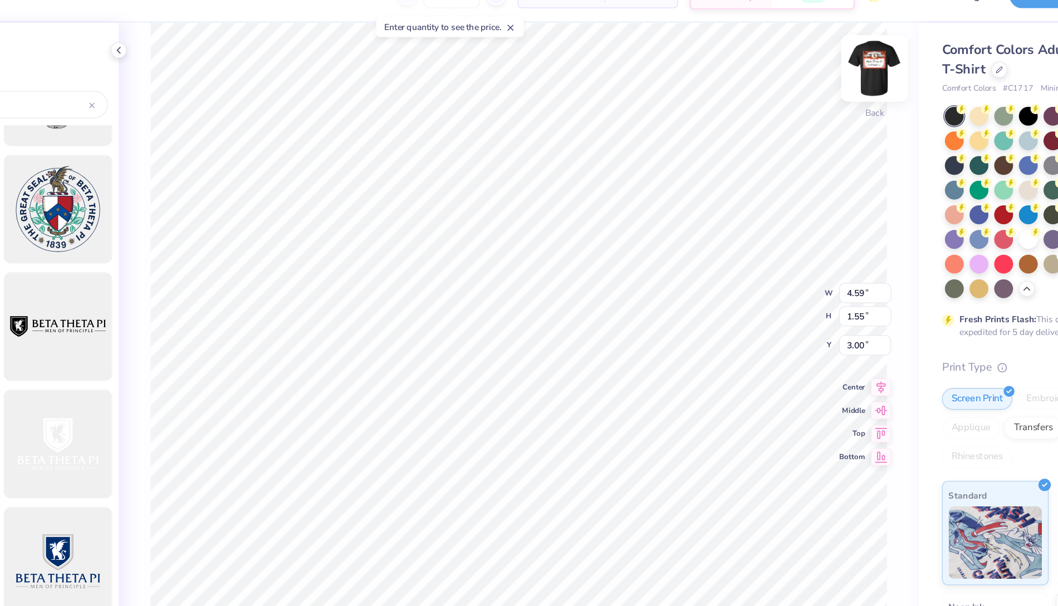
type input "4.59"
type input "1.55"
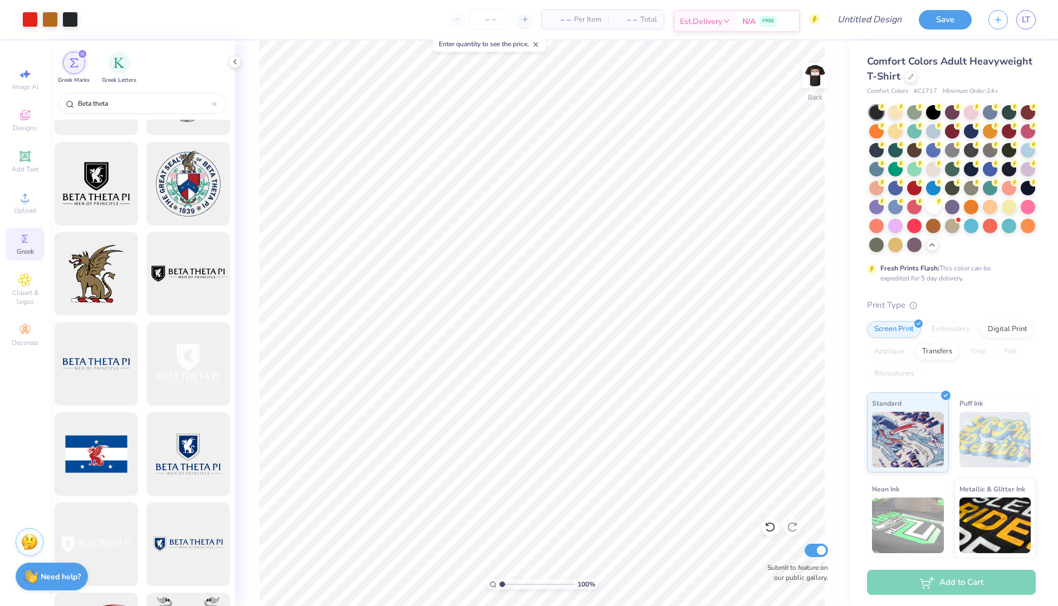
click at [819, 73] on img at bounding box center [815, 76] width 22 height 22
click at [830, 75] on div at bounding box center [814, 75] width 51 height 51
click at [770, 528] on icon at bounding box center [769, 527] width 11 height 11
click at [793, 528] on icon at bounding box center [792, 527] width 11 height 11
click at [804, 81] on img at bounding box center [815, 75] width 45 height 45
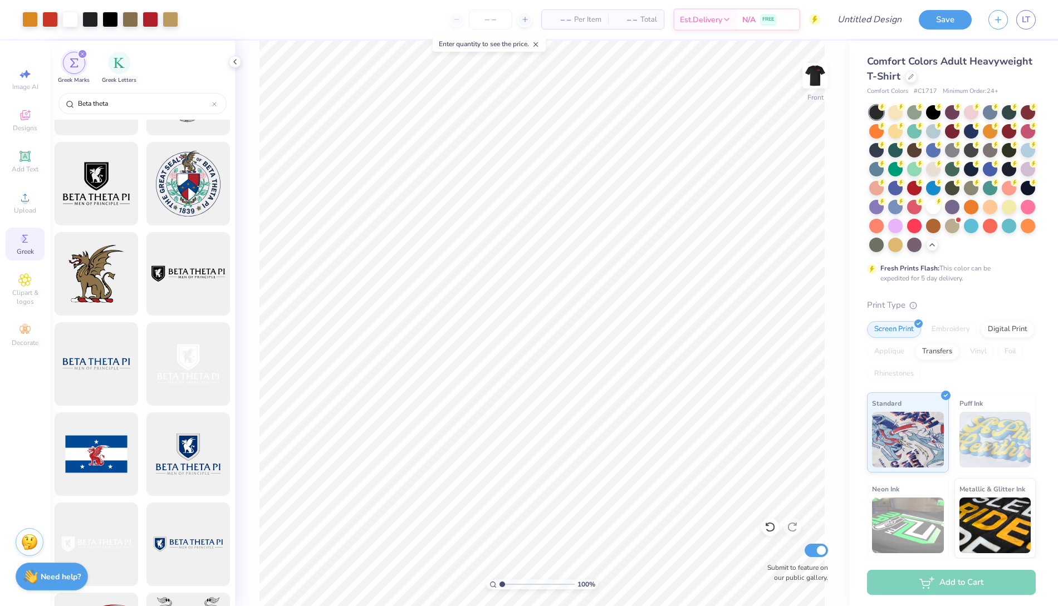
click at [809, 72] on img at bounding box center [815, 76] width 22 height 22
type input "0.50"
type input "0.55"
type input "3.51"
type input "0.24"
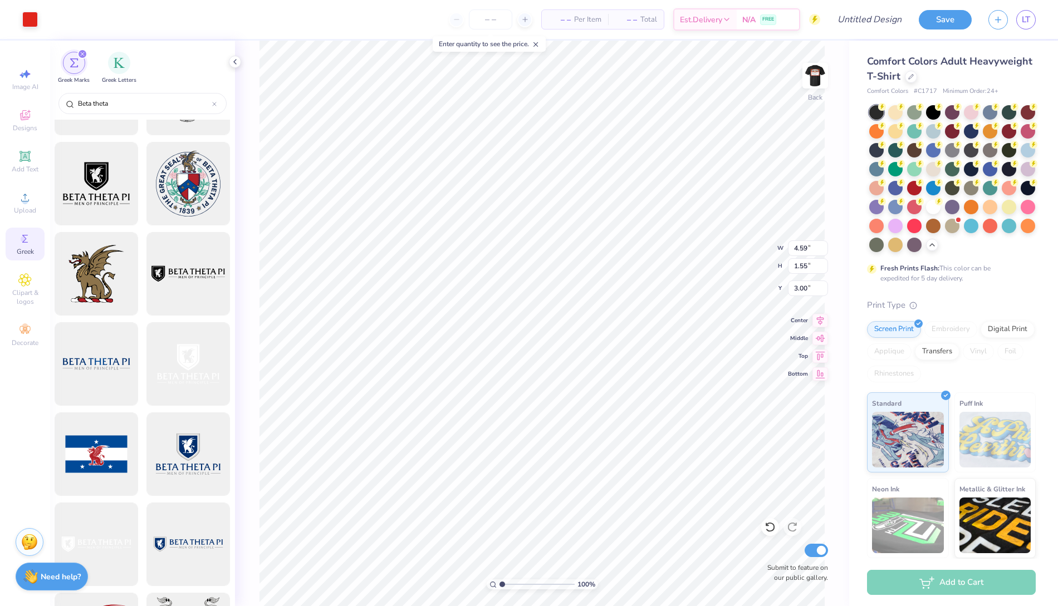
type input "0.08"
type input "3.75"
type input "4.59"
type input "1.55"
type input "3.00"
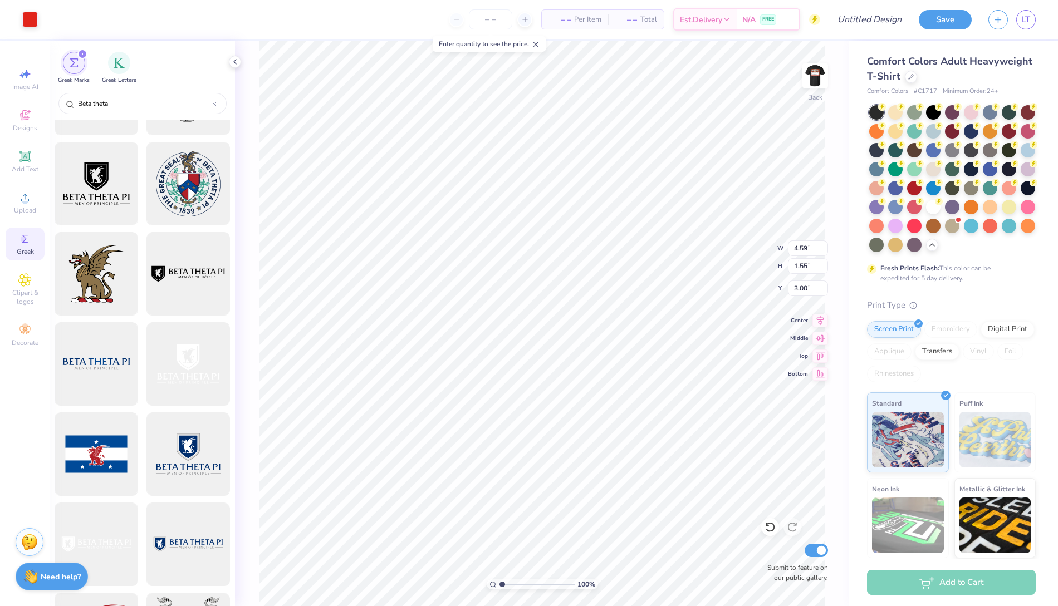
type input "0.52"
type input "0.57"
type input "3.50"
type input "0.42"
type input "0.54"
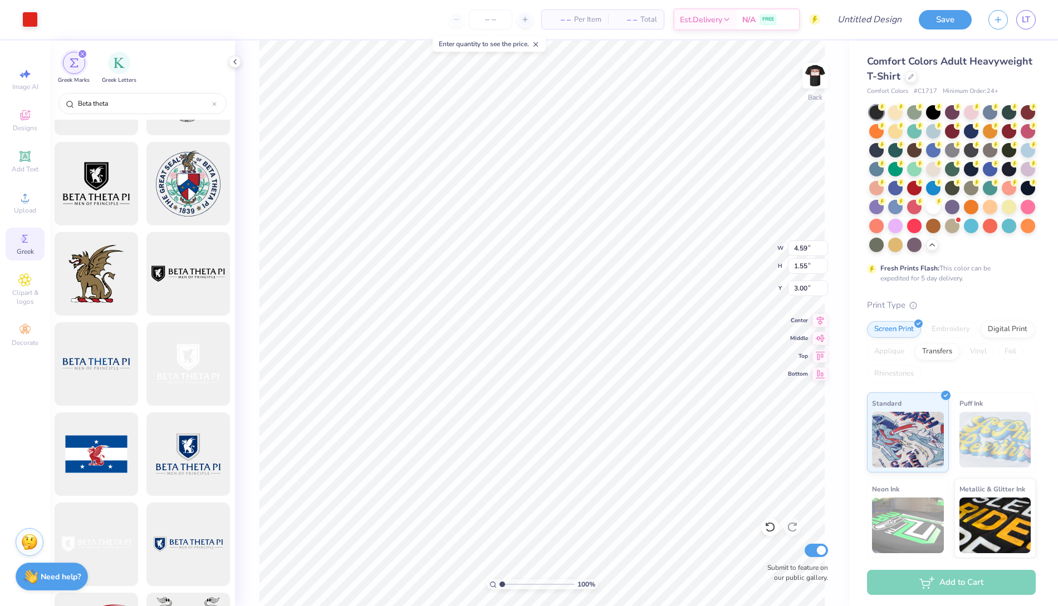
type input "3.52"
click at [24, 154] on icon at bounding box center [24, 156] width 11 height 11
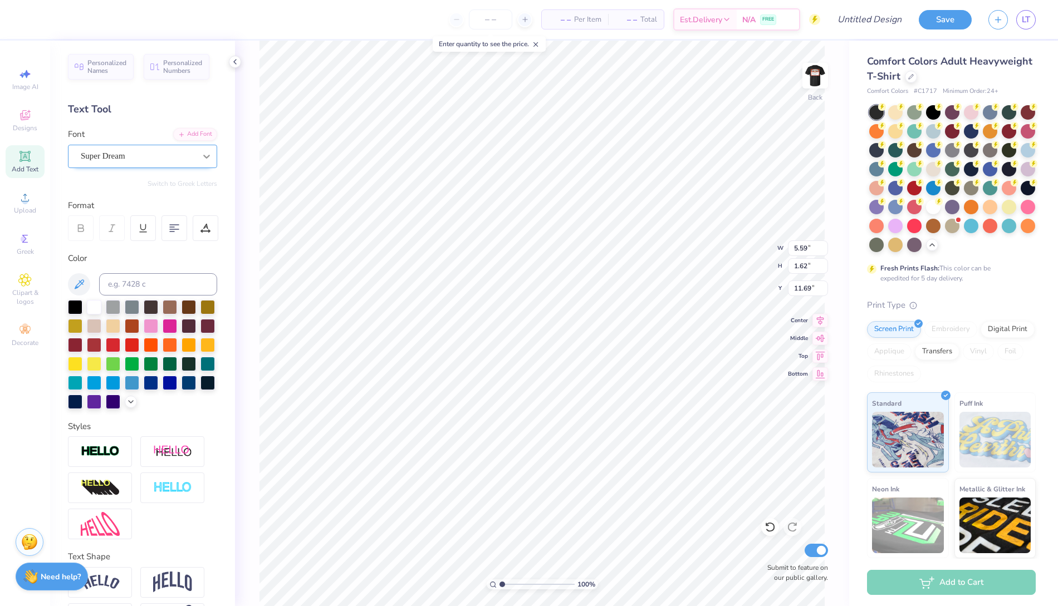
click at [203, 149] on div at bounding box center [206, 156] width 20 height 20
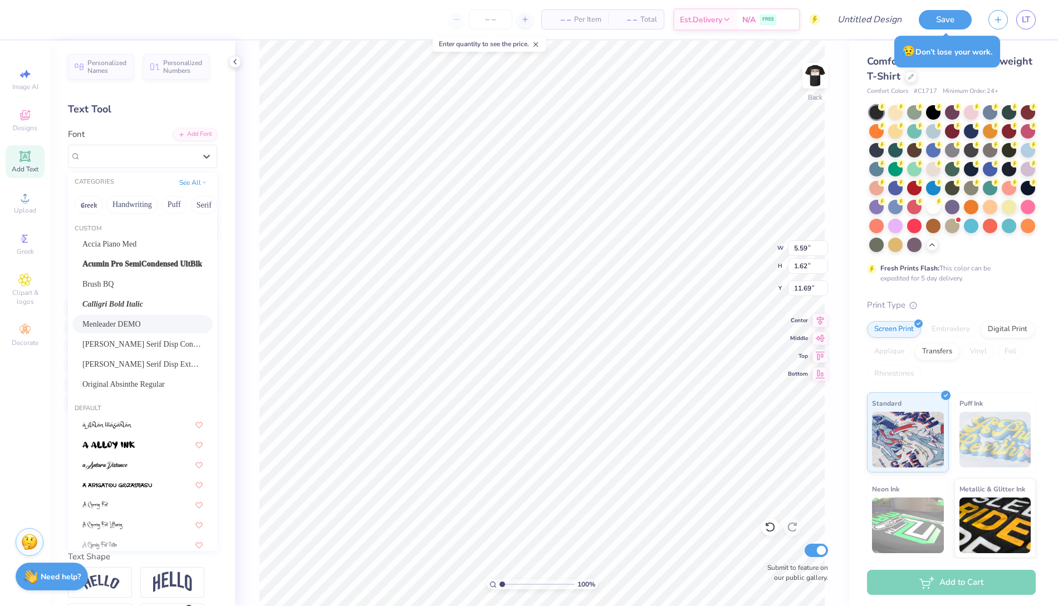
click at [120, 317] on div "Menleader DEMO" at bounding box center [142, 324] width 140 height 18
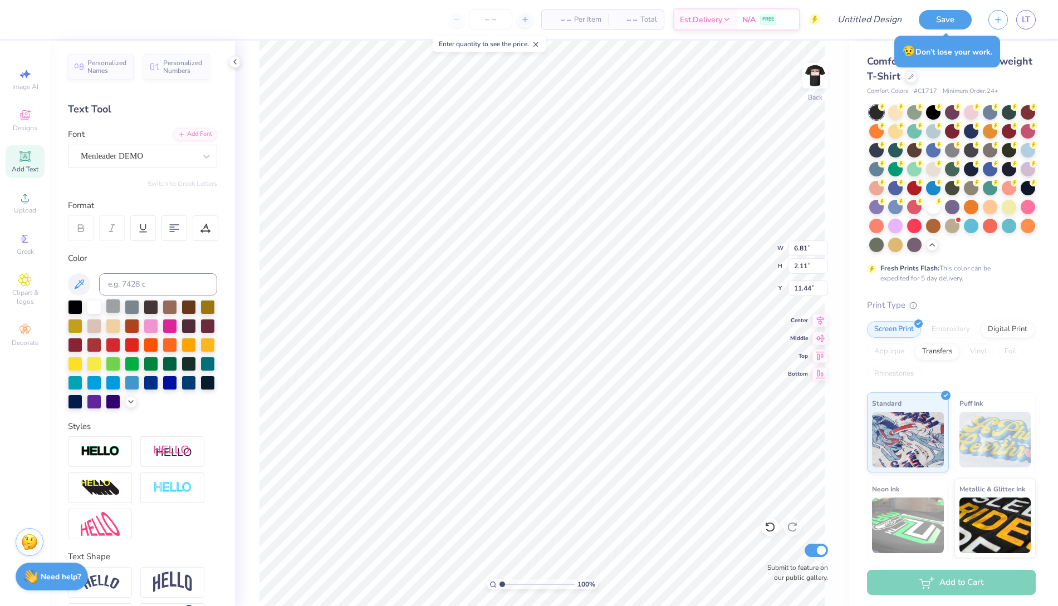
type input "6.81"
type input "2.11"
type input "11.44"
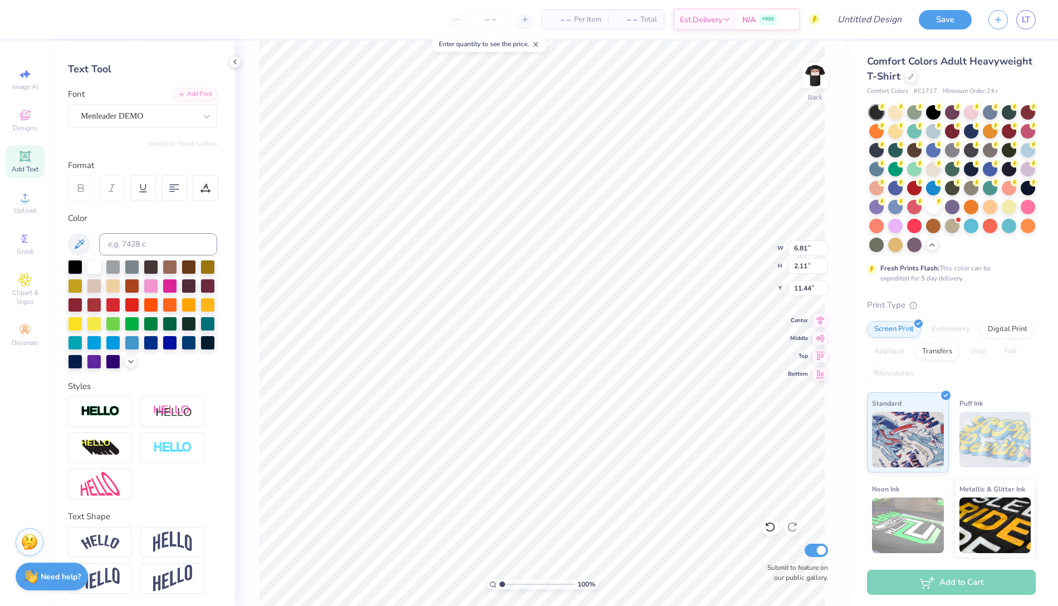
scroll to position [0, 0]
type textarea "T"
type textarea "Beta Theta Pi"
type input "12.01"
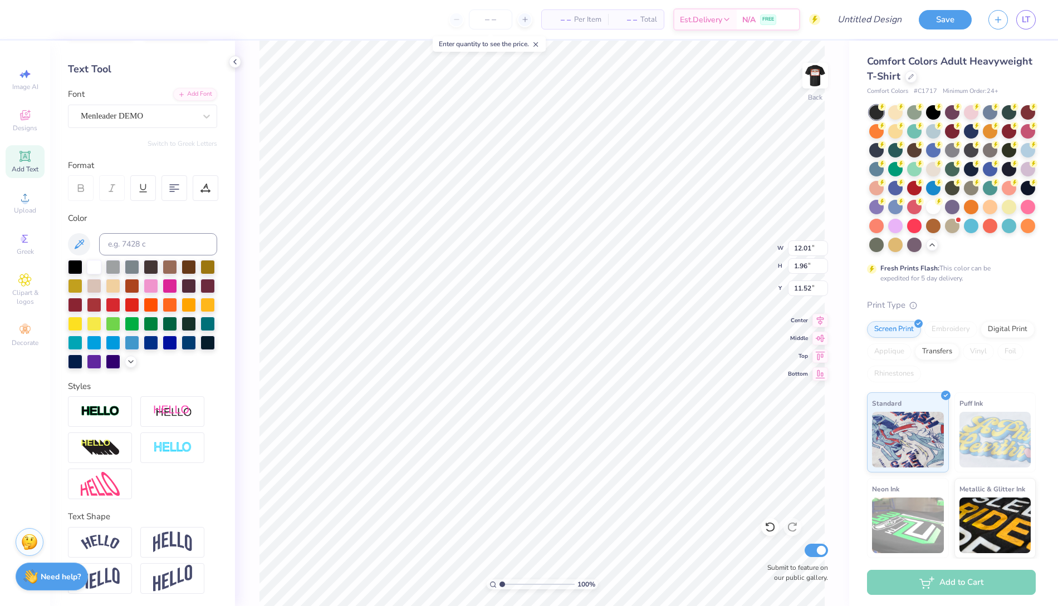
type input "1.96"
type input "11.52"
type input "3.21"
type input "0.52"
type input "3.53"
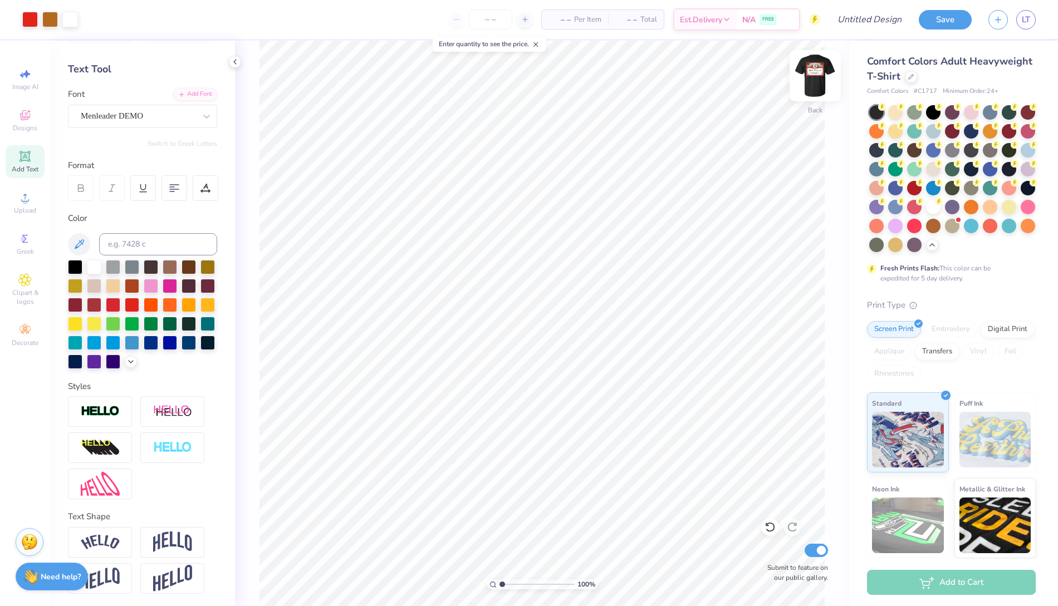
click at [815, 77] on img at bounding box center [815, 75] width 45 height 45
click at [815, 79] on img at bounding box center [815, 75] width 45 height 45
click at [818, 77] on img at bounding box center [815, 76] width 22 height 22
click at [815, 82] on img at bounding box center [815, 75] width 45 height 45
click at [776, 21] on div "FREE" at bounding box center [768, 21] width 16 height 11
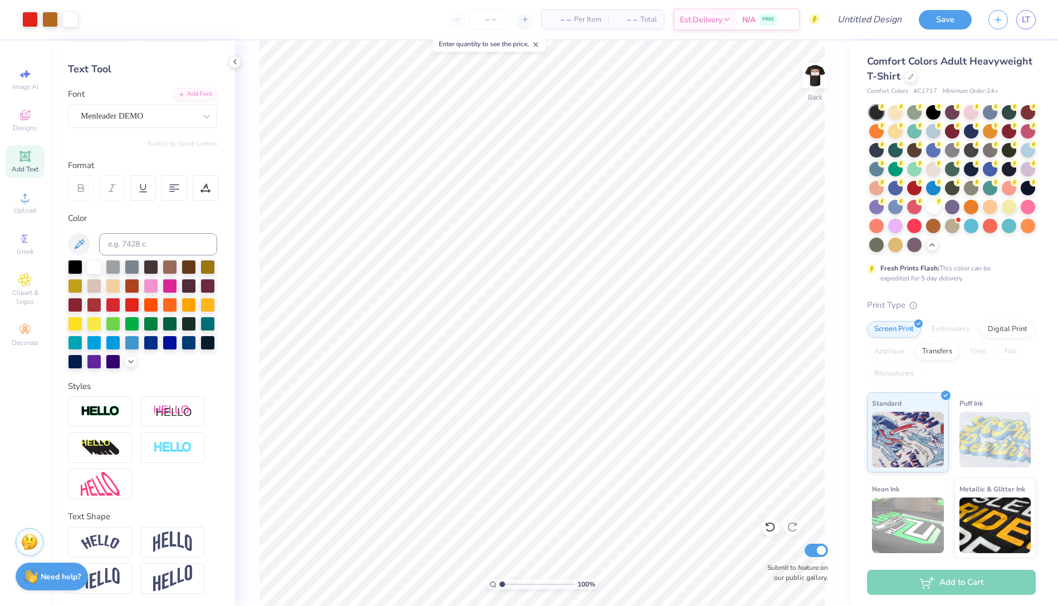
click at [566, 22] on span "– –" at bounding box center [559, 20] width 22 height 12
click at [628, 15] on span "– –" at bounding box center [626, 20] width 22 height 12
click at [941, 24] on button "Save" at bounding box center [944, 17] width 53 height 19
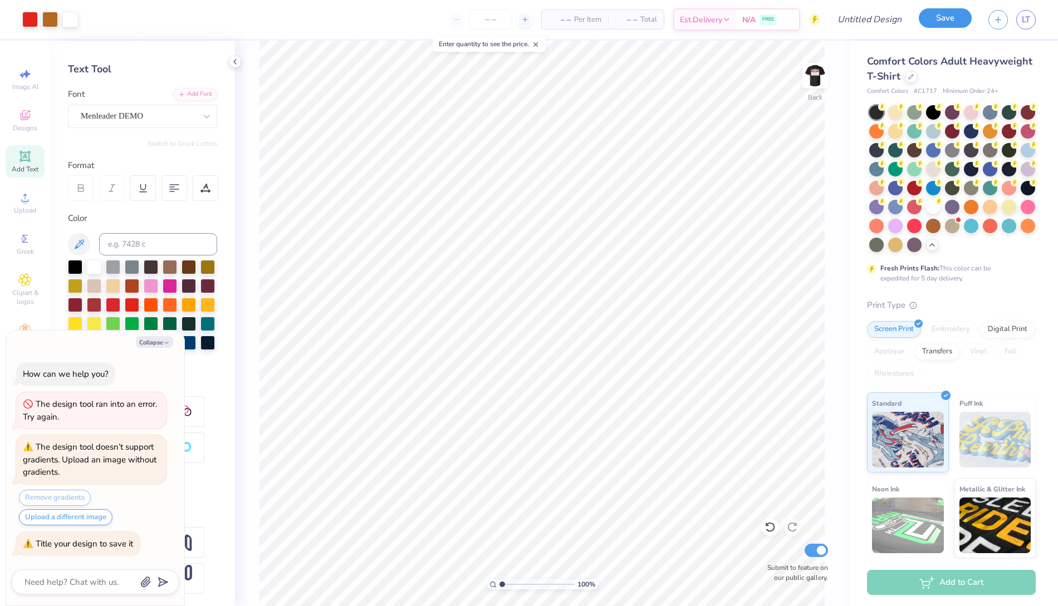
click at [941, 22] on button "Save" at bounding box center [944, 17] width 53 height 19
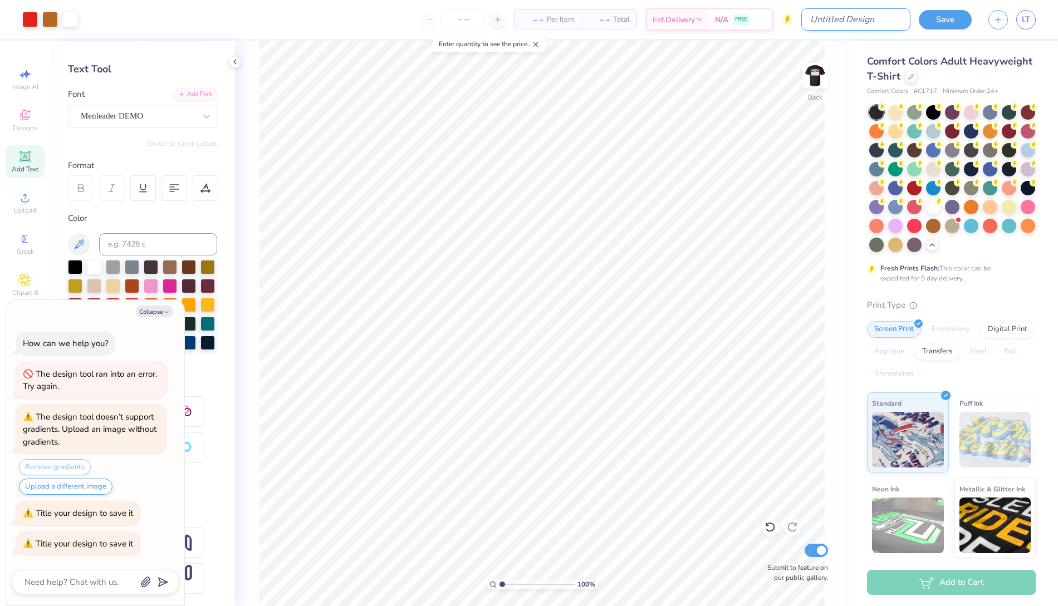
type textarea "x"
click at [868, 20] on input "Design Title" at bounding box center [855, 19] width 109 height 22
type input "f"
type textarea "x"
type input "fa"
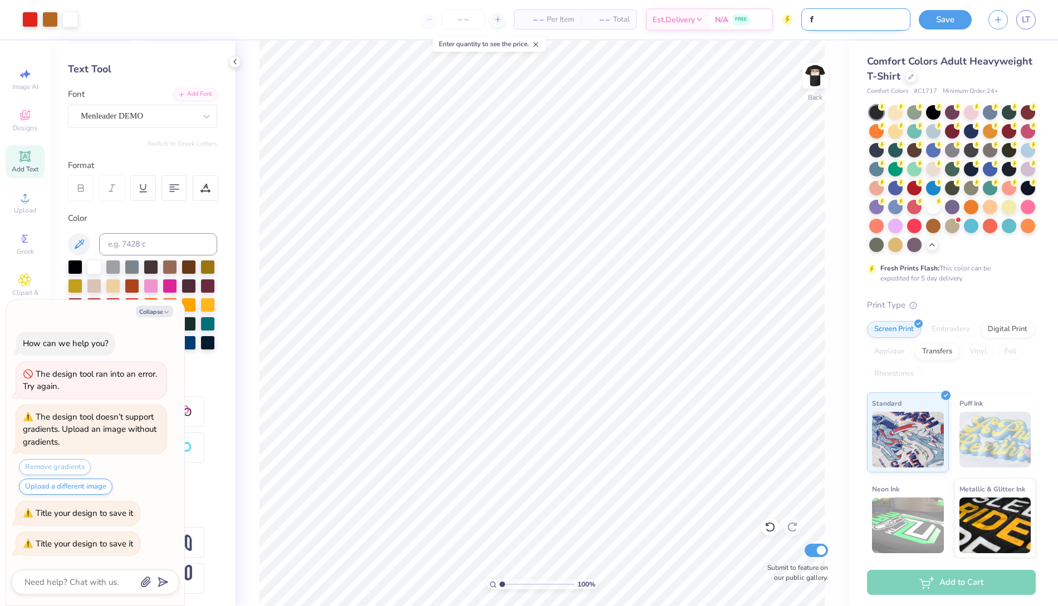
type textarea "x"
type input "fal"
type textarea "x"
type input "fall"
type textarea "x"
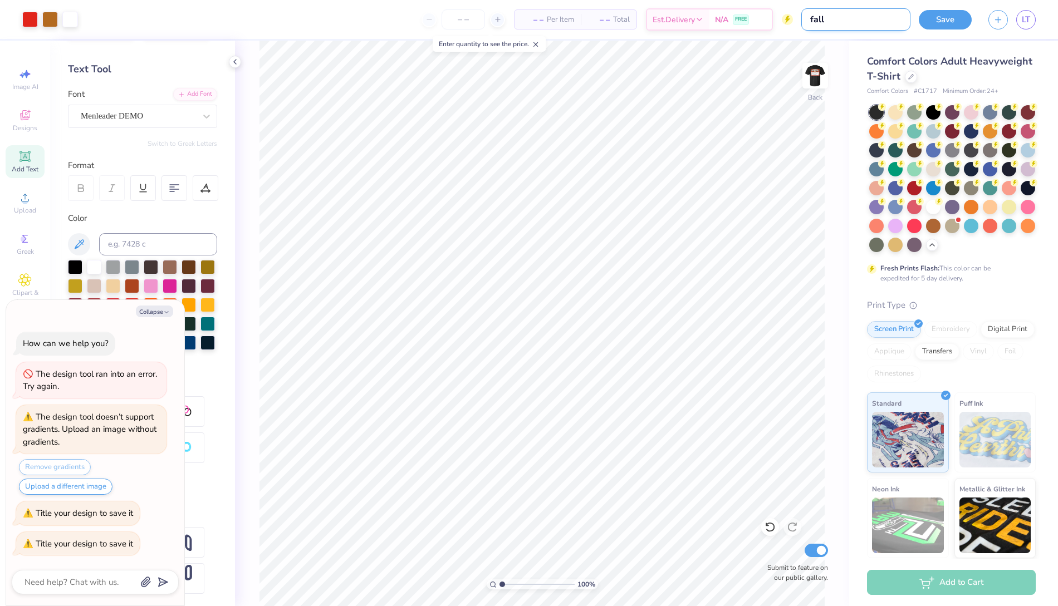
type input "fall"
type textarea "x"
type input "fall r"
type textarea "x"
type input "fall ru"
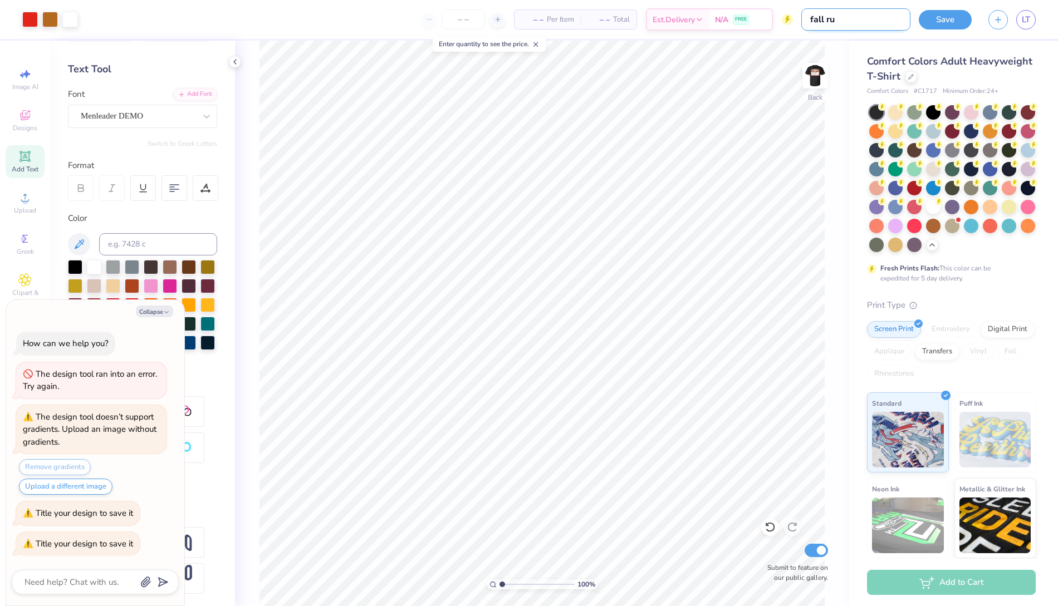
type textarea "x"
type input "fall rus"
type textarea "x"
type input "fall rush"
type textarea "x"
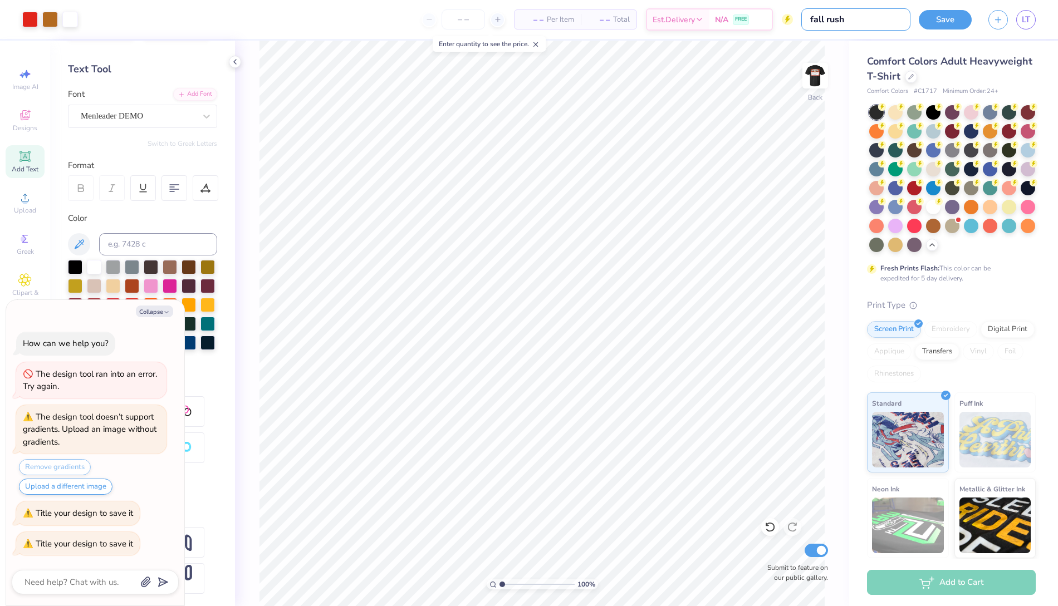
type input "fall rush"
click at [923, 28] on div "Save" at bounding box center [944, 19] width 53 height 19
click at [940, 27] on button "Save" at bounding box center [944, 17] width 53 height 19
click at [946, 18] on div "Save" at bounding box center [944, 19] width 53 height 19
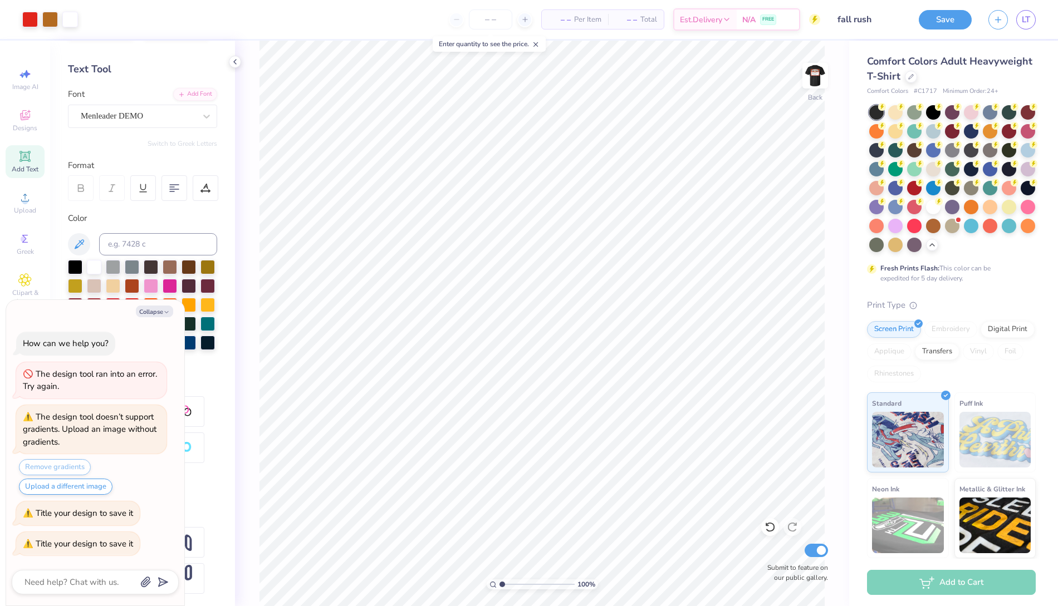
click at [946, 18] on div "Save" at bounding box center [944, 19] width 53 height 19
click at [193, 540] on div at bounding box center [172, 542] width 64 height 31
type textarea "x"
click at [948, 23] on div "Save" at bounding box center [944, 19] width 53 height 19
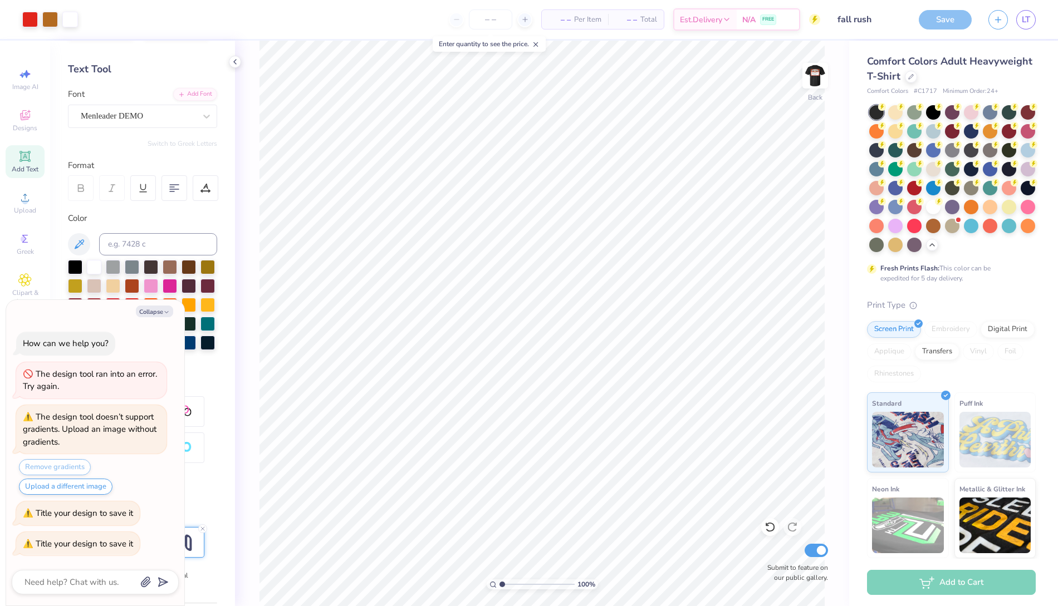
click at [562, 14] on span "– –" at bounding box center [559, 20] width 22 height 12
click at [527, 19] on icon at bounding box center [525, 20] width 8 height 8
click at [494, 19] on input "12" at bounding box center [490, 19] width 43 height 20
click at [492, 19] on icon at bounding box center [488, 20] width 8 height 8
type input "13"
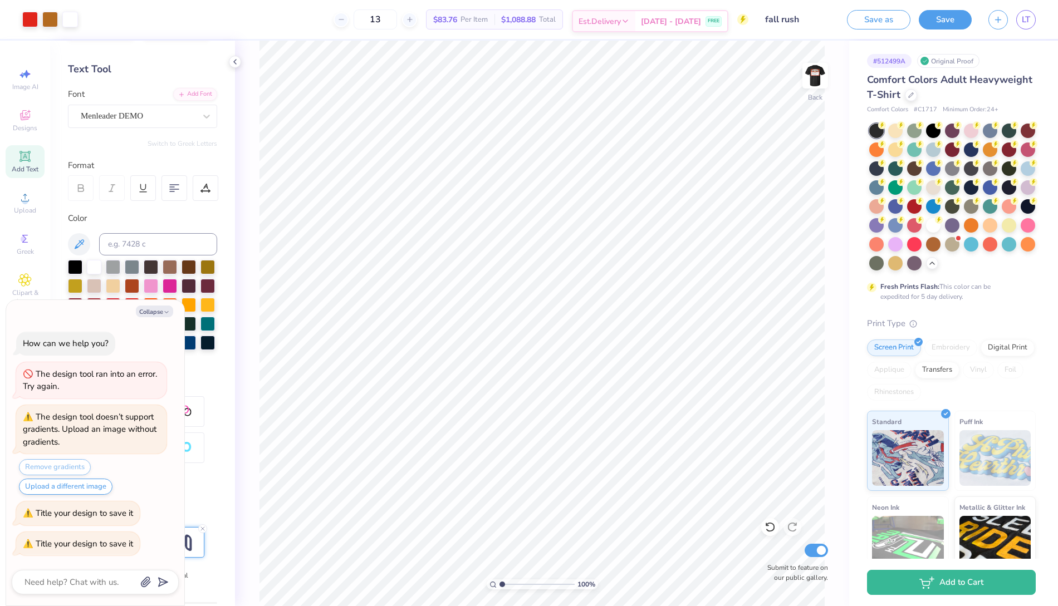
click at [697, 30] on div "Sep 7 - 10 FREE" at bounding box center [681, 21] width 92 height 20
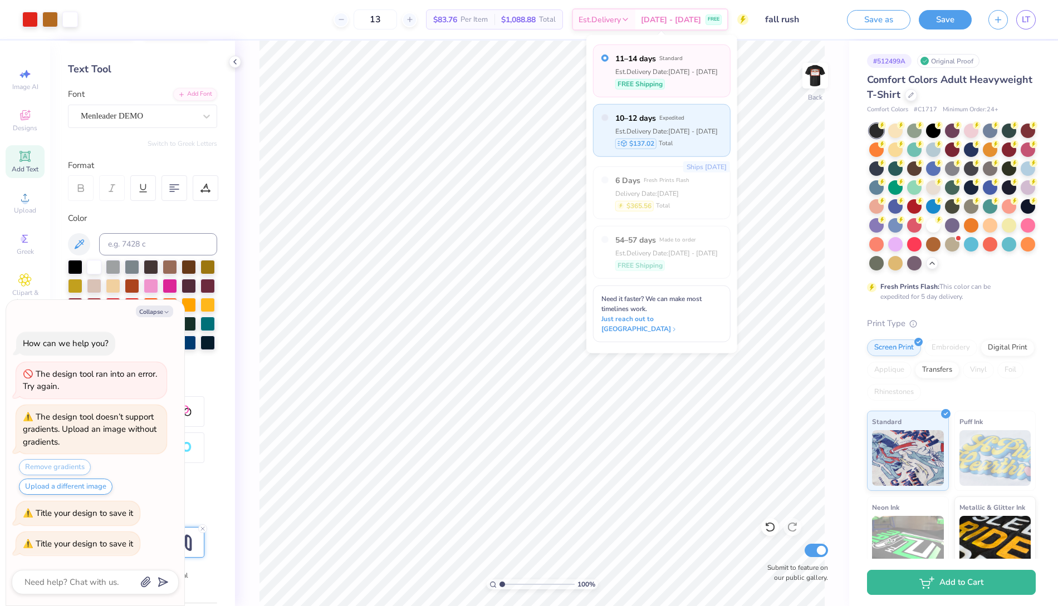
click at [692, 139] on div "$137.02 Total" at bounding box center [666, 143] width 102 height 11
type textarea "x"
radio input "false"
radio input "true"
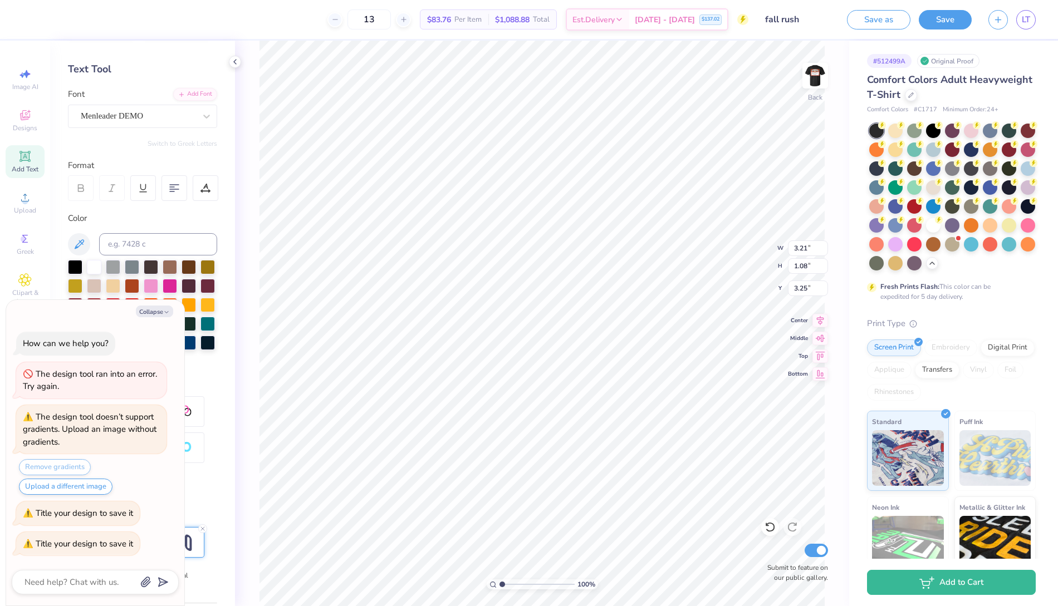
type textarea "x"
type input "3.41"
click at [204, 117] on icon at bounding box center [206, 116] width 11 height 11
type textarea "x"
type input "2.65"
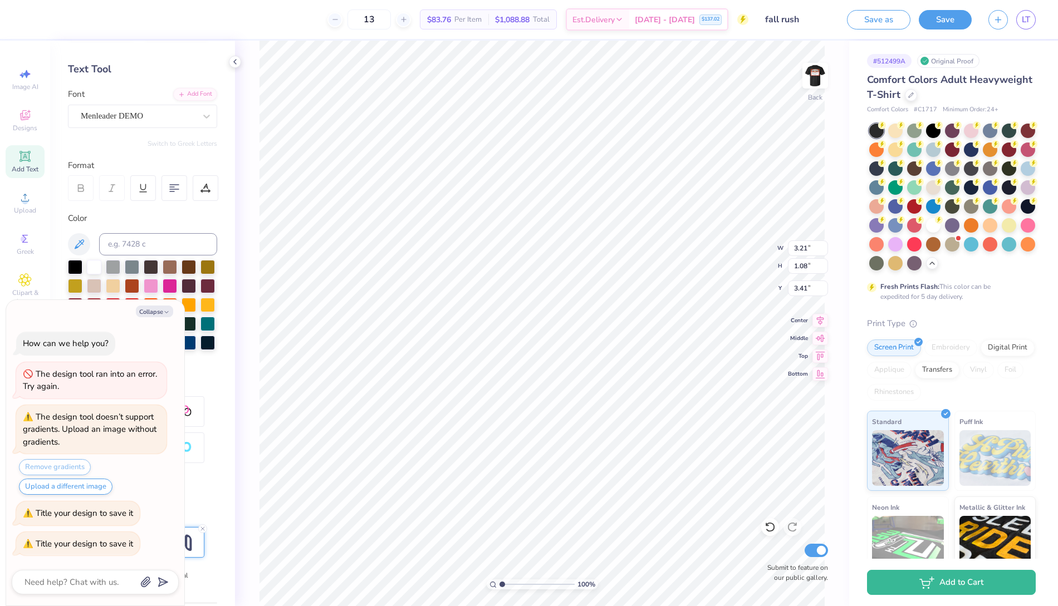
type input "0.89"
type input "3.60"
type textarea "x"
type input "3.51"
type textarea "x"
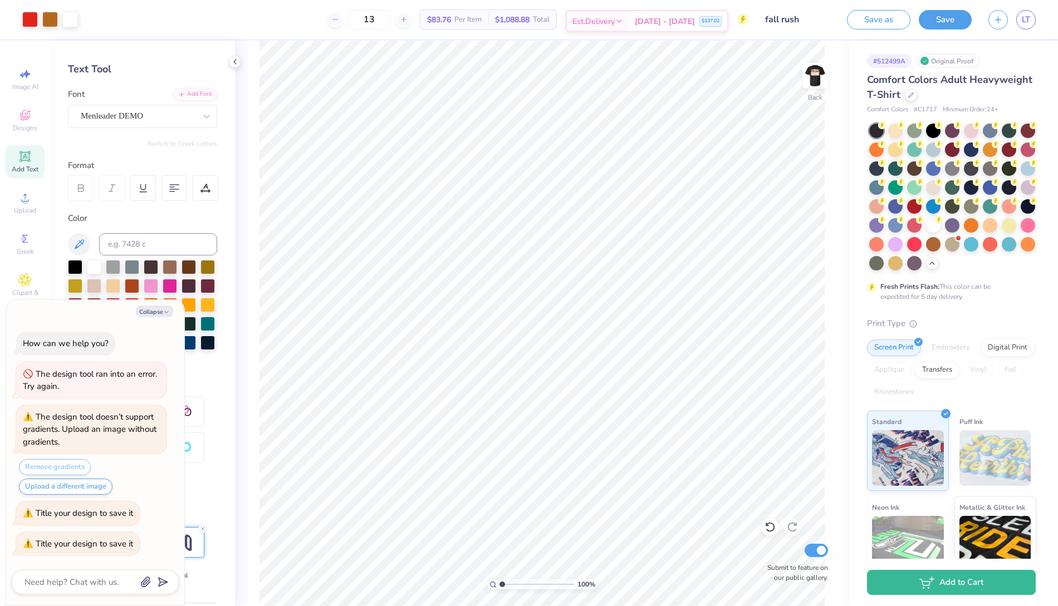
click at [687, 23] on span "Sep 5 - 7" at bounding box center [665, 22] width 60 height 12
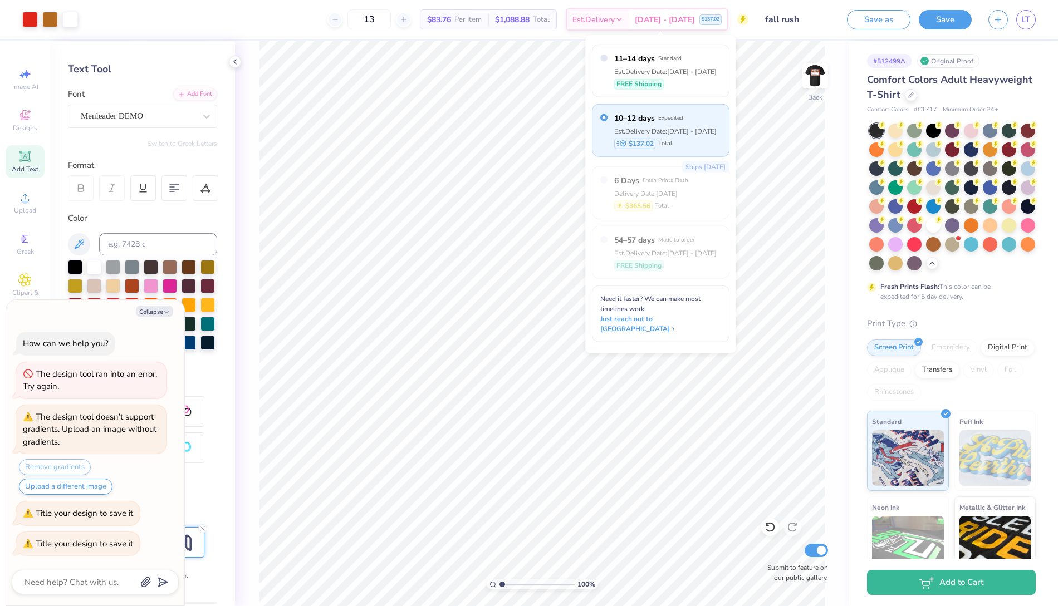
click at [482, 17] on span "Per Item" at bounding box center [467, 20] width 27 height 12
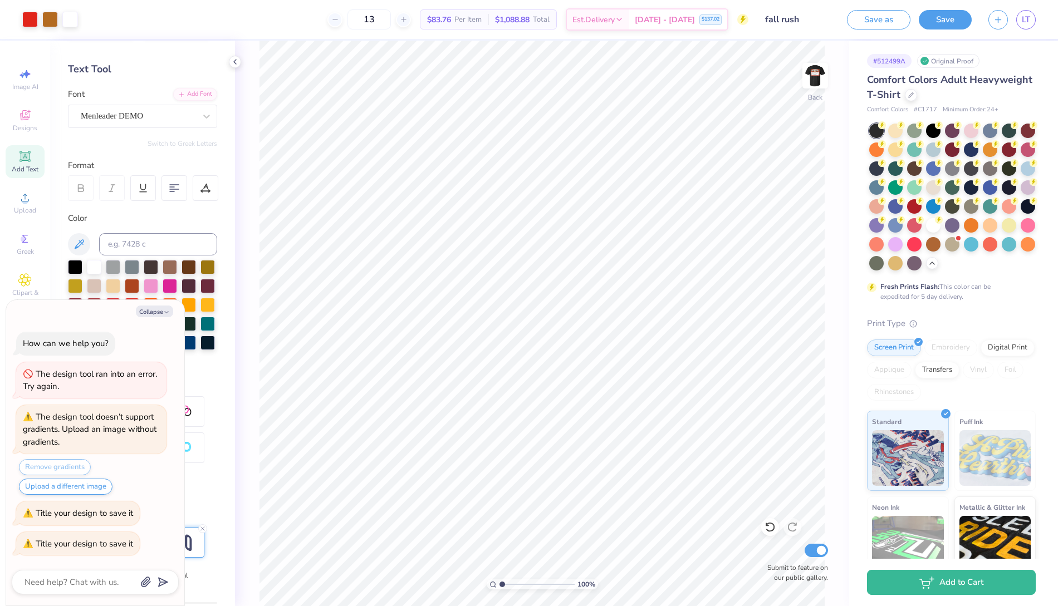
click at [411, 27] on div "13" at bounding box center [368, 19] width 83 height 20
click at [411, 23] on div at bounding box center [403, 19] width 15 height 15
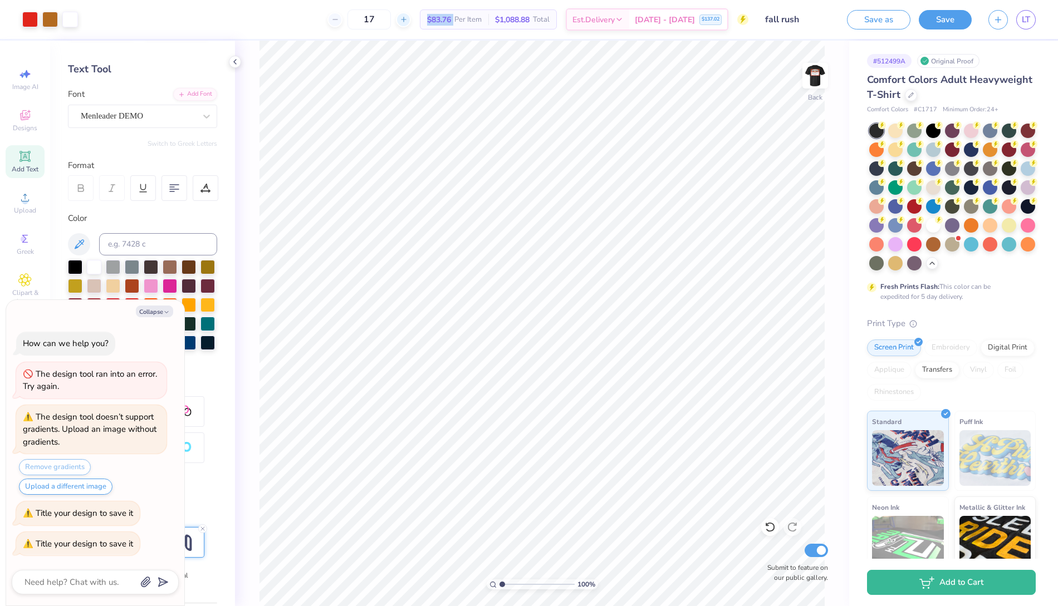
click at [411, 23] on div at bounding box center [403, 19] width 15 height 15
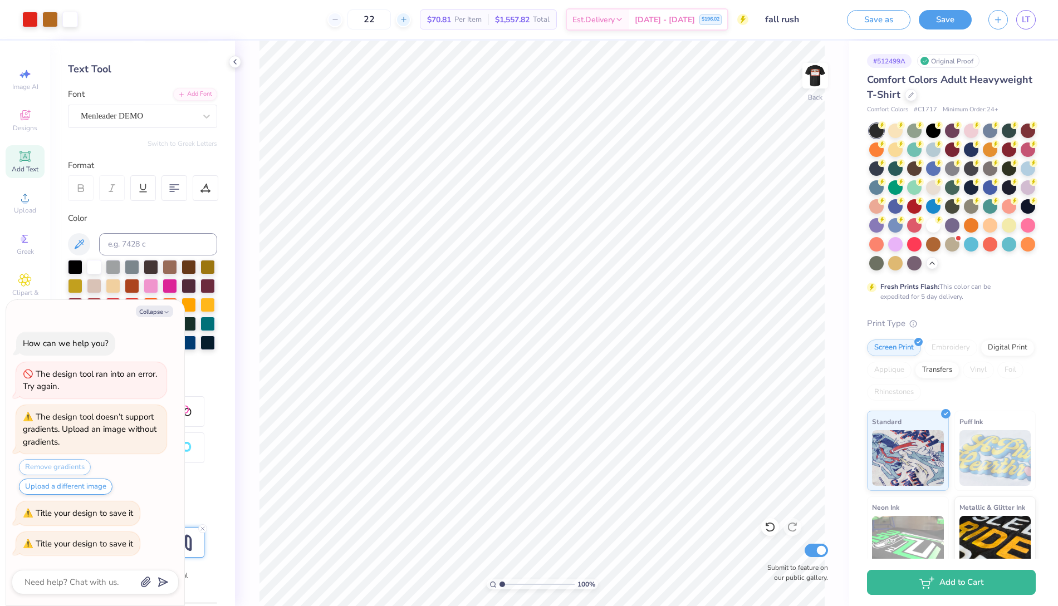
click at [411, 23] on div at bounding box center [403, 19] width 15 height 15
click at [411, 20] on div at bounding box center [403, 19] width 15 height 15
click at [411, 20] on div "26" at bounding box center [368, 19] width 83 height 20
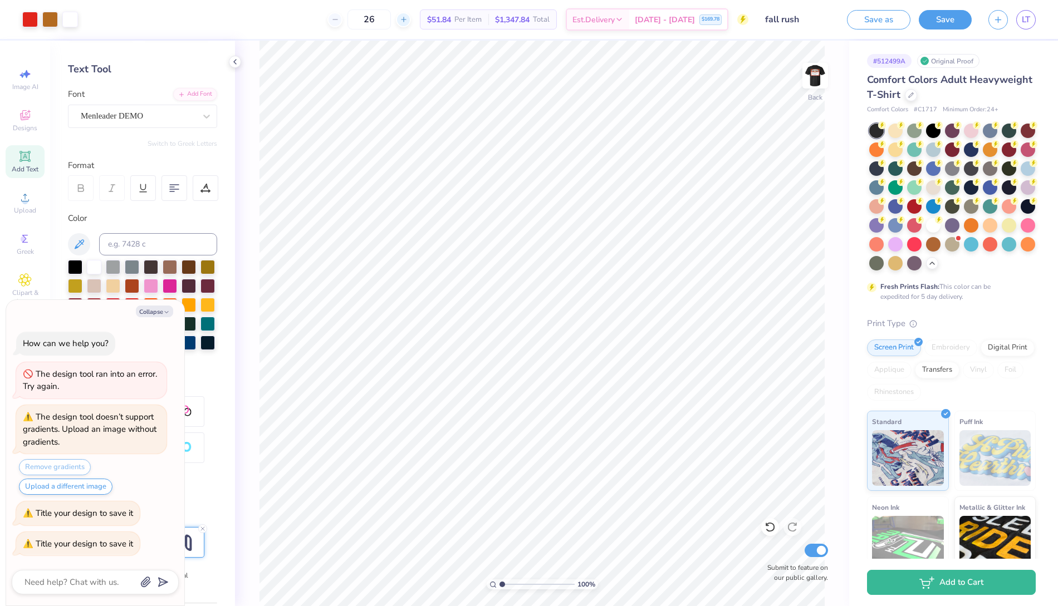
click at [411, 20] on div at bounding box center [403, 19] width 15 height 15
click at [391, 22] on input "30" at bounding box center [368, 19] width 43 height 20
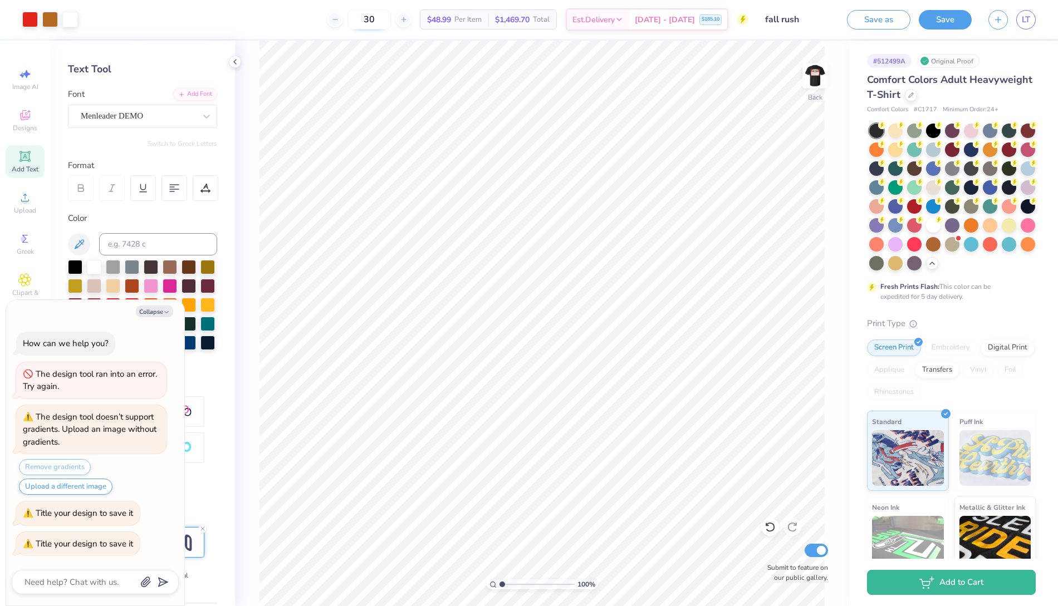
click at [391, 22] on input "30" at bounding box center [368, 19] width 43 height 20
type input "3"
type input "50"
click at [660, 17] on div "Sep 5 - 7 $218.50" at bounding box center [678, 21] width 98 height 20
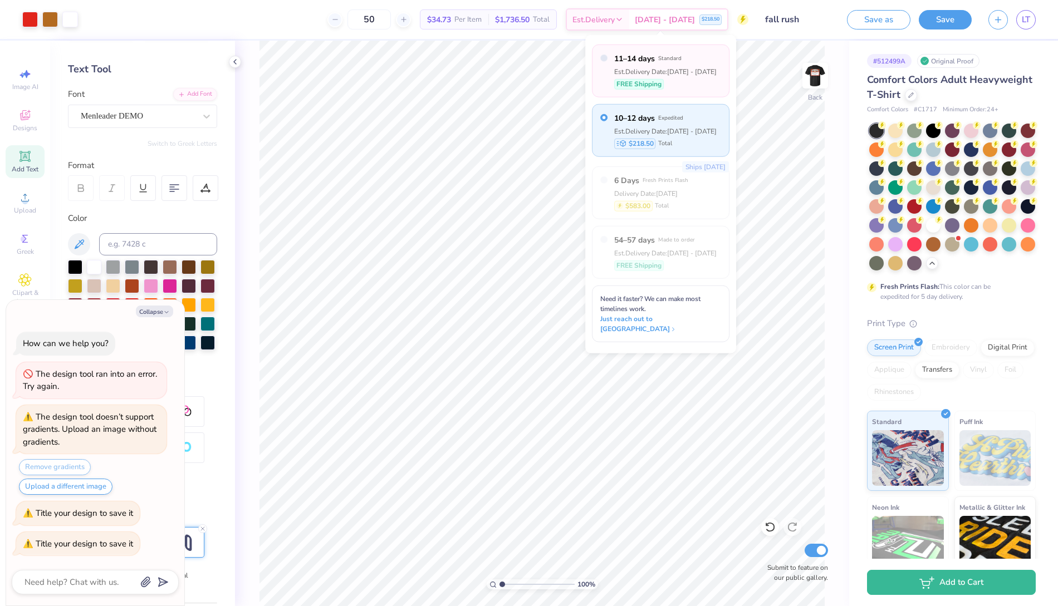
click at [662, 66] on div "Est. Delivery Date: Sep 7 - 10" at bounding box center [665, 71] width 102 height 10
type textarea "x"
radio input "true"
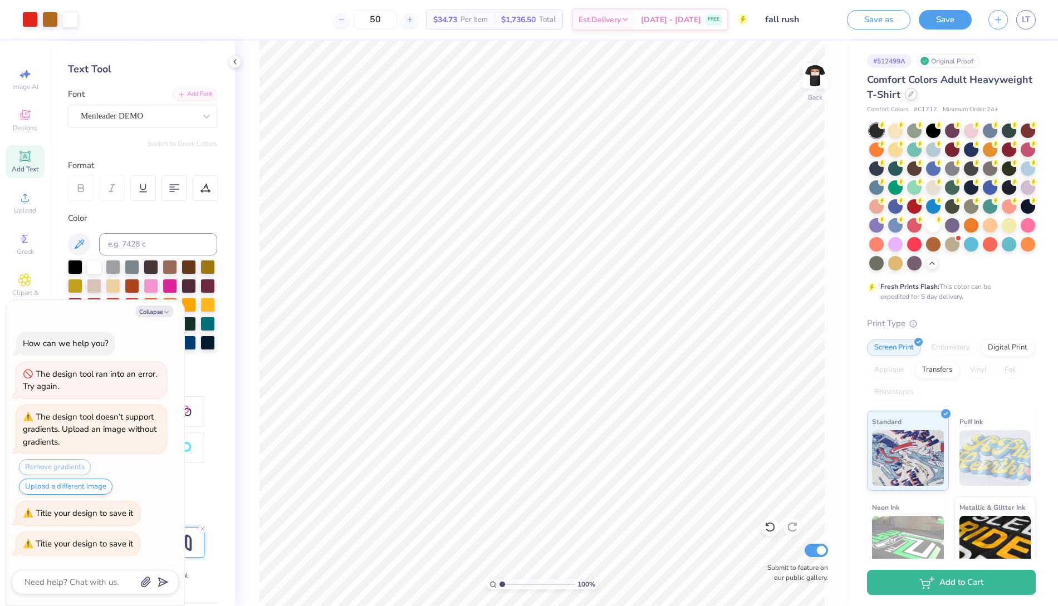
click at [908, 92] on icon at bounding box center [911, 94] width 6 height 6
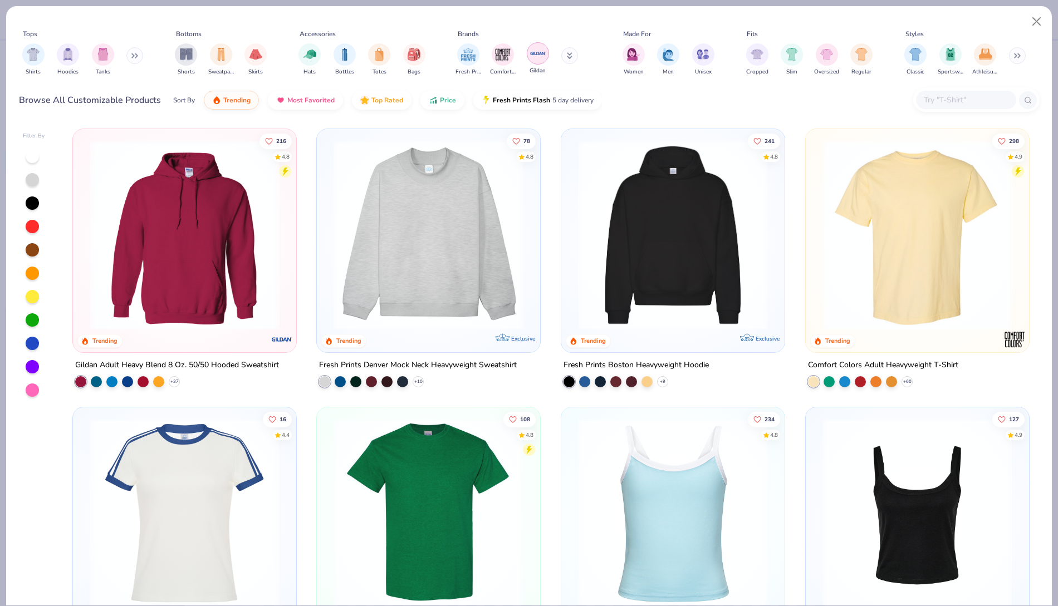
click at [539, 54] on img "filter for Gildan" at bounding box center [537, 53] width 17 height 17
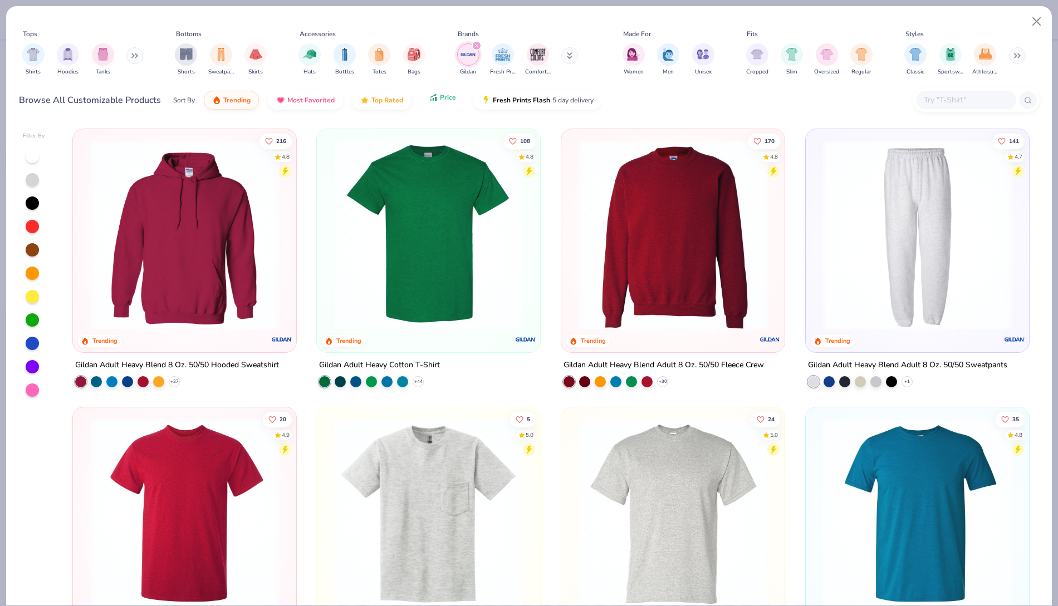
click at [440, 97] on span "Price" at bounding box center [448, 97] width 16 height 9
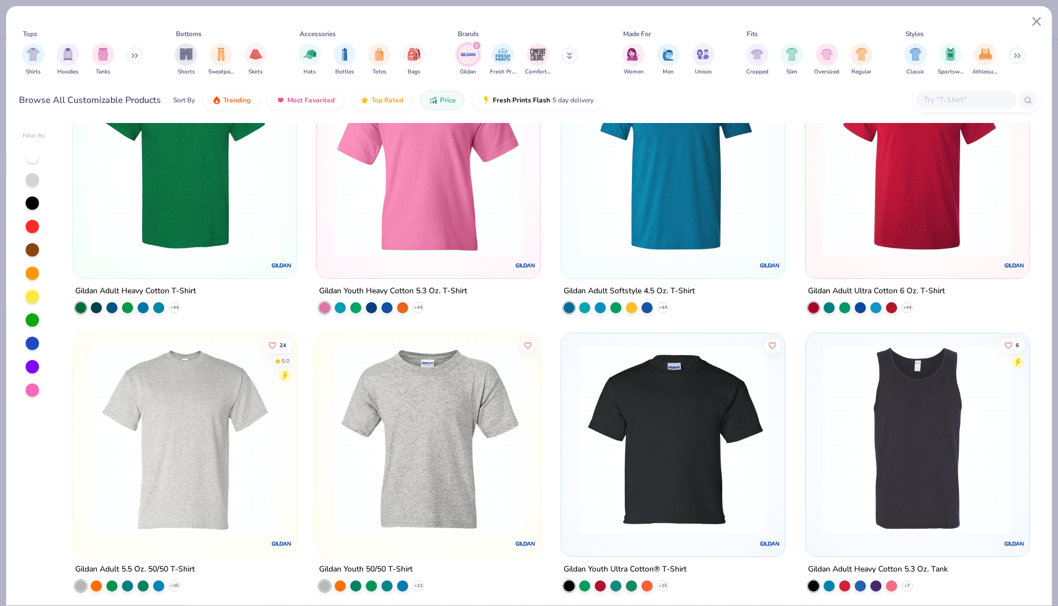
scroll to position [4, 0]
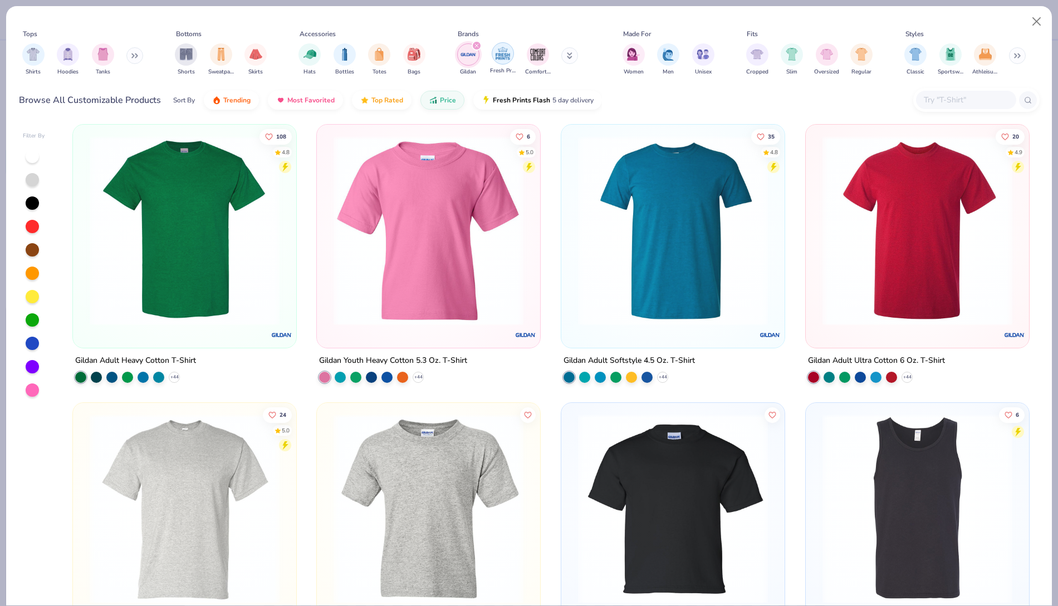
click at [508, 56] on img "filter for Fresh Prints" at bounding box center [502, 53] width 17 height 17
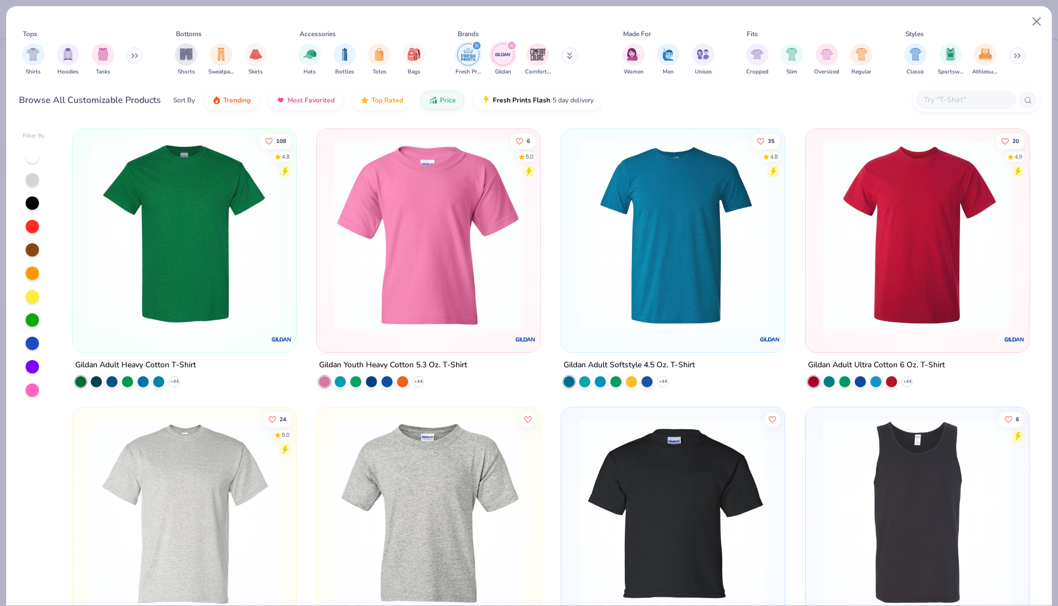
click at [656, 279] on img at bounding box center [672, 235] width 201 height 190
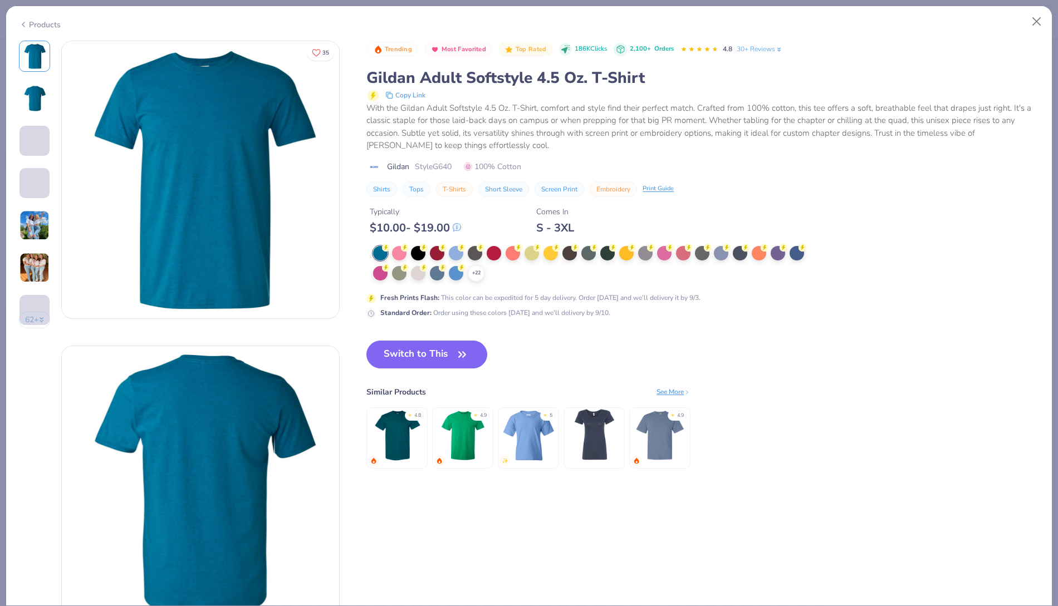
click at [48, 22] on div "Products" at bounding box center [40, 25] width 42 height 12
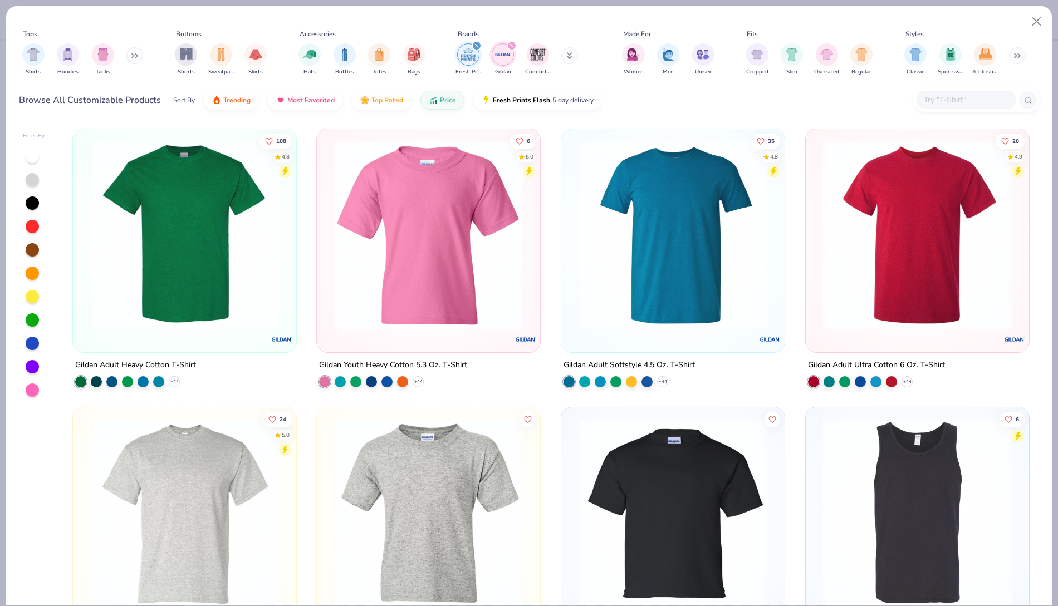
click at [203, 273] on img at bounding box center [184, 235] width 201 height 190
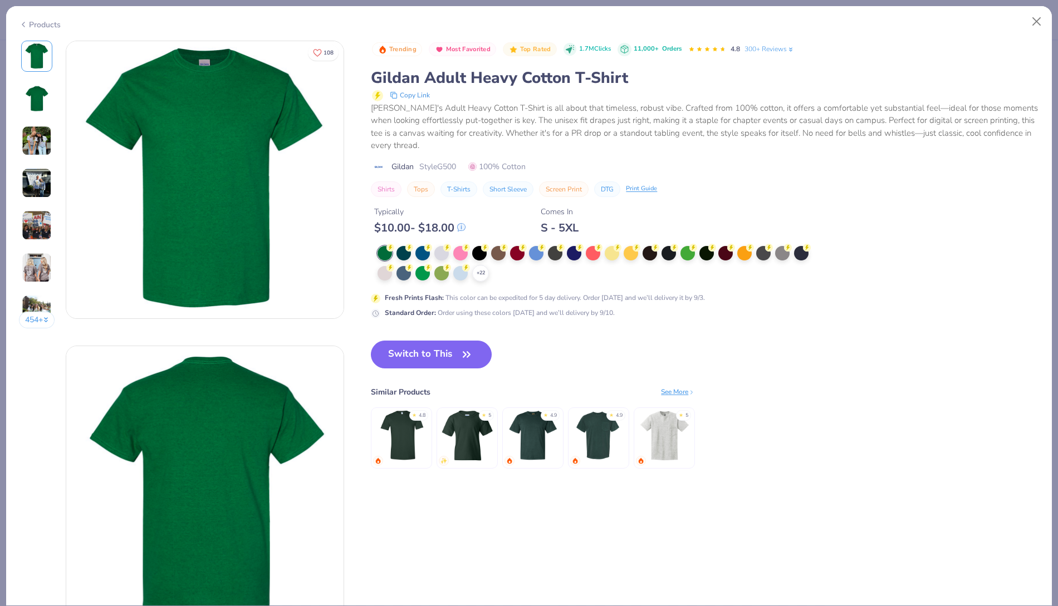
click at [35, 28] on div "Products" at bounding box center [528, 20] width 1045 height 29
click at [24, 22] on icon at bounding box center [23, 24] width 9 height 13
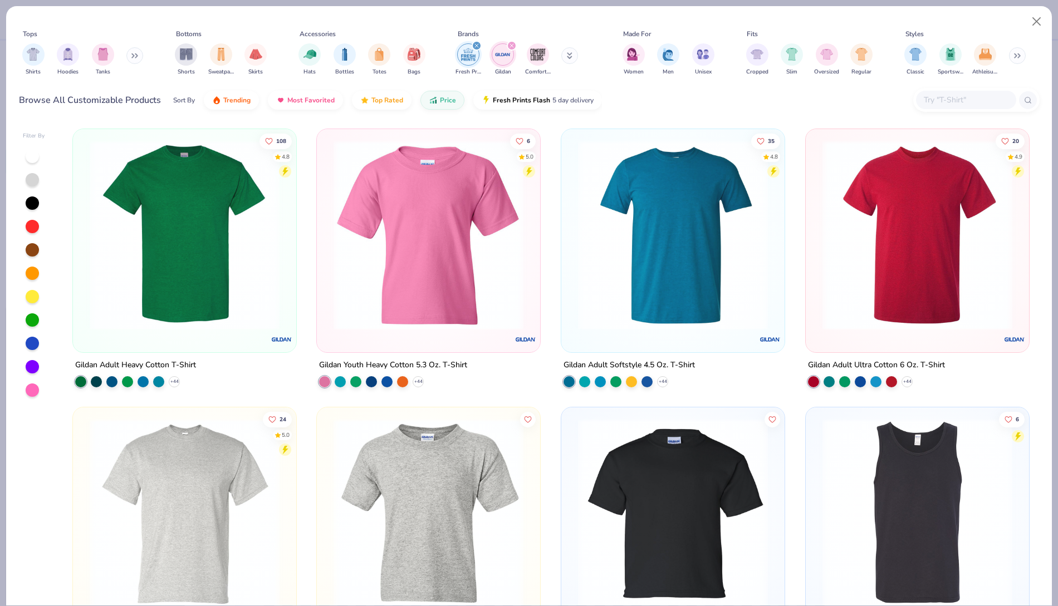
click at [927, 200] on img at bounding box center [917, 235] width 201 height 190
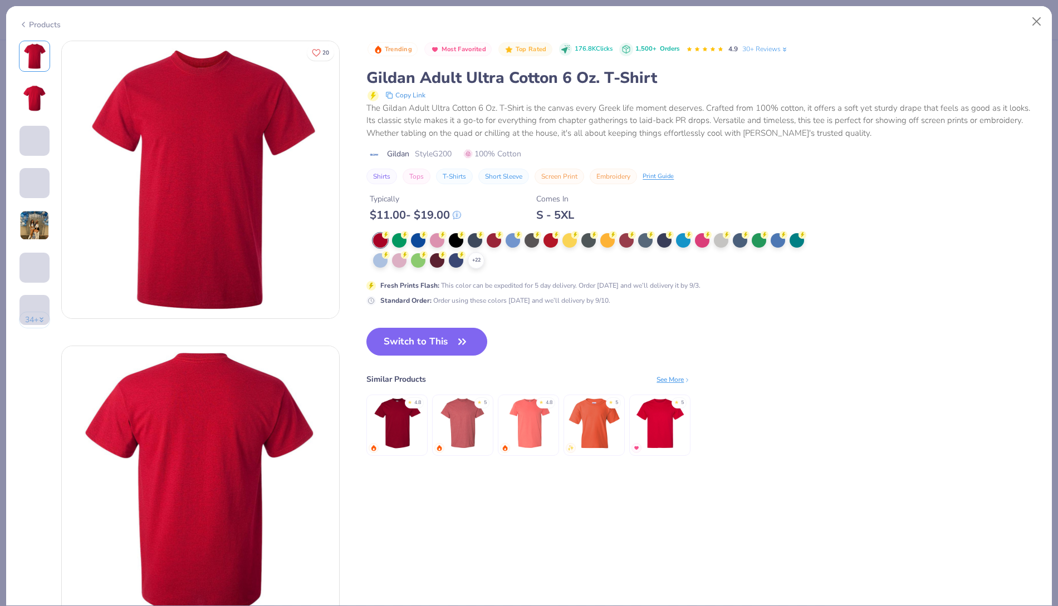
click at [24, 21] on icon at bounding box center [23, 24] width 9 height 13
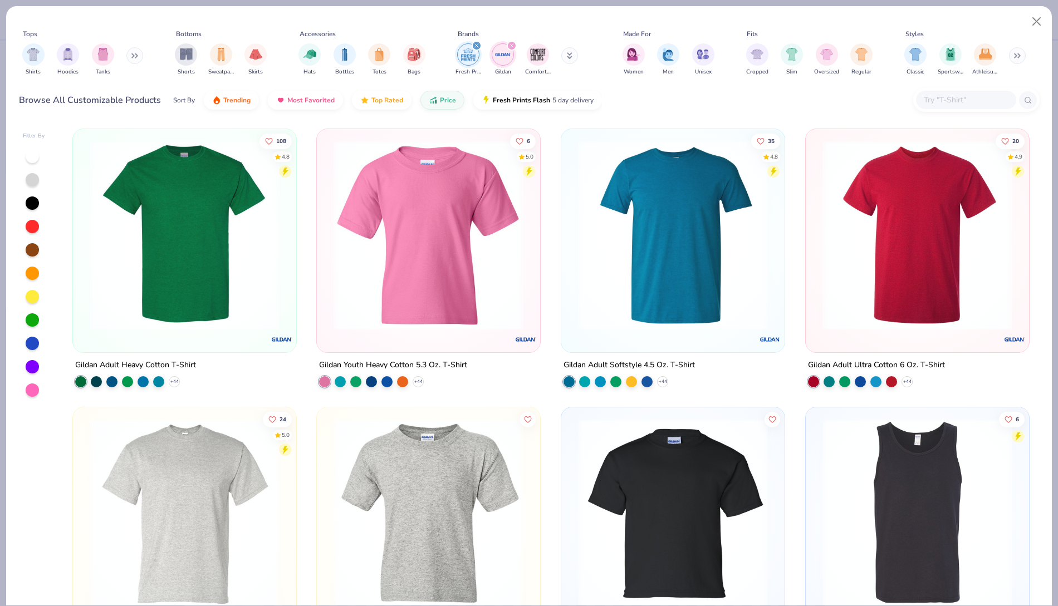
click at [148, 453] on img at bounding box center [184, 514] width 201 height 190
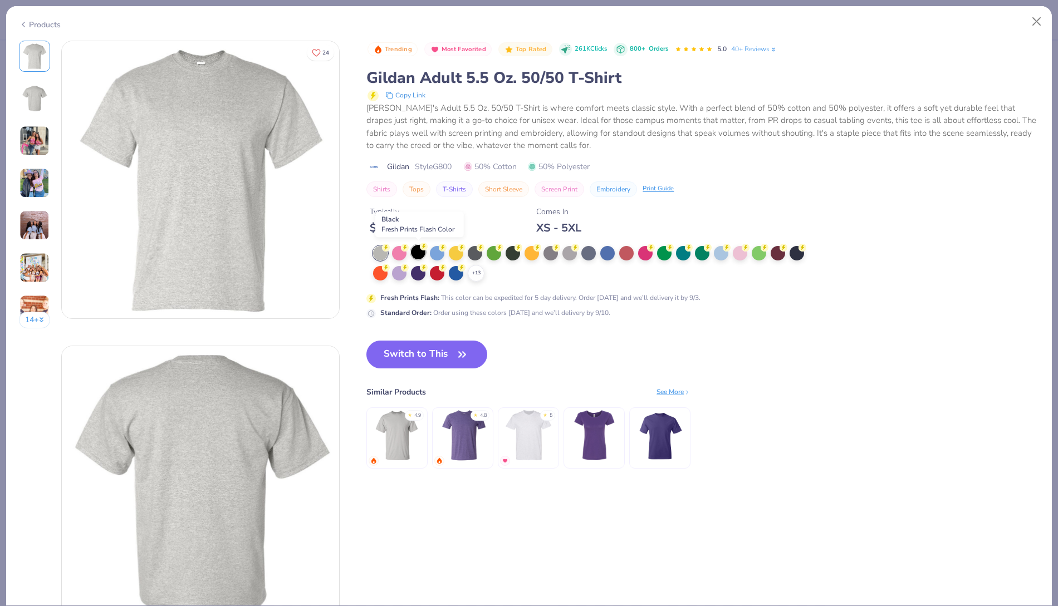
click at [420, 248] on icon at bounding box center [424, 247] width 8 height 8
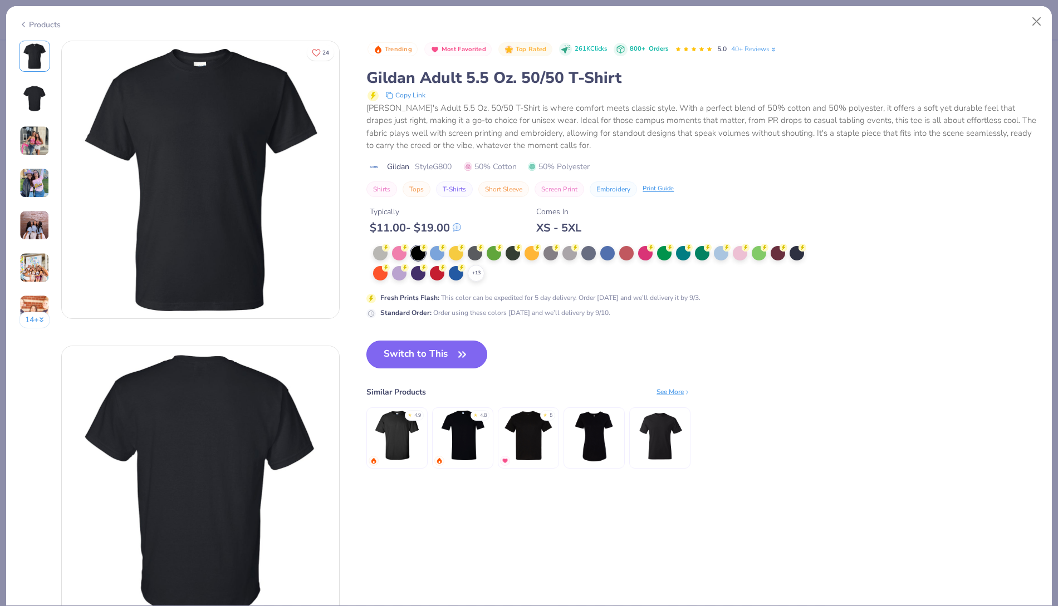
click at [443, 353] on button "Switch to This" at bounding box center [426, 355] width 121 height 28
click at [464, 345] on button "Switch to This" at bounding box center [426, 355] width 121 height 28
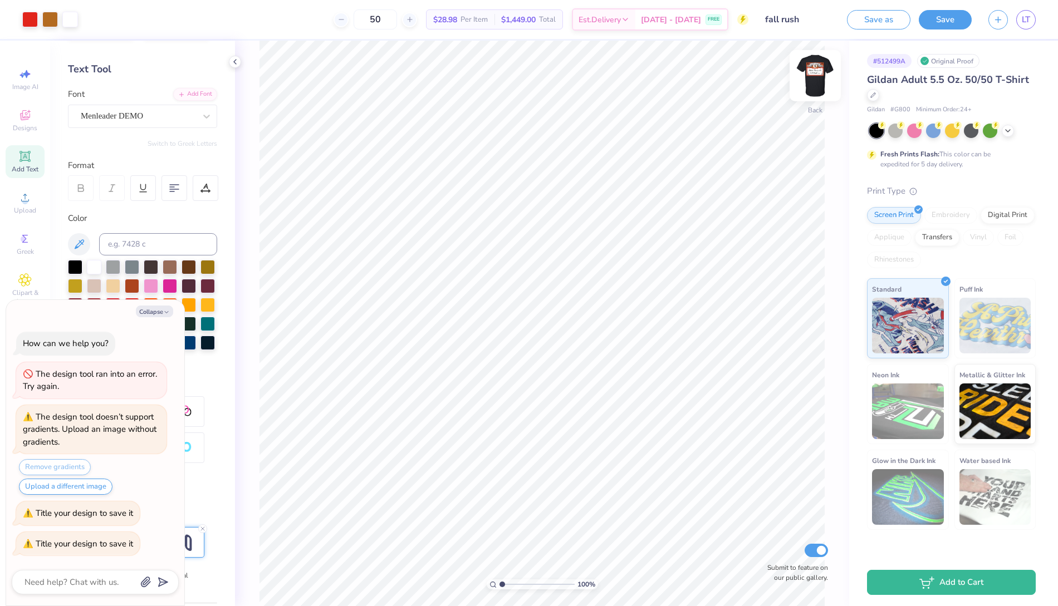
click at [829, 72] on img at bounding box center [815, 75] width 45 height 45
click at [817, 69] on img at bounding box center [815, 75] width 45 height 45
type textarea "x"
click at [414, 18] on icon at bounding box center [410, 20] width 8 height 8
type input "51"
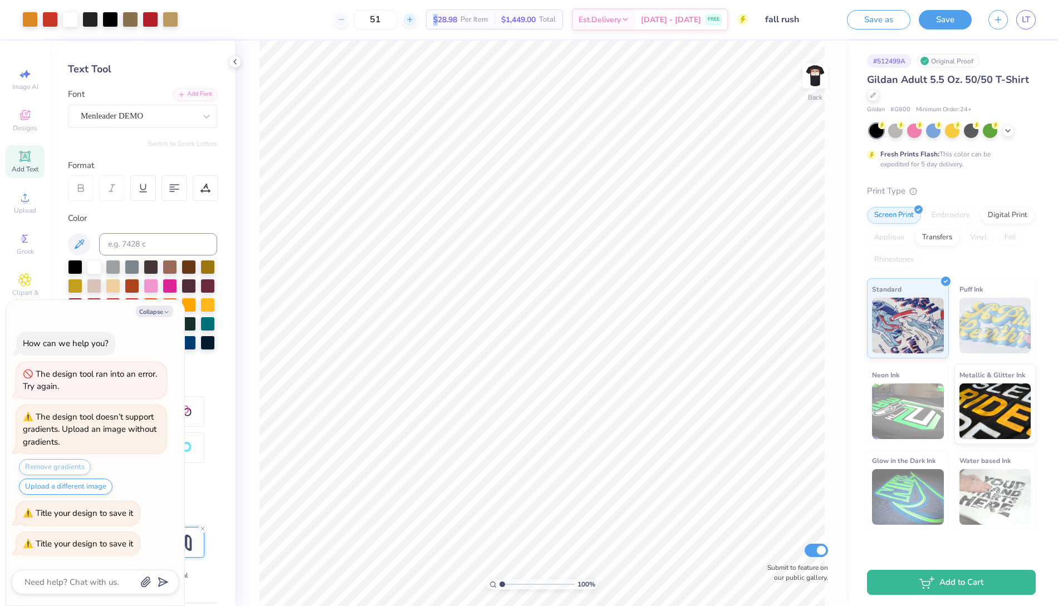
type textarea "x"
click at [414, 18] on icon at bounding box center [410, 20] width 8 height 8
click at [417, 18] on div "52" at bounding box center [374, 19] width 83 height 20
click at [426, 18] on input "52" at bounding box center [418, 19] width 43 height 20
click at [414, 18] on icon at bounding box center [410, 20] width 8 height 8
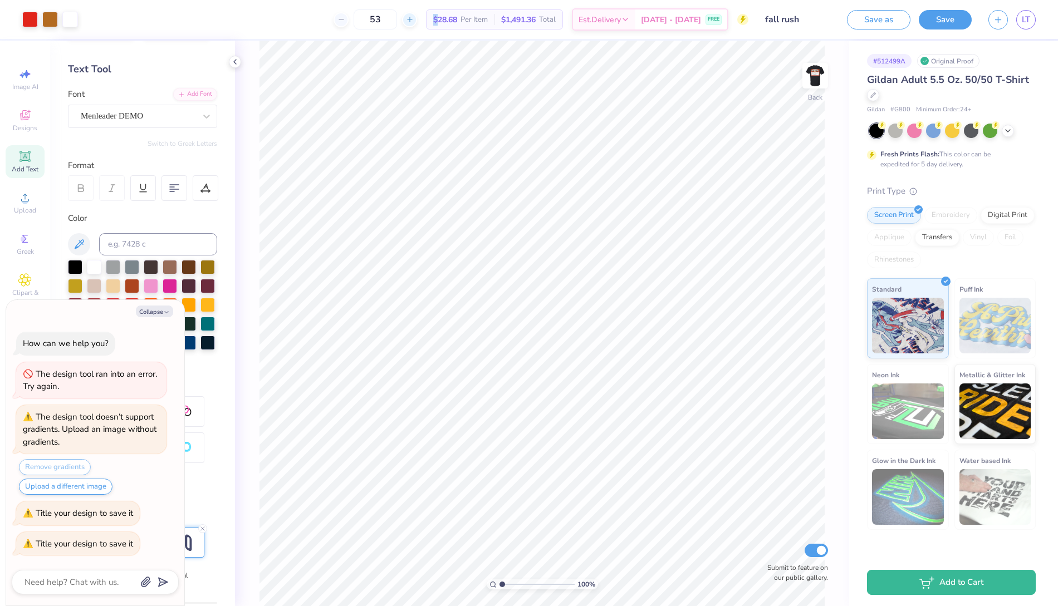
click at [414, 18] on icon at bounding box center [410, 20] width 8 height 8
click at [411, 19] on line at bounding box center [409, 19] width 4 height 0
click at [417, 19] on div "56" at bounding box center [374, 19] width 83 height 20
click at [411, 19] on line at bounding box center [409, 19] width 4 height 0
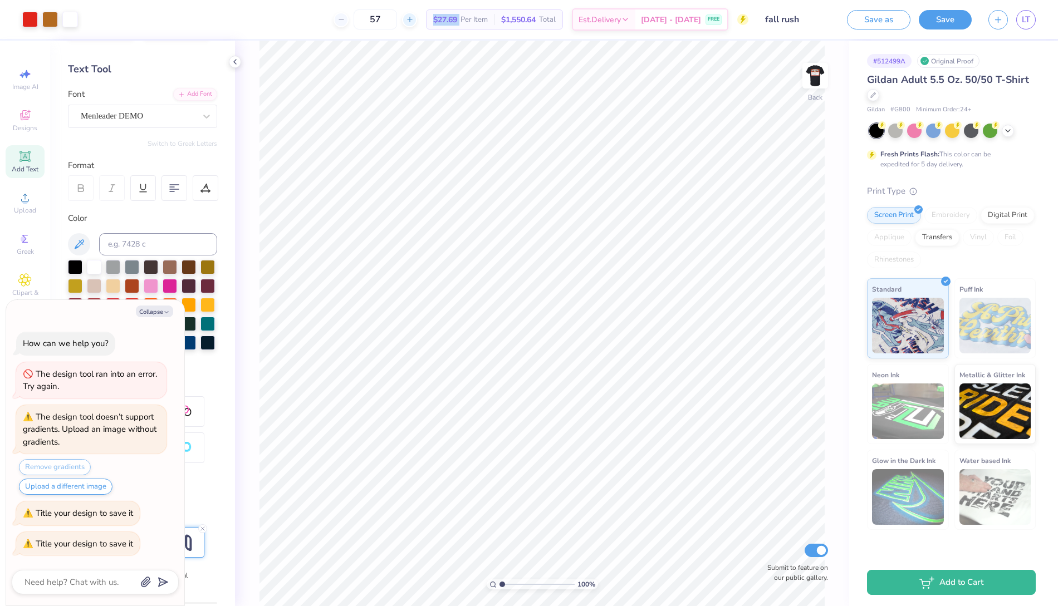
click at [411, 19] on line at bounding box center [409, 19] width 4 height 0
type input "60"
click at [665, 23] on span "Sep 7 - 10" at bounding box center [671, 22] width 60 height 12
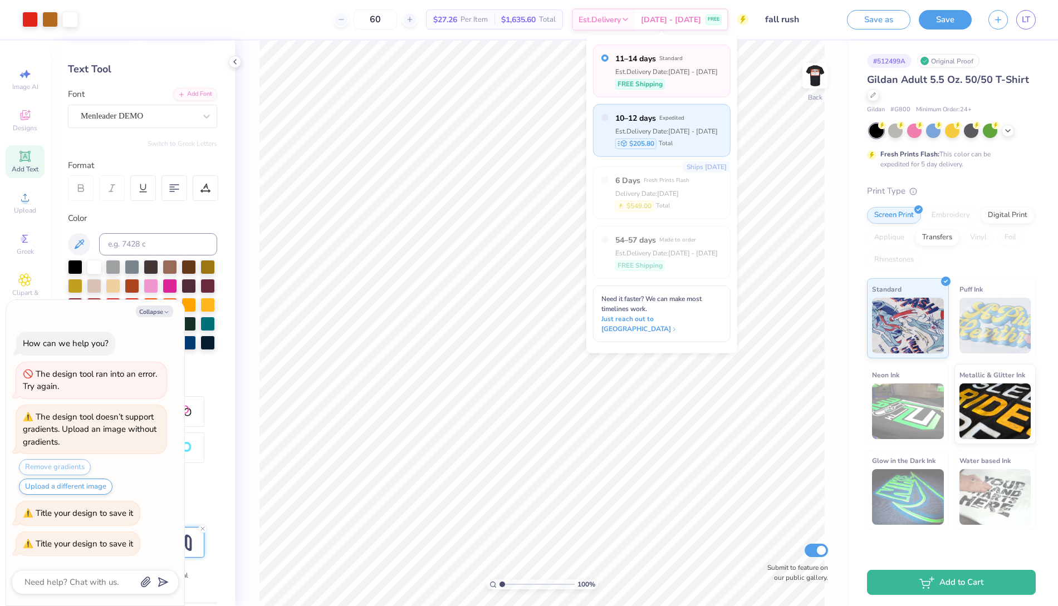
click at [654, 127] on div "Est. Delivery Date: Sep 5 - 7" at bounding box center [666, 131] width 102 height 10
type textarea "x"
radio input "false"
radio input "true"
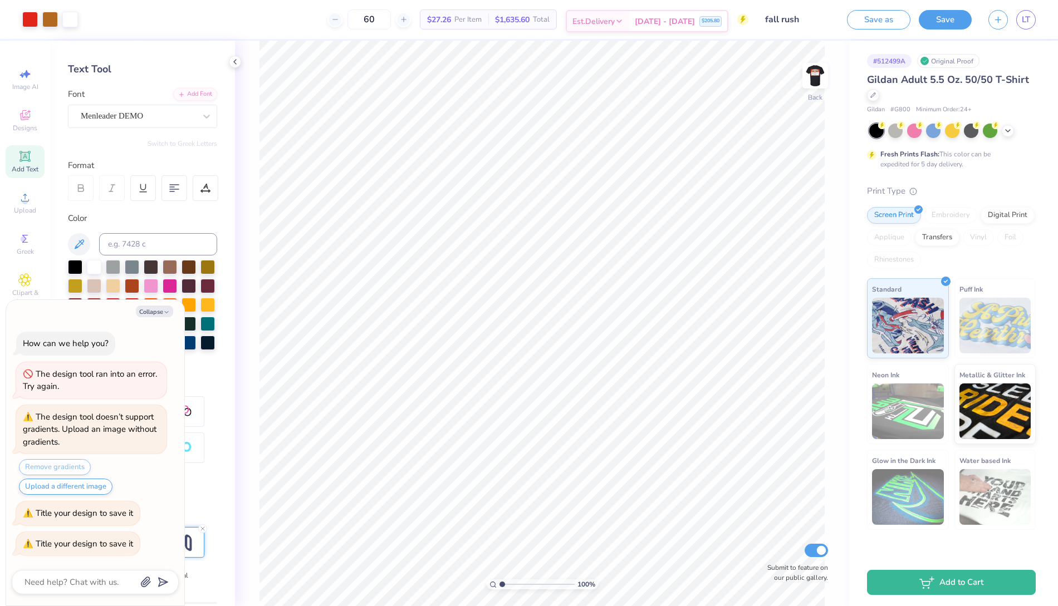
click at [615, 17] on span "Est. Delivery" at bounding box center [593, 22] width 42 height 12
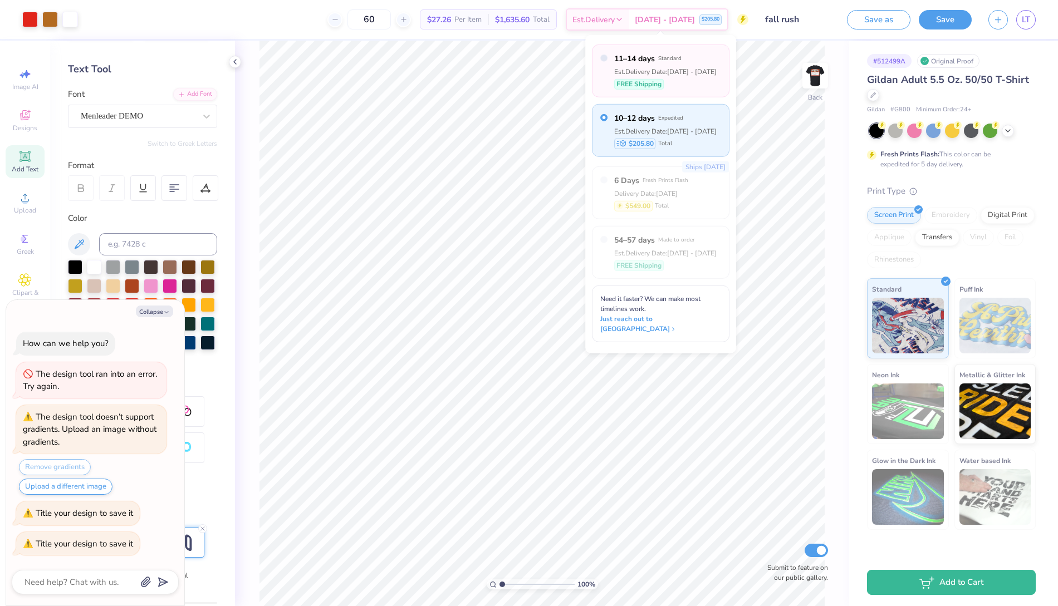
click at [656, 68] on div "Est. Delivery Date: Sep 7 - 10" at bounding box center [665, 71] width 102 height 10
type textarea "x"
radio input "true"
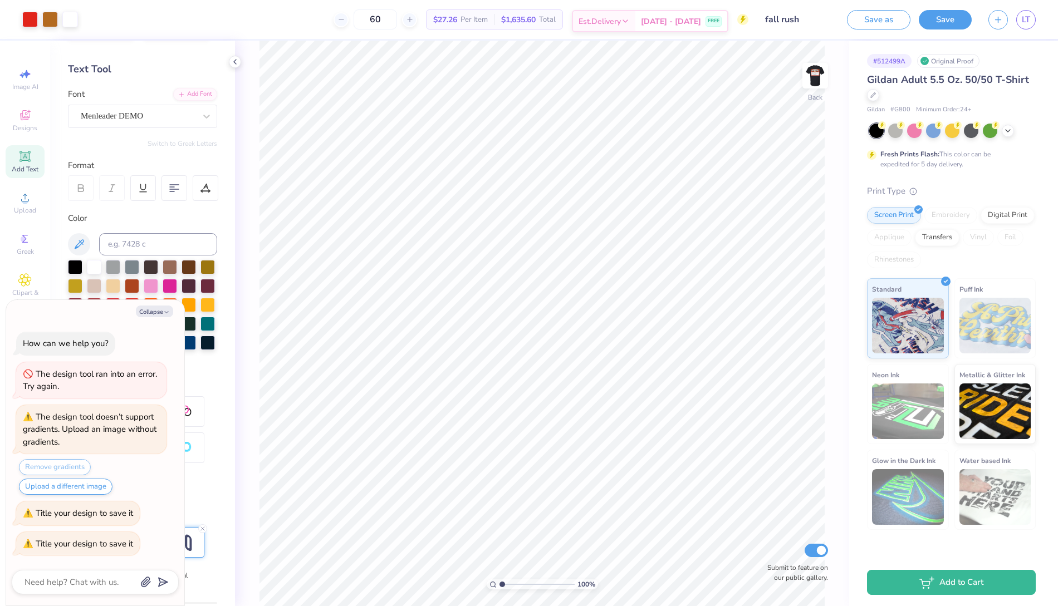
click at [635, 27] on div "Est. Delivery" at bounding box center [604, 21] width 62 height 20
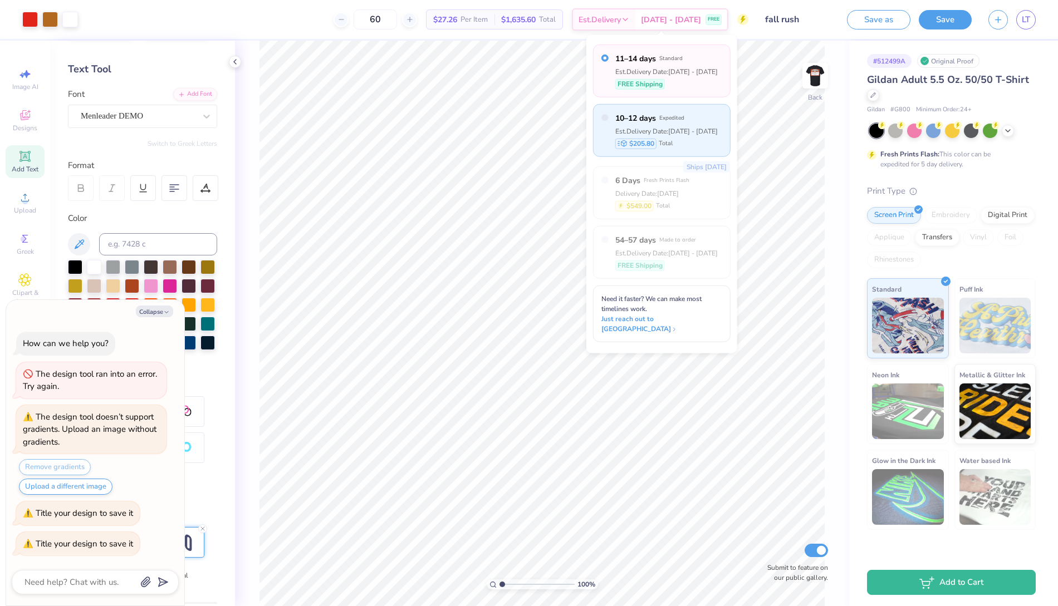
click at [666, 127] on div "Est. Delivery Date: Sep 5 - 7" at bounding box center [666, 131] width 102 height 10
type textarea "x"
radio input "false"
radio input "true"
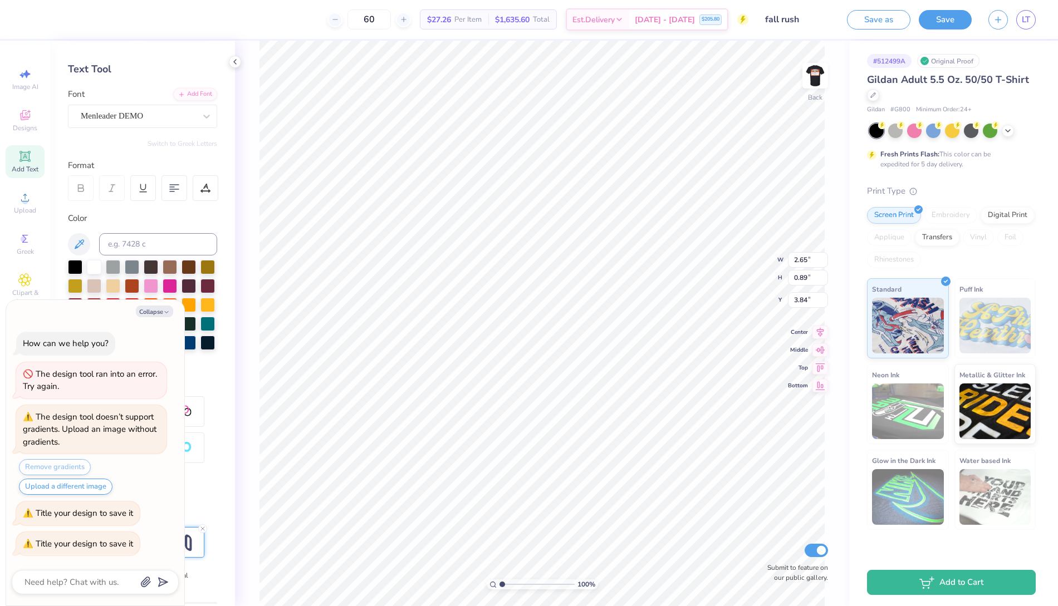
type textarea "x"
type input "3.27"
type input "1.10"
type input "3.63"
type textarea "x"
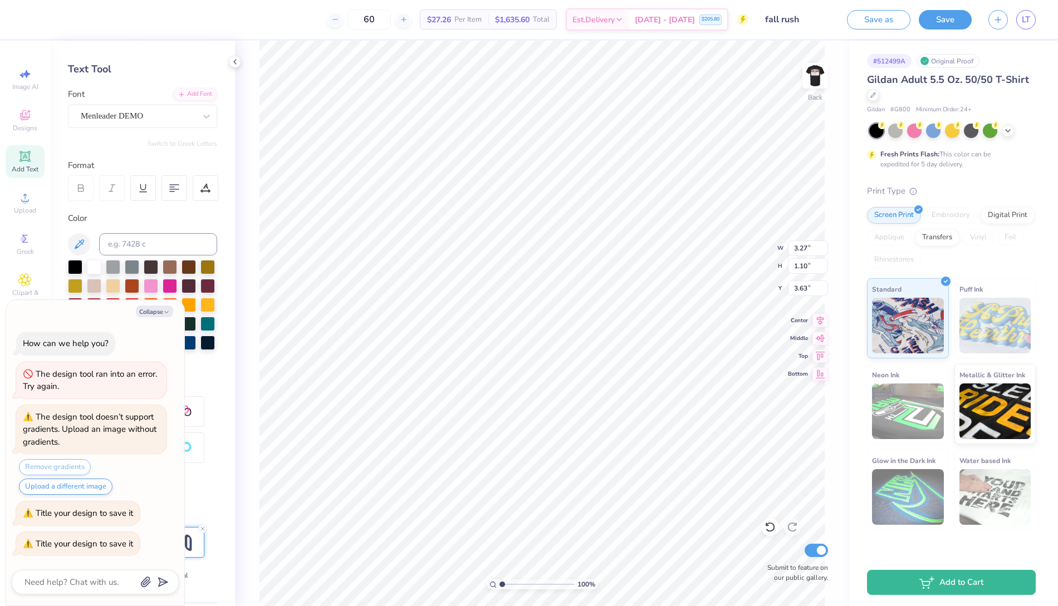
type input "3.74"
click at [163, 313] on icon "button" at bounding box center [166, 312] width 7 height 7
type textarea "x"
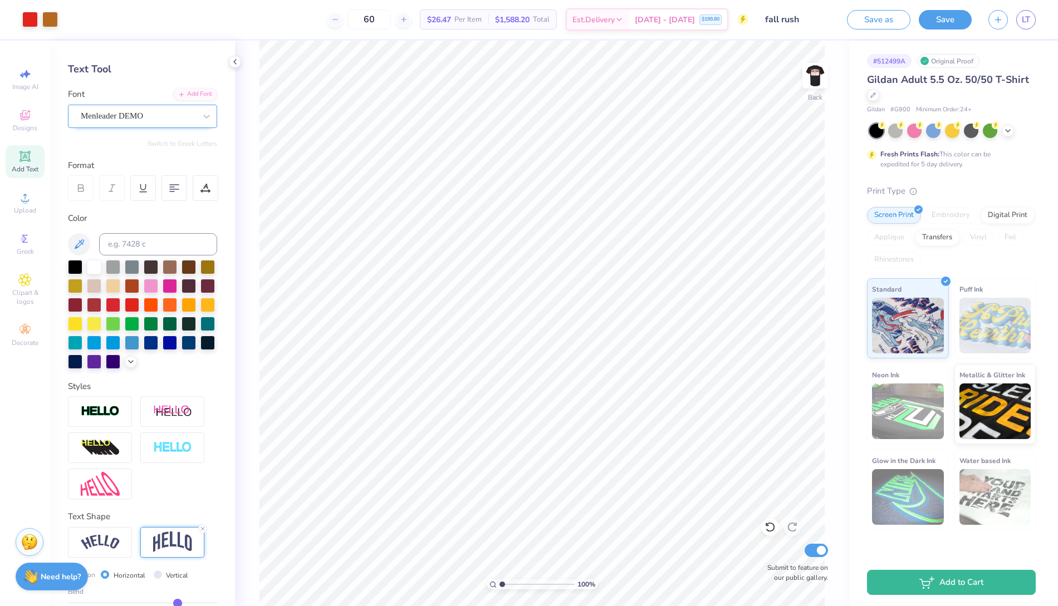
click at [155, 114] on div "Menleader DEMO" at bounding box center [138, 115] width 117 height 17
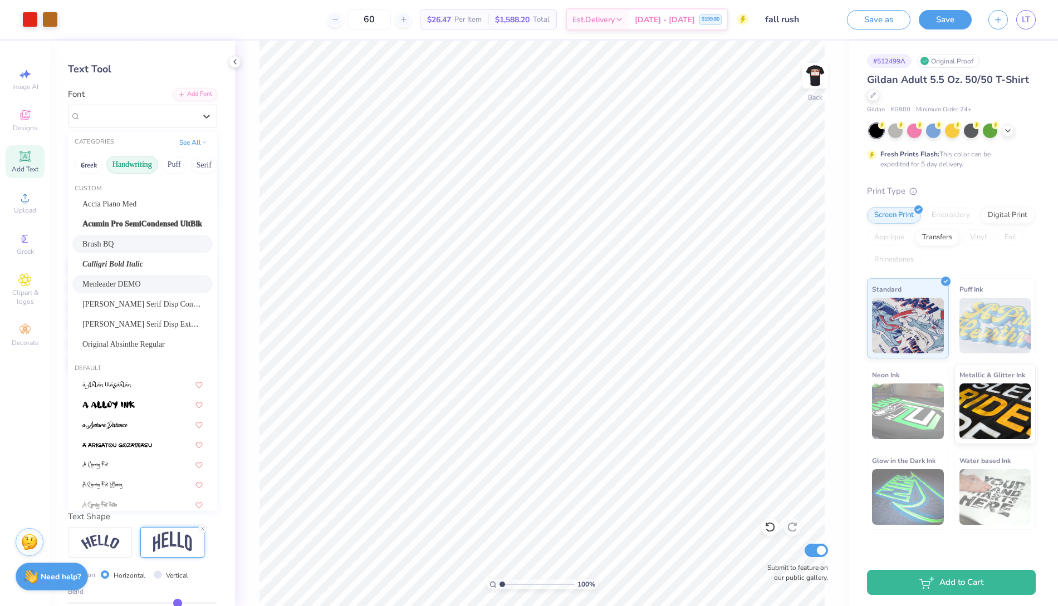
click at [143, 163] on button "Handwriting" at bounding box center [132, 165] width 52 height 18
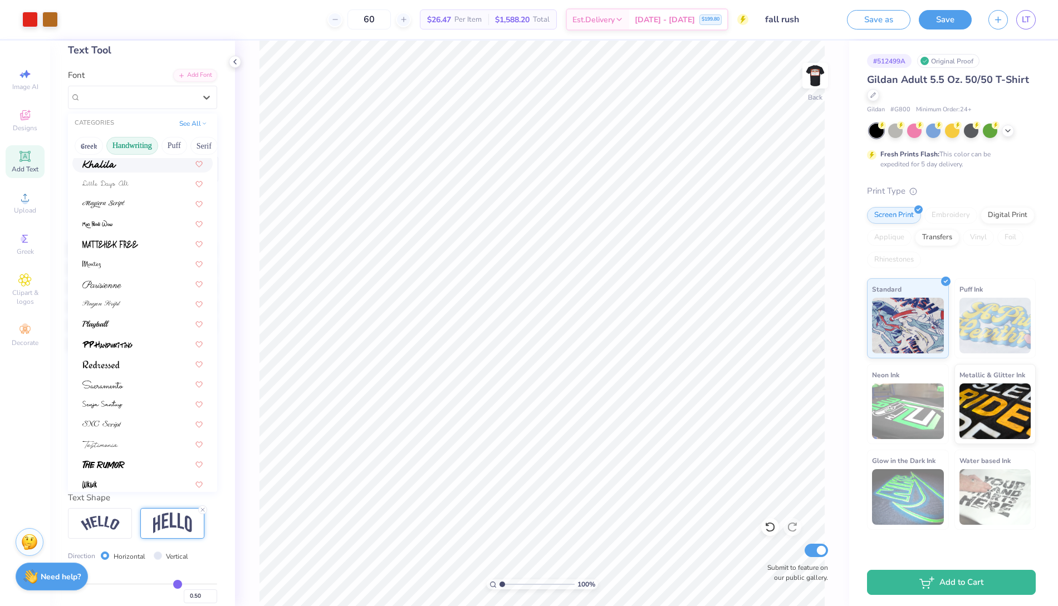
scroll to position [252, 0]
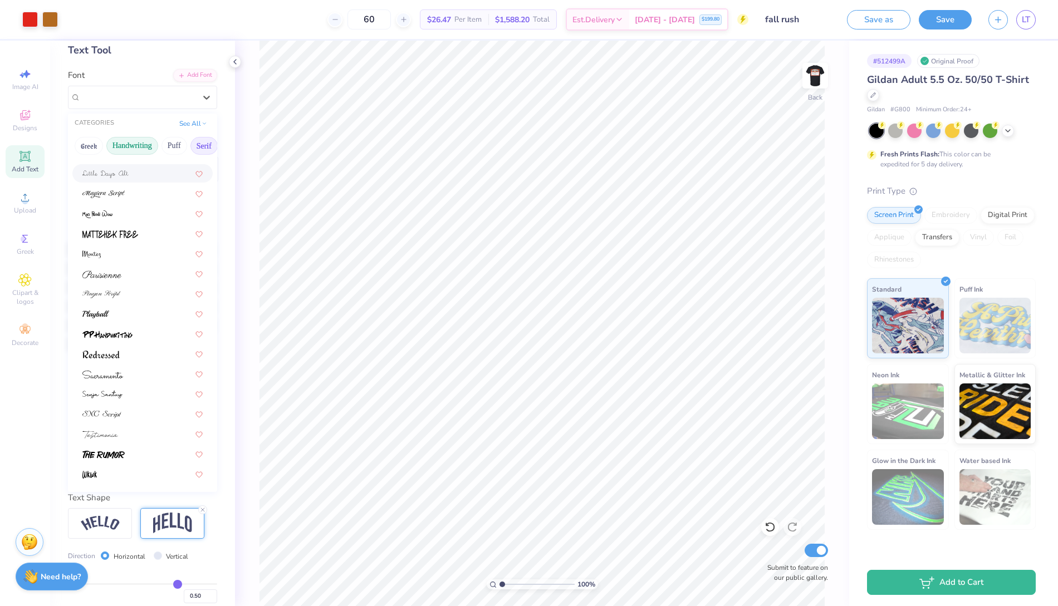
click at [206, 139] on button "Serif" at bounding box center [203, 146] width 27 height 18
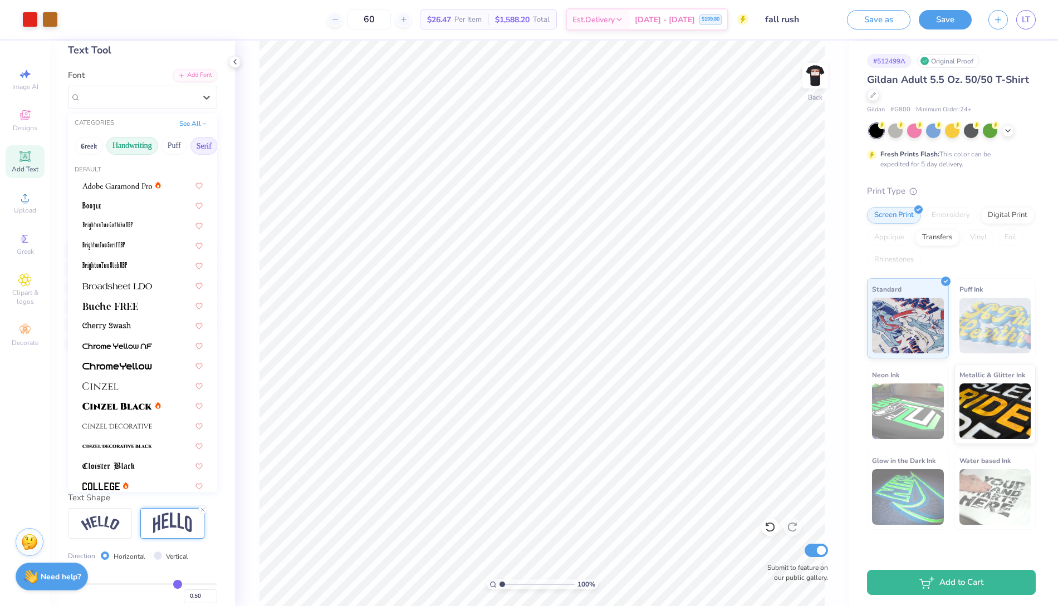
click at [139, 140] on button "Handwriting" at bounding box center [132, 146] width 52 height 18
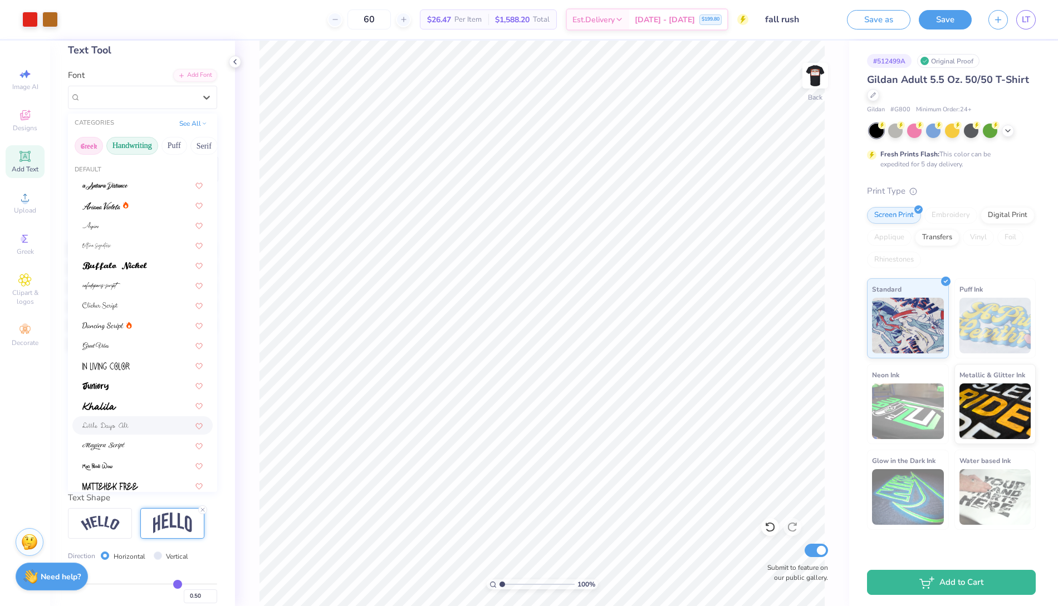
click at [94, 141] on button "Greek" at bounding box center [89, 146] width 28 height 18
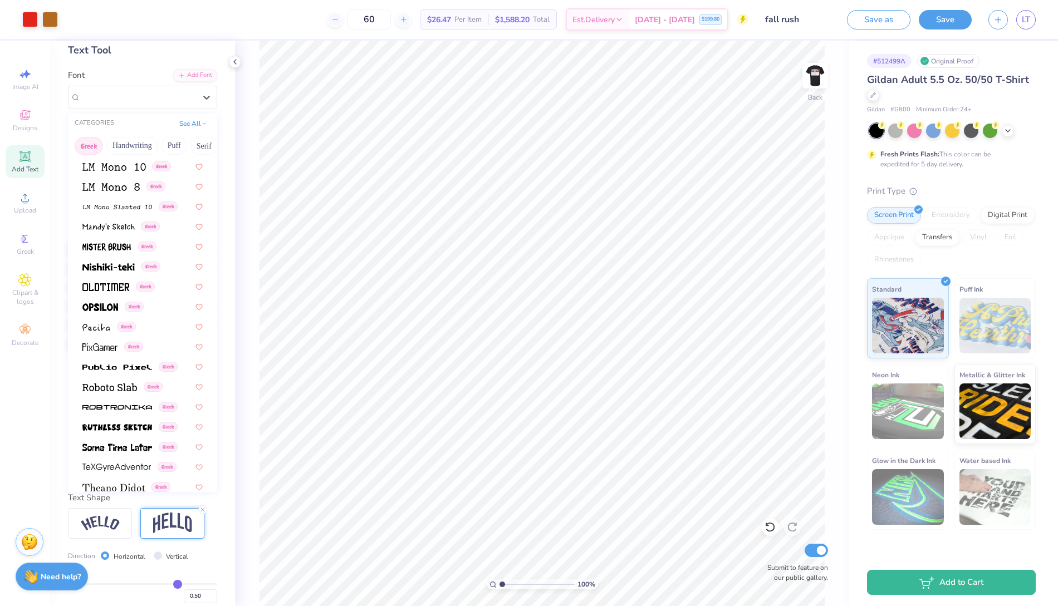
scroll to position [673, 0]
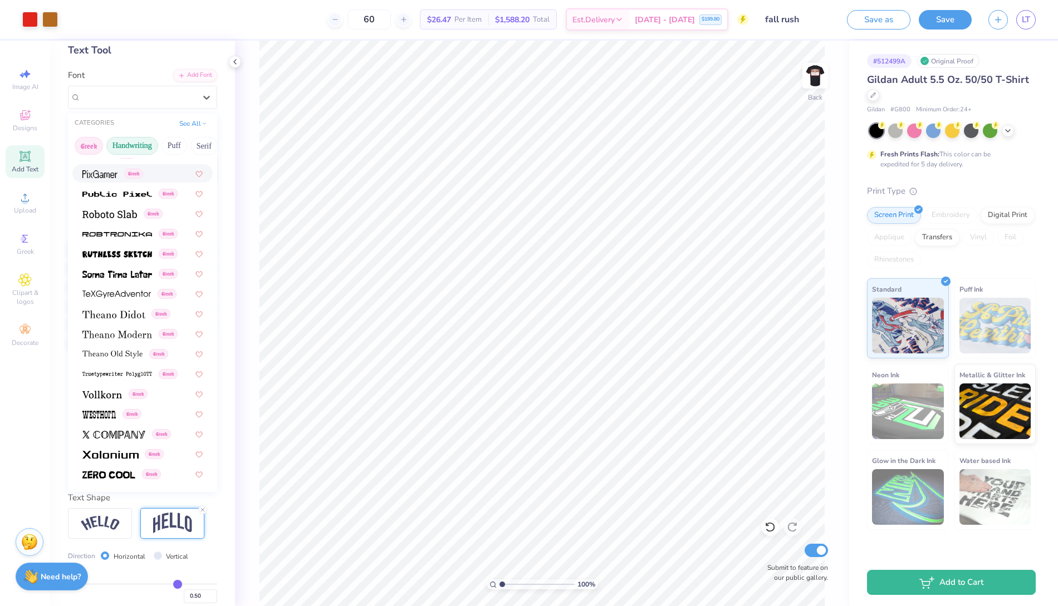
click at [126, 151] on button "Handwriting" at bounding box center [132, 146] width 52 height 18
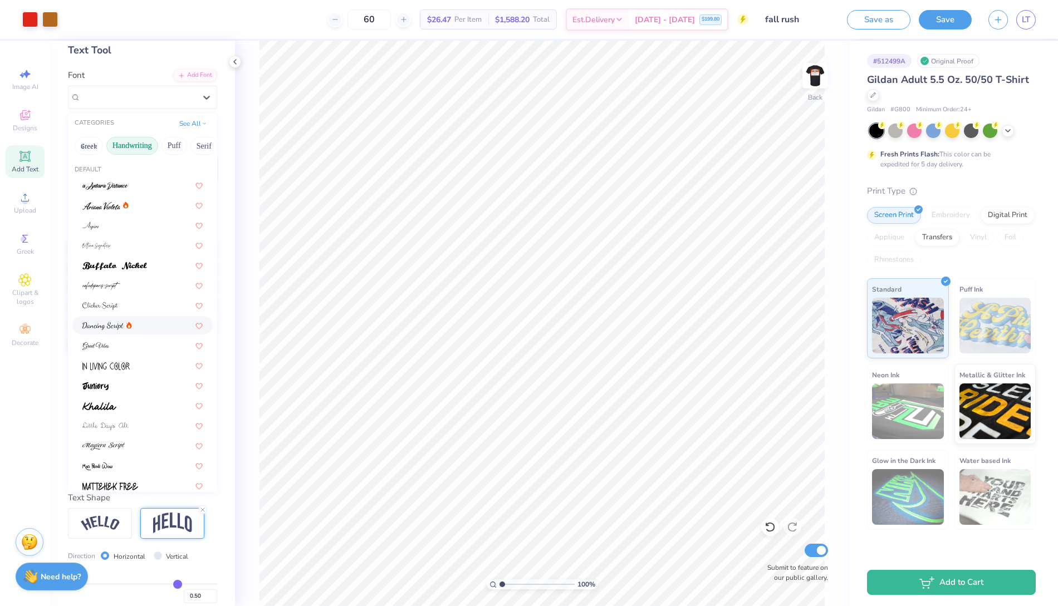
click at [143, 323] on div at bounding box center [142, 326] width 120 height 12
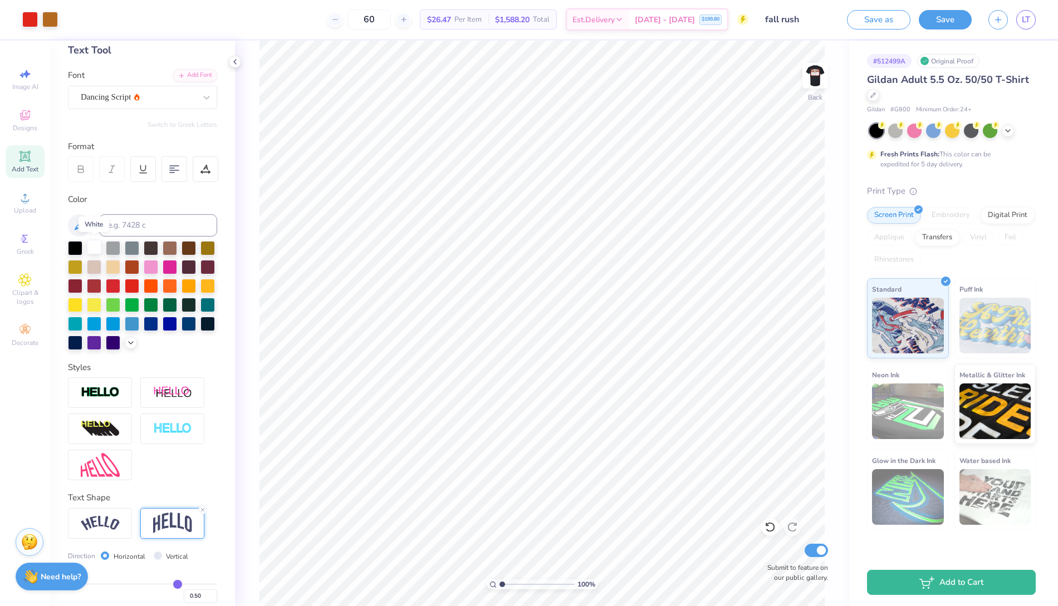
click at [97, 243] on div at bounding box center [94, 247] width 14 height 14
click at [174, 144] on div "Format" at bounding box center [143, 146] width 150 height 13
click at [615, 22] on span "Est. Delivery" at bounding box center [593, 22] width 42 height 12
click at [669, 21] on span "Sep 5 - 7" at bounding box center [665, 22] width 60 height 12
click at [623, 22] on icon at bounding box center [619, 21] width 9 height 9
